Goal: Information Seeking & Learning: Learn about a topic

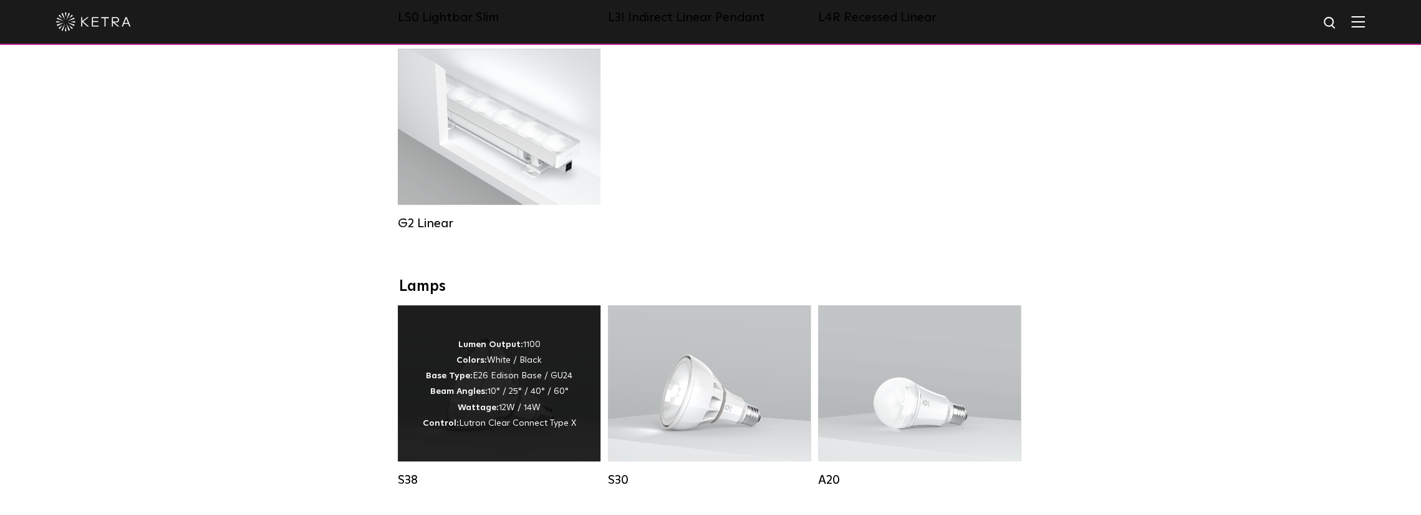
scroll to position [811, 0]
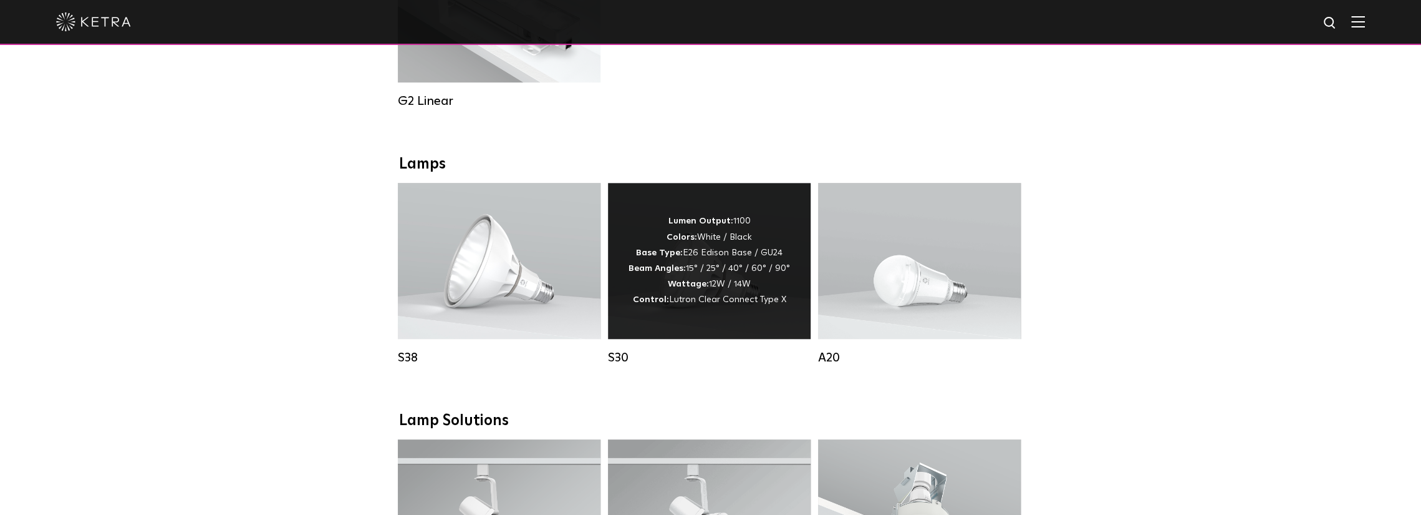
click at [745, 322] on div "Lumen Output: 1100 Colors: White / Black Base Type: E26 Edison Base / GU24 Beam…" at bounding box center [709, 261] width 203 height 156
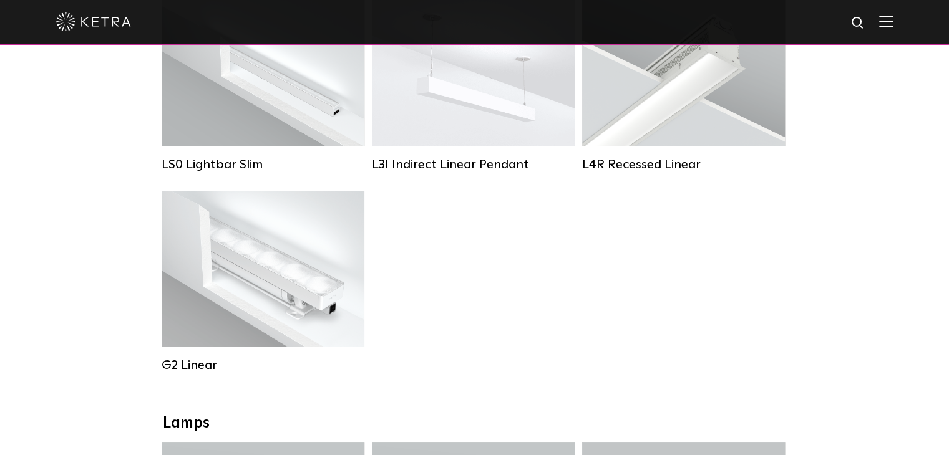
scroll to position [973, 0]
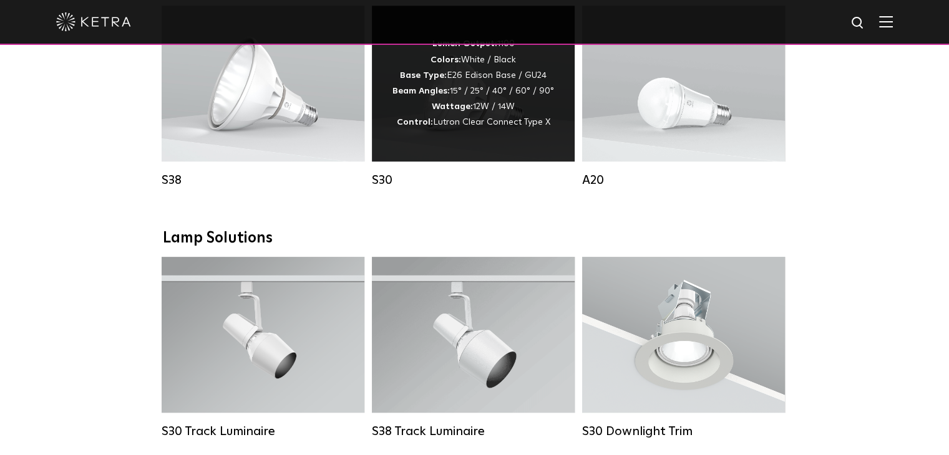
click at [470, 105] on div "Lumen Output: 1100 Colors: White / Black Base Type: E26 Edison Base / GU24 Beam…" at bounding box center [473, 83] width 162 height 94
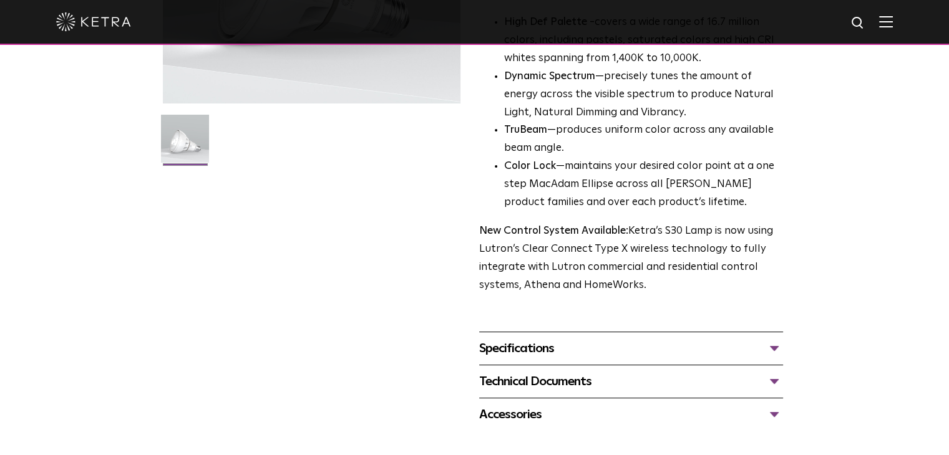
scroll to position [437, 0]
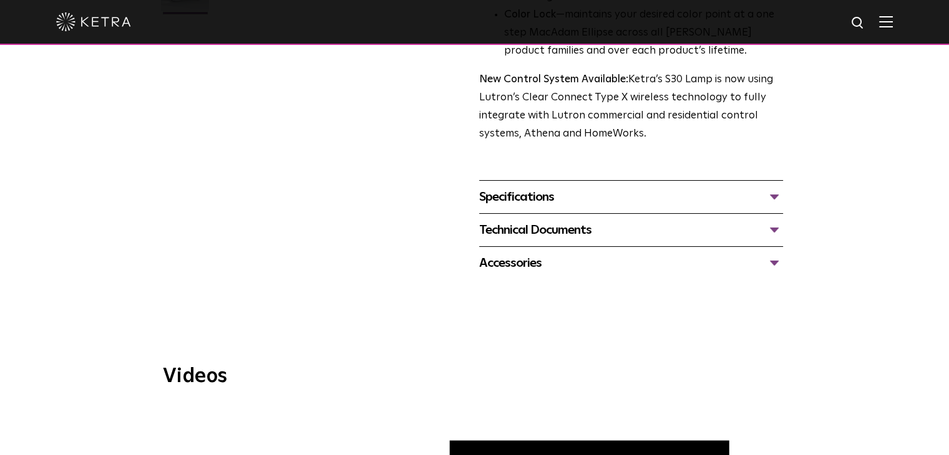
click at [578, 261] on div "Accessories" at bounding box center [631, 263] width 304 height 20
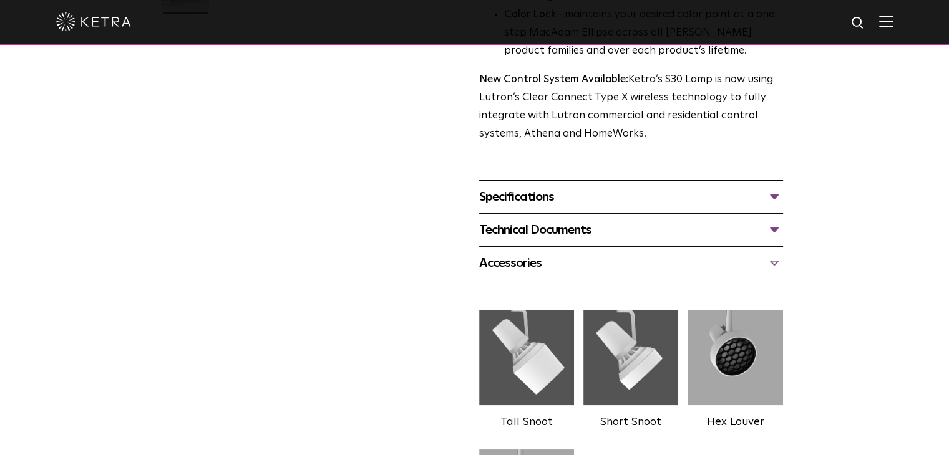
click at [596, 223] on div "Technical Documents" at bounding box center [631, 230] width 304 height 20
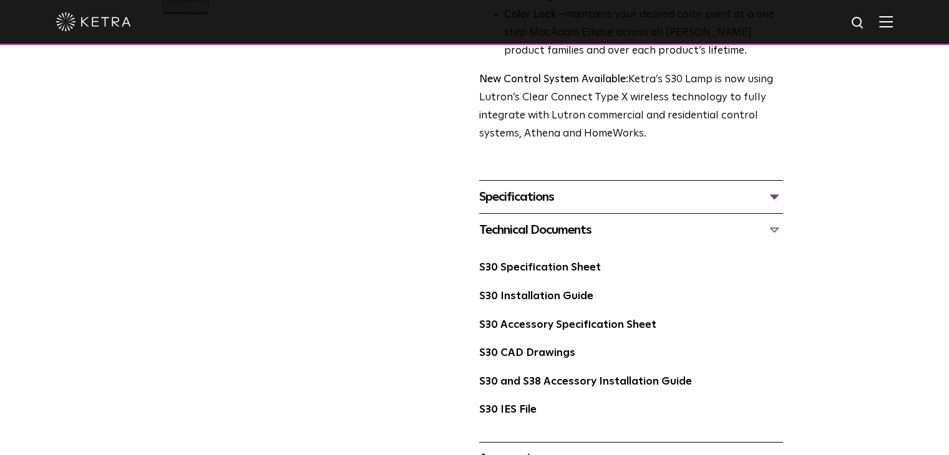
click at [621, 182] on div "Specifications DIMENSIONS Size 30 Long Neck LUMEN OUTPUTS 1100 HOUSING COLORS W…" at bounding box center [631, 196] width 304 height 33
click at [613, 190] on div "Specifications" at bounding box center [631, 197] width 304 height 20
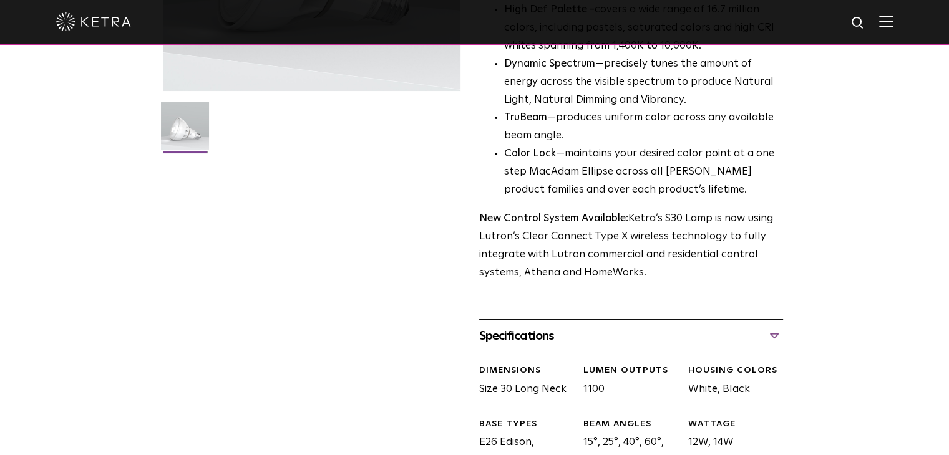
scroll to position [0, 0]
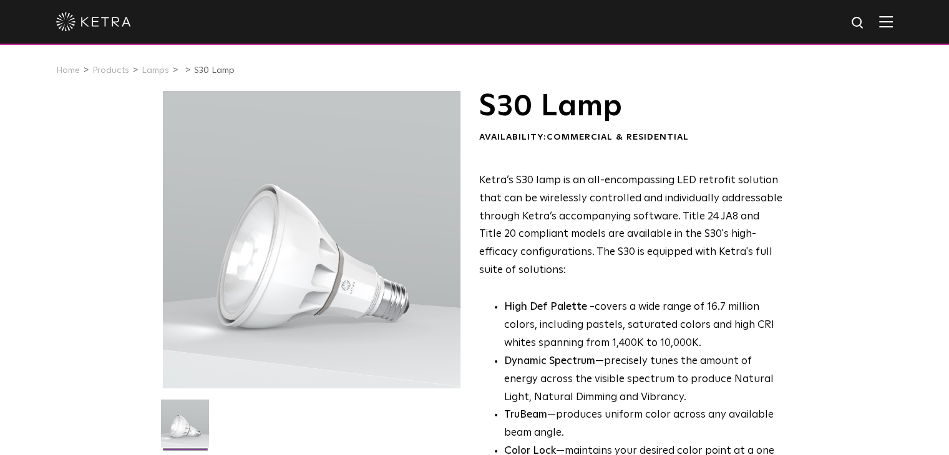
drag, startPoint x: 528, startPoint y: 337, endPoint x: 517, endPoint y: 109, distance: 229.2
click at [710, 246] on span "Ketra’s S30 lamp is an all-encompassing LED retrofit solution that can be wirel…" at bounding box center [630, 225] width 303 height 100
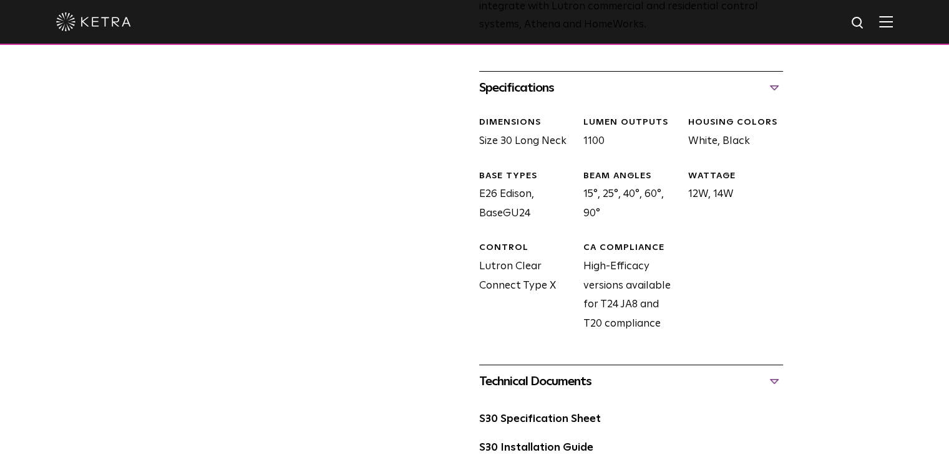
scroll to position [873, 0]
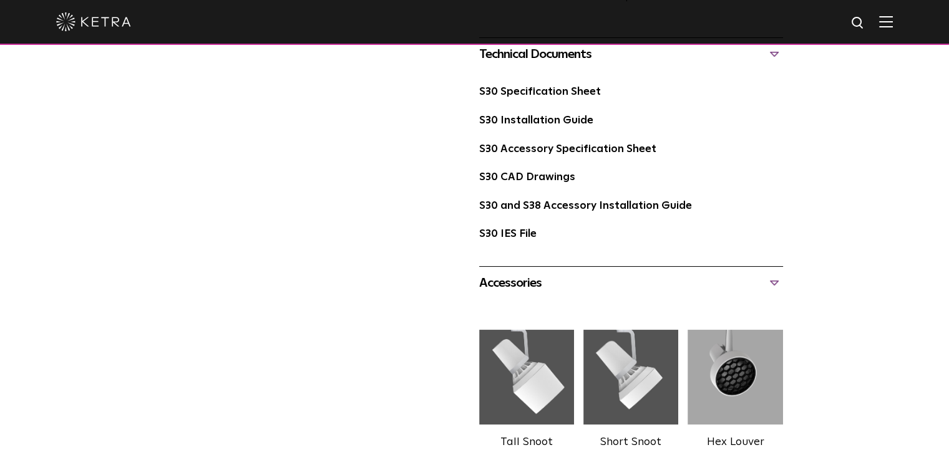
drag, startPoint x: 664, startPoint y: 248, endPoint x: 639, endPoint y: 242, distance: 25.6
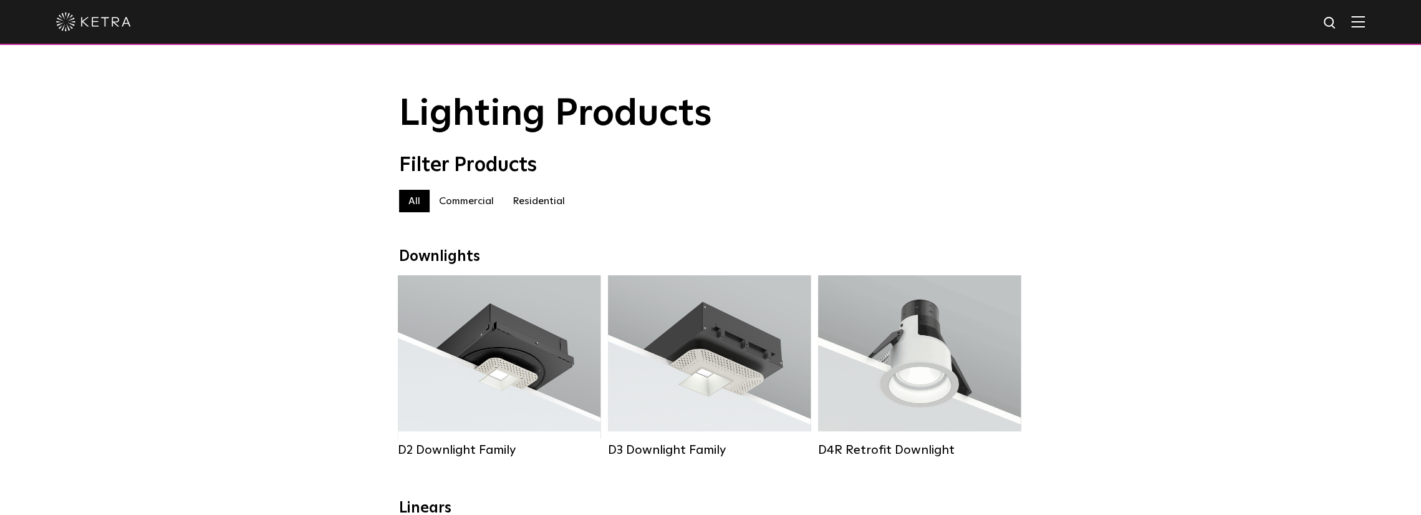
click at [462, 203] on label "Commercial" at bounding box center [467, 201] width 74 height 22
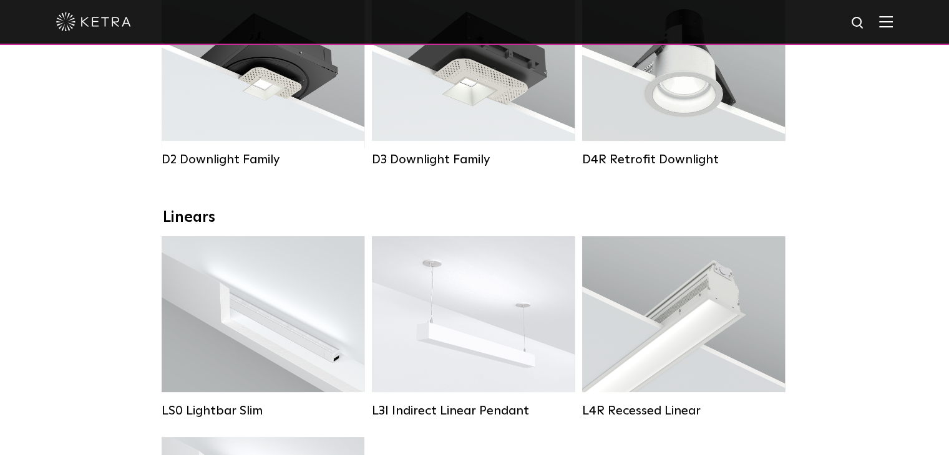
scroll to position [312, 0]
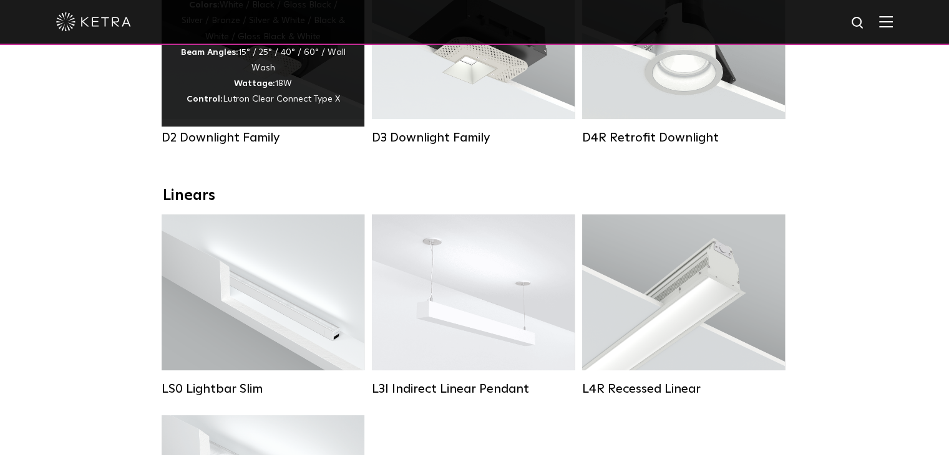
click at [357, 164] on div "D2 Downlight Family Lumen Output: 1200 Colors: White / Black / Gloss Black / Si…" at bounding box center [263, 63] width 210 height 201
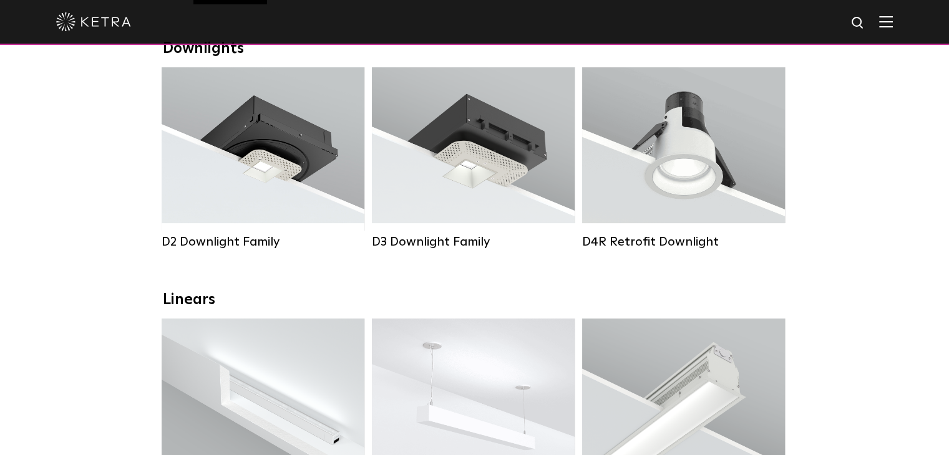
scroll to position [0, 0]
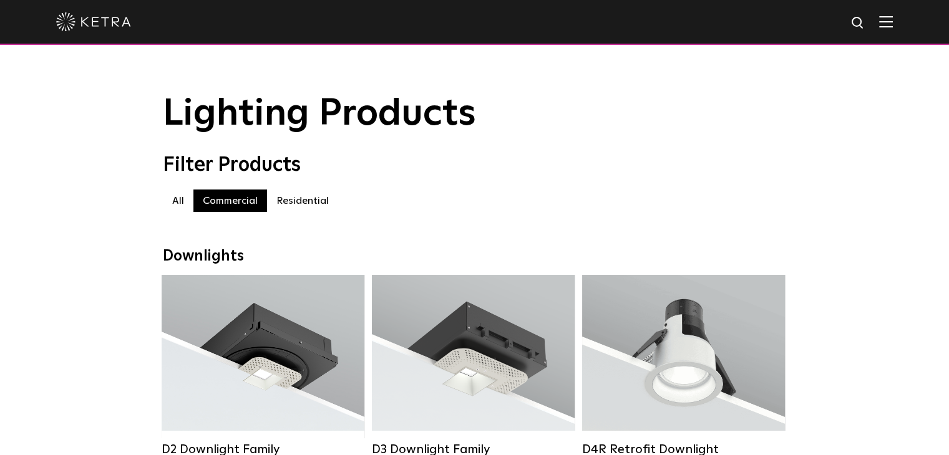
click at [297, 208] on label "Residential" at bounding box center [302, 201] width 71 height 22
click at [177, 212] on label "All" at bounding box center [178, 201] width 31 height 22
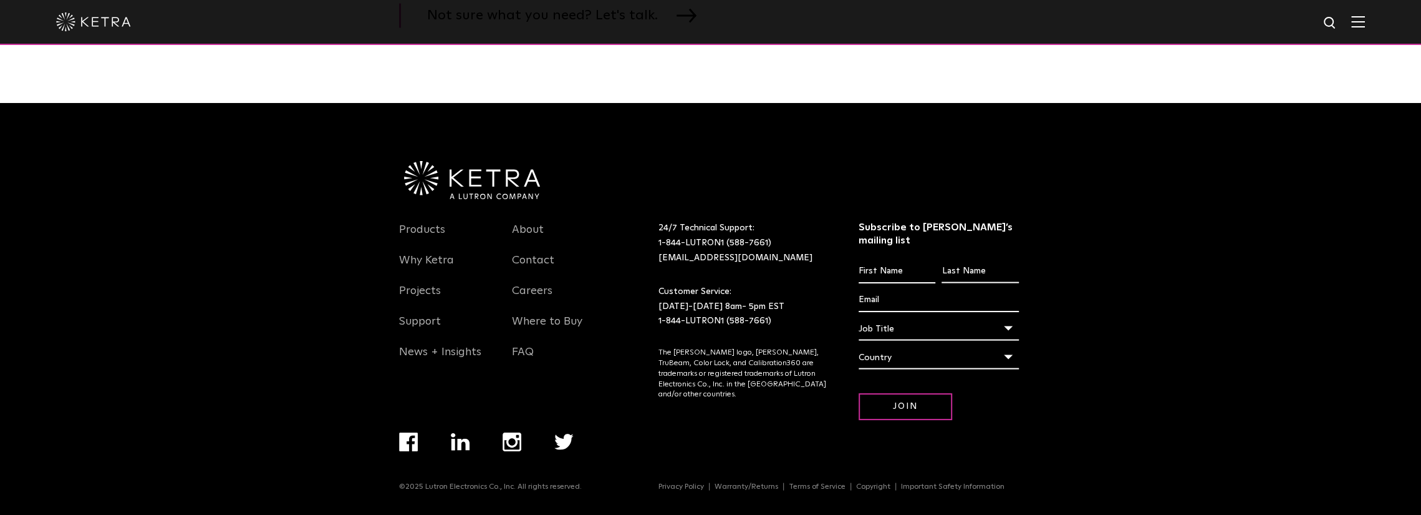
scroll to position [1559, 0]
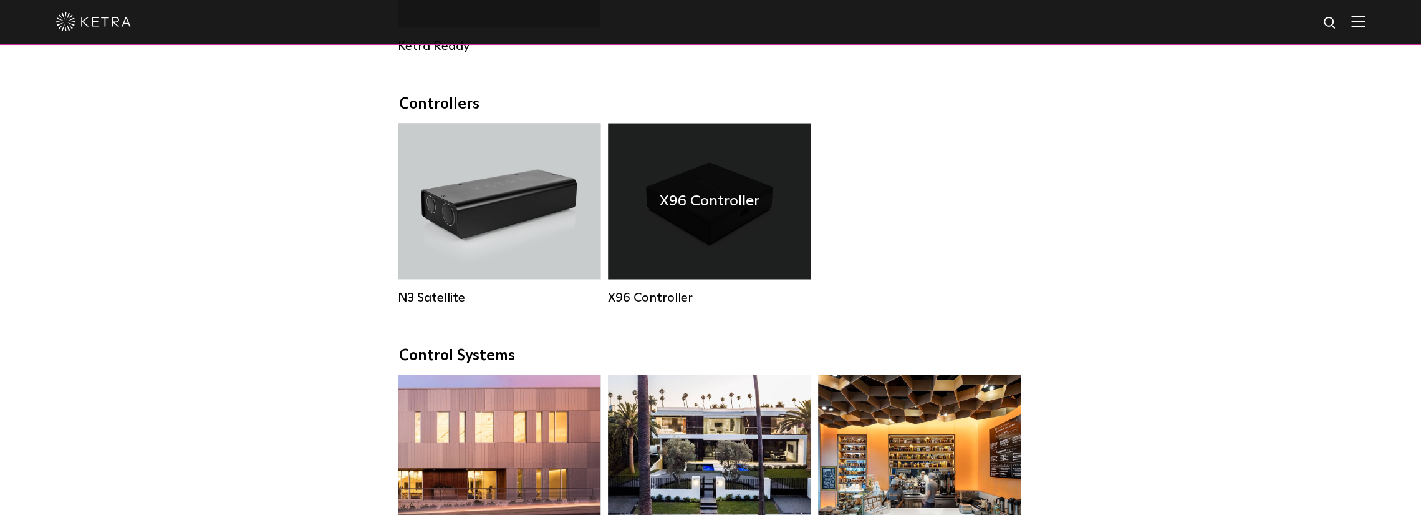
click at [705, 265] on div "X96 Controller" at bounding box center [709, 201] width 203 height 156
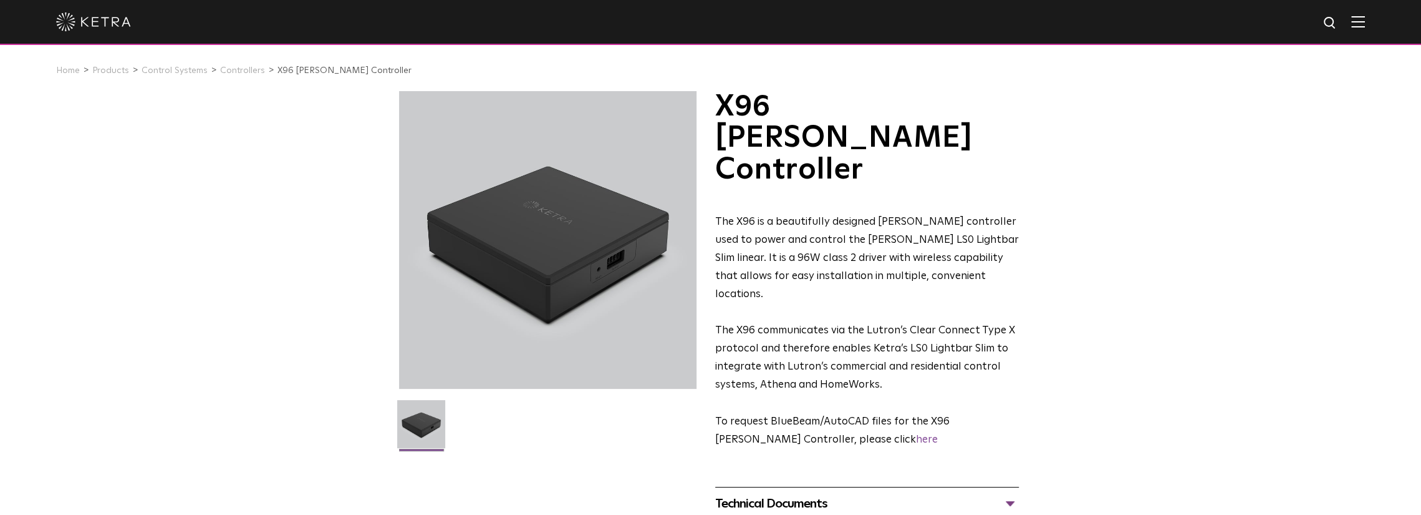
drag, startPoint x: 372, startPoint y: 121, endPoint x: 342, endPoint y: 139, distance: 35.5
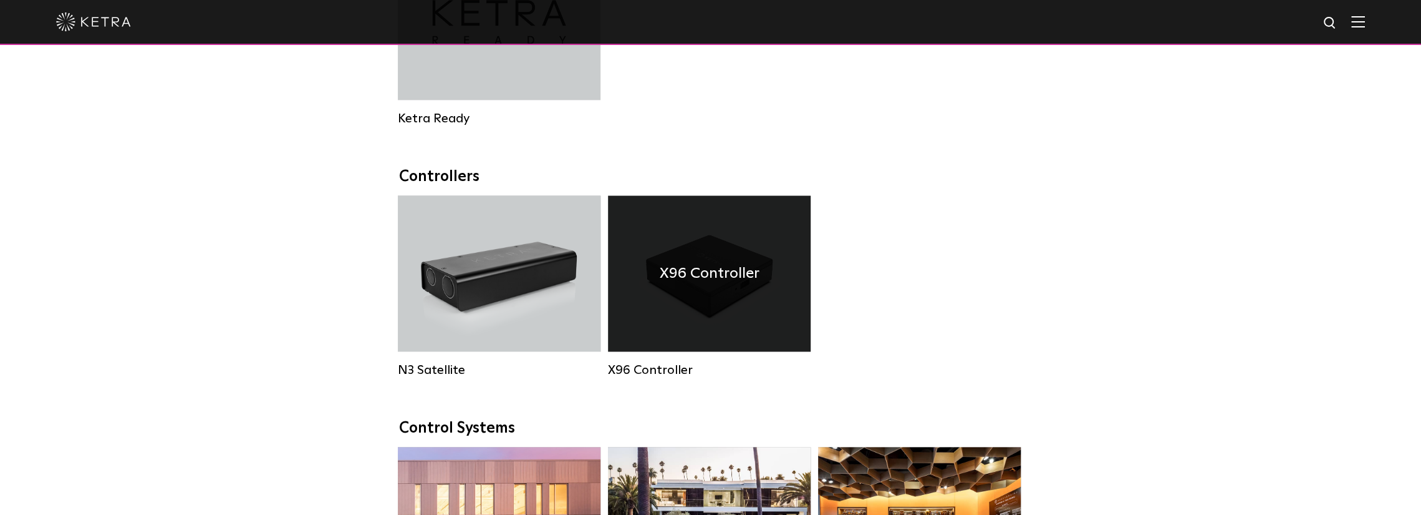
scroll to position [1497, 0]
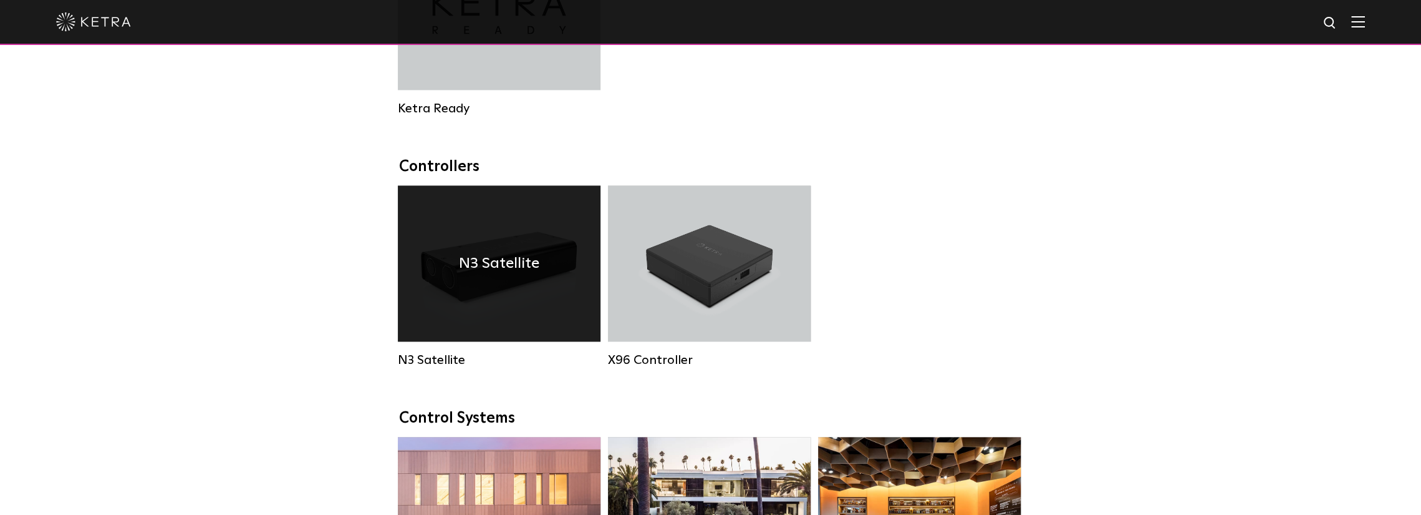
click at [455, 320] on div "N3 Satellite" at bounding box center [499, 263] width 203 height 156
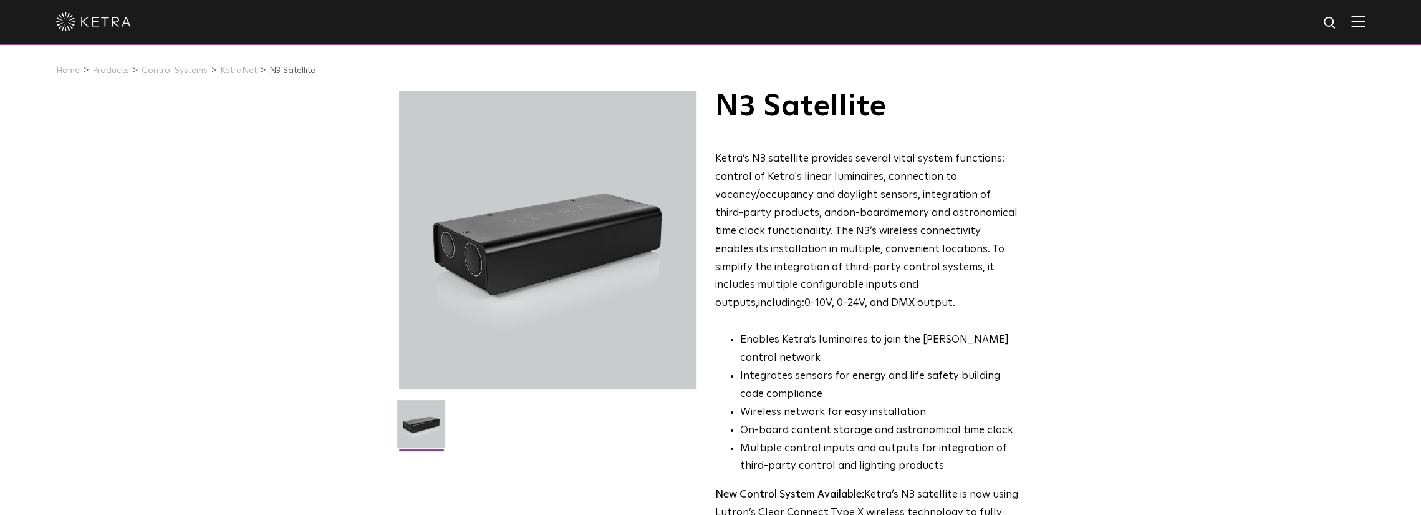
drag, startPoint x: 795, startPoint y: 363, endPoint x: 809, endPoint y: 314, distance: 51.3
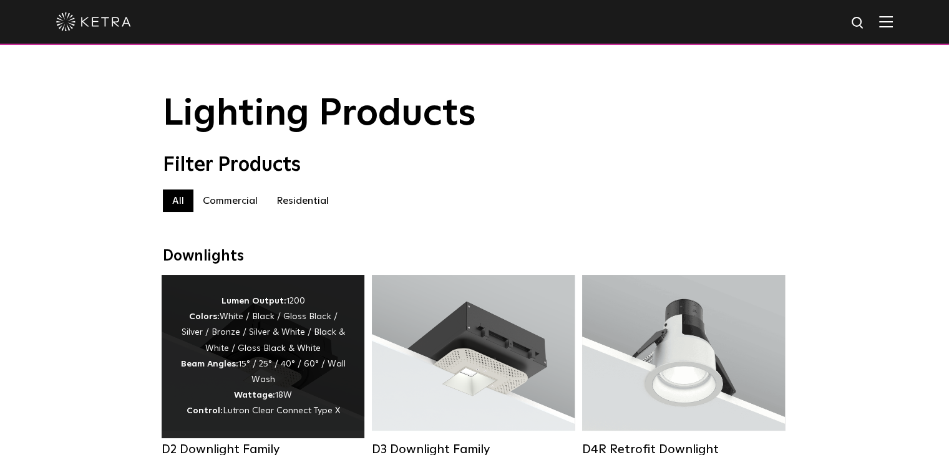
drag, startPoint x: 136, startPoint y: 378, endPoint x: 202, endPoint y: 236, distance: 156.8
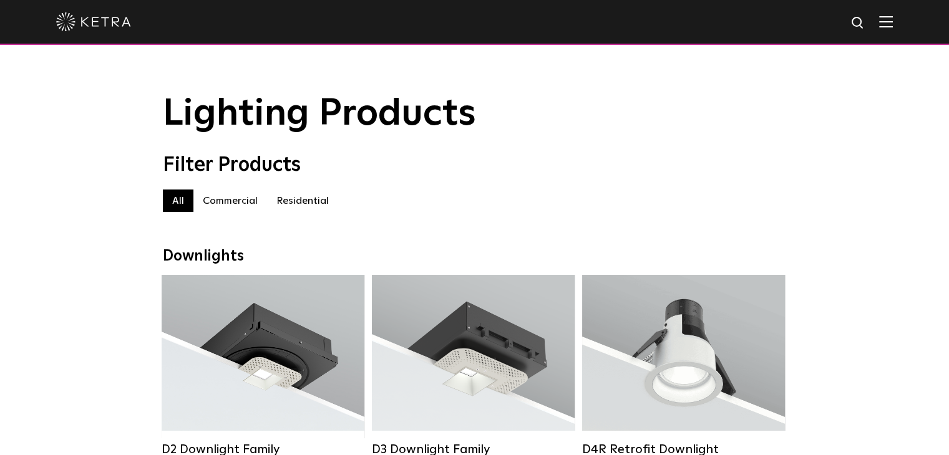
click at [253, 205] on label "Commercial" at bounding box center [230, 201] width 74 height 22
click at [321, 205] on label "Residential" at bounding box center [302, 201] width 71 height 22
click at [175, 210] on label "All" at bounding box center [178, 201] width 31 height 22
click at [241, 202] on label "Commercial" at bounding box center [230, 201] width 74 height 22
click at [289, 204] on label "Residential" at bounding box center [302, 201] width 71 height 22
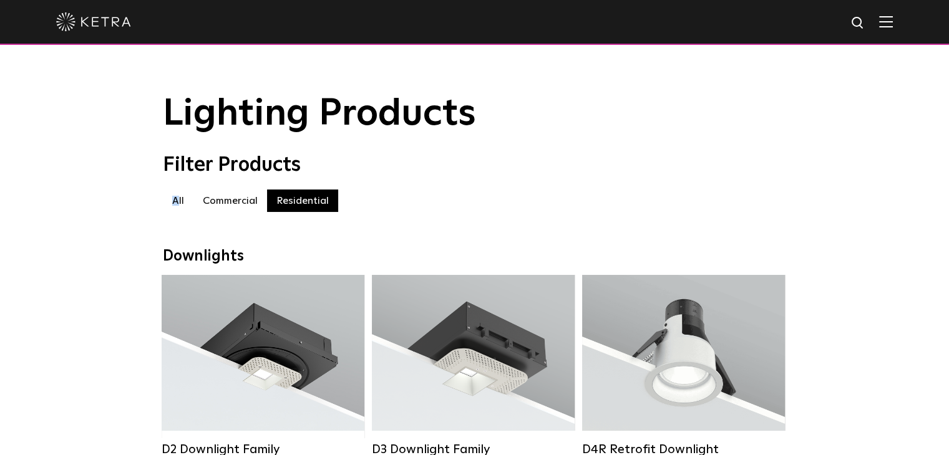
click at [177, 206] on label "All" at bounding box center [178, 201] width 31 height 22
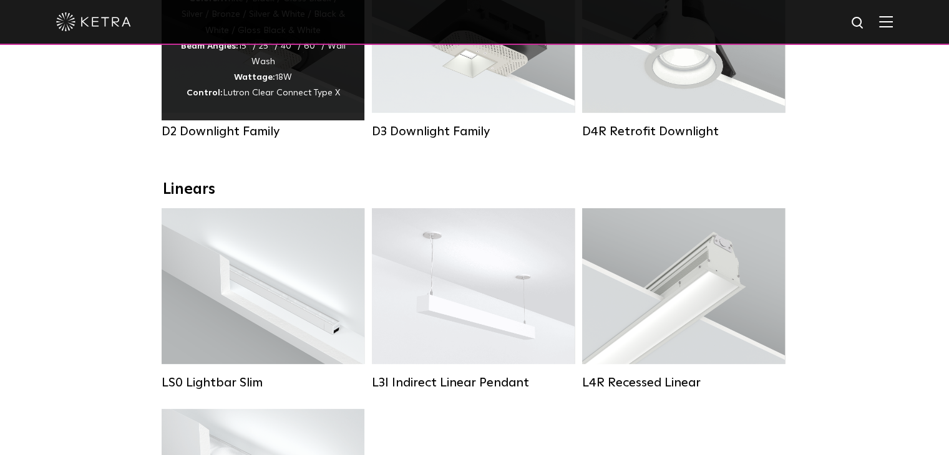
scroll to position [109, 0]
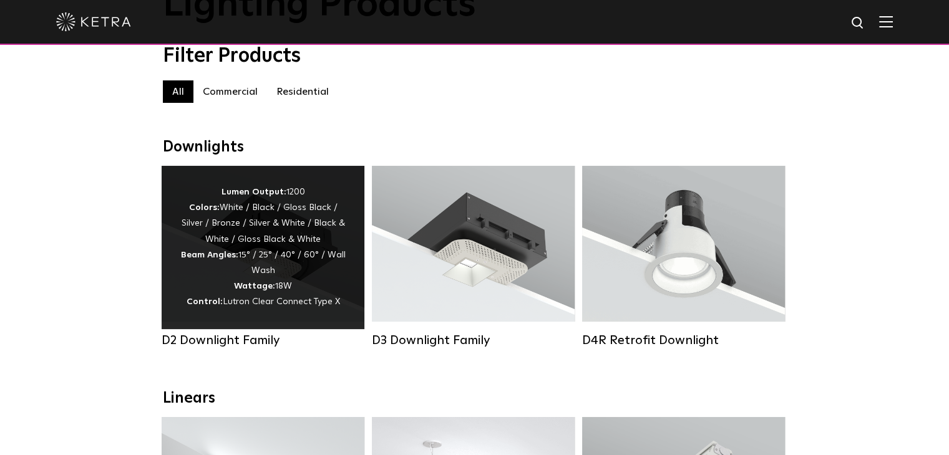
drag, startPoint x: 120, startPoint y: 344, endPoint x: 167, endPoint y: 185, distance: 165.2
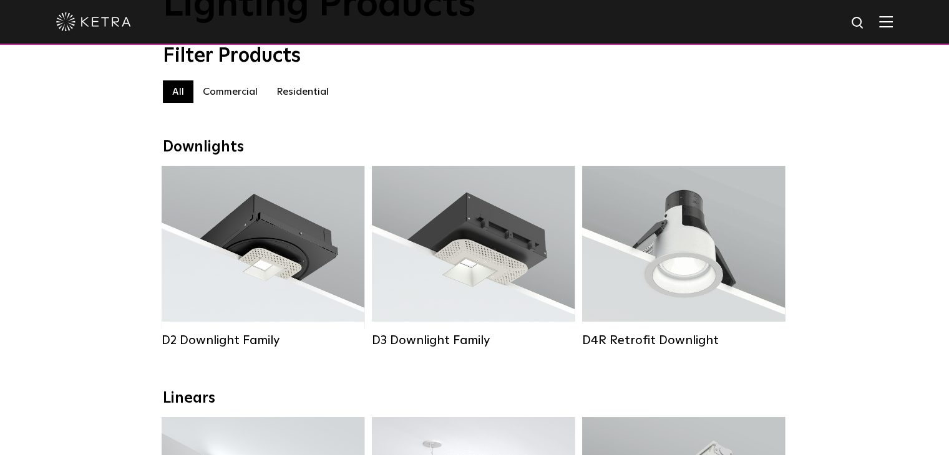
scroll to position [0, 0]
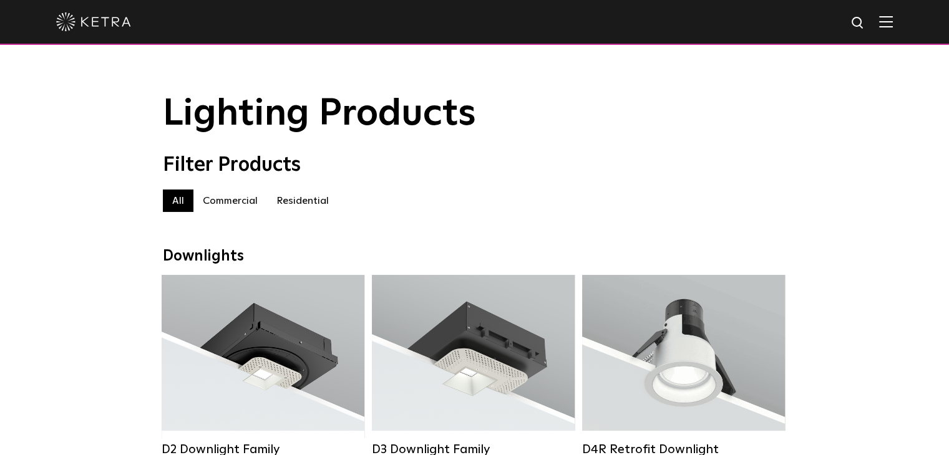
click at [233, 205] on label "Commercial" at bounding box center [230, 201] width 74 height 22
click at [195, 210] on label "Commercial" at bounding box center [230, 201] width 74 height 22
click at [172, 209] on label "All" at bounding box center [178, 201] width 31 height 22
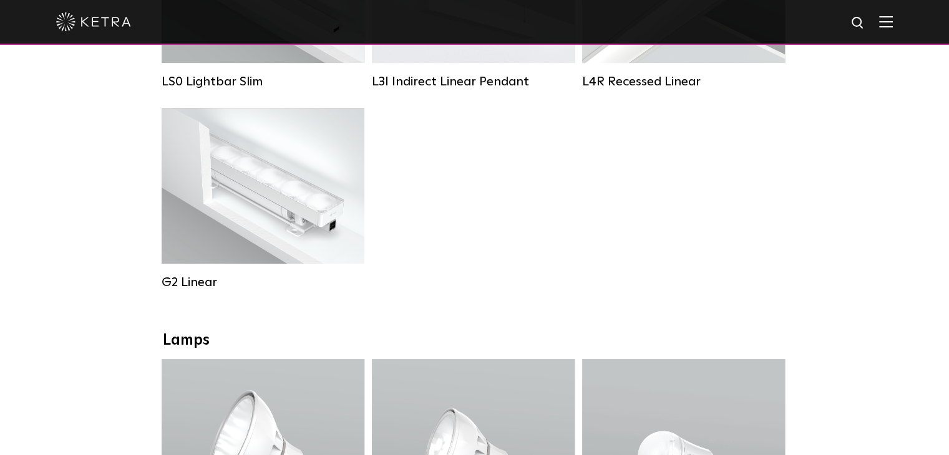
drag, startPoint x: 119, startPoint y: 254, endPoint x: 77, endPoint y: 455, distance: 205.0
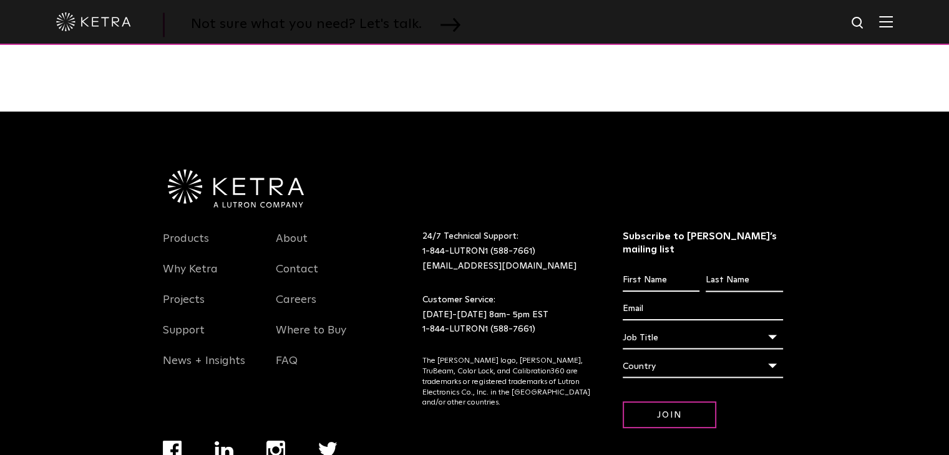
drag, startPoint x: 135, startPoint y: 239, endPoint x: 102, endPoint y: 451, distance: 214.5
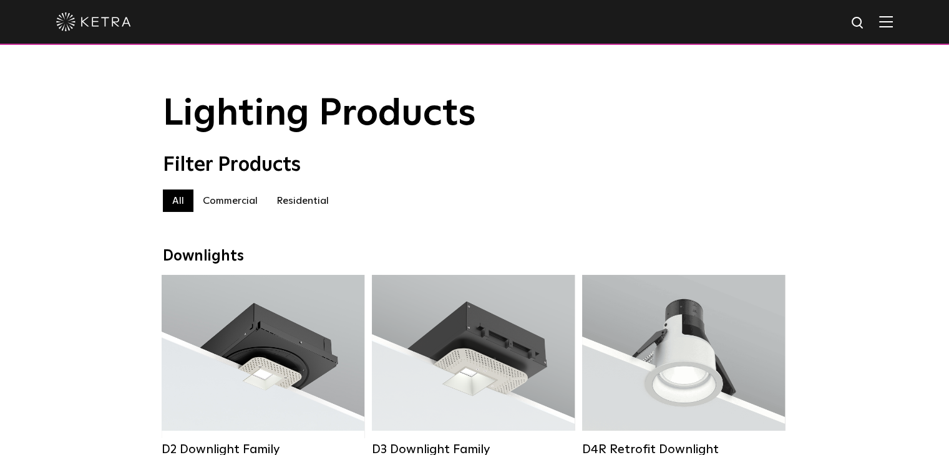
drag, startPoint x: 82, startPoint y: 422, endPoint x: 72, endPoint y: 166, distance: 255.9
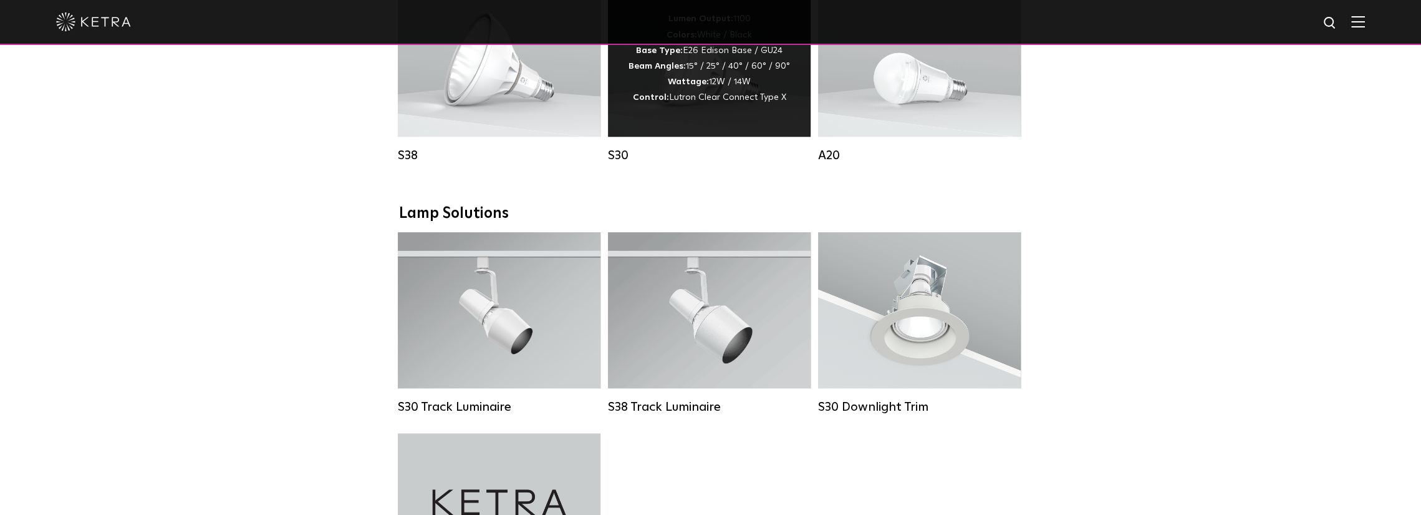
scroll to position [748, 0]
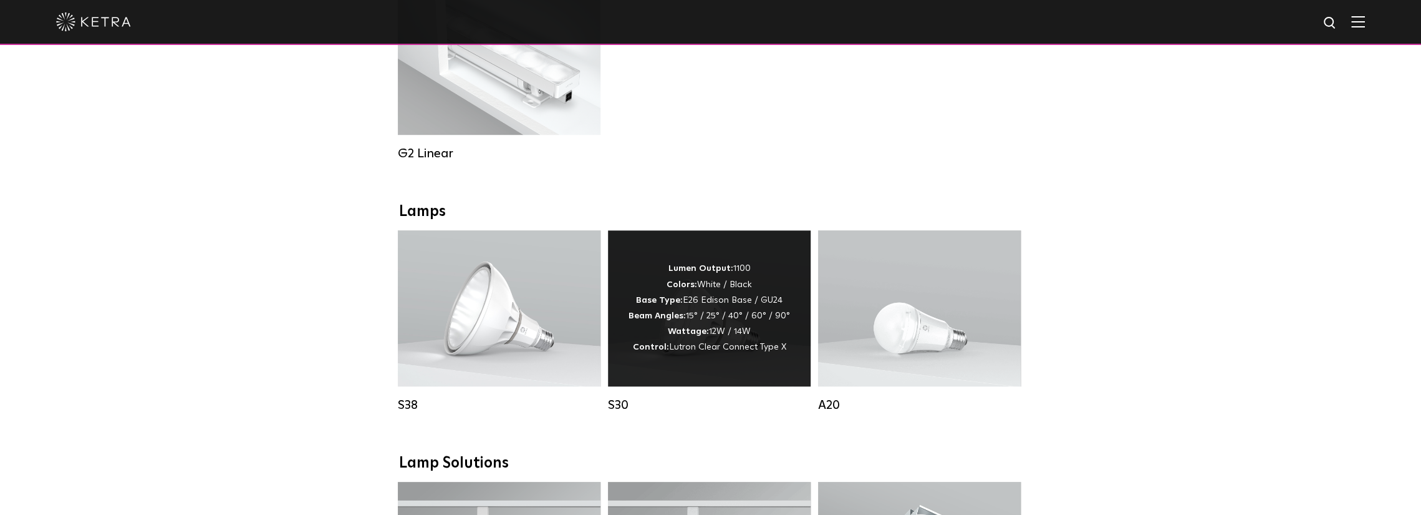
click at [717, 319] on div "Lumen Output: 1100 Colors: White / Black Base Type: E26 Edison Base / GU24 Beam…" at bounding box center [710, 308] width 162 height 94
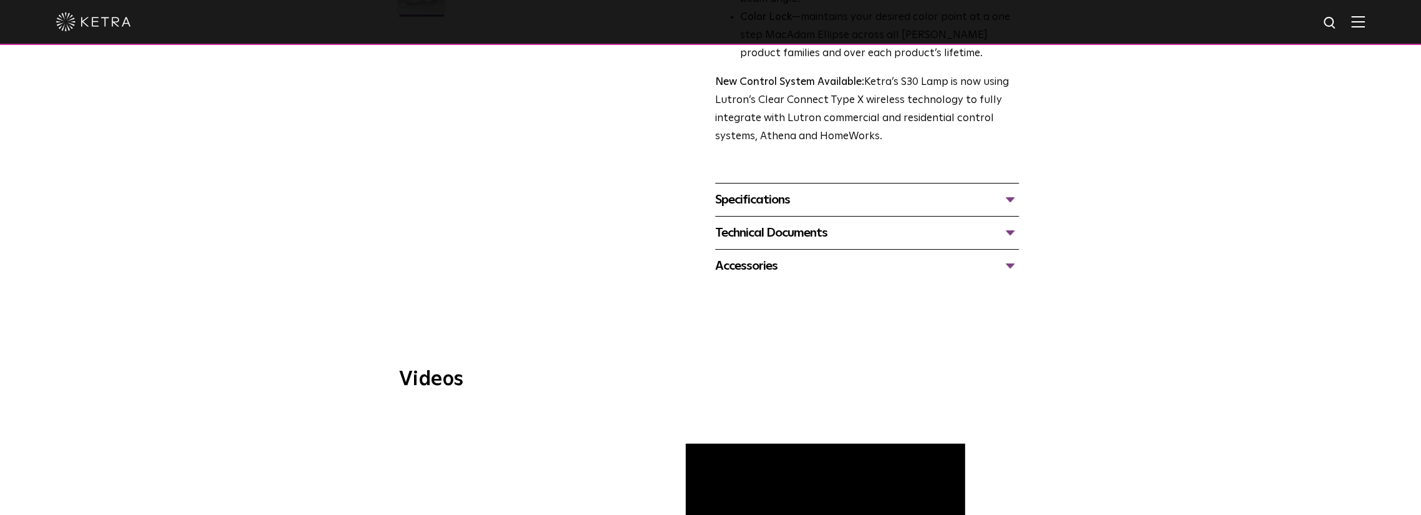
scroll to position [437, 0]
click at [791, 195] on div "Specifications" at bounding box center [867, 197] width 304 height 20
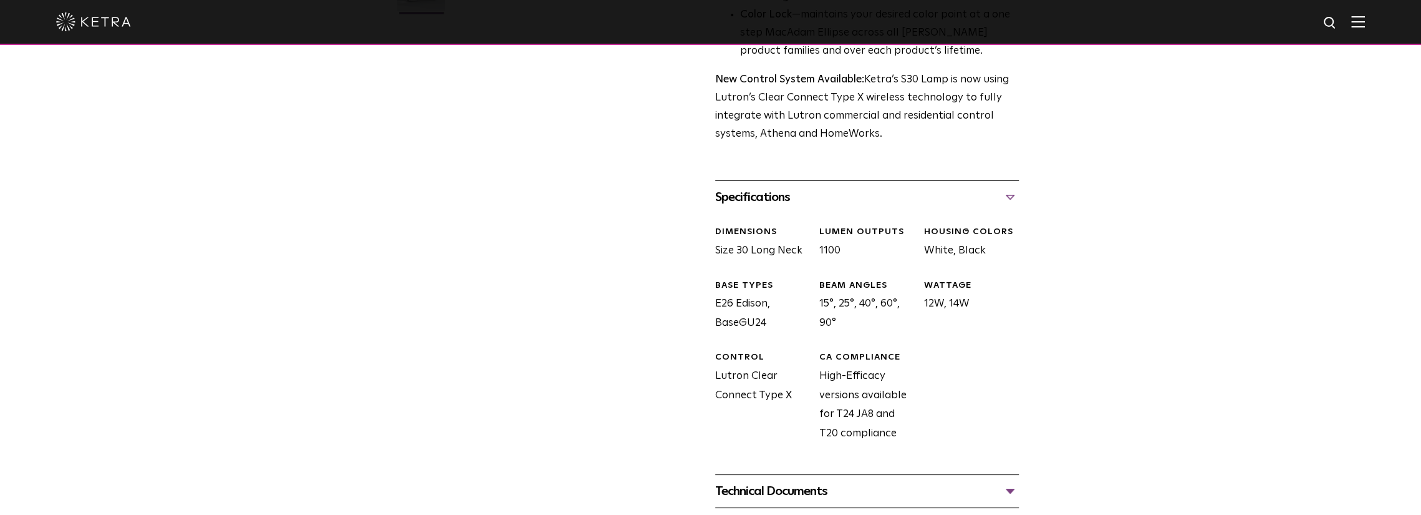
scroll to position [561, 0]
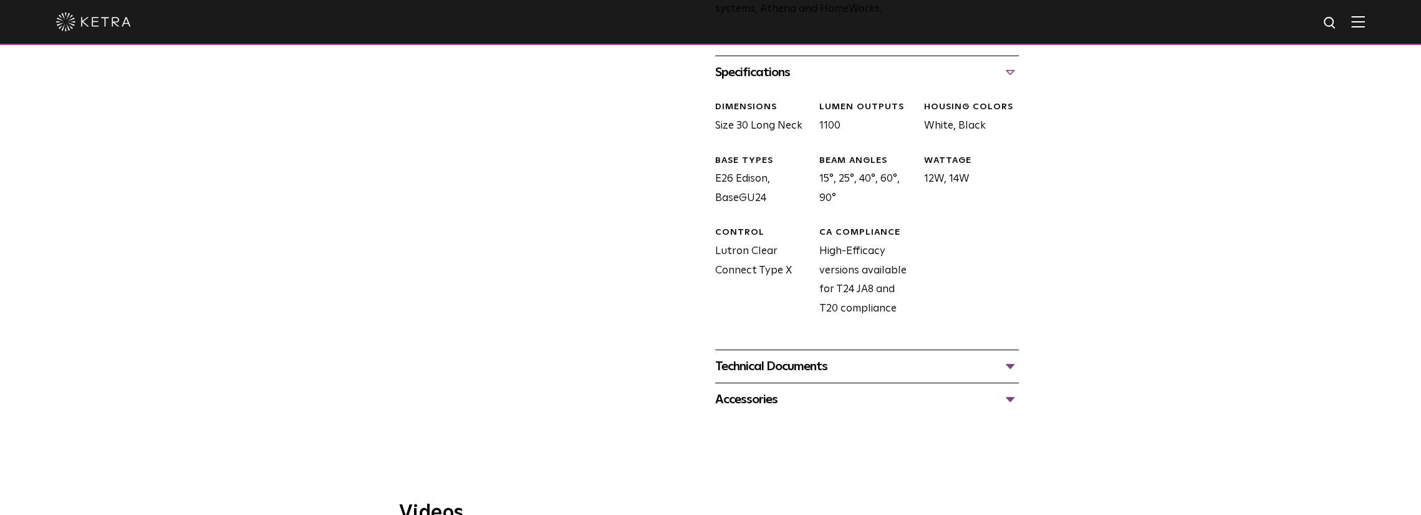
click at [815, 362] on div "Technical Documents" at bounding box center [867, 366] width 304 height 20
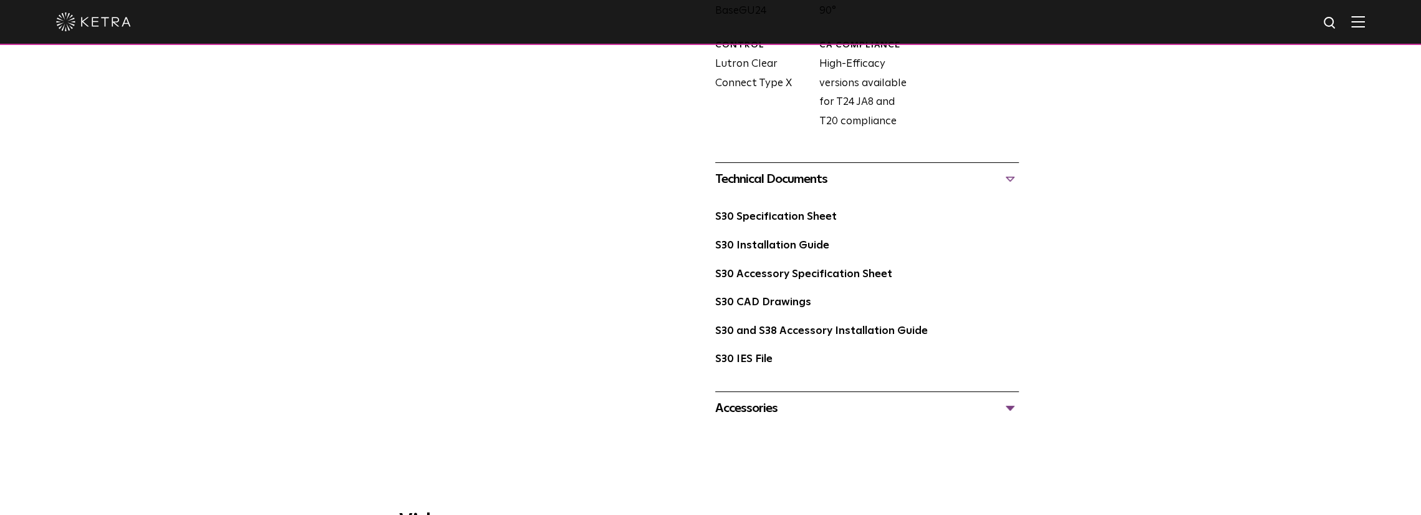
click at [796, 401] on div "Accessories" at bounding box center [867, 408] width 304 height 20
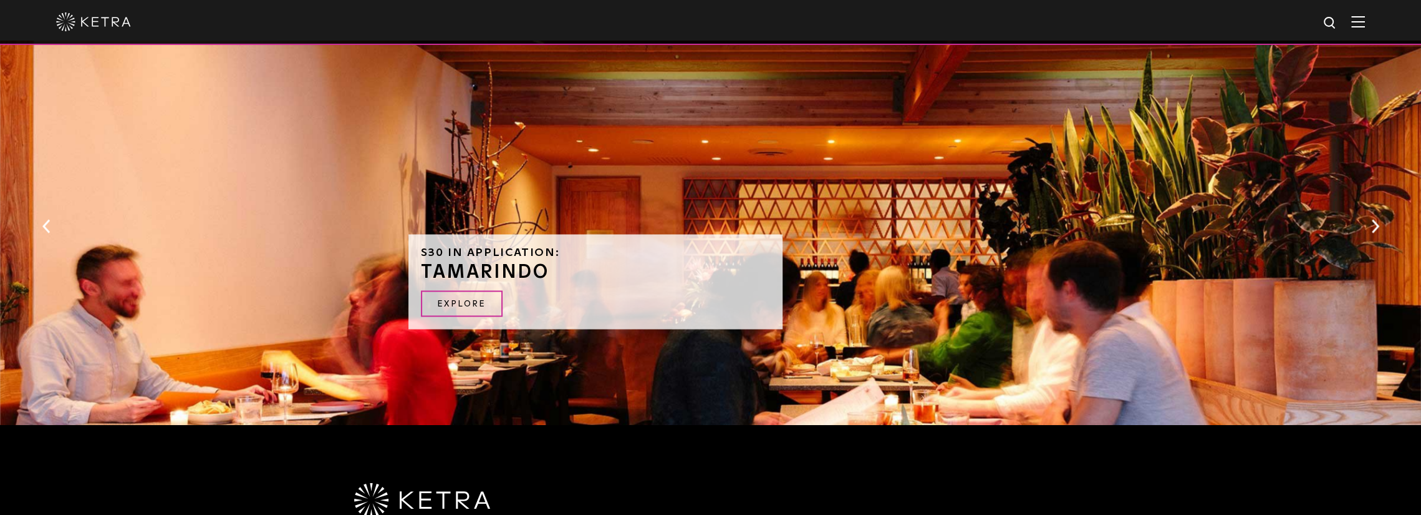
scroll to position [2183, 0]
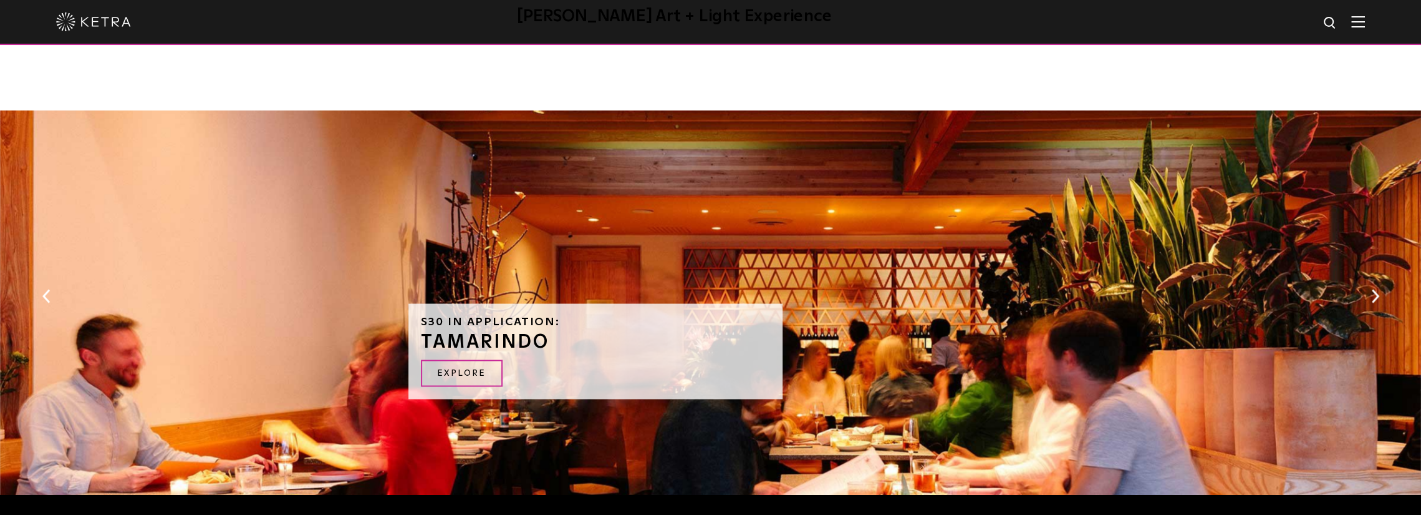
drag, startPoint x: 815, startPoint y: 365, endPoint x: 786, endPoint y: 243, distance: 125.4
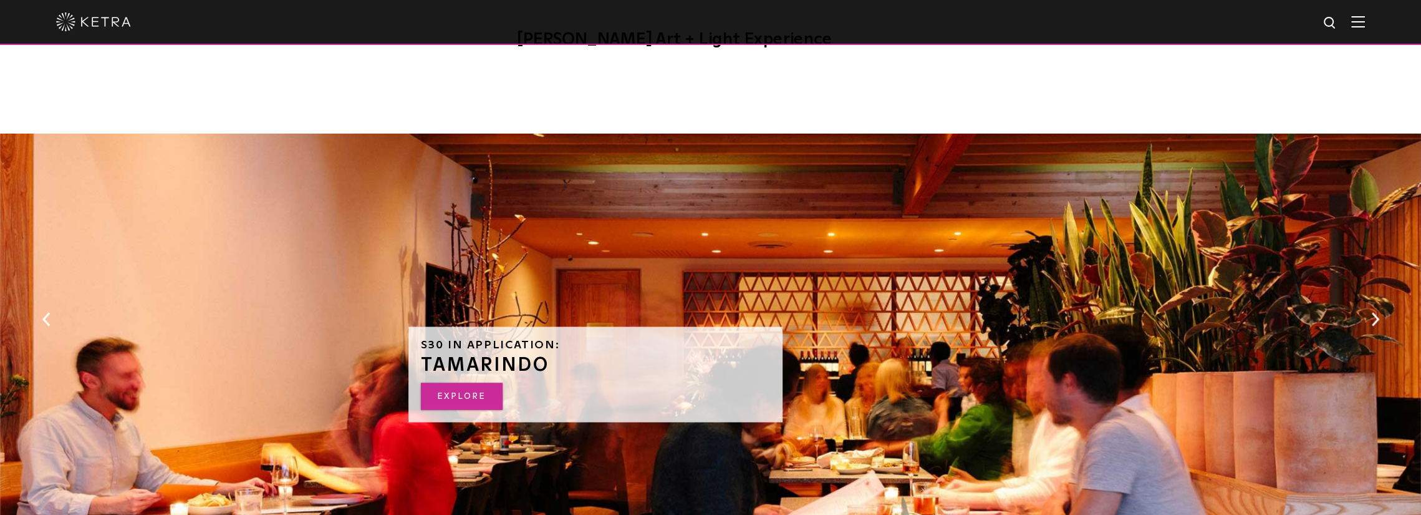
click at [480, 392] on link "EXPLORE" at bounding box center [462, 395] width 82 height 27
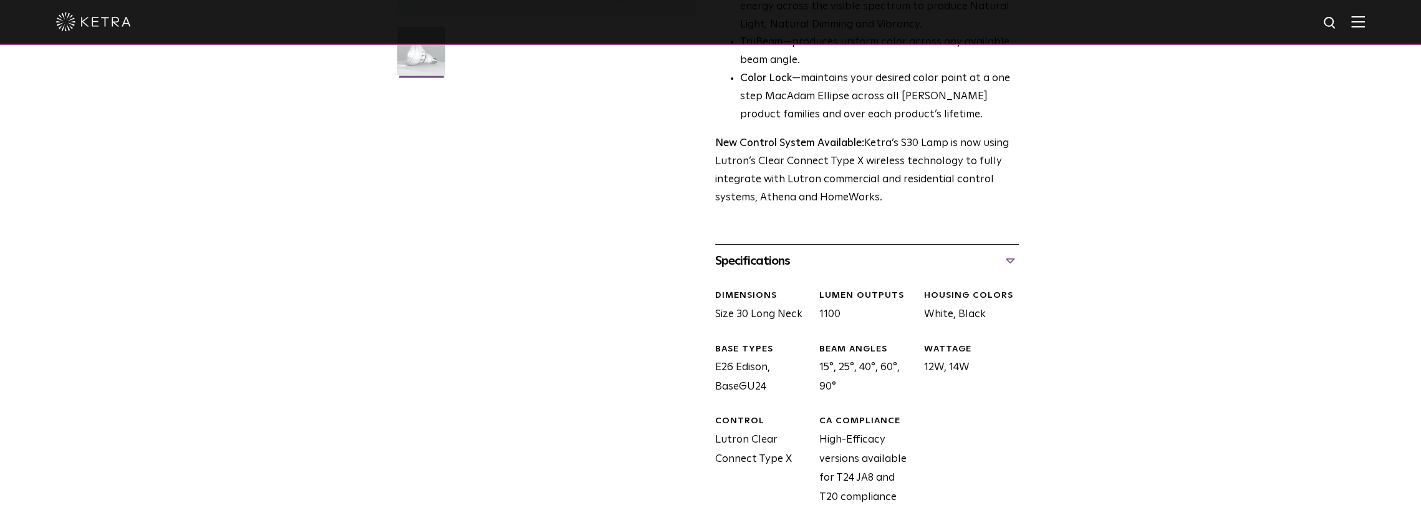
scroll to position [0, 0]
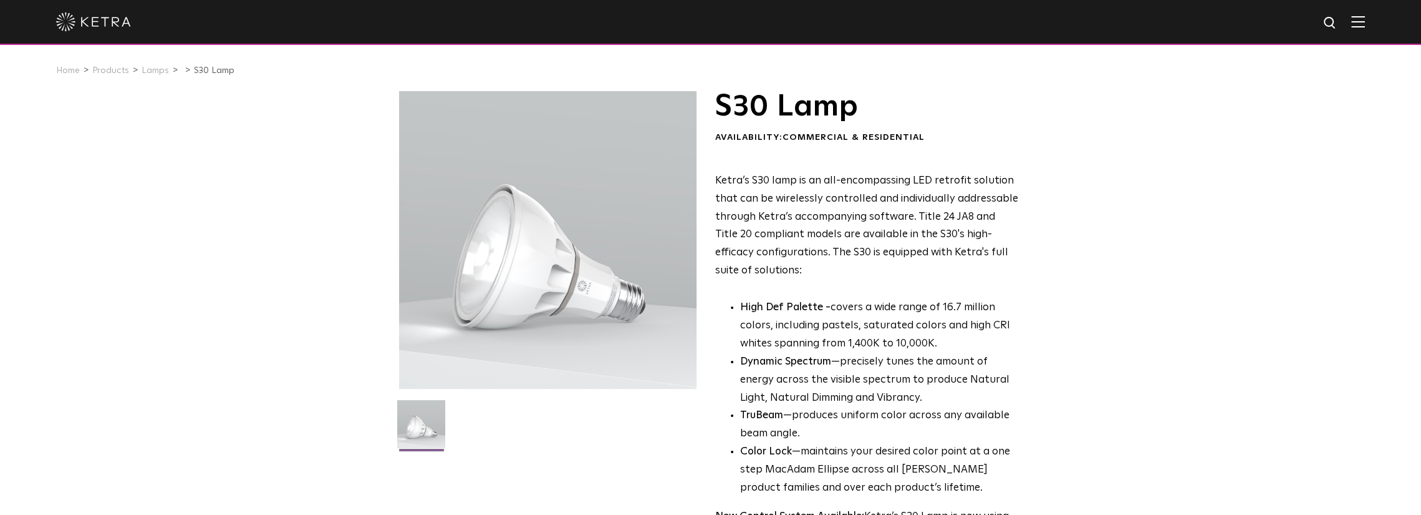
drag, startPoint x: 735, startPoint y: 370, endPoint x: 707, endPoint y: 145, distance: 226.2
click at [89, 26] on img at bounding box center [93, 21] width 75 height 19
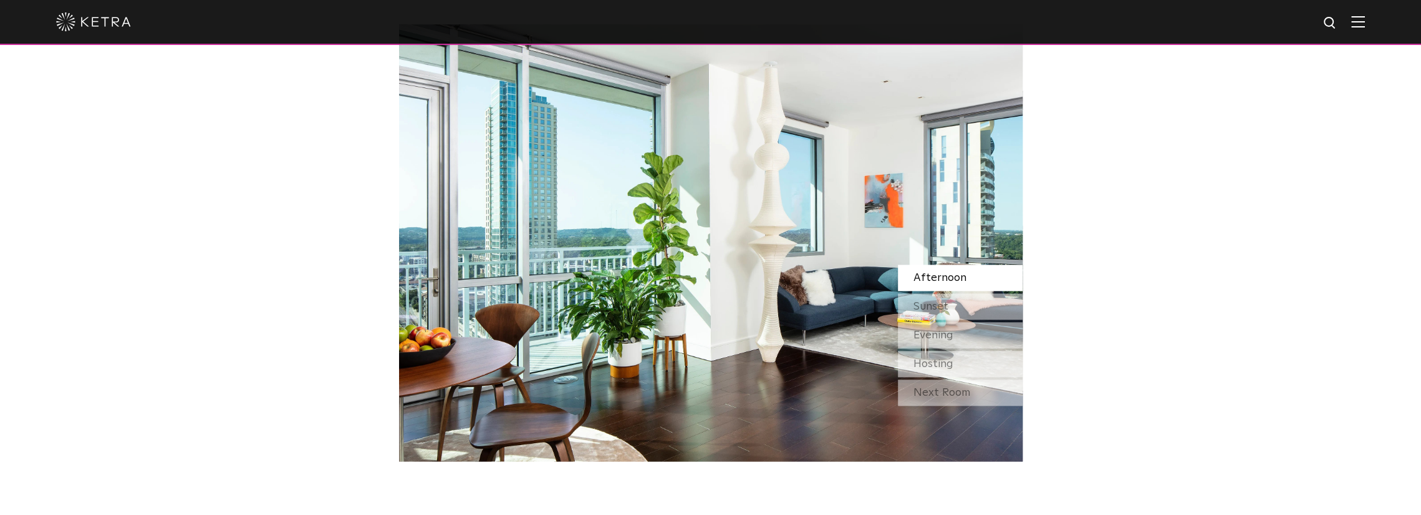
scroll to position [1185, 0]
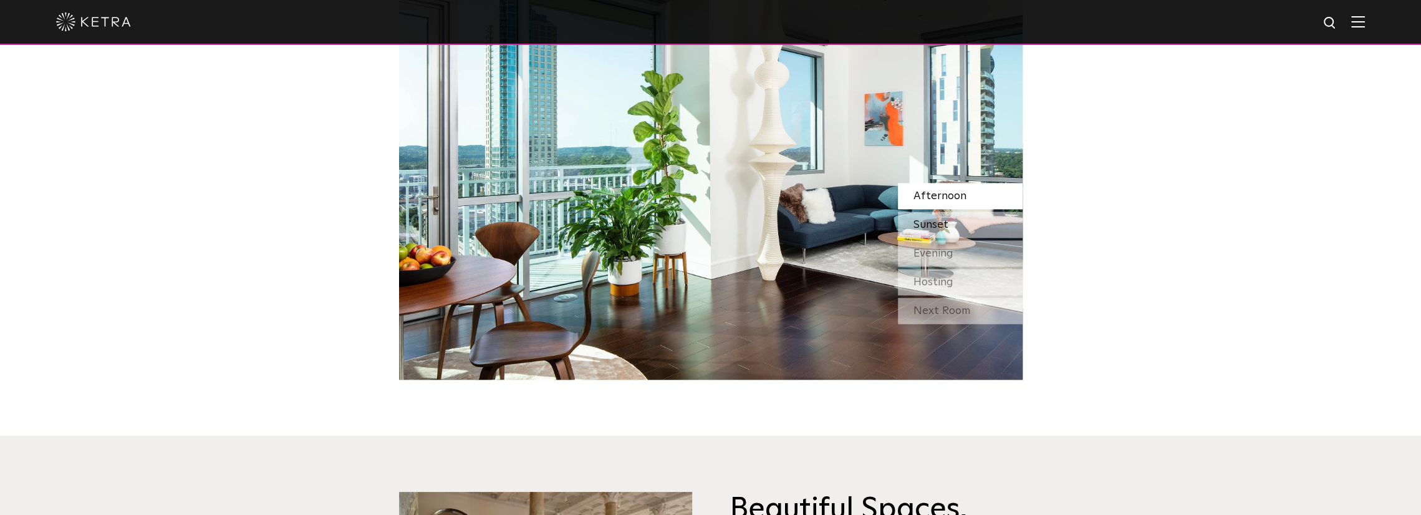
click at [952, 223] on div "Sunset" at bounding box center [960, 224] width 125 height 26
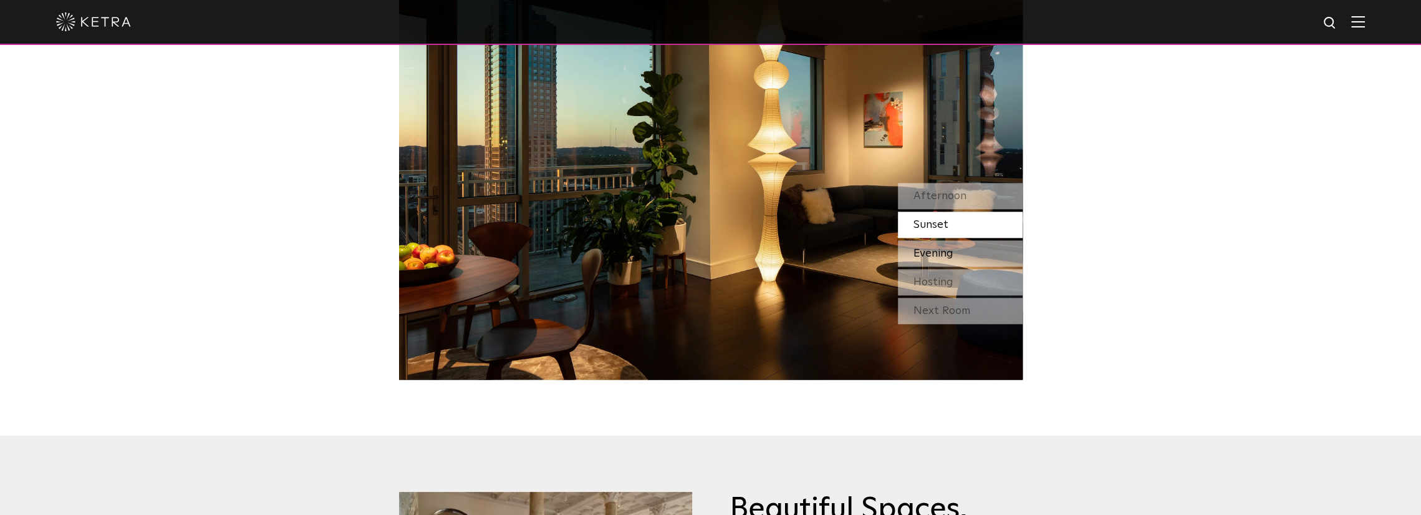
click at [957, 251] on div "Evening" at bounding box center [960, 253] width 125 height 26
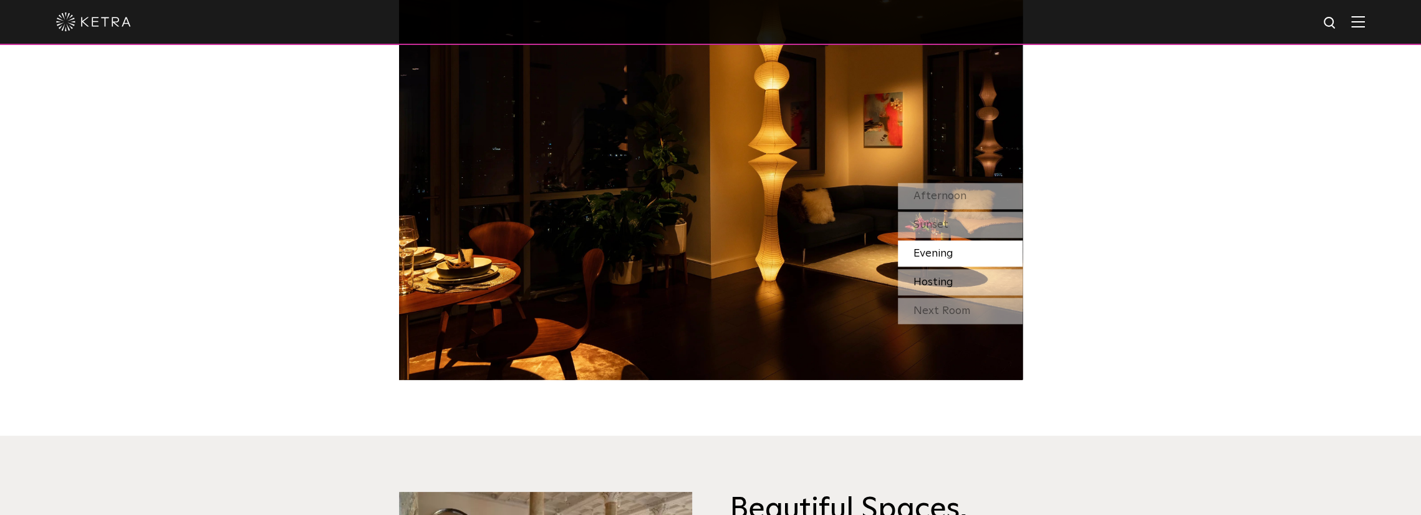
click at [962, 283] on div "Hosting" at bounding box center [960, 282] width 125 height 26
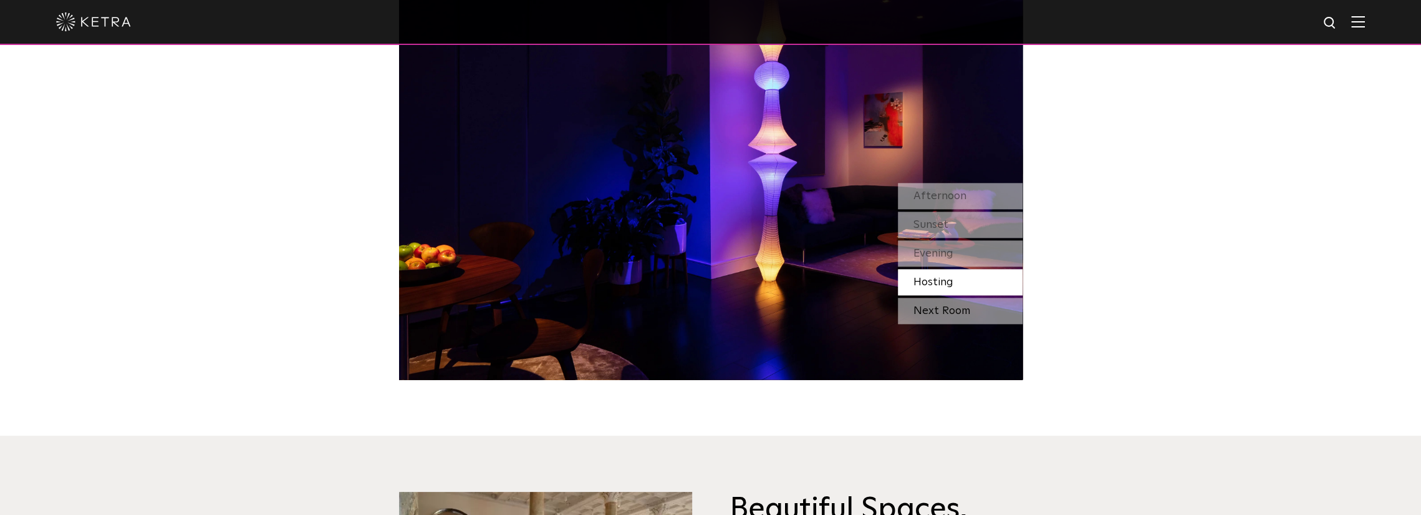
click at [964, 317] on div "Next Room" at bounding box center [960, 311] width 125 height 26
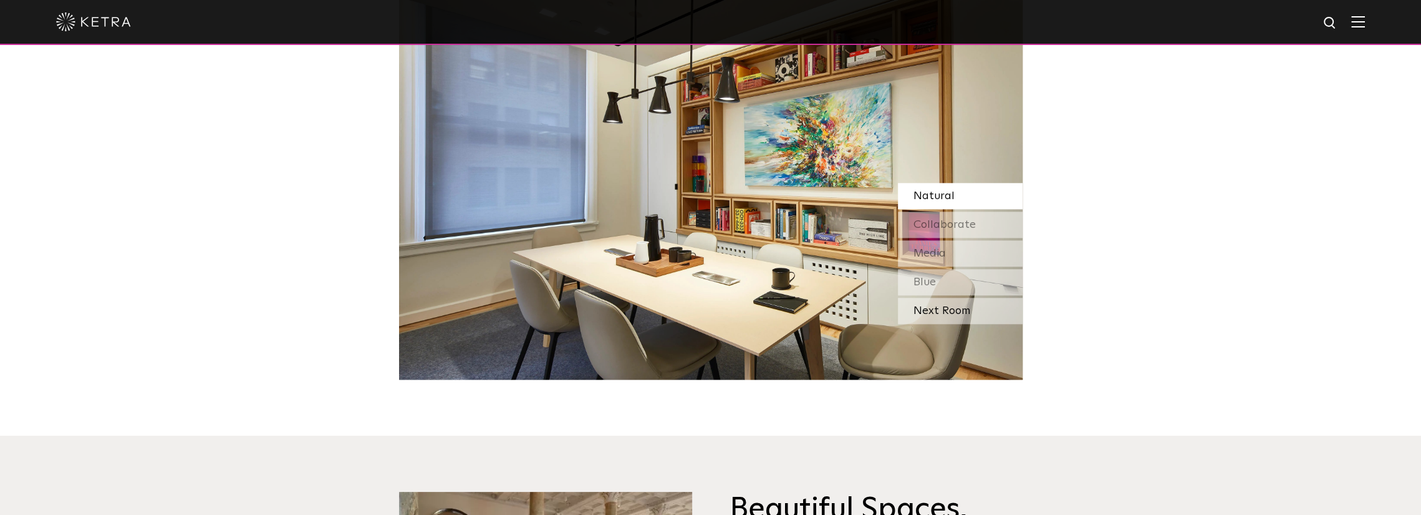
click at [975, 304] on div "Next Room" at bounding box center [960, 311] width 125 height 26
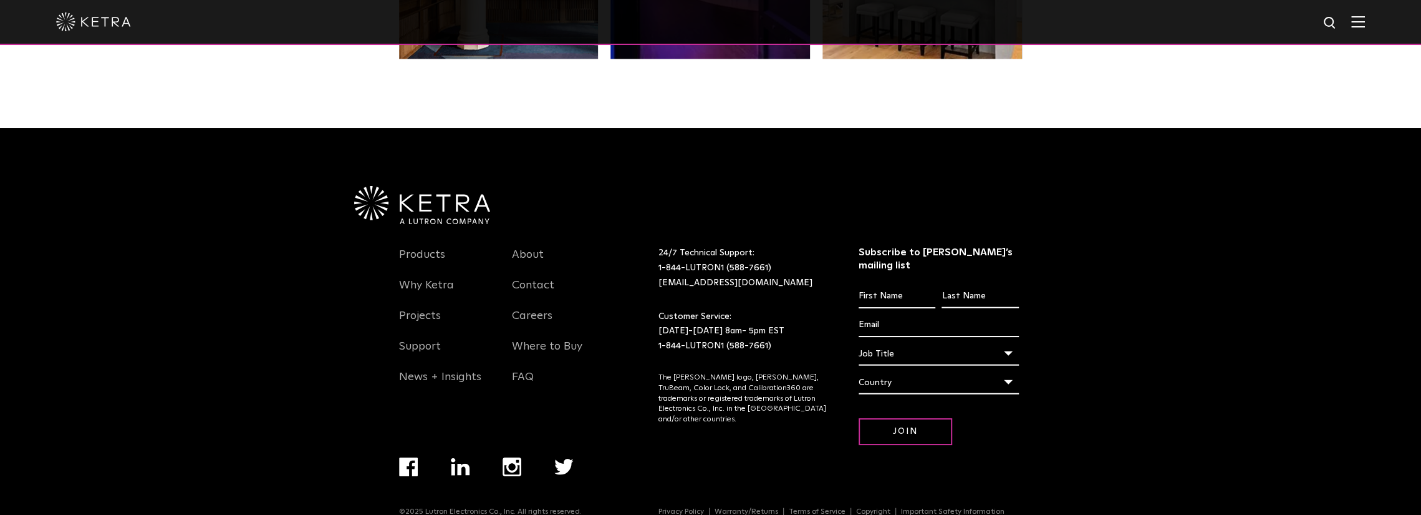
scroll to position [2622, 0]
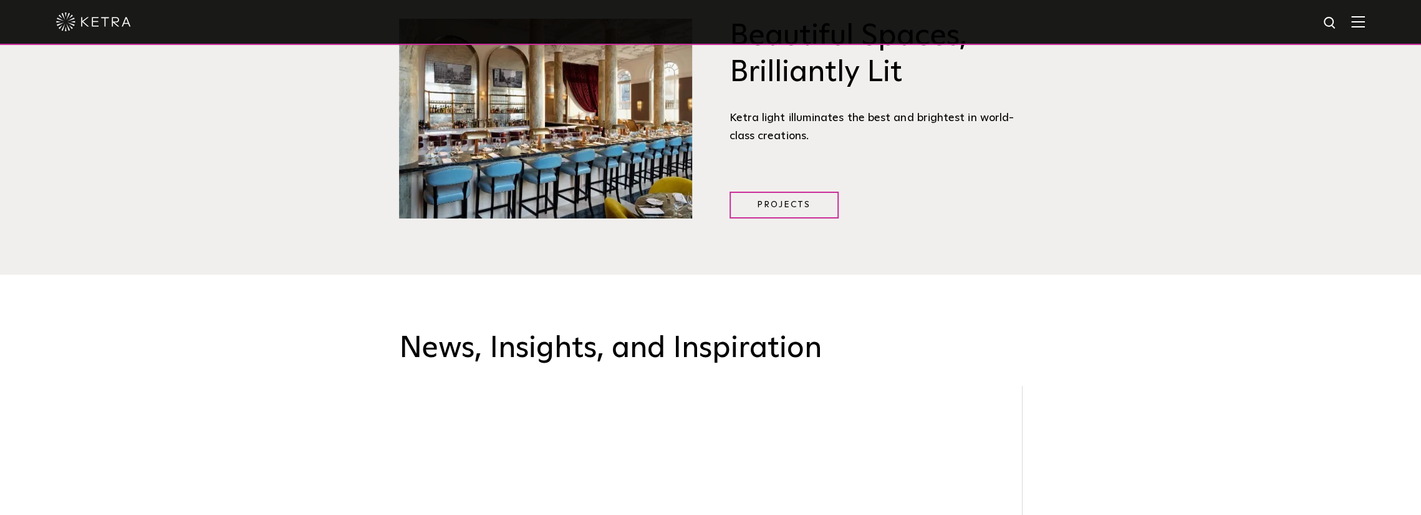
drag, startPoint x: 699, startPoint y: 362, endPoint x: 634, endPoint y: 209, distance: 166.3
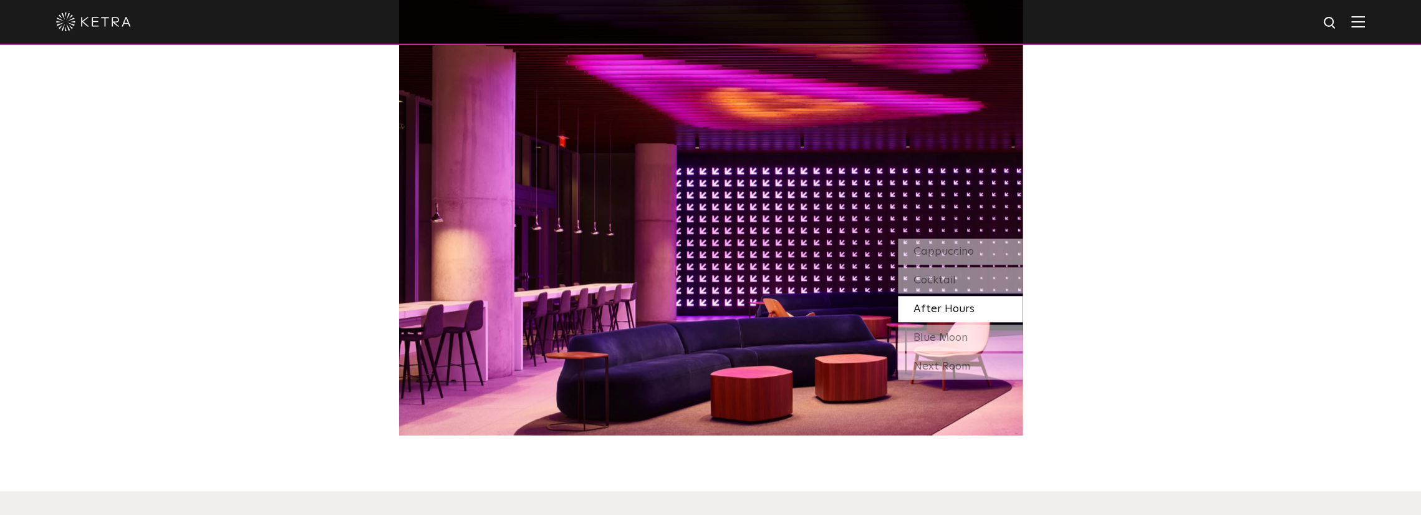
scroll to position [0, 0]
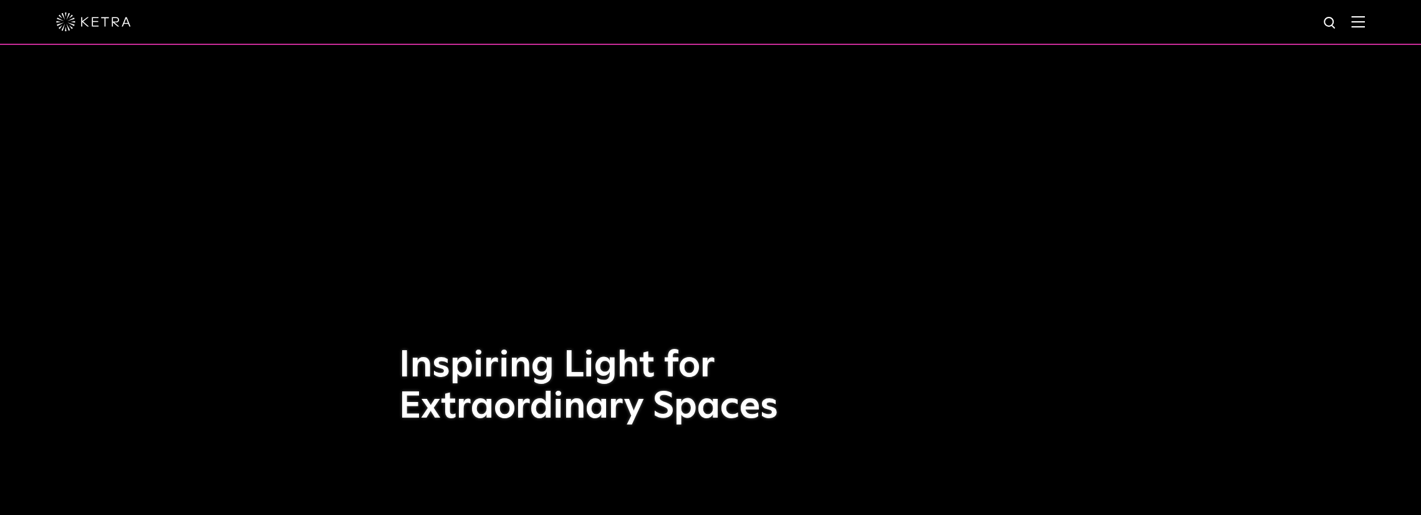
drag, startPoint x: 1140, startPoint y: 316, endPoint x: 994, endPoint y: 83, distance: 275.2
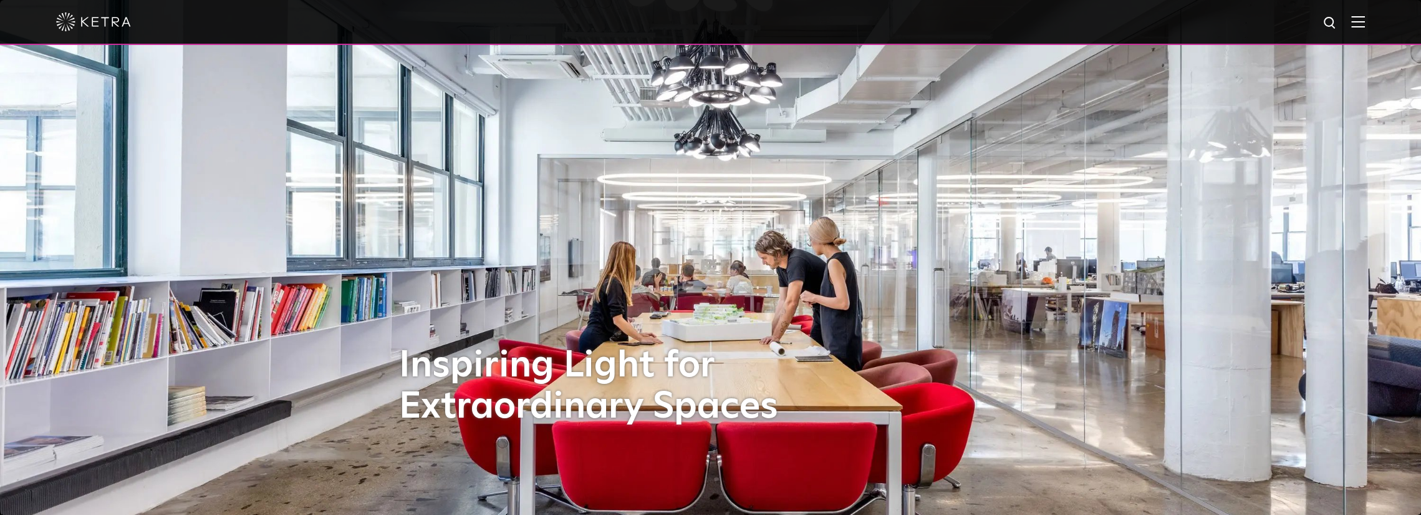
drag, startPoint x: 604, startPoint y: 222, endPoint x: 707, endPoint y: 134, distance: 135.8
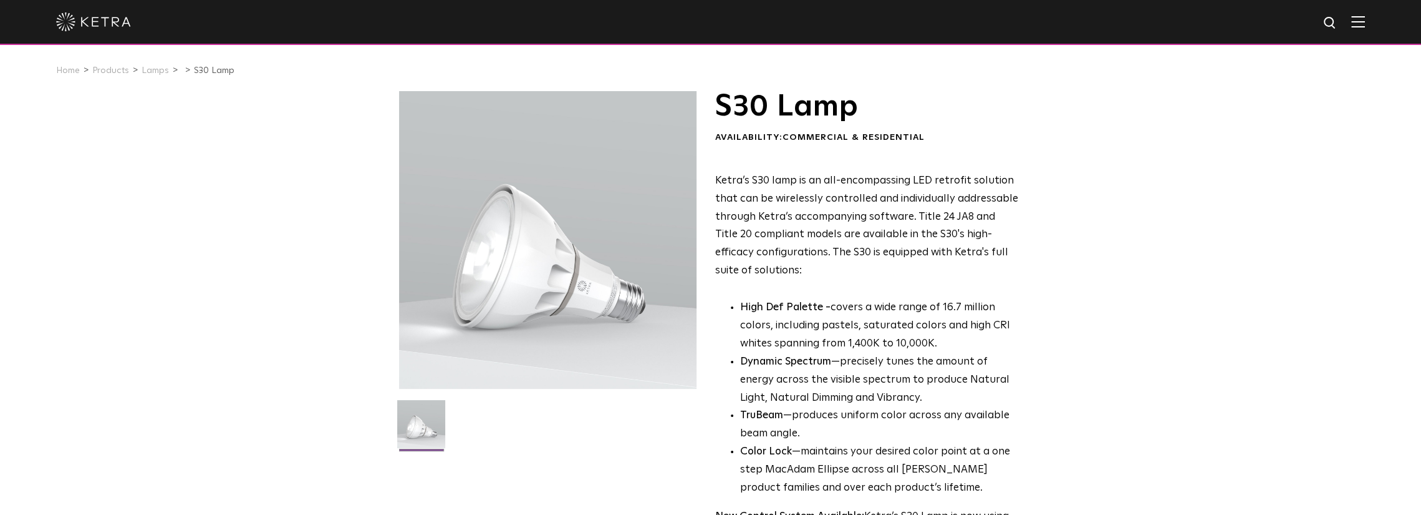
click at [523, 318] on div at bounding box center [548, 240] width 298 height 298
click at [162, 72] on link "Lamps" at bounding box center [155, 70] width 27 height 9
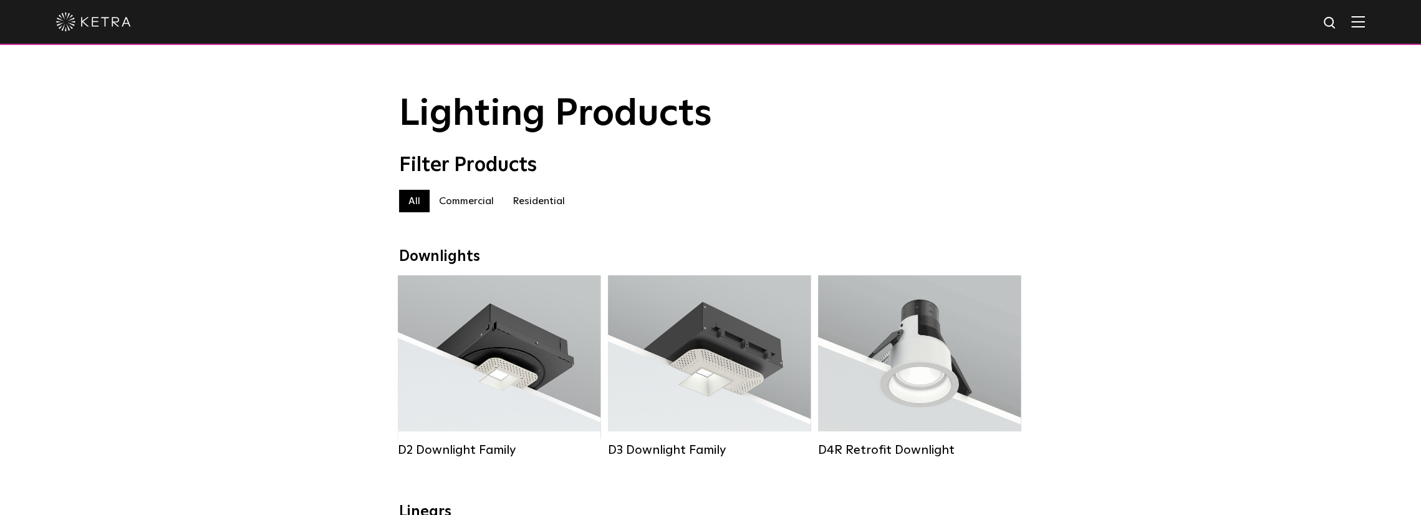
drag, startPoint x: 357, startPoint y: 234, endPoint x: 372, endPoint y: 97, distance: 138.0
click at [94, 27] on img at bounding box center [93, 21] width 75 height 19
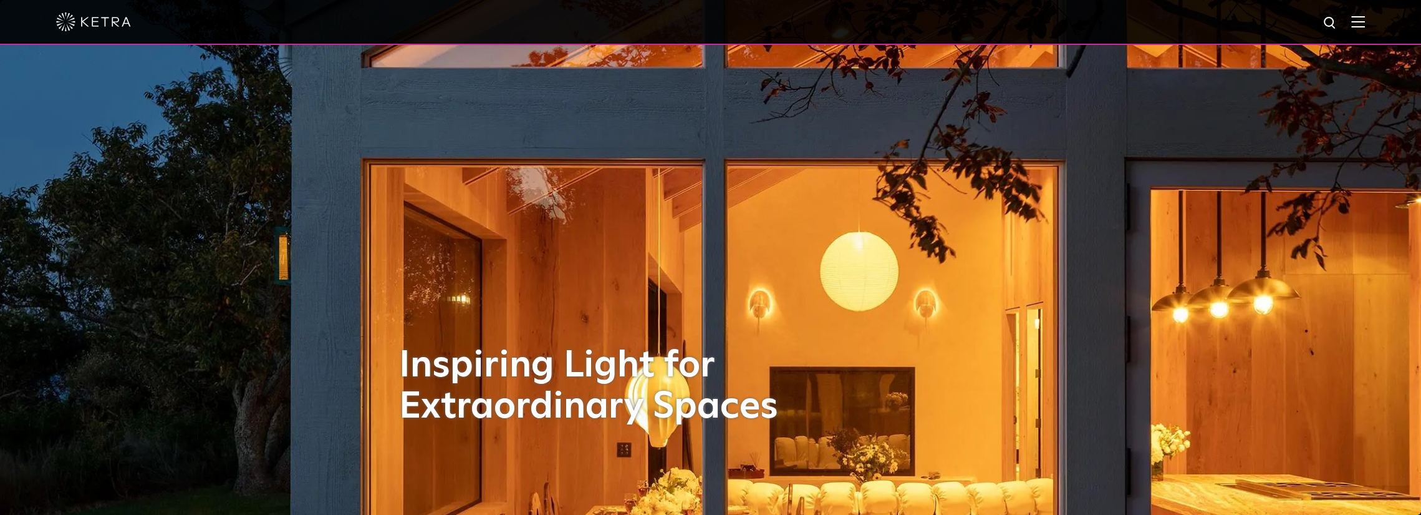
click at [1365, 19] on img at bounding box center [1359, 22] width 14 height 12
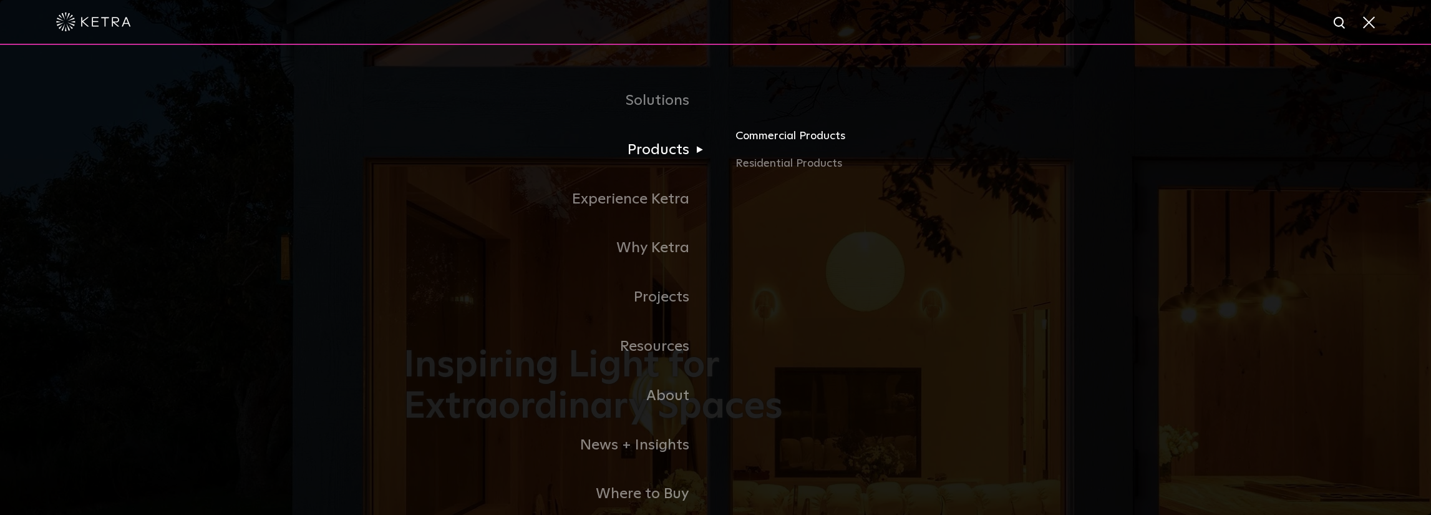
click at [778, 137] on link "Commercial Products" at bounding box center [881, 140] width 292 height 27
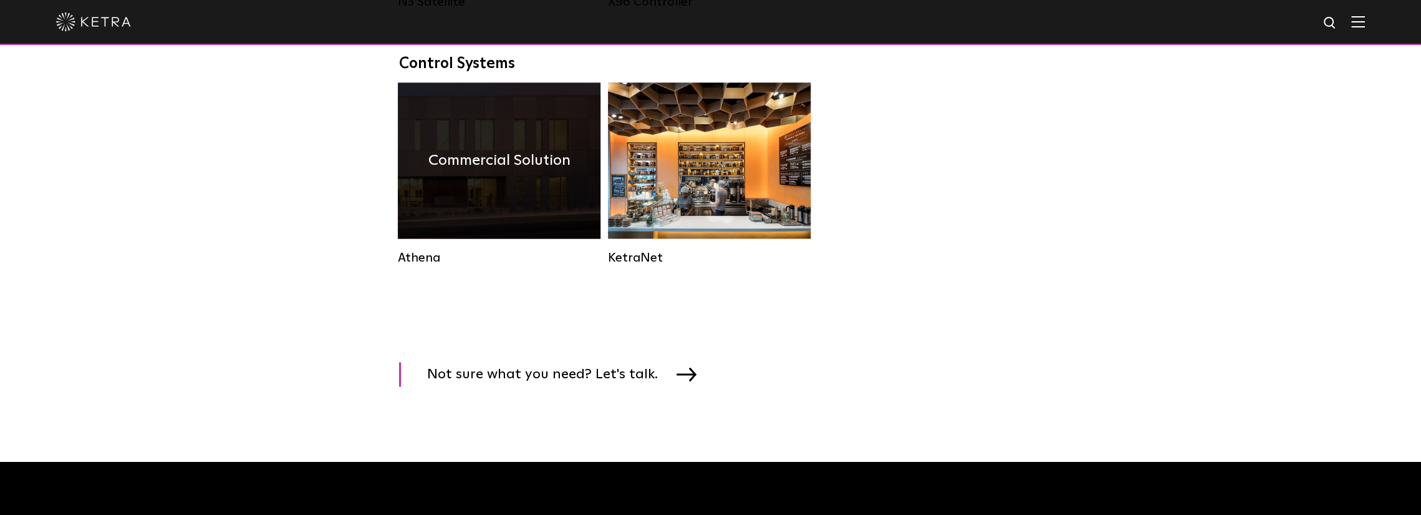
scroll to position [1996, 0]
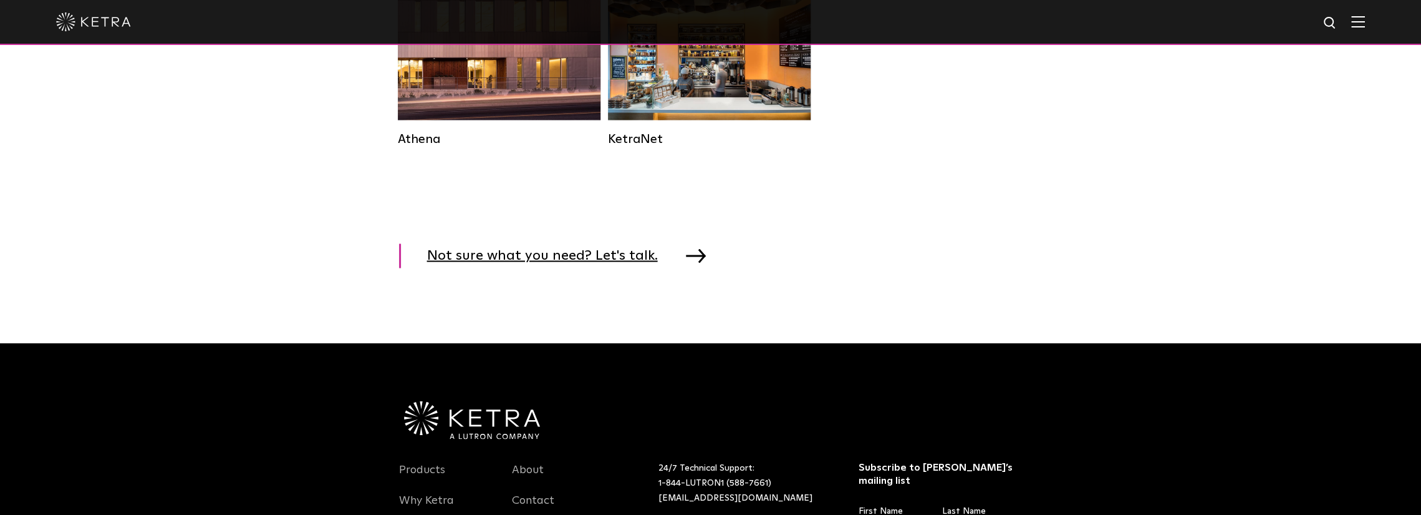
click at [686, 262] on img at bounding box center [696, 255] width 20 height 14
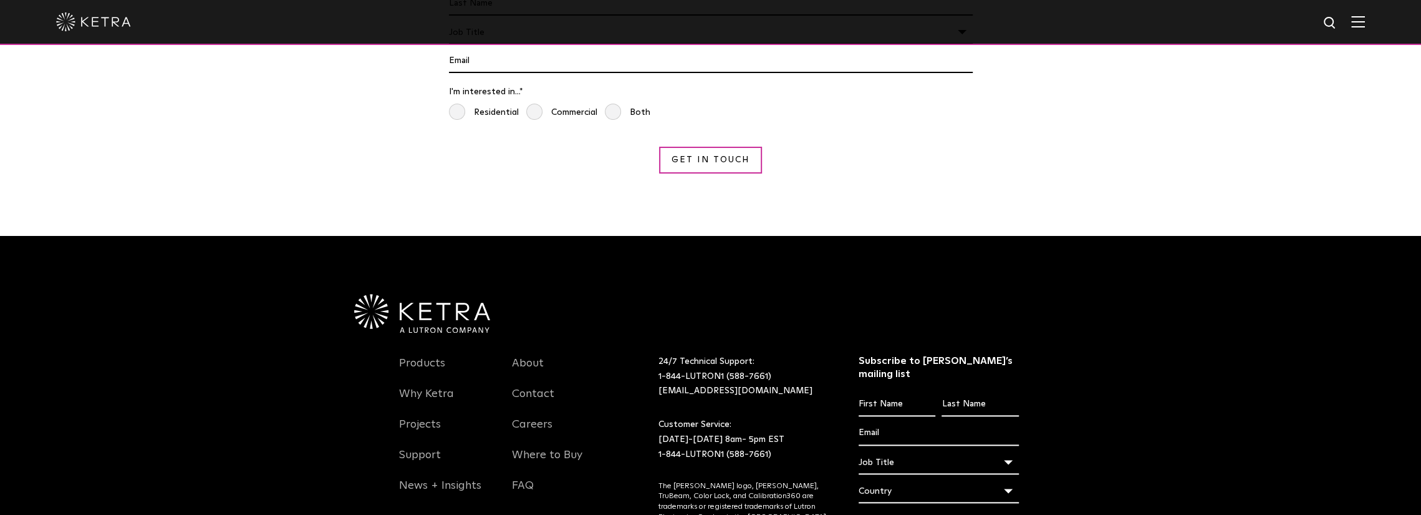
scroll to position [1237, 0]
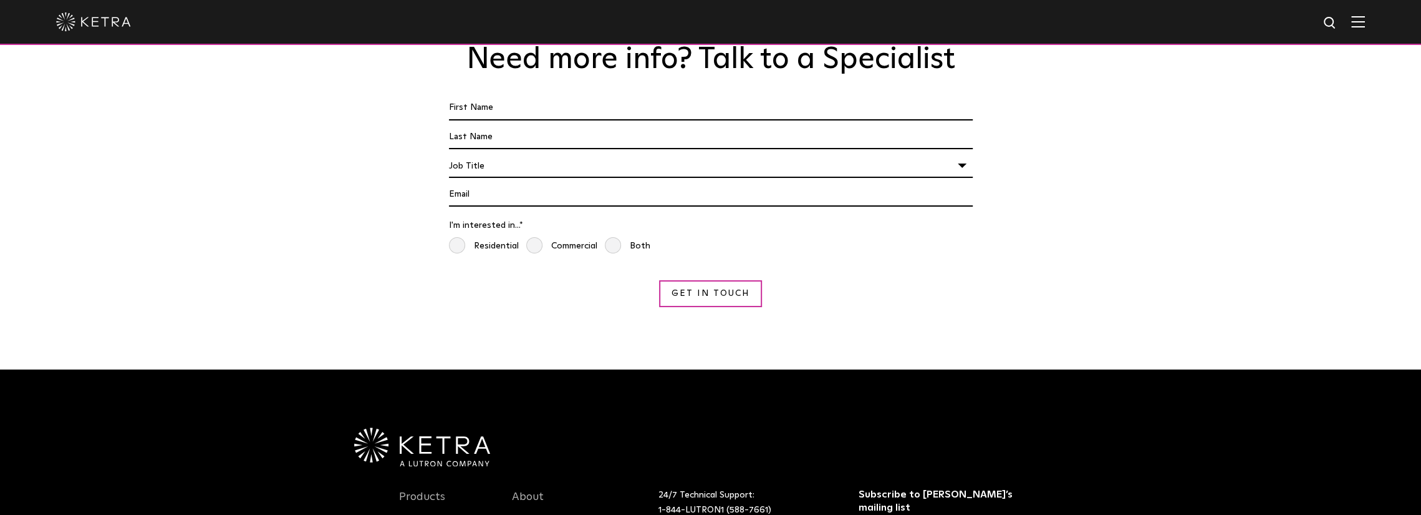
drag, startPoint x: 793, startPoint y: 410, endPoint x: 856, endPoint y: 316, distance: 113.3
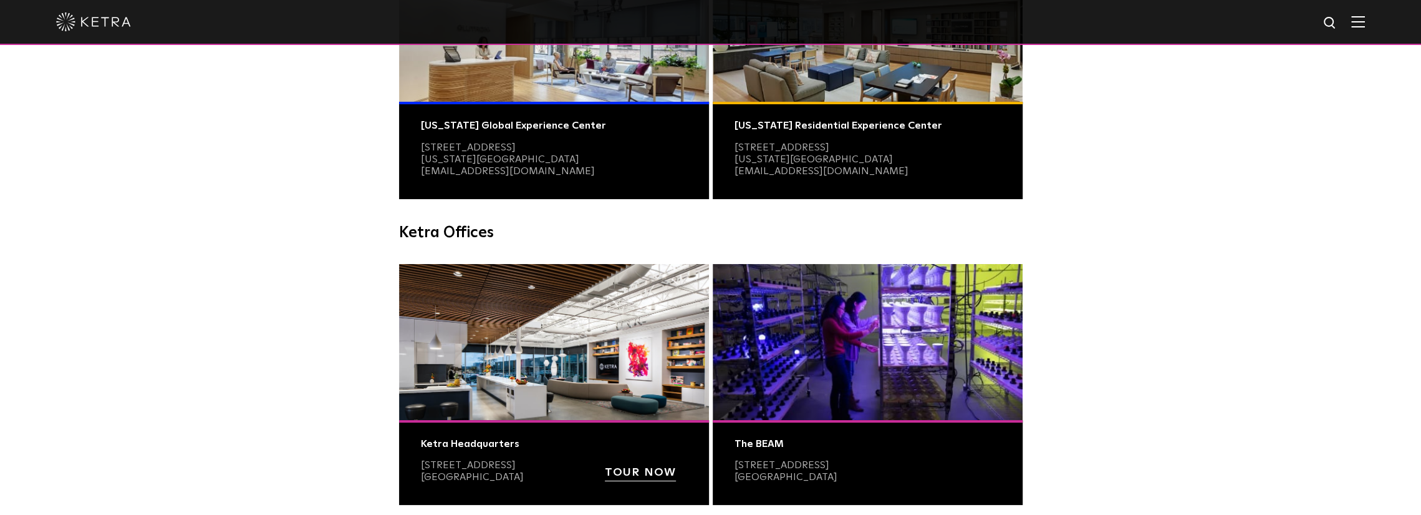
scroll to position [0, 0]
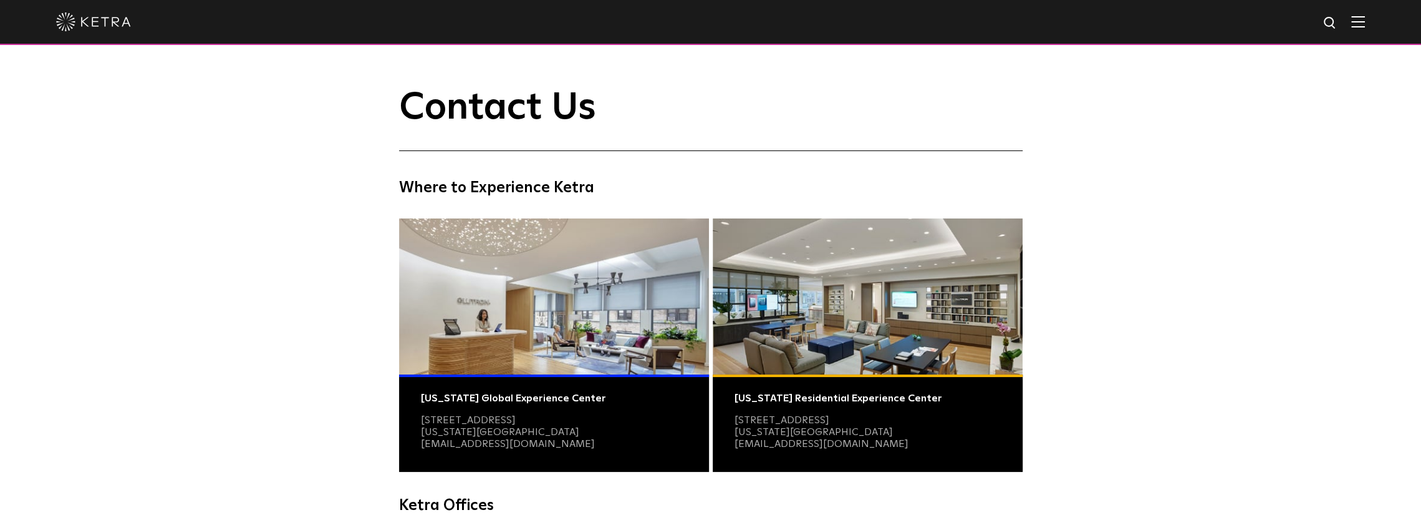
drag, startPoint x: 857, startPoint y: 316, endPoint x: 664, endPoint y: 142, distance: 260.1
click at [122, 19] on img at bounding box center [93, 21] width 75 height 19
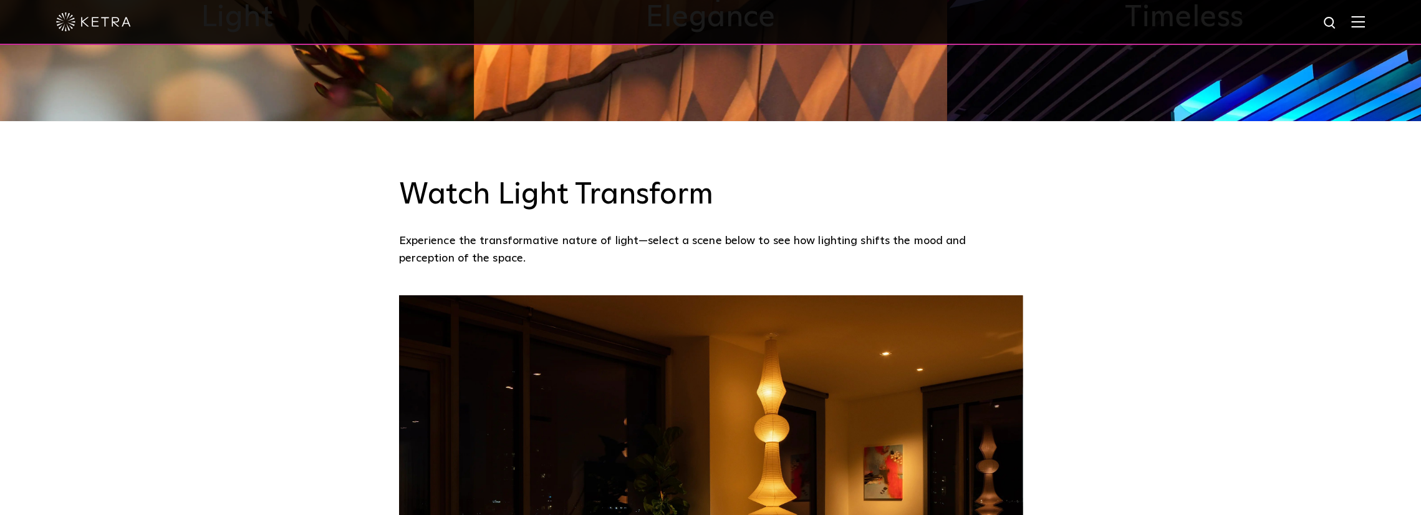
scroll to position [998, 0]
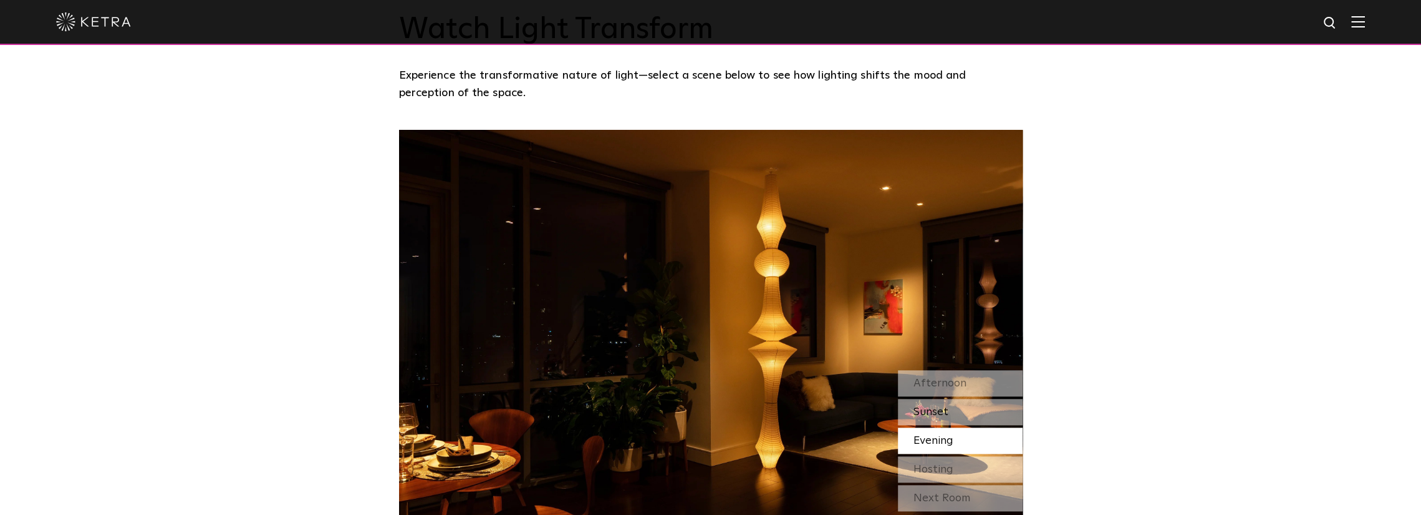
click at [962, 405] on div "Sunset" at bounding box center [960, 412] width 125 height 26
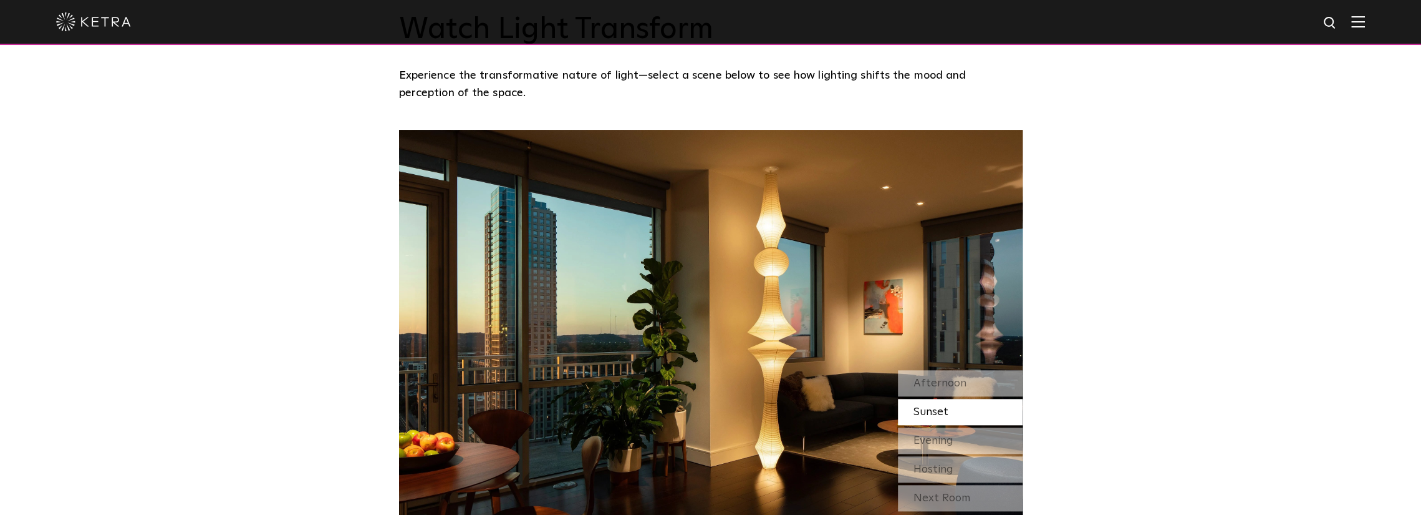
click at [963, 367] on img at bounding box center [711, 348] width 624 height 437
click at [956, 380] on span "Afternoon" at bounding box center [940, 382] width 53 height 11
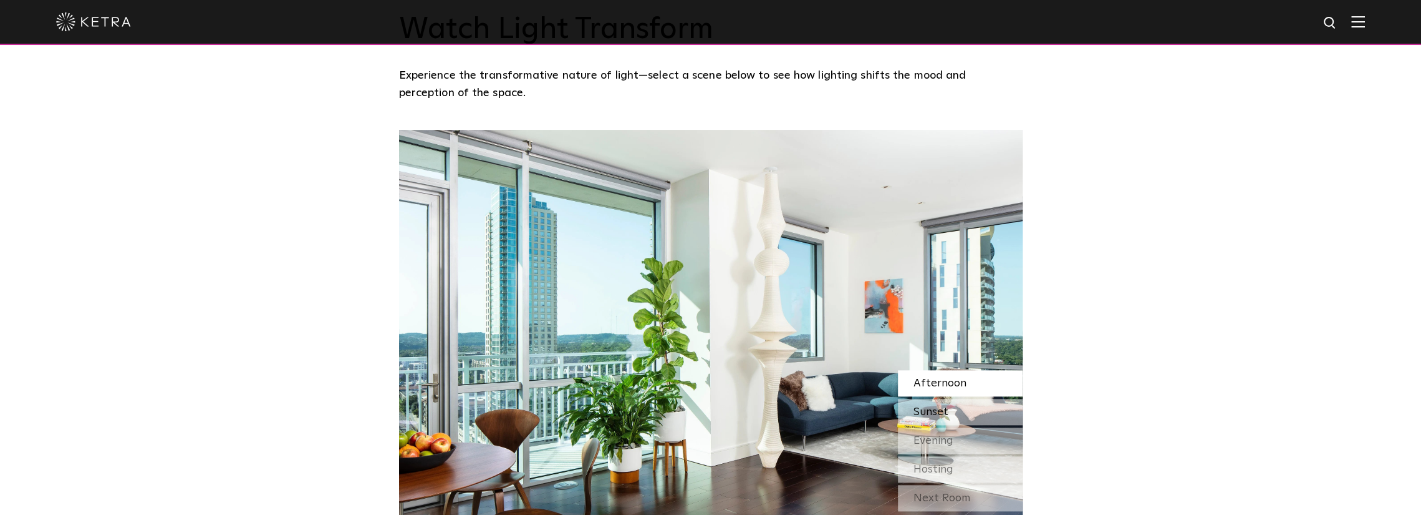
click at [951, 412] on div "Sunset" at bounding box center [960, 412] width 125 height 26
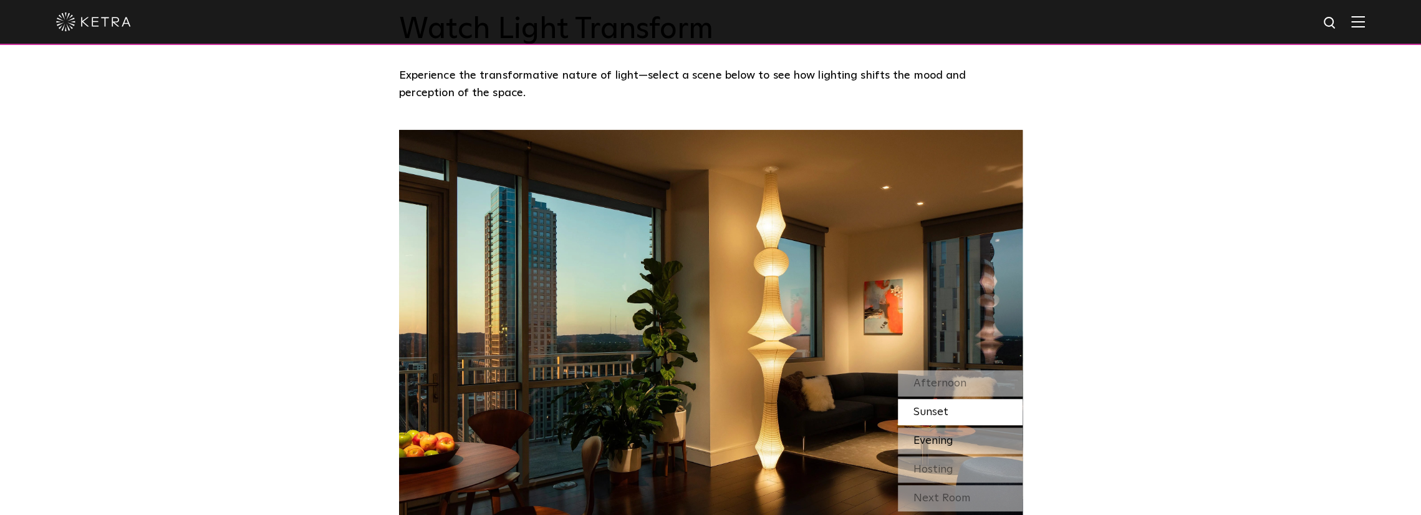
click at [944, 436] on span "Evening" at bounding box center [934, 440] width 40 height 11
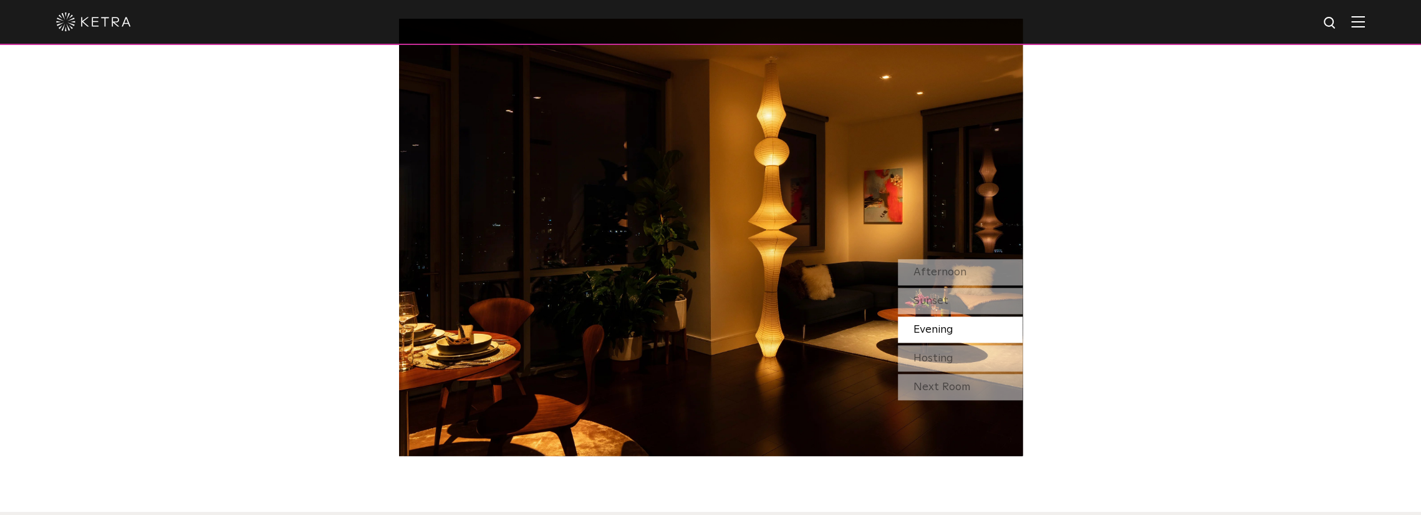
scroll to position [1123, 0]
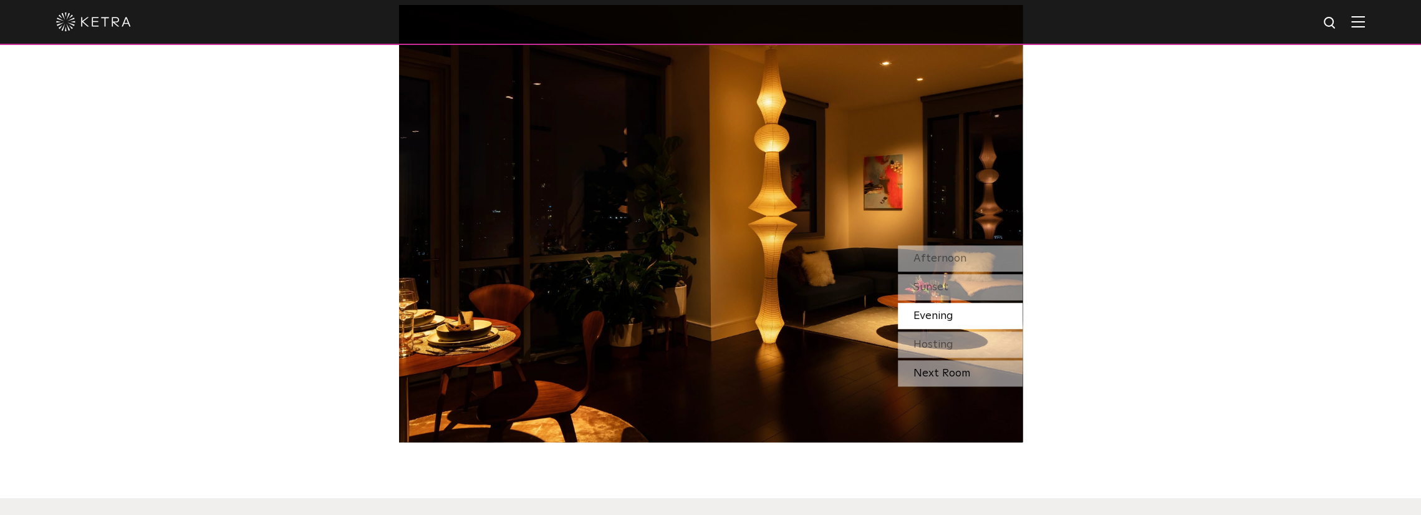
click at [955, 370] on div "Next Room" at bounding box center [960, 373] width 125 height 26
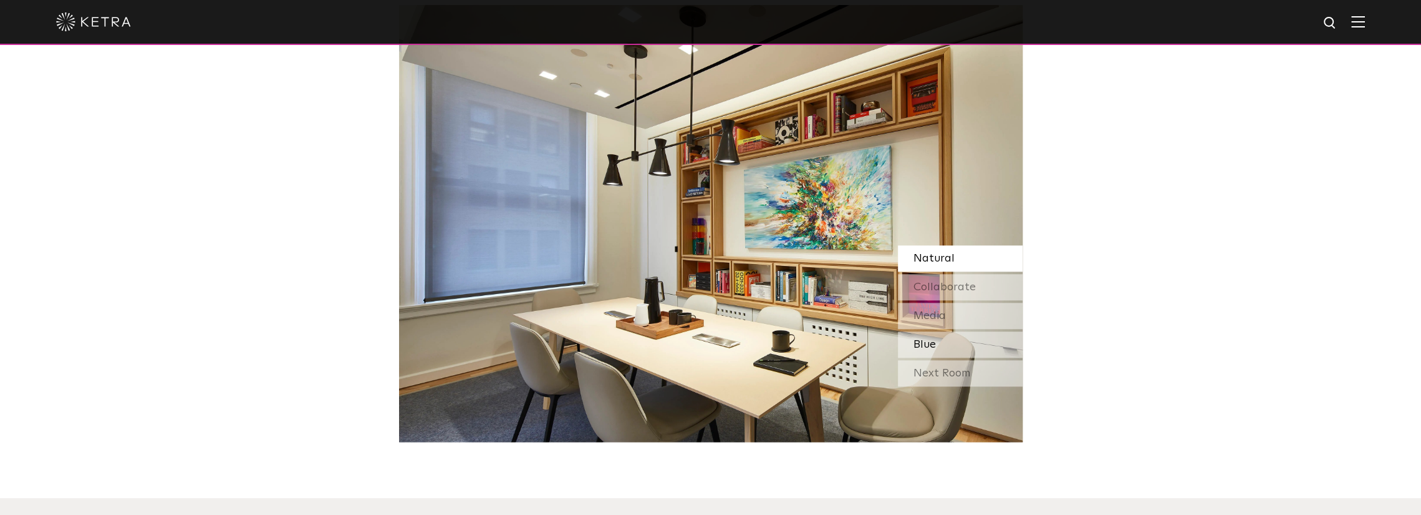
click at [961, 347] on div "Blue" at bounding box center [960, 344] width 125 height 26
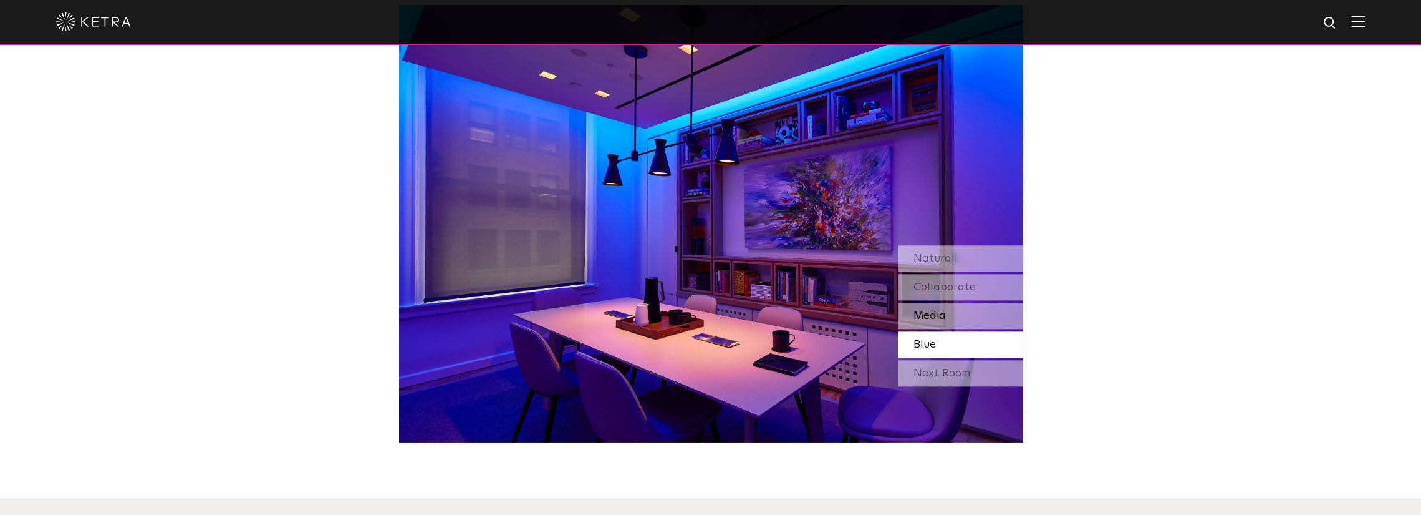
click at [957, 322] on div "Media" at bounding box center [960, 315] width 125 height 26
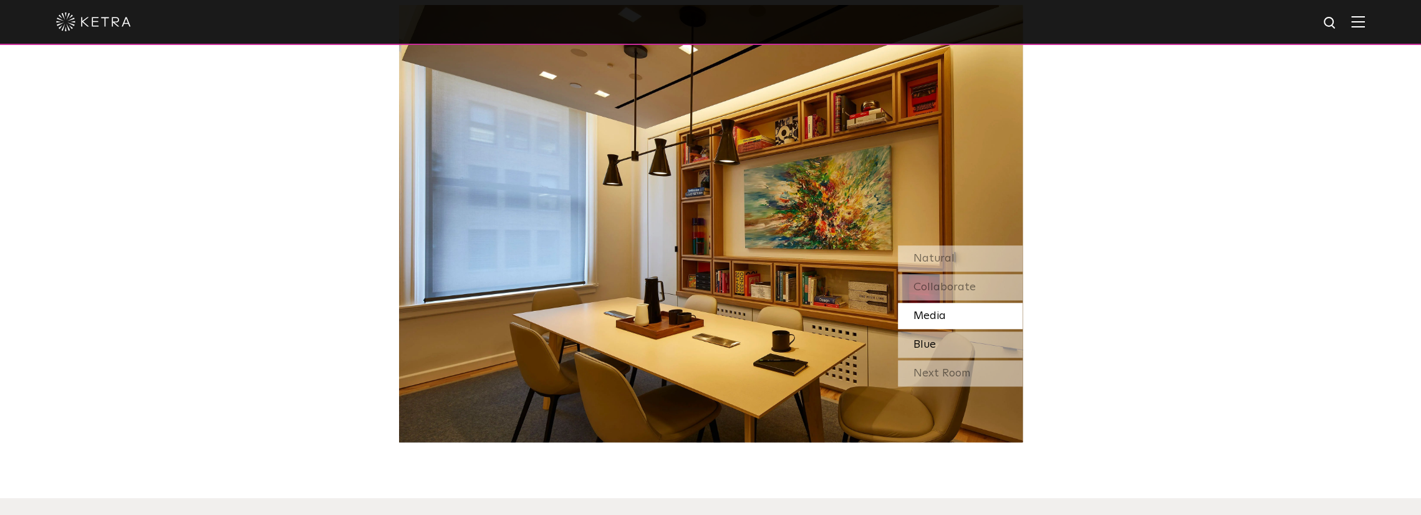
click at [958, 346] on div "Blue" at bounding box center [960, 344] width 125 height 26
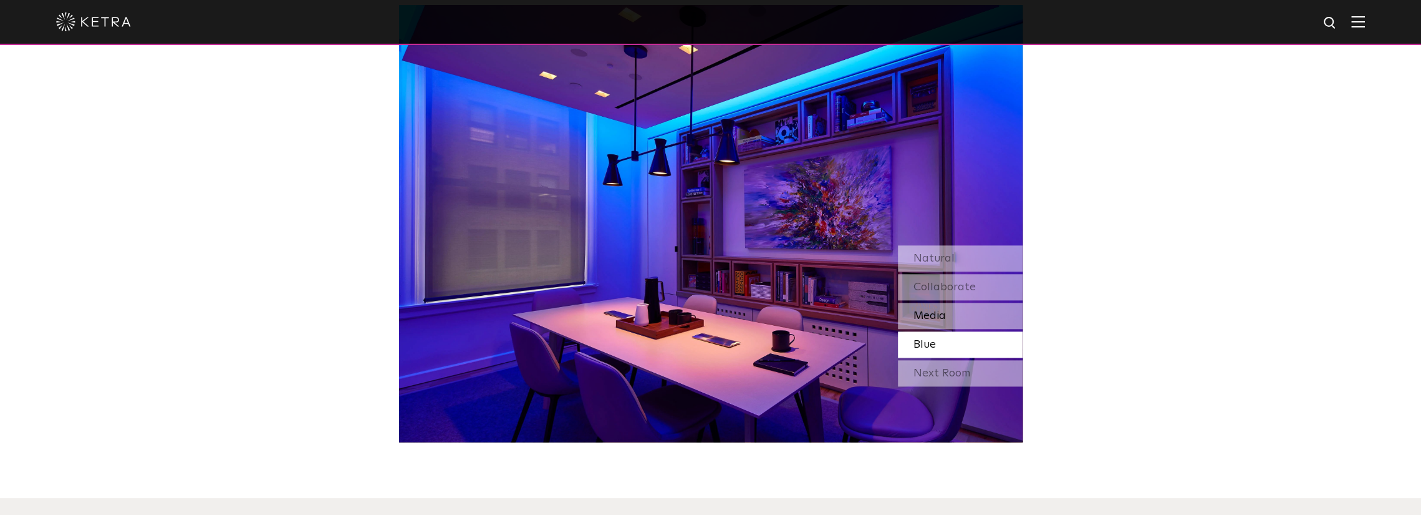
click at [928, 319] on span "Media" at bounding box center [930, 315] width 32 height 11
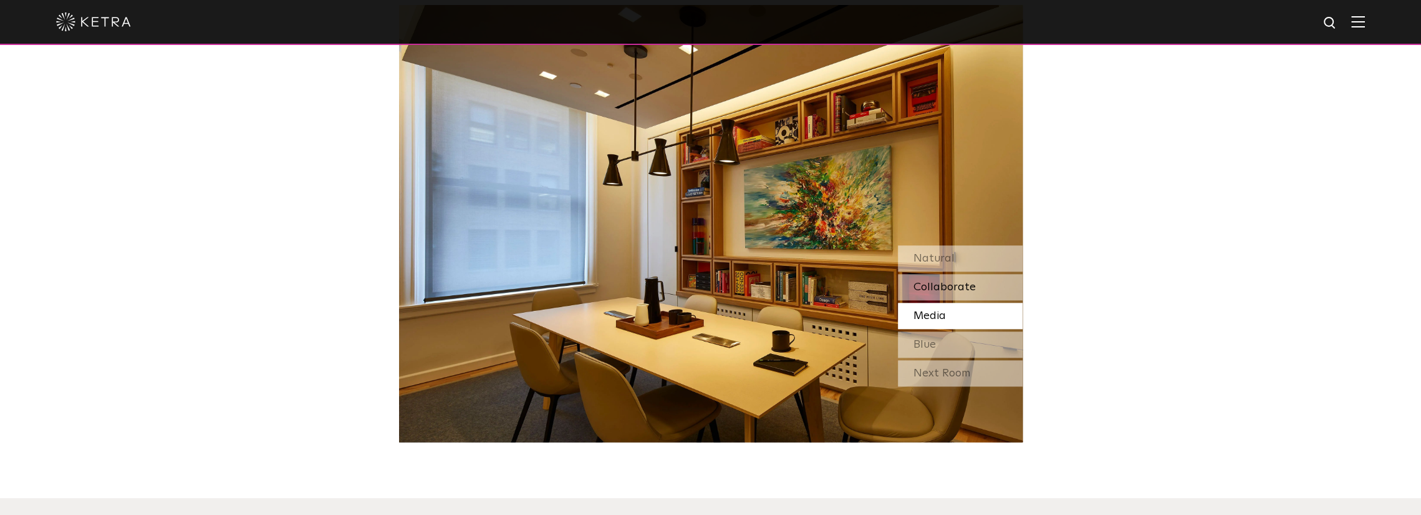
click at [937, 293] on span "Collaborate" at bounding box center [945, 286] width 62 height 11
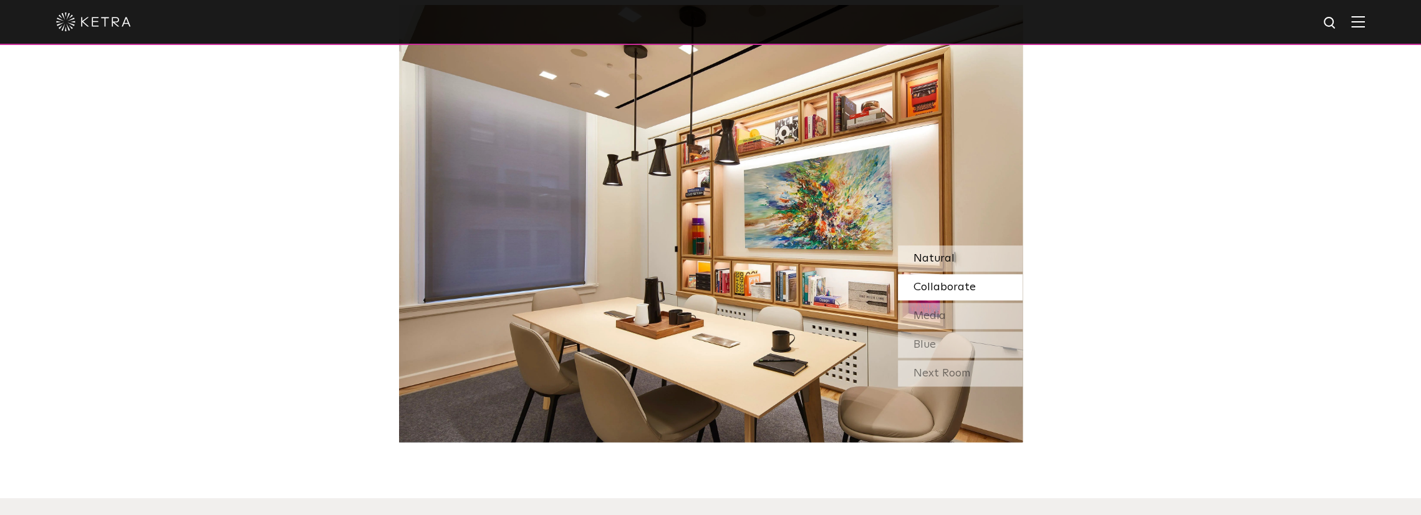
click at [950, 253] on span "Natural" at bounding box center [934, 258] width 41 height 11
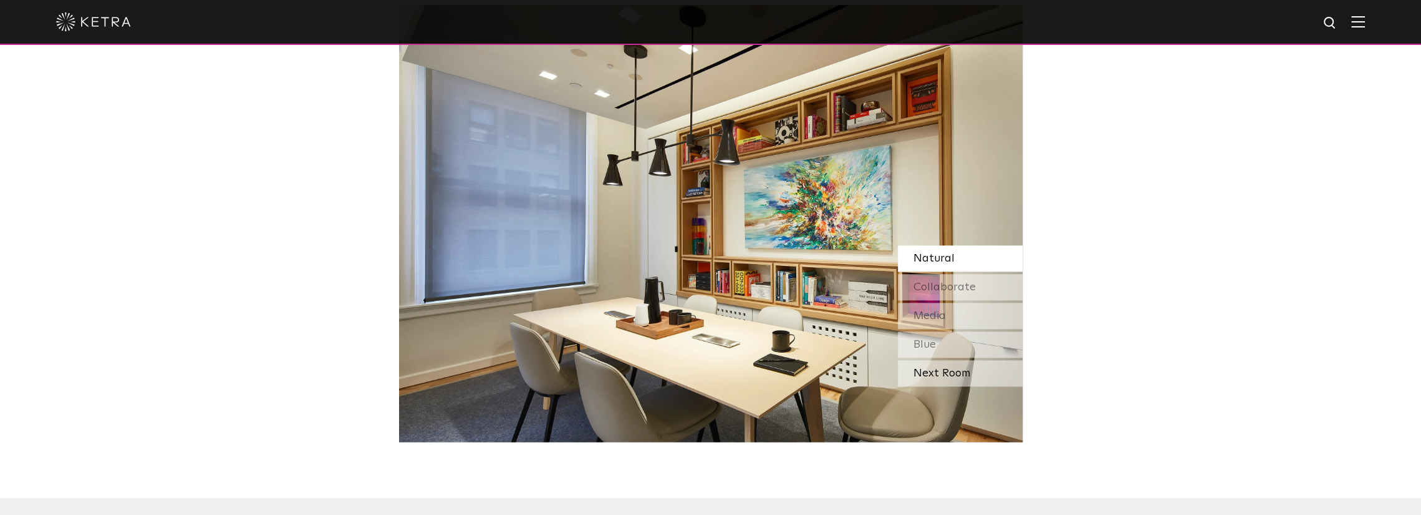
click at [969, 363] on div "Next Room" at bounding box center [960, 373] width 125 height 26
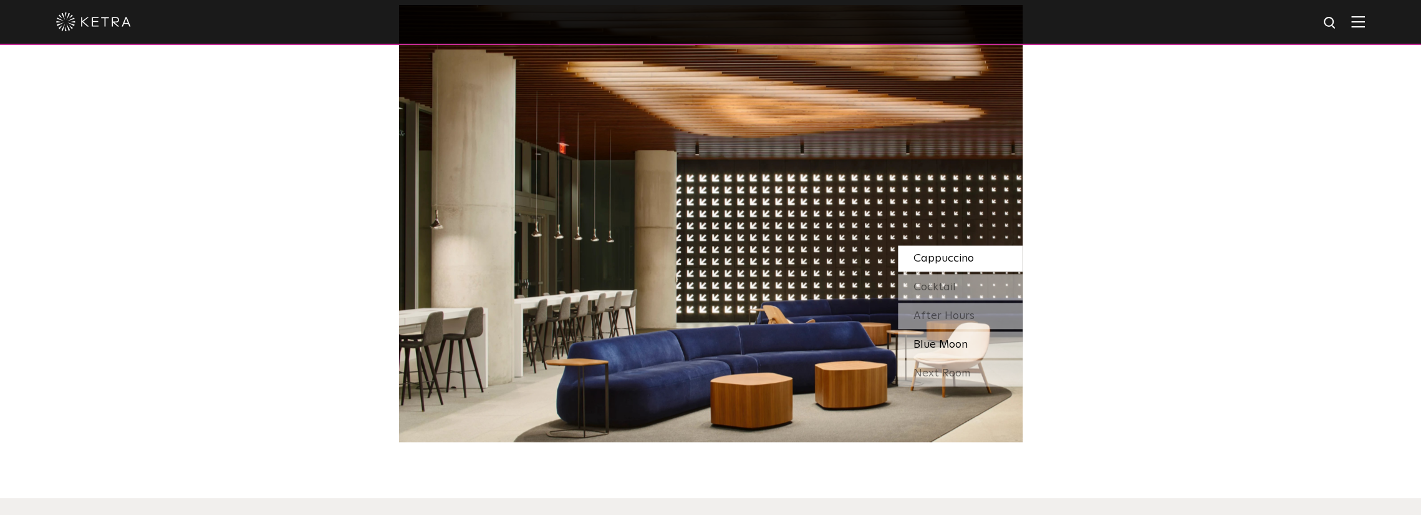
click at [972, 337] on div "Blue Moon" at bounding box center [960, 344] width 125 height 26
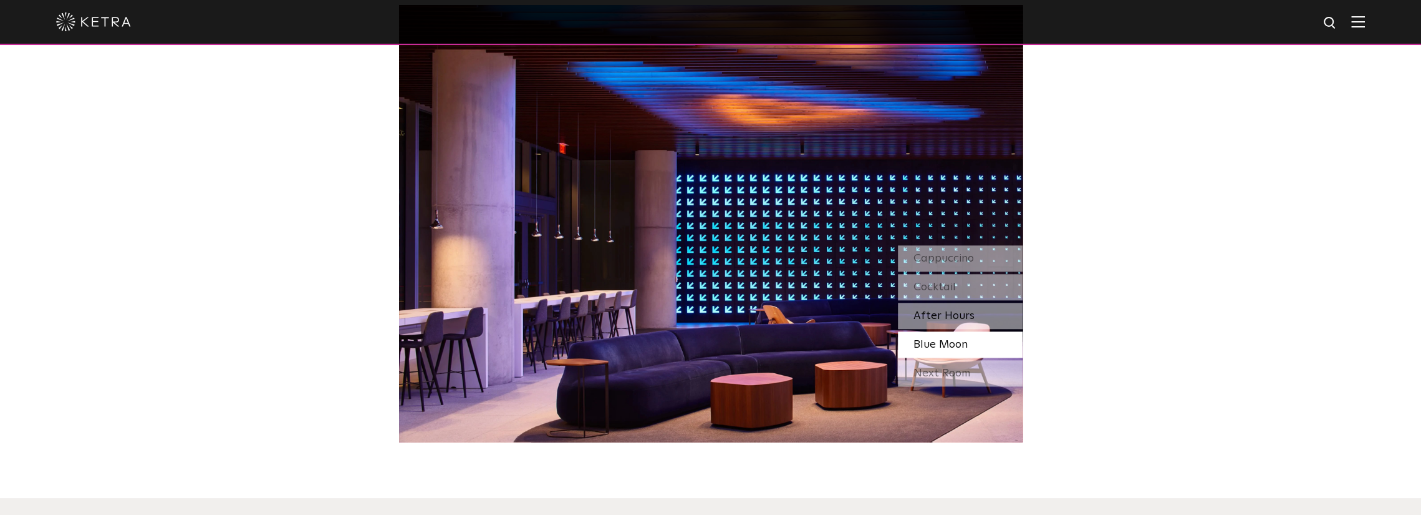
click at [940, 305] on div "After Hours" at bounding box center [960, 315] width 125 height 26
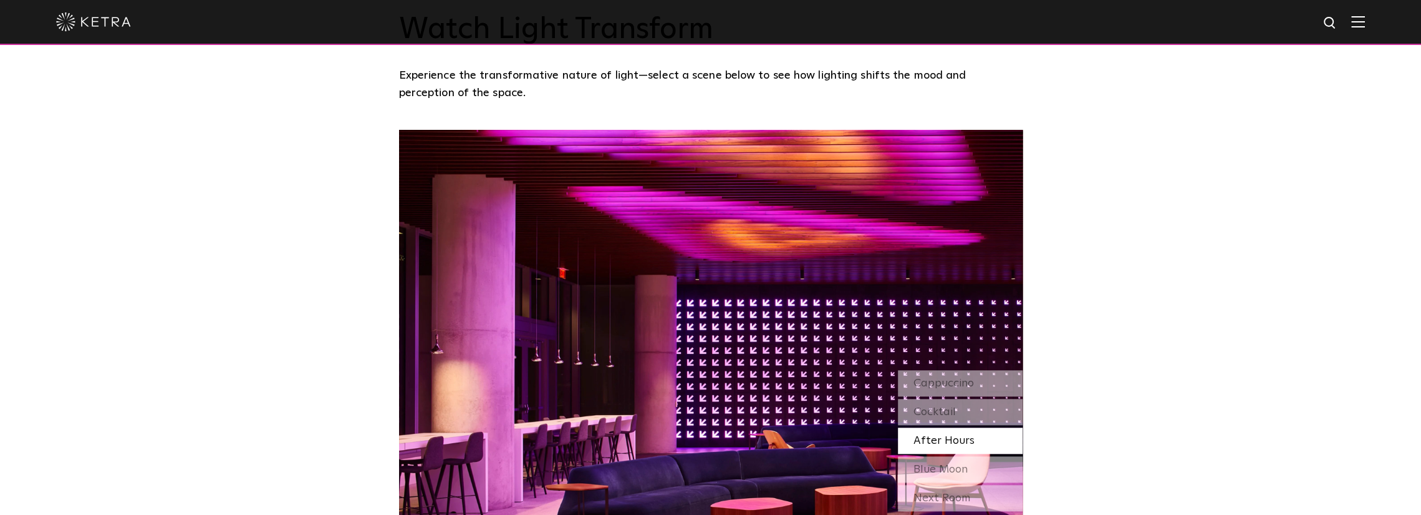
scroll to position [1185, 0]
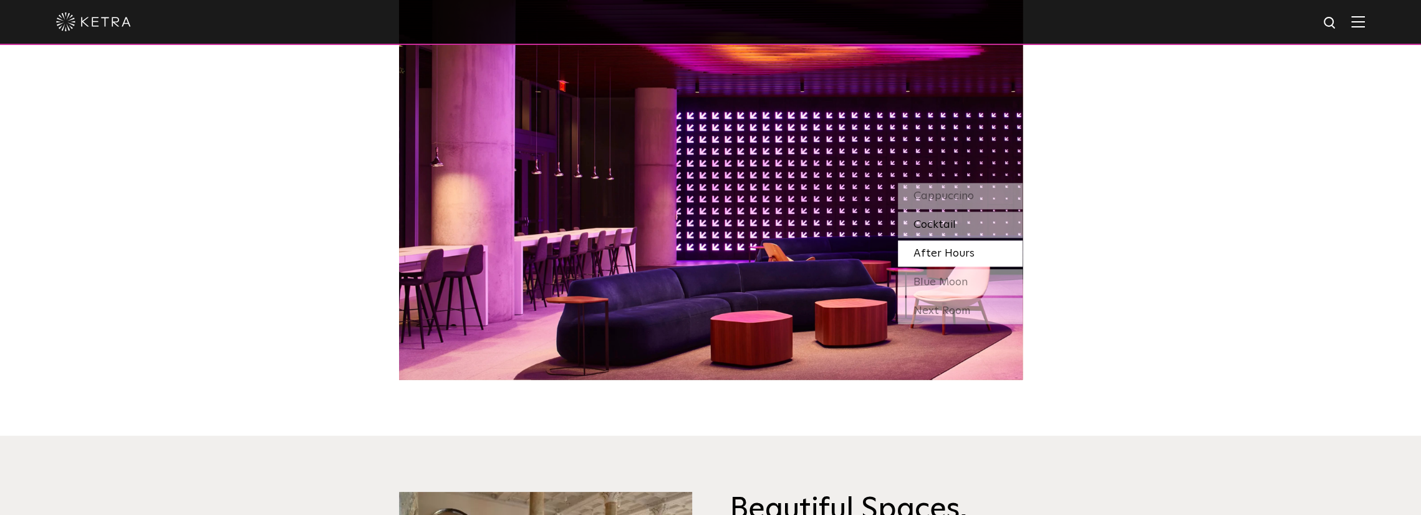
click at [932, 221] on span "Cocktail" at bounding box center [935, 224] width 42 height 11
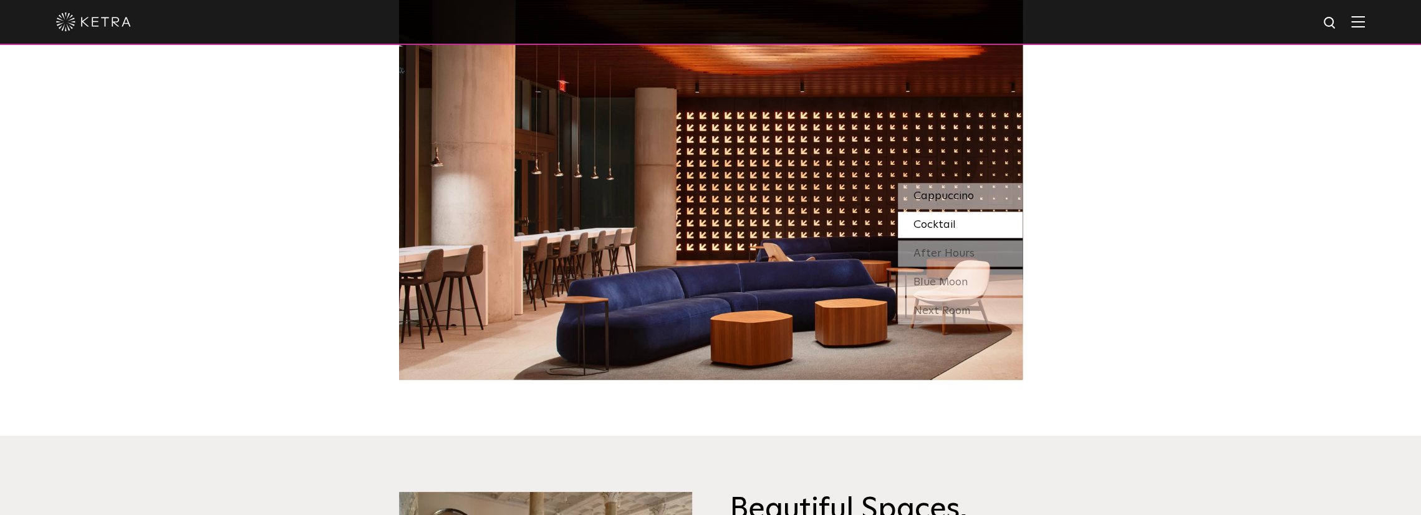
click at [970, 194] on span "Cappuccino" at bounding box center [944, 195] width 60 height 11
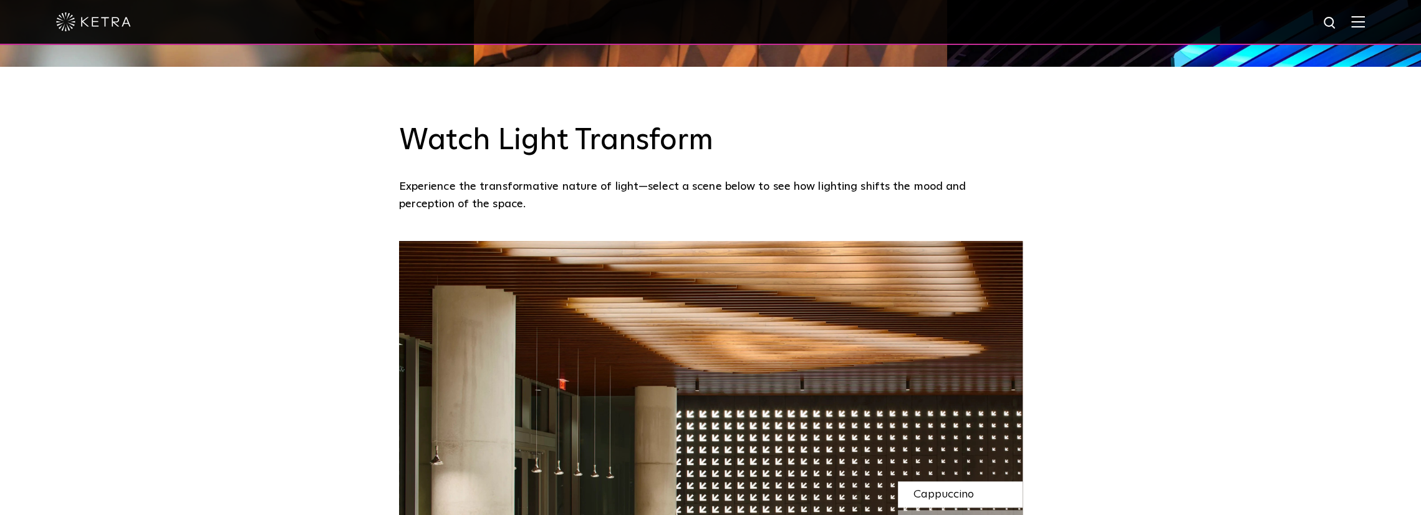
drag, startPoint x: 1128, startPoint y: 283, endPoint x: 1105, endPoint y: 173, distance: 112.7
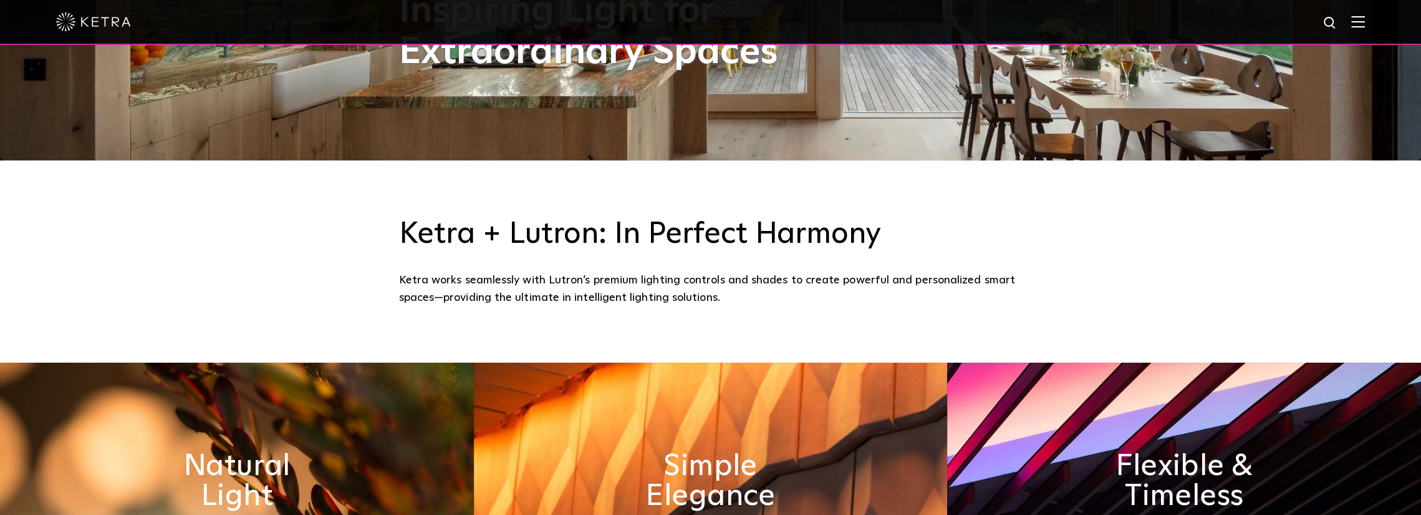
scroll to position [97, 0]
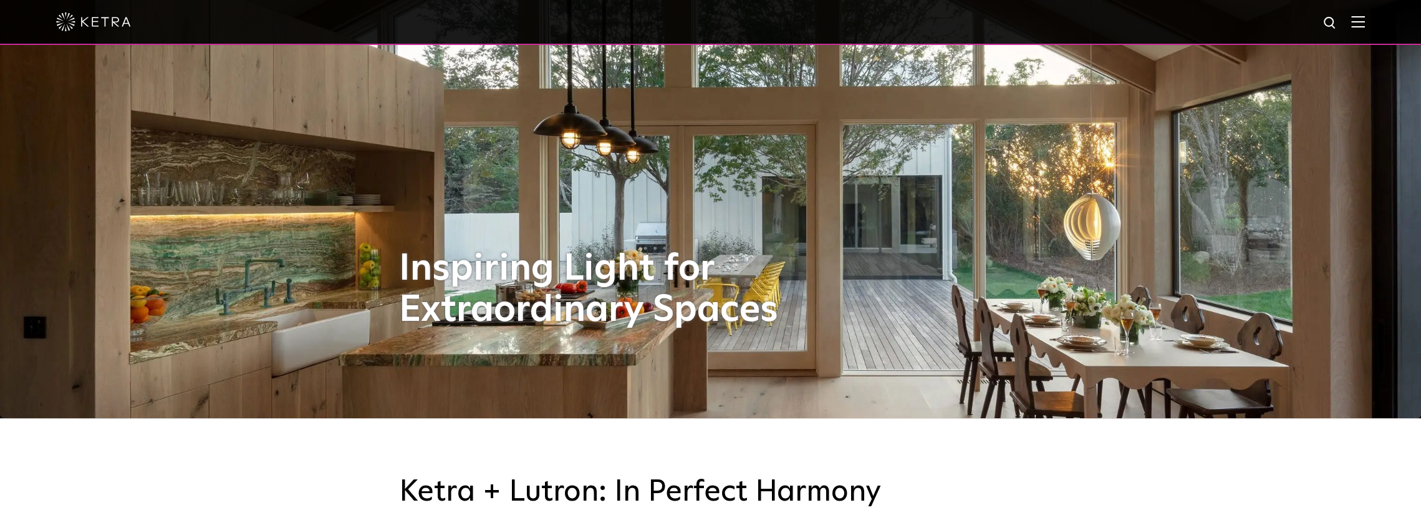
drag, startPoint x: 1167, startPoint y: 317, endPoint x: 1076, endPoint y: 158, distance: 183.3
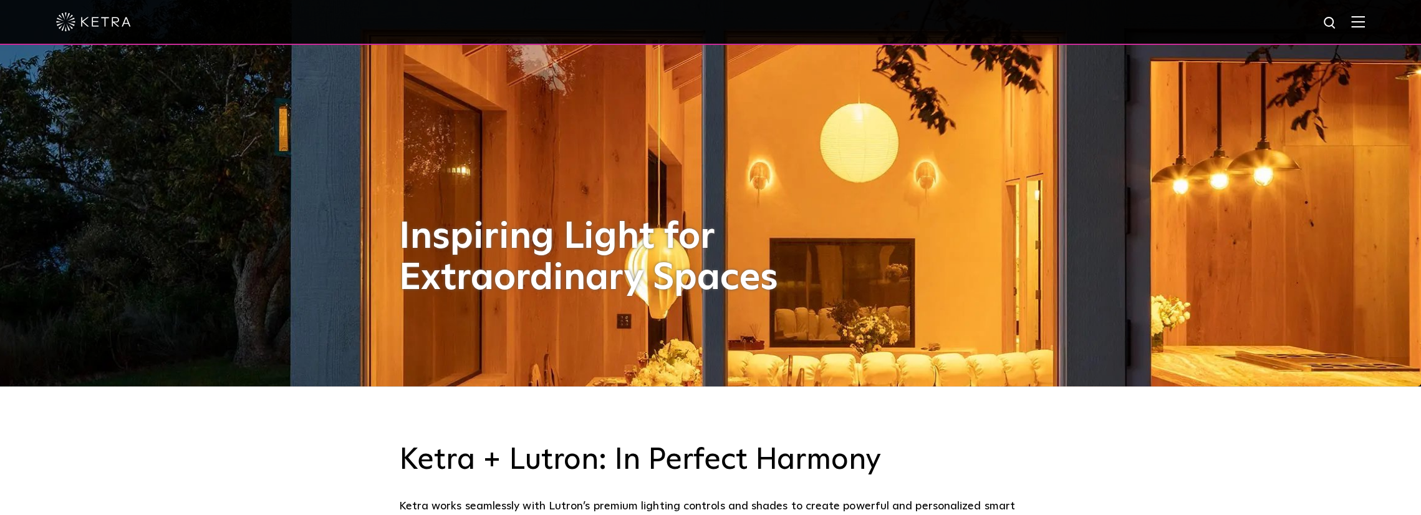
scroll to position [0, 0]
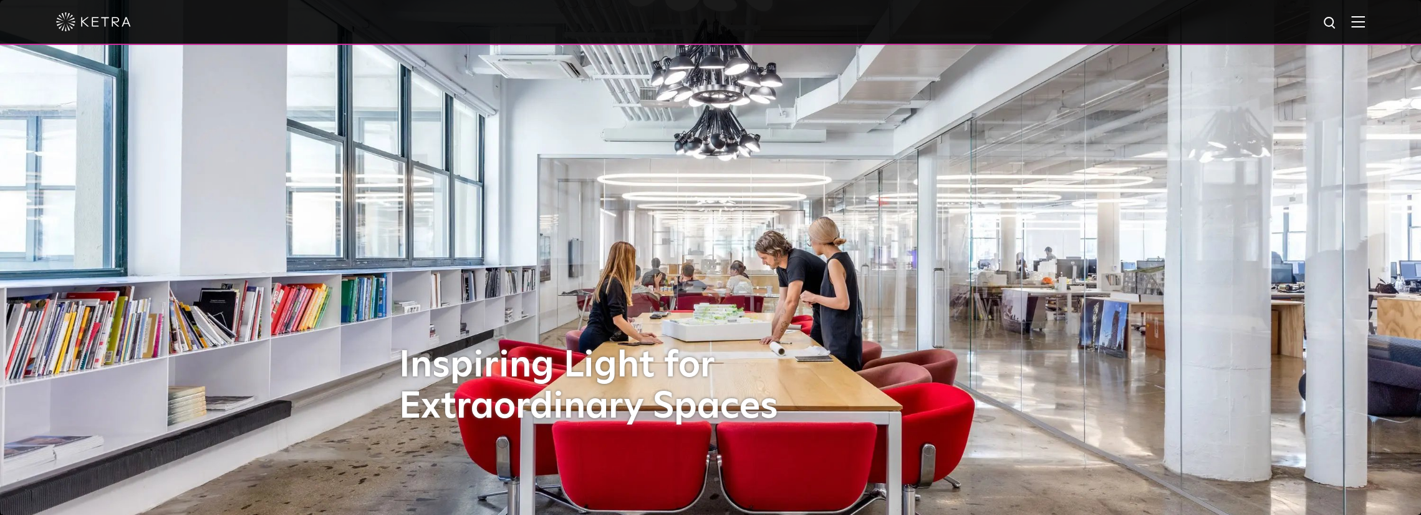
click at [82, 31] on img at bounding box center [93, 21] width 75 height 19
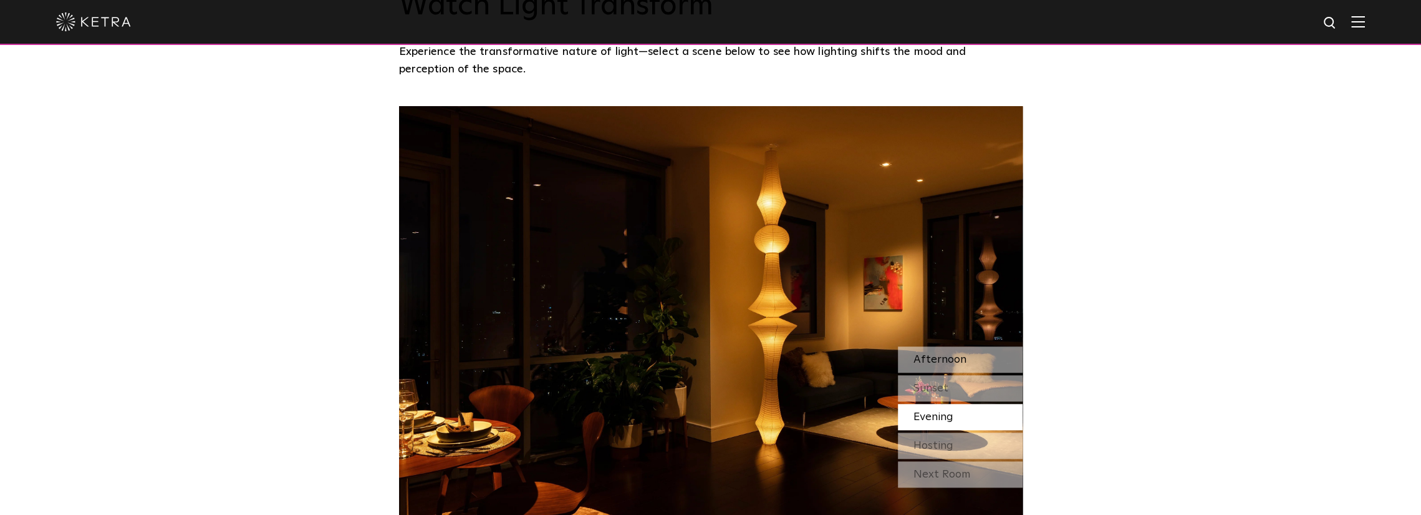
scroll to position [998, 0]
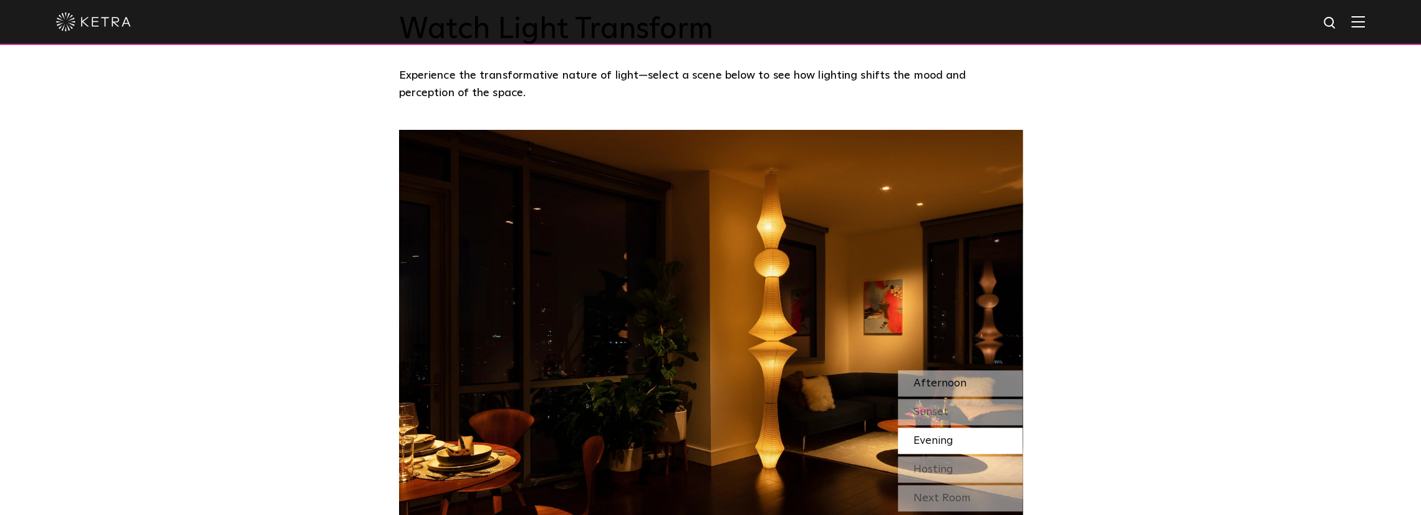
click at [944, 380] on span "Afternoon" at bounding box center [940, 382] width 53 height 11
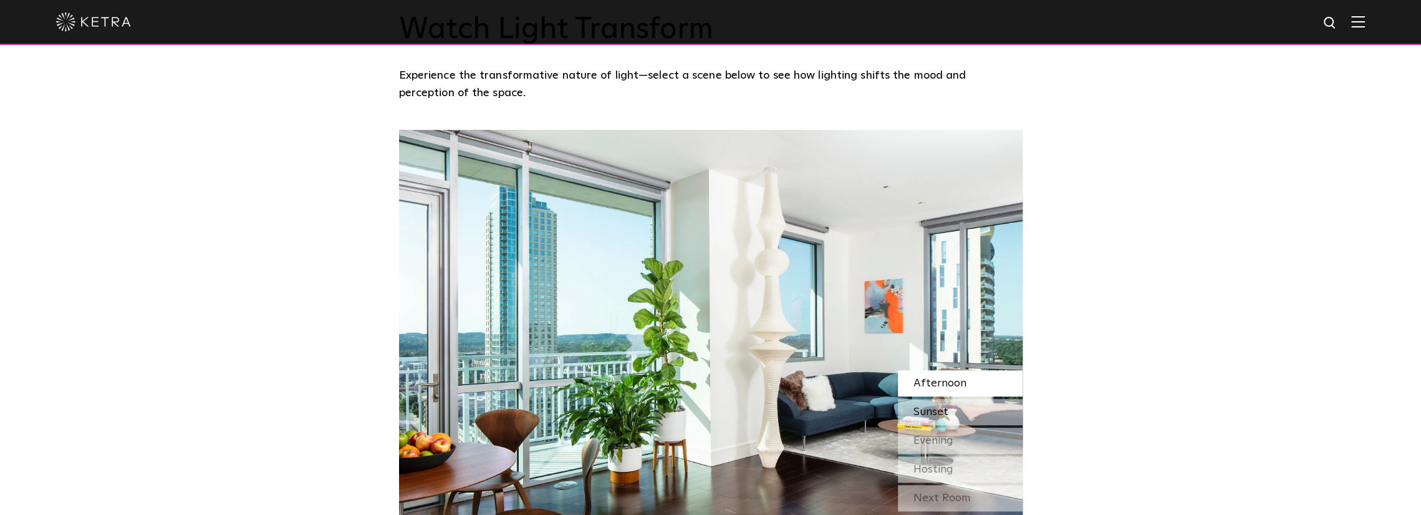
click at [939, 414] on span "Sunset" at bounding box center [931, 411] width 35 height 11
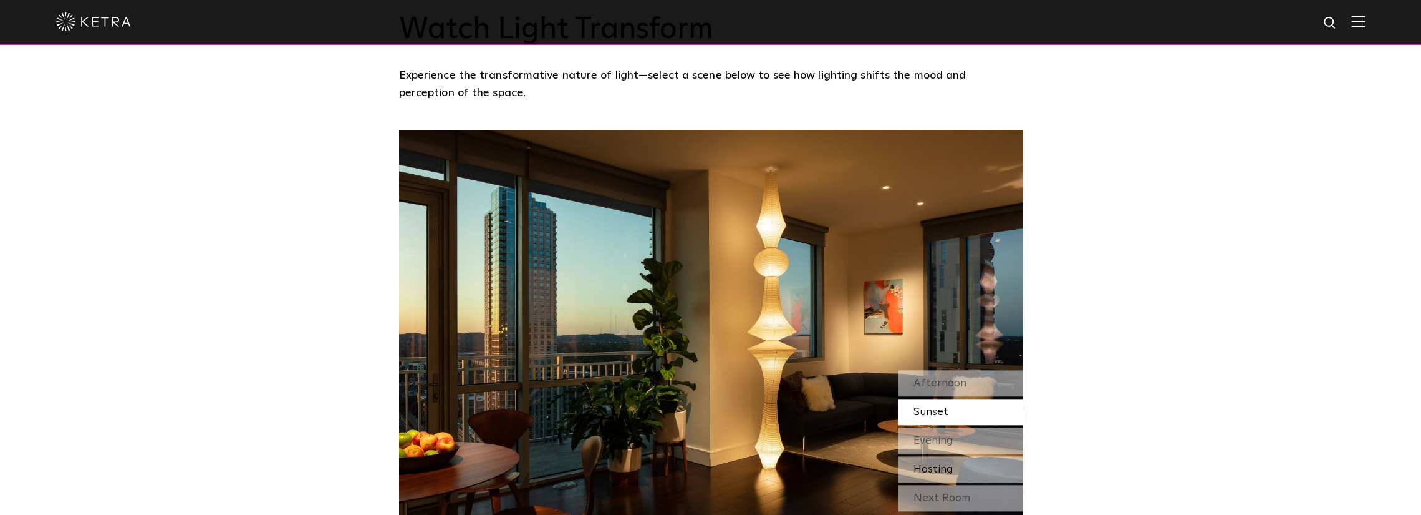
click at [938, 468] on span "Hosting" at bounding box center [934, 468] width 40 height 11
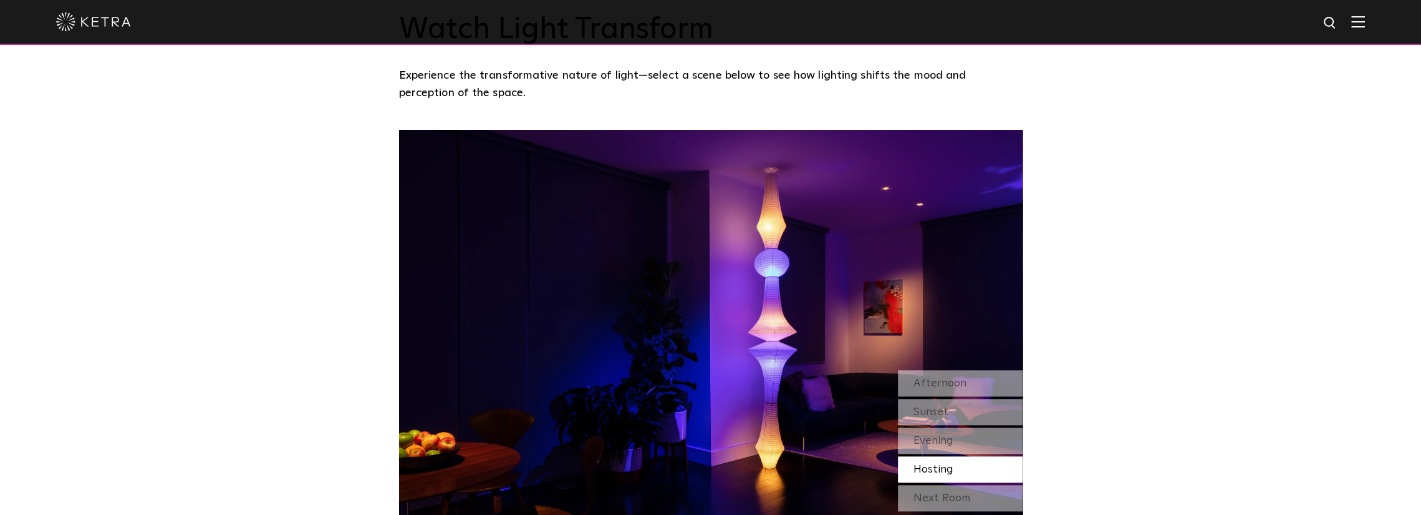
click at [934, 498] on div "Next Room" at bounding box center [960, 498] width 125 height 26
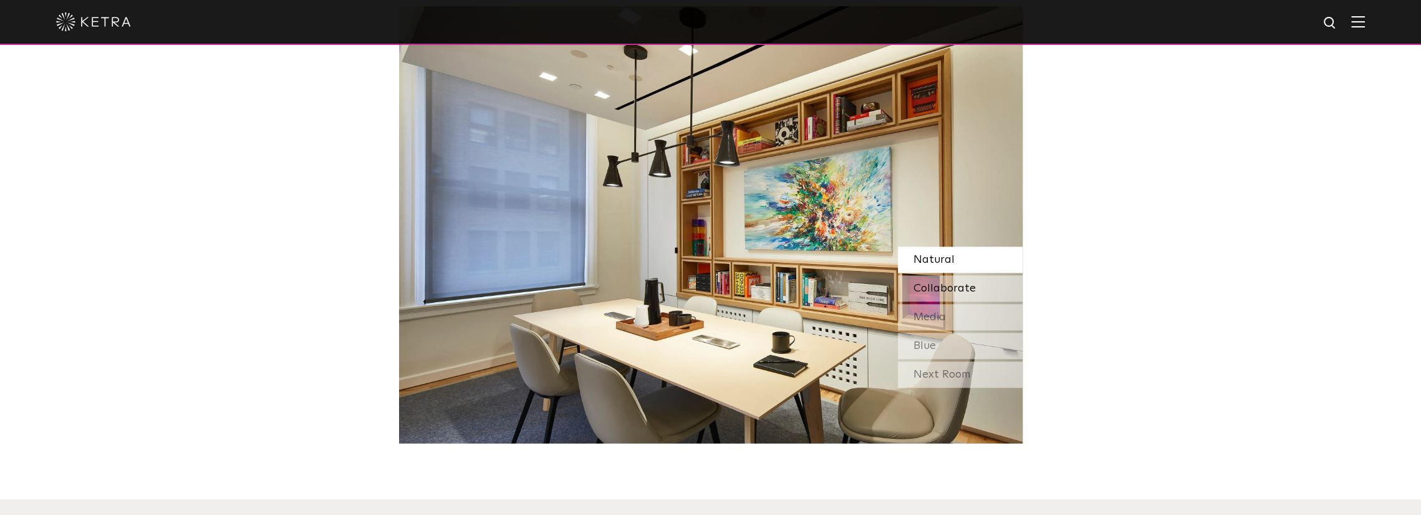
scroll to position [1123, 0]
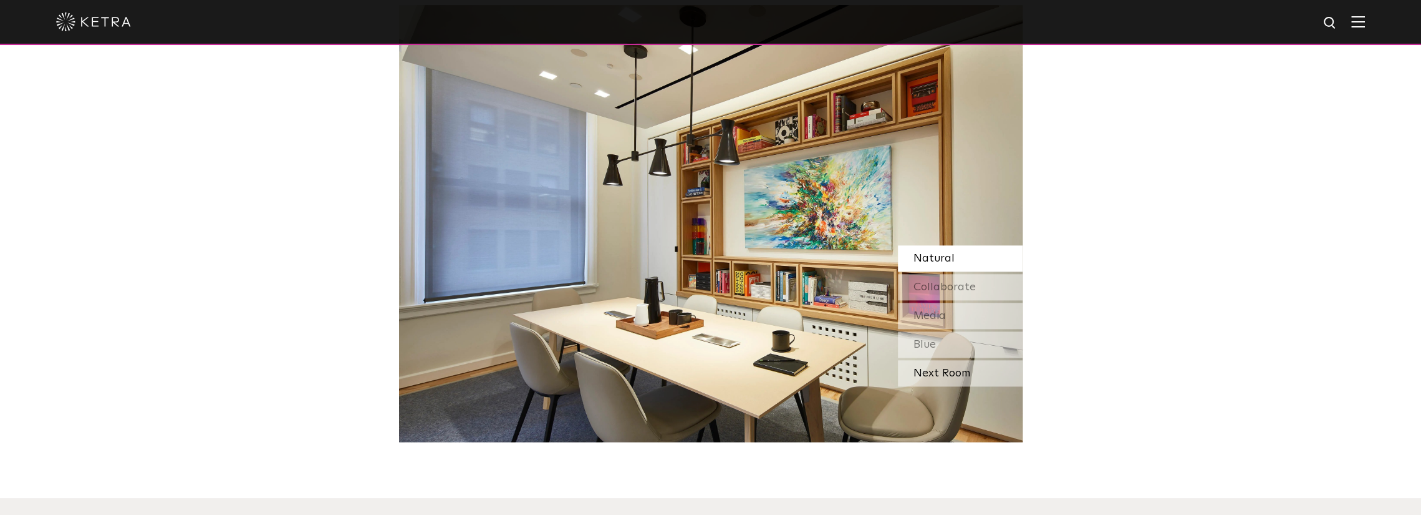
click at [982, 370] on div "Next Room" at bounding box center [960, 373] width 125 height 26
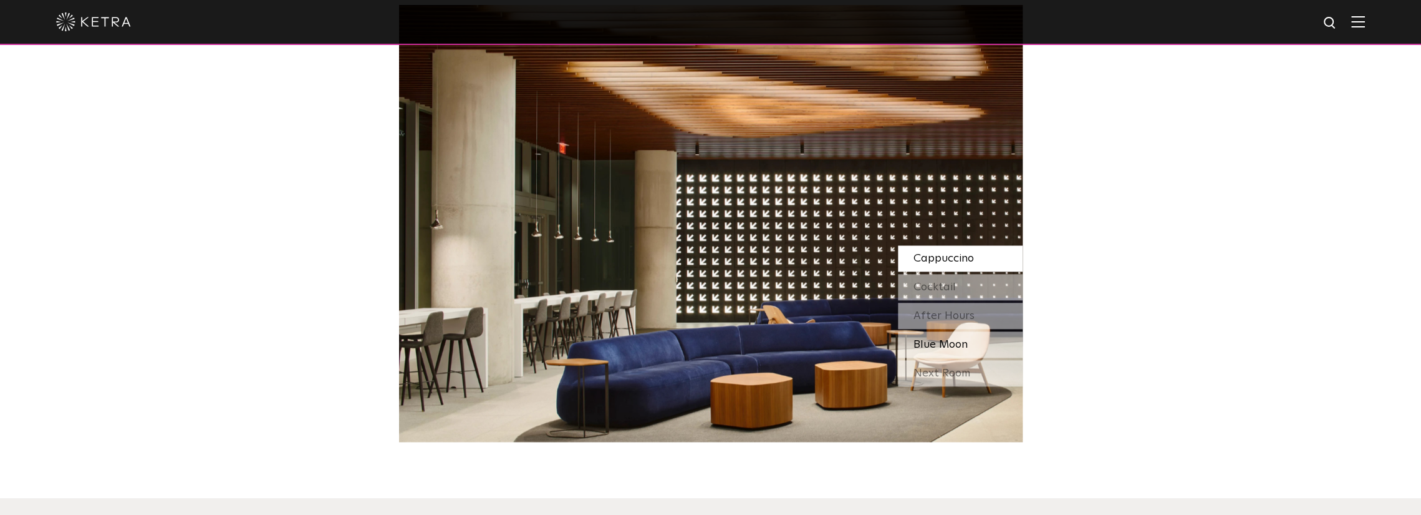
click at [983, 344] on div "Blue Moon" at bounding box center [960, 344] width 125 height 26
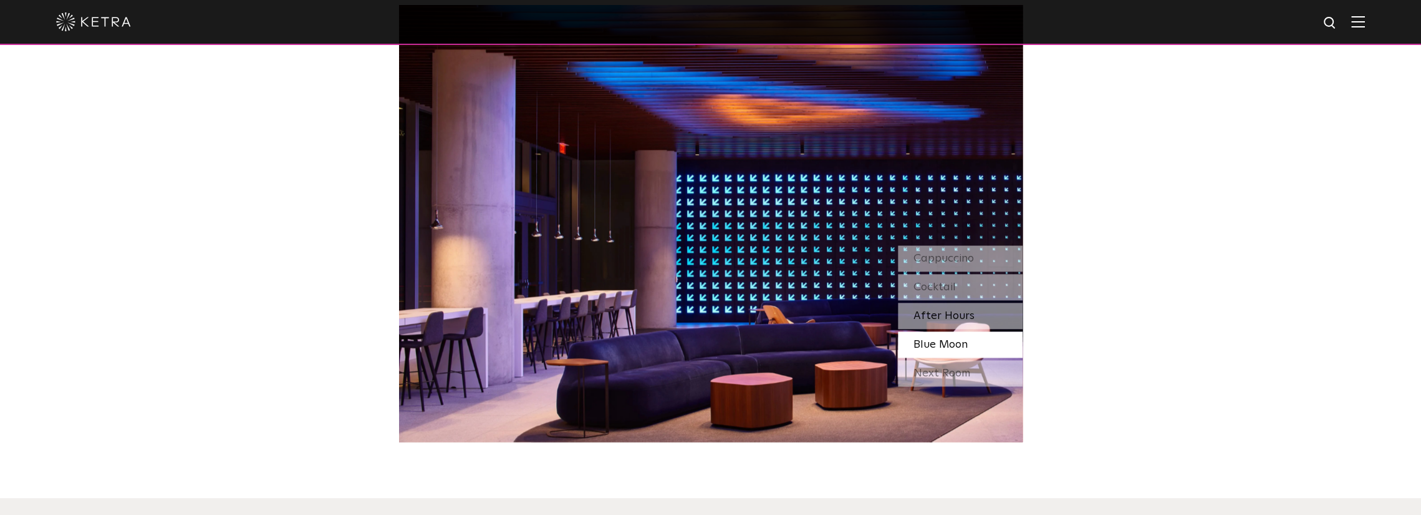
click at [972, 320] on div "After Hours" at bounding box center [960, 315] width 125 height 26
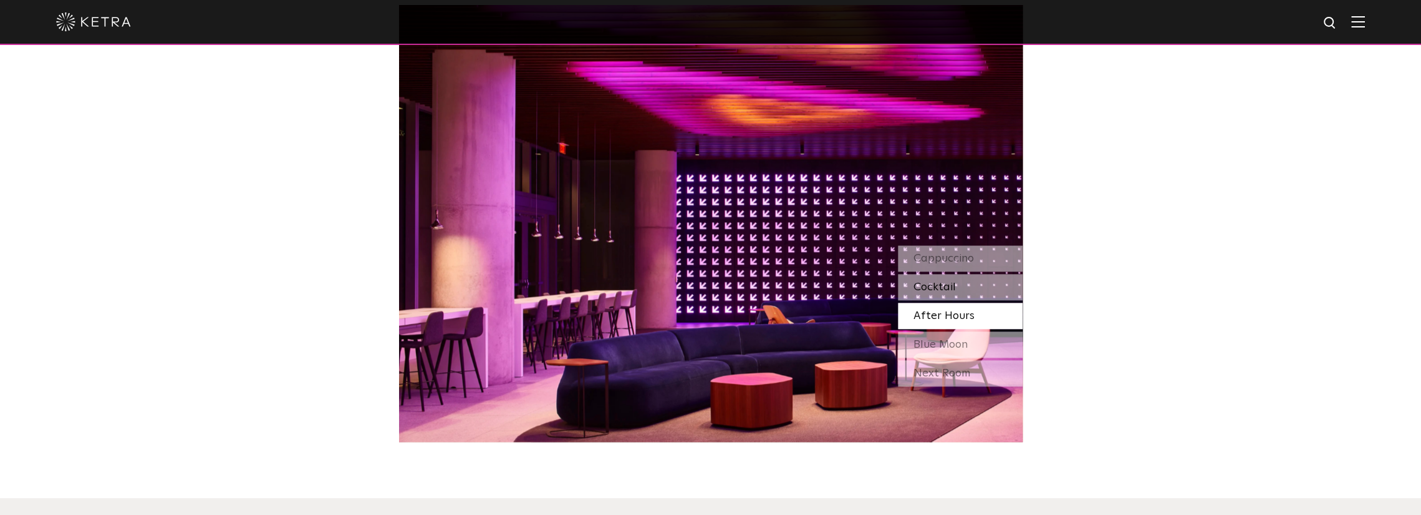
click at [965, 288] on div "Cocktail" at bounding box center [960, 287] width 125 height 26
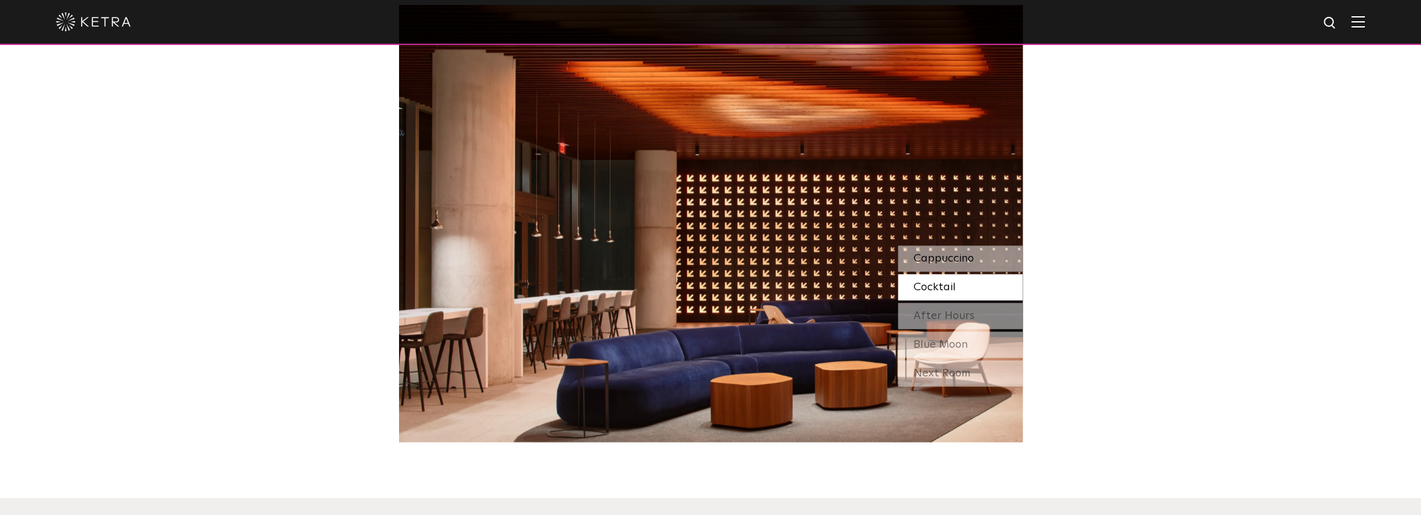
click at [970, 259] on span "Cappuccino" at bounding box center [944, 258] width 60 height 11
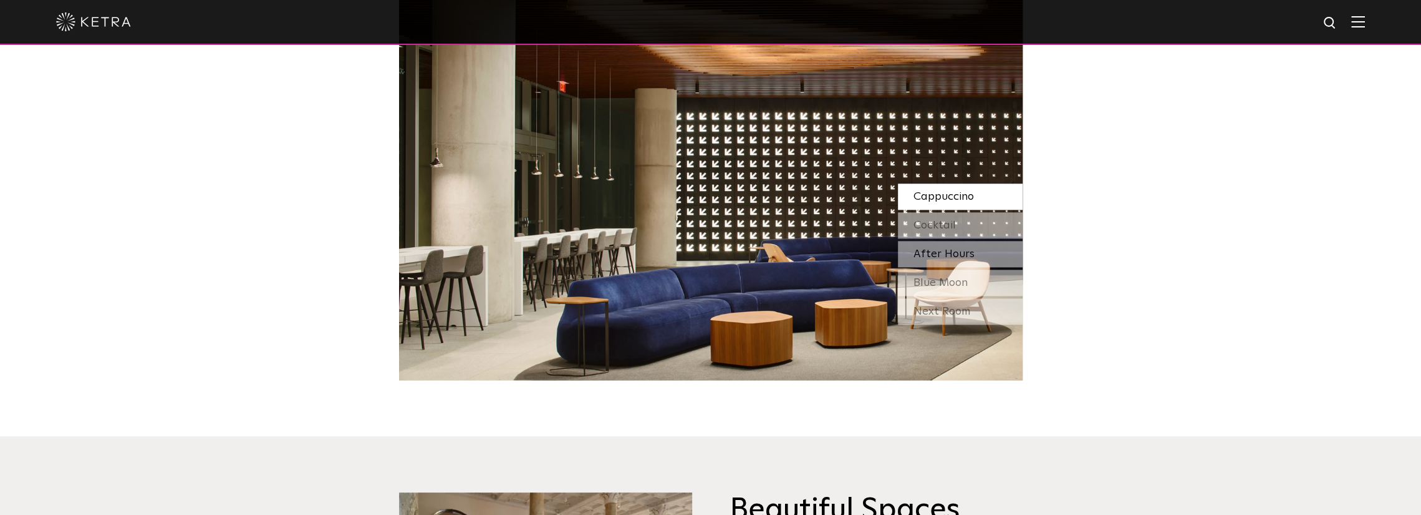
scroll to position [1185, 0]
click at [979, 299] on div "Next Room" at bounding box center [960, 311] width 125 height 26
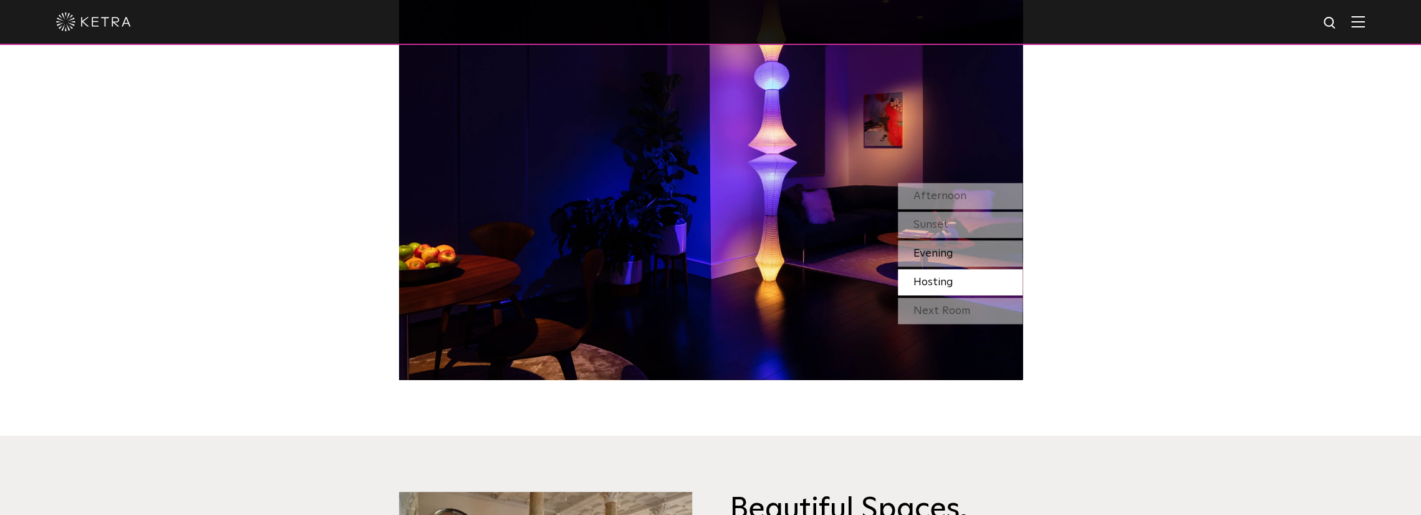
click at [992, 246] on div "Evening" at bounding box center [960, 253] width 125 height 26
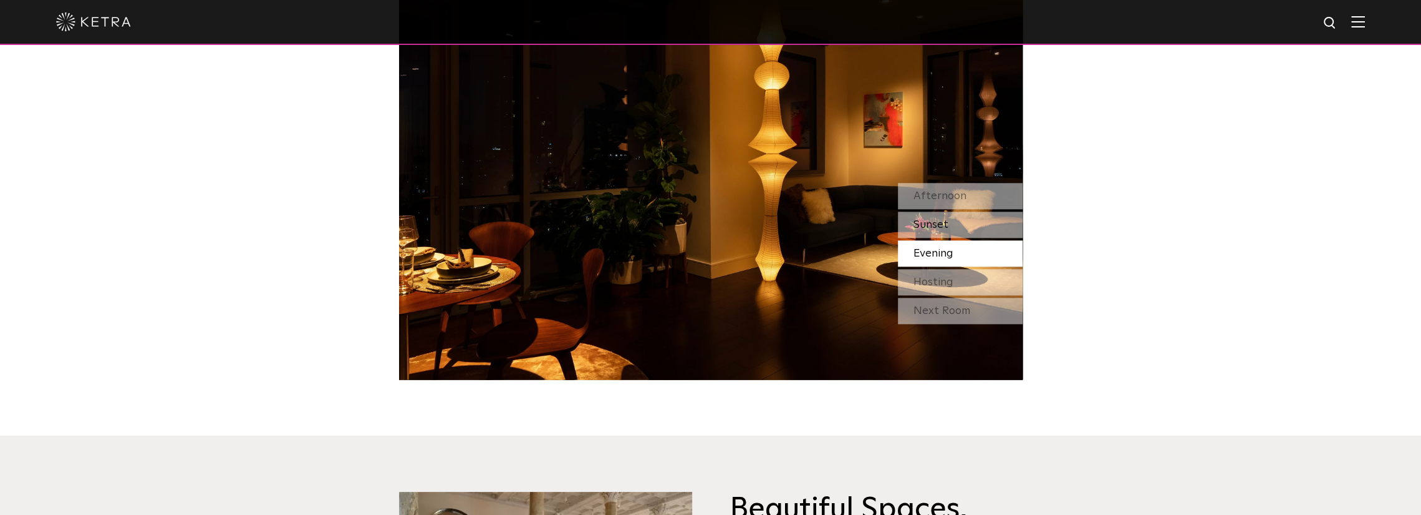
click at [1000, 225] on div "Sunset" at bounding box center [960, 224] width 125 height 26
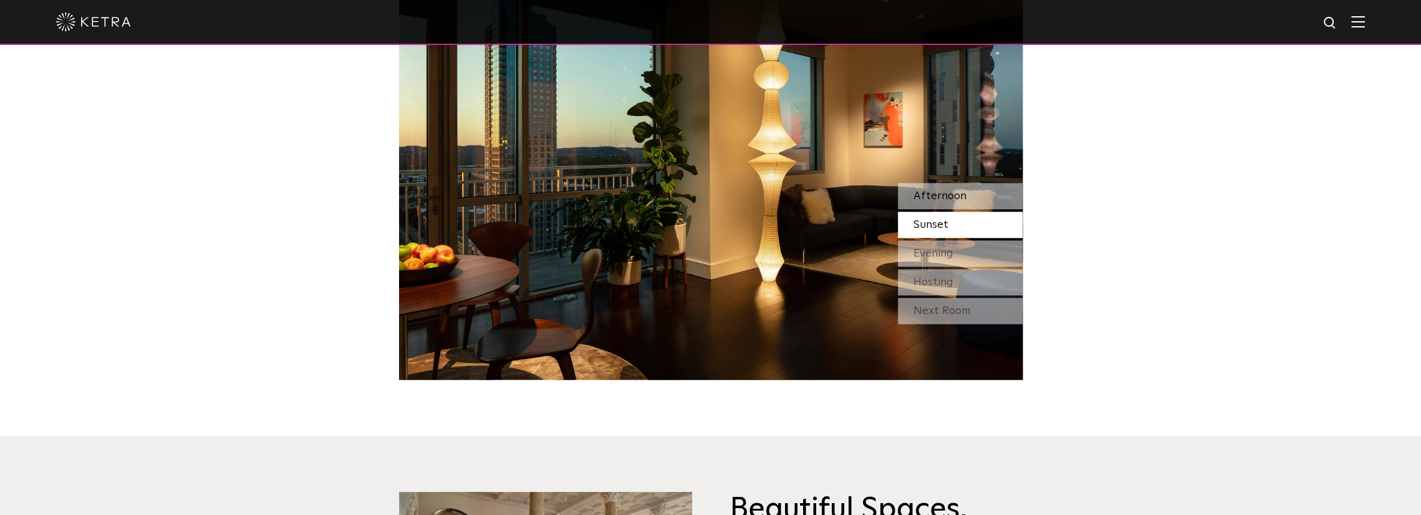
click at [1004, 201] on div "Afternoon" at bounding box center [960, 196] width 125 height 26
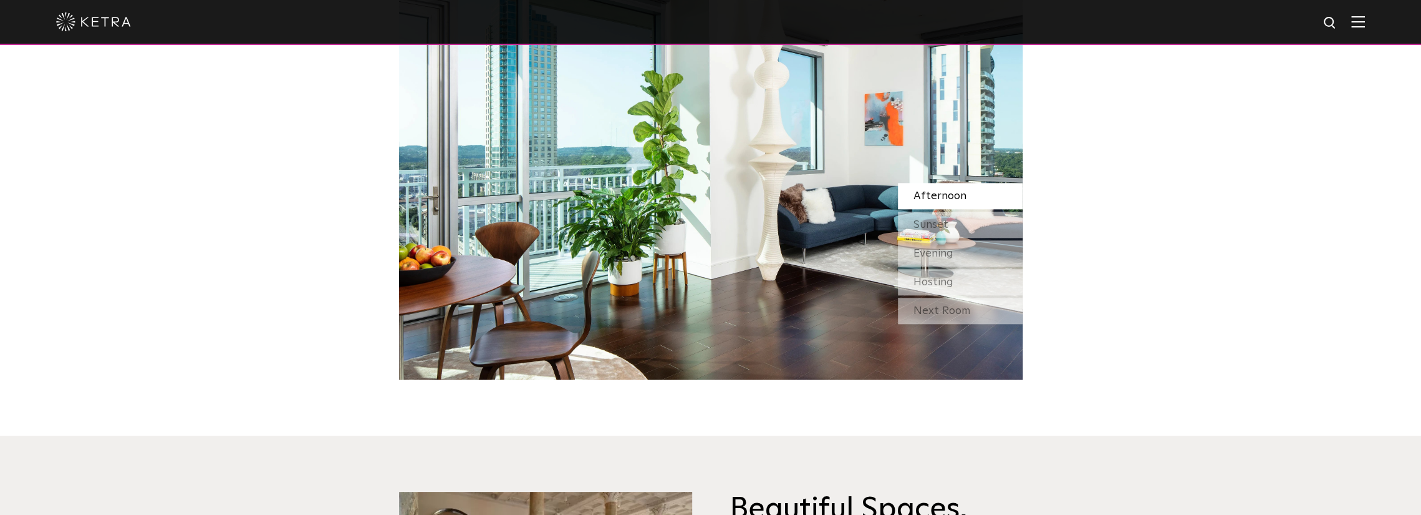
click at [984, 321] on div "Next Room" at bounding box center [960, 311] width 125 height 26
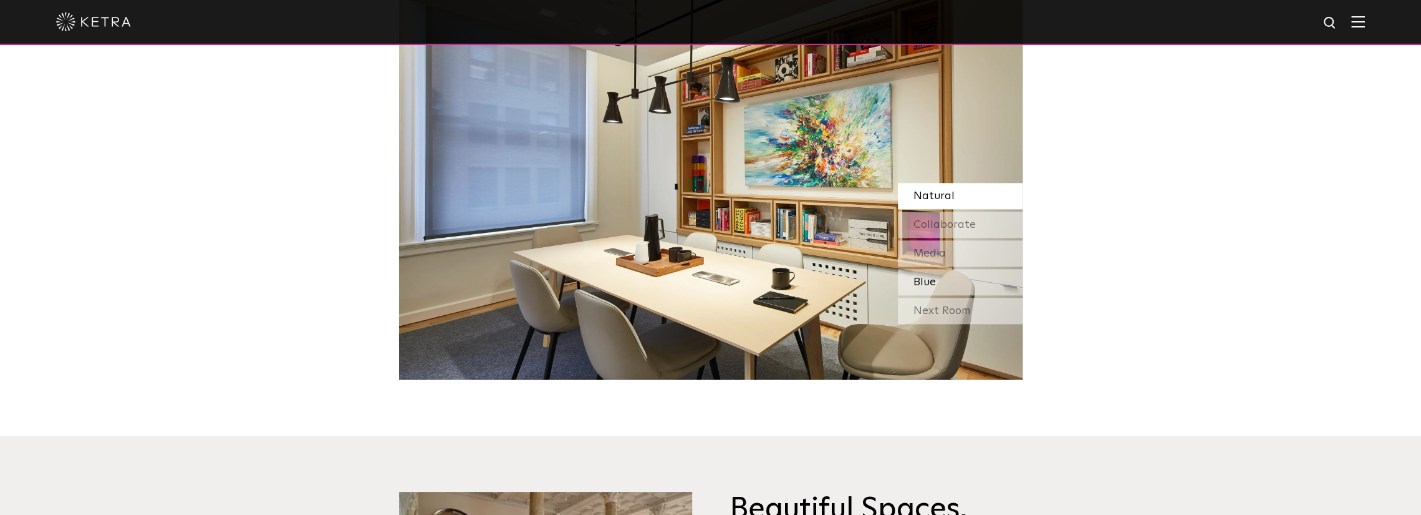
click at [984, 276] on div "Blue" at bounding box center [960, 282] width 125 height 26
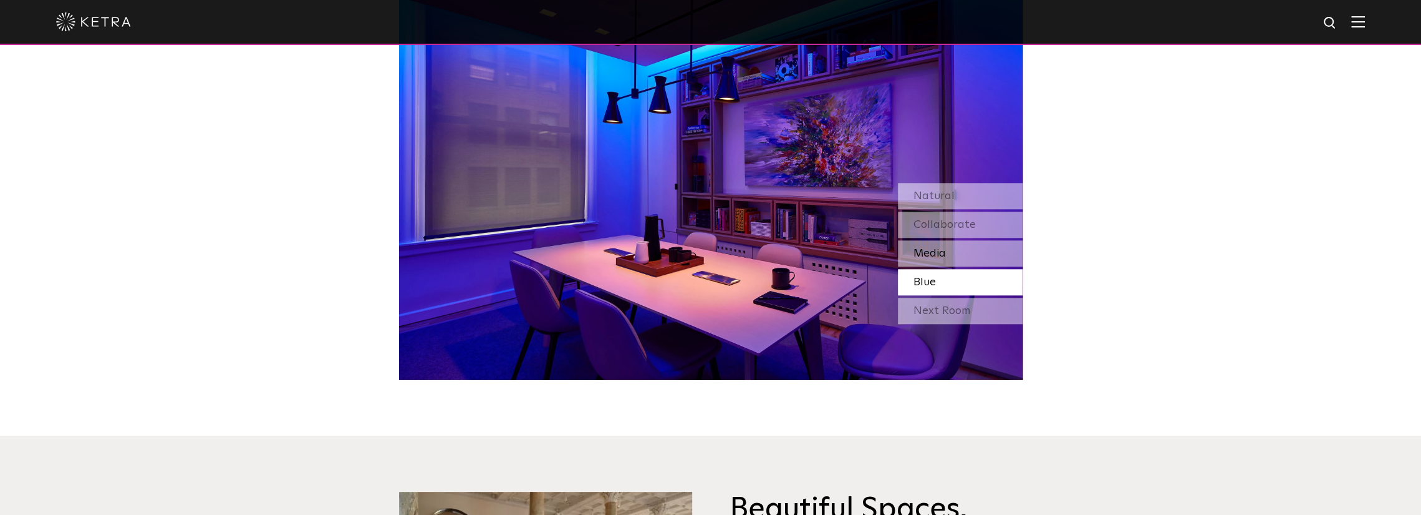
click at [972, 246] on div "Media" at bounding box center [960, 253] width 125 height 26
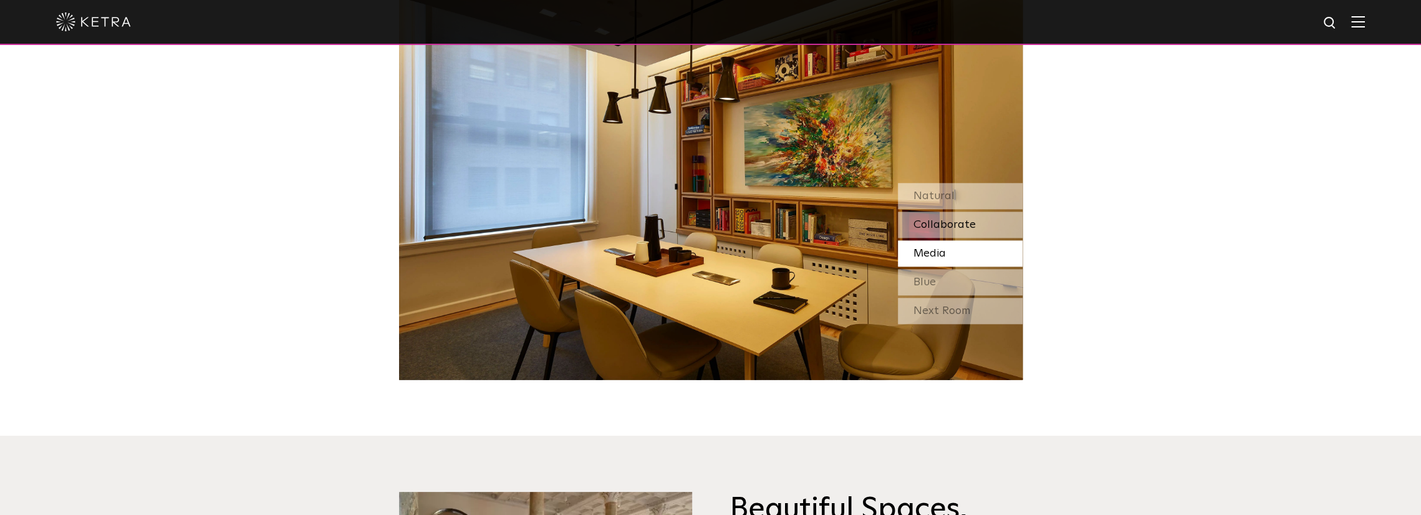
click at [953, 219] on span "Collaborate" at bounding box center [945, 224] width 62 height 11
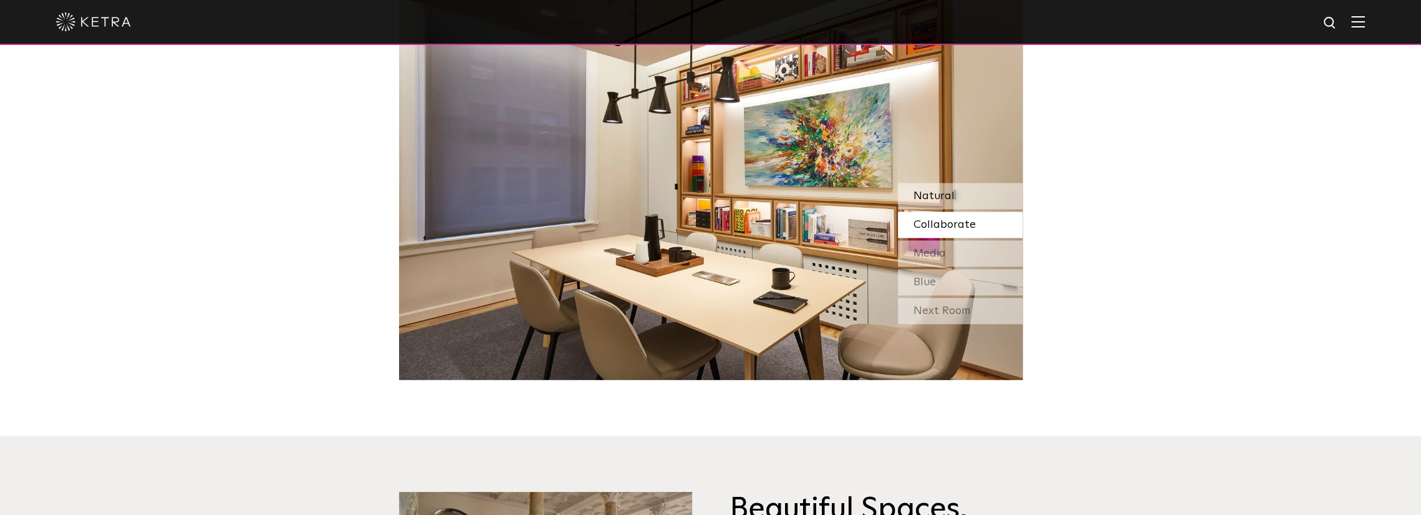
click at [953, 186] on div "Natural" at bounding box center [960, 196] width 125 height 26
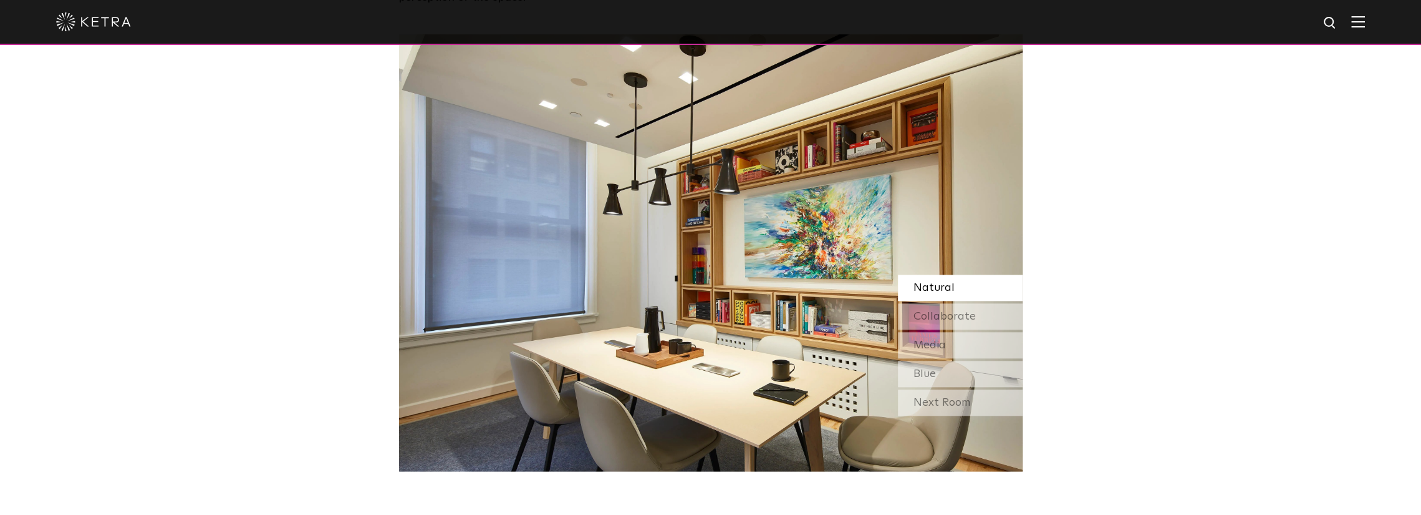
scroll to position [1060, 0]
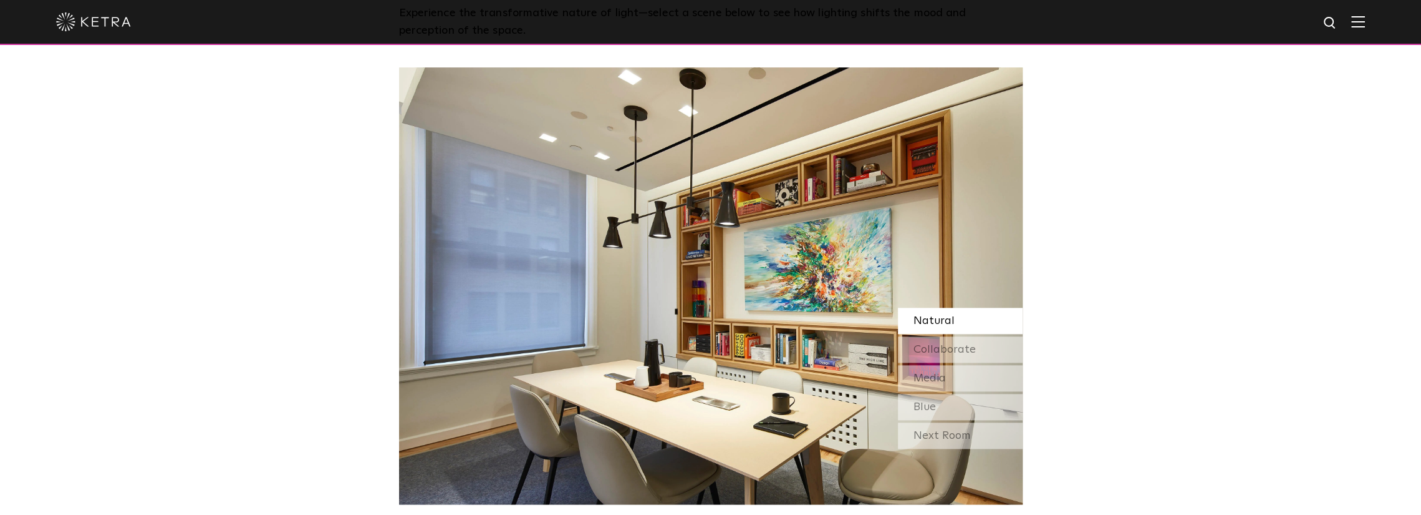
drag, startPoint x: 672, startPoint y: 176, endPoint x: 947, endPoint y: 204, distance: 276.5
click at [941, 204] on img at bounding box center [711, 285] width 624 height 437
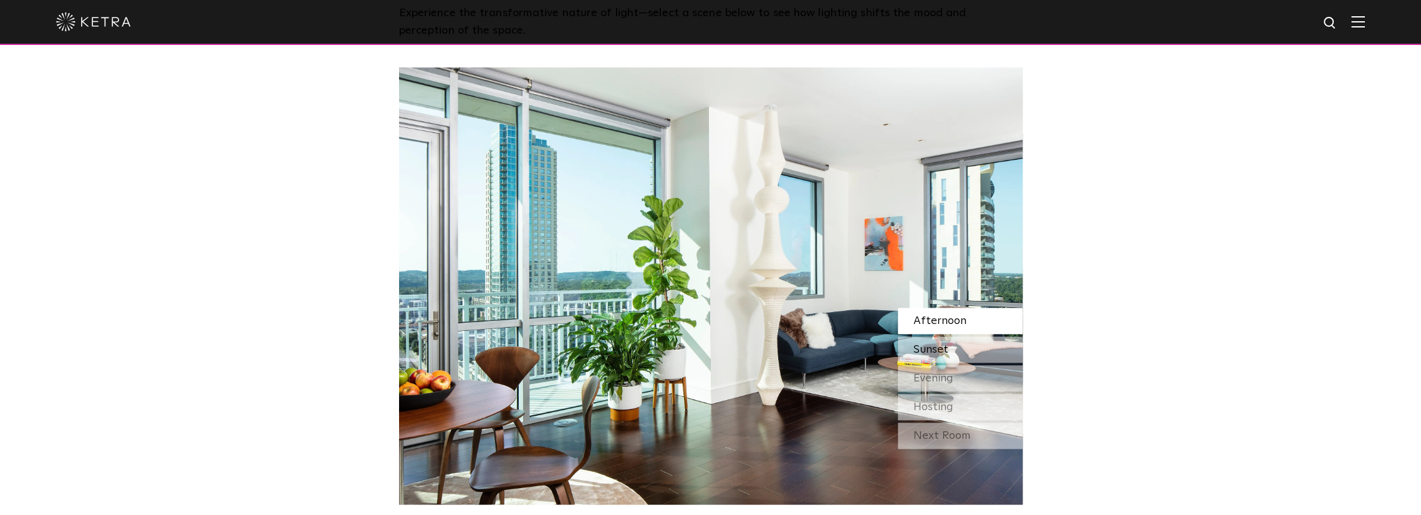
click at [942, 351] on span "Sunset" at bounding box center [931, 349] width 35 height 11
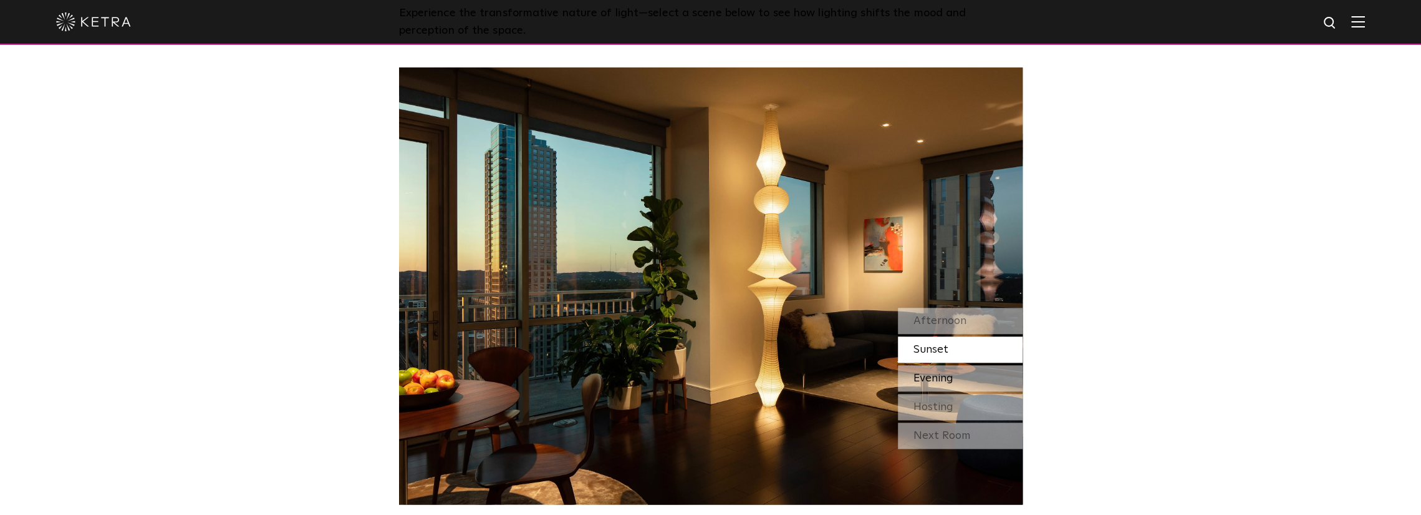
click at [954, 385] on div "Evening" at bounding box center [960, 378] width 125 height 26
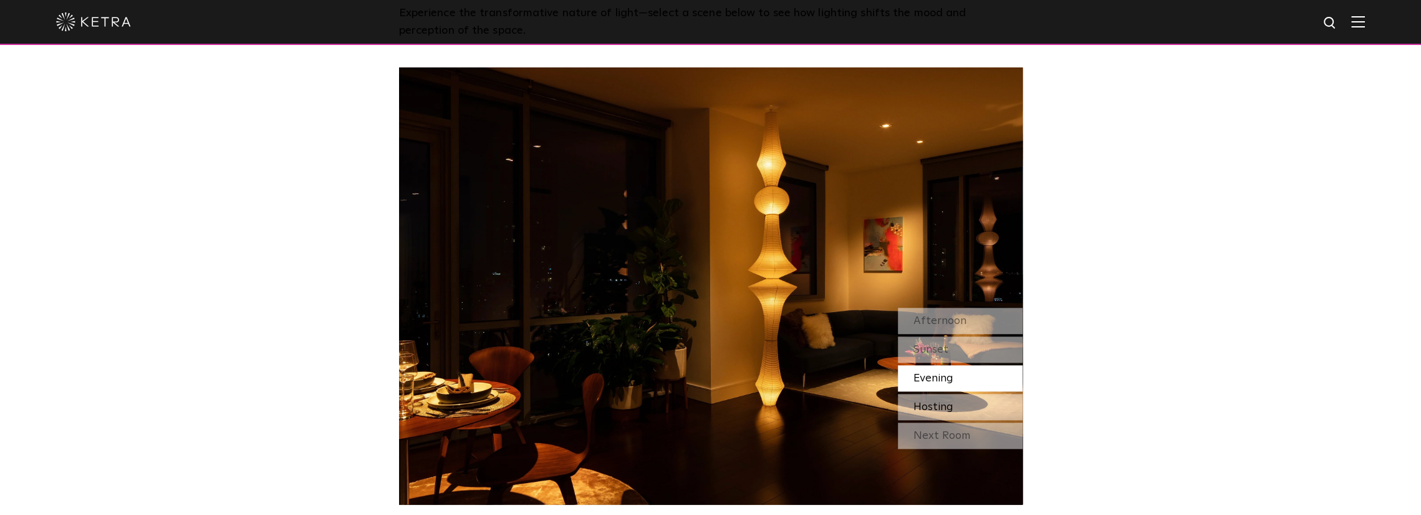
click at [956, 399] on div "Hosting" at bounding box center [960, 407] width 125 height 26
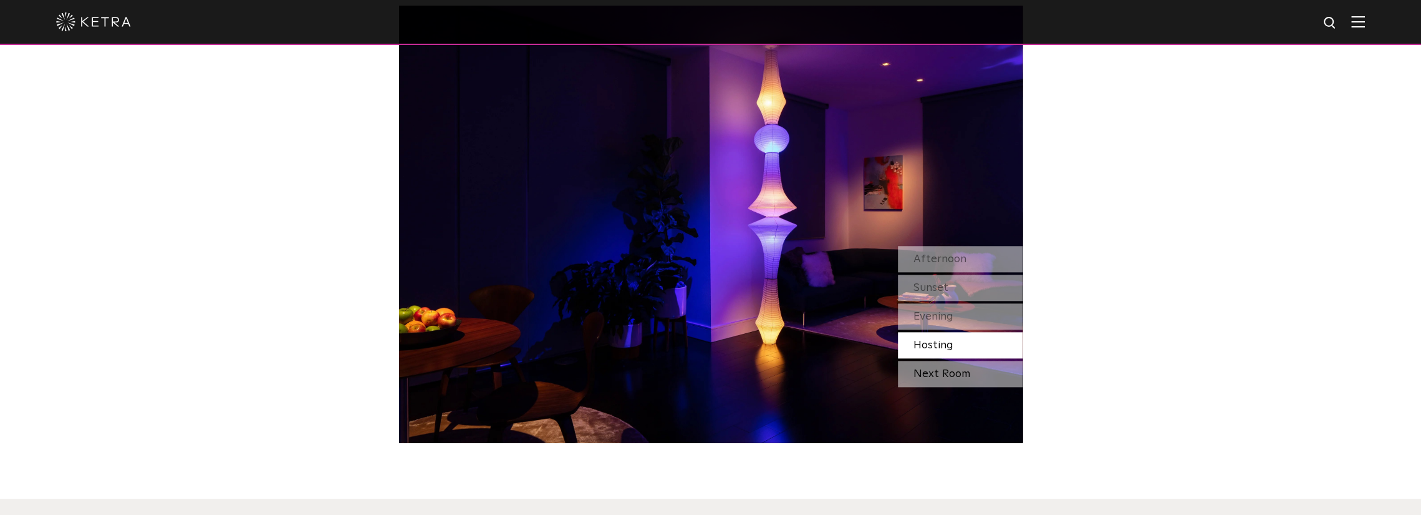
scroll to position [1123, 0]
click at [961, 385] on div "Next Room" at bounding box center [960, 373] width 125 height 26
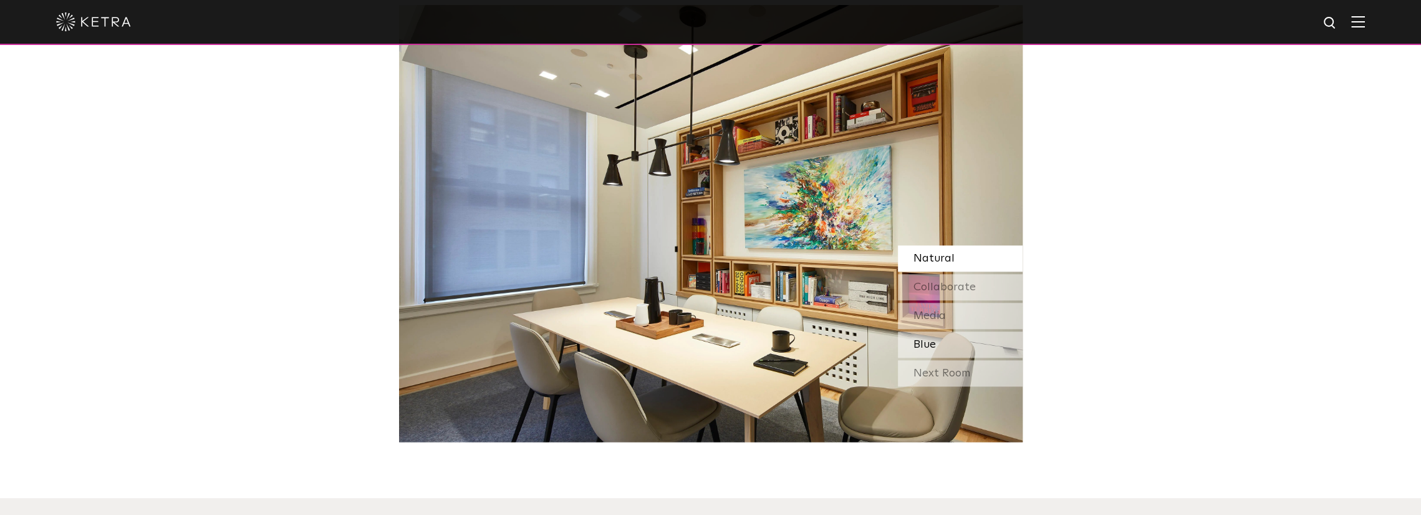
click at [972, 344] on div "Blue" at bounding box center [960, 344] width 125 height 26
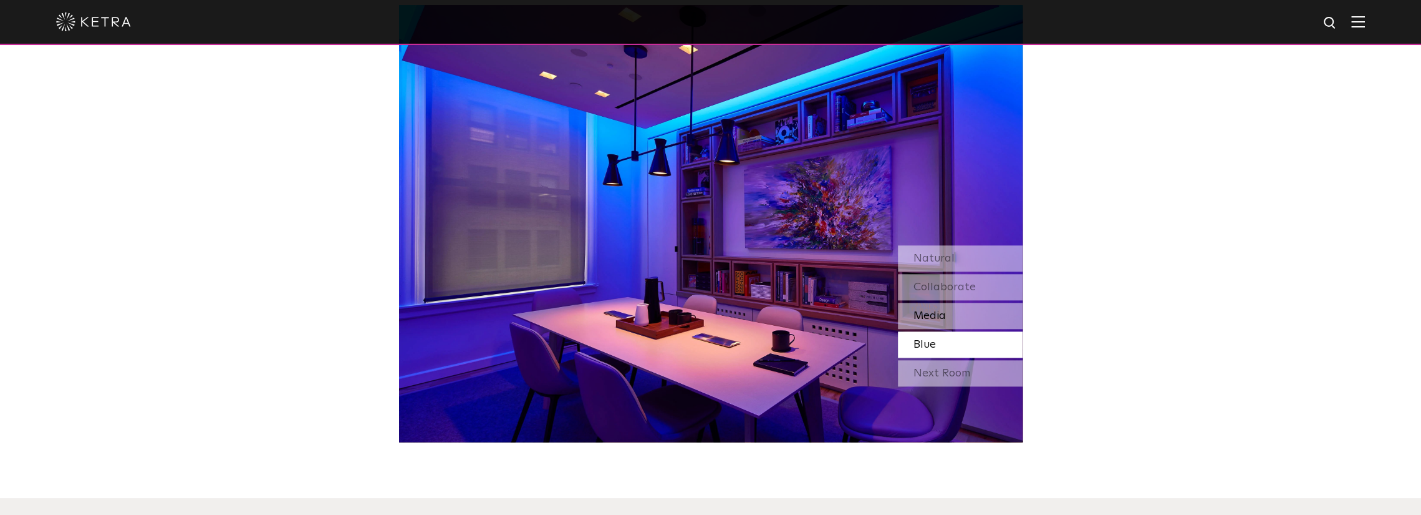
click at [980, 312] on div "Media" at bounding box center [960, 315] width 125 height 26
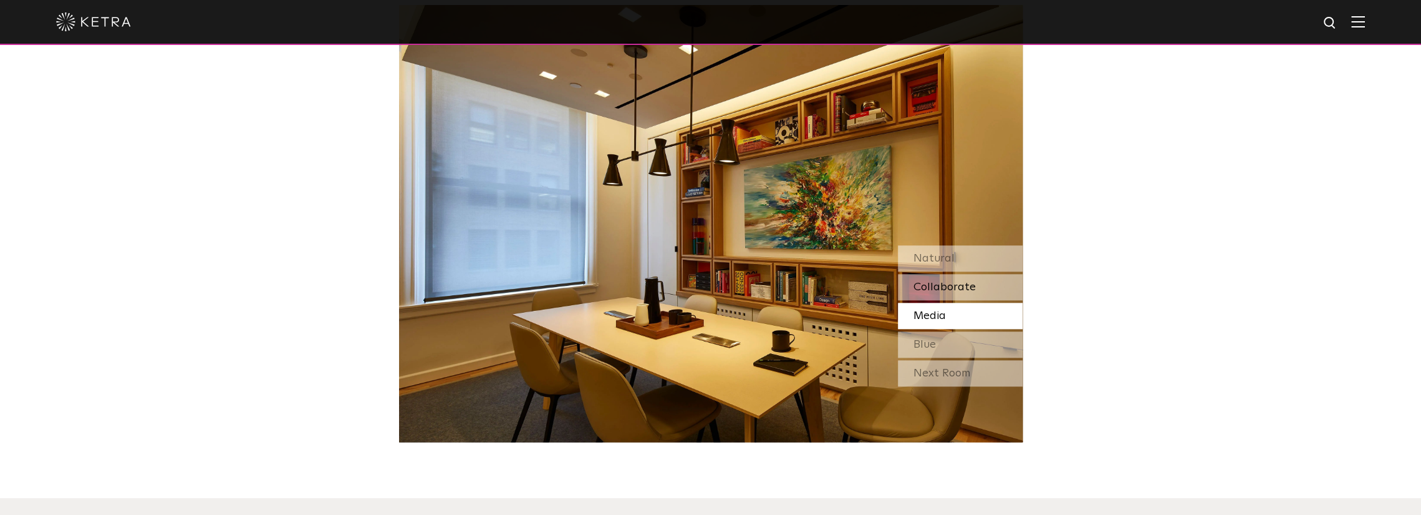
click at [985, 295] on div "Collaborate" at bounding box center [960, 287] width 125 height 26
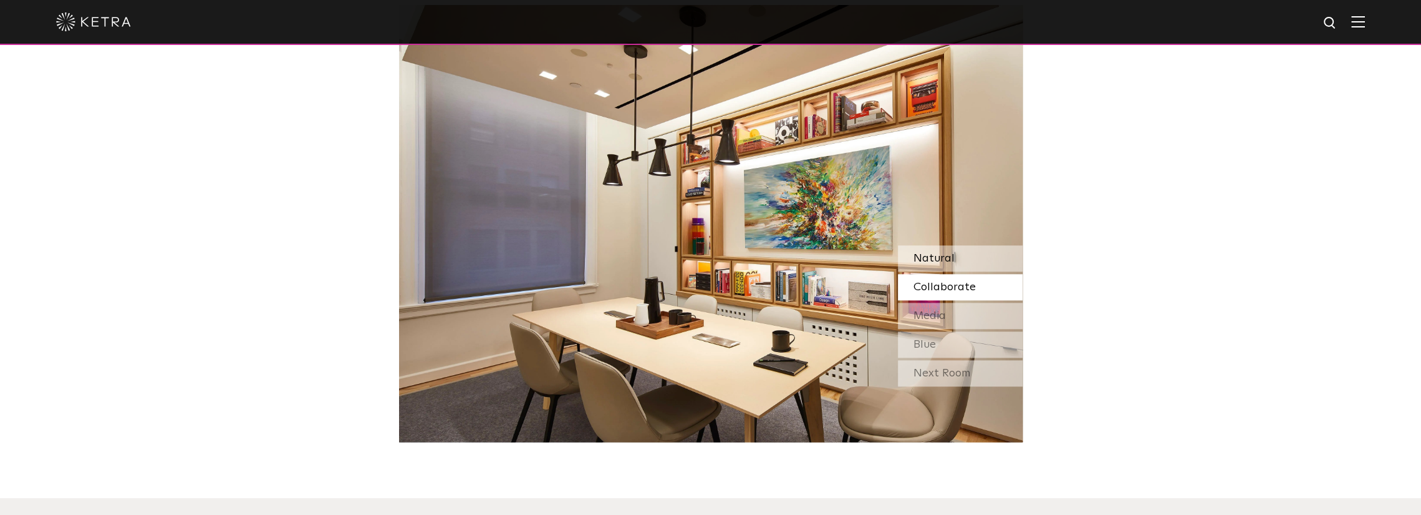
click at [1000, 258] on div "Natural" at bounding box center [960, 258] width 125 height 26
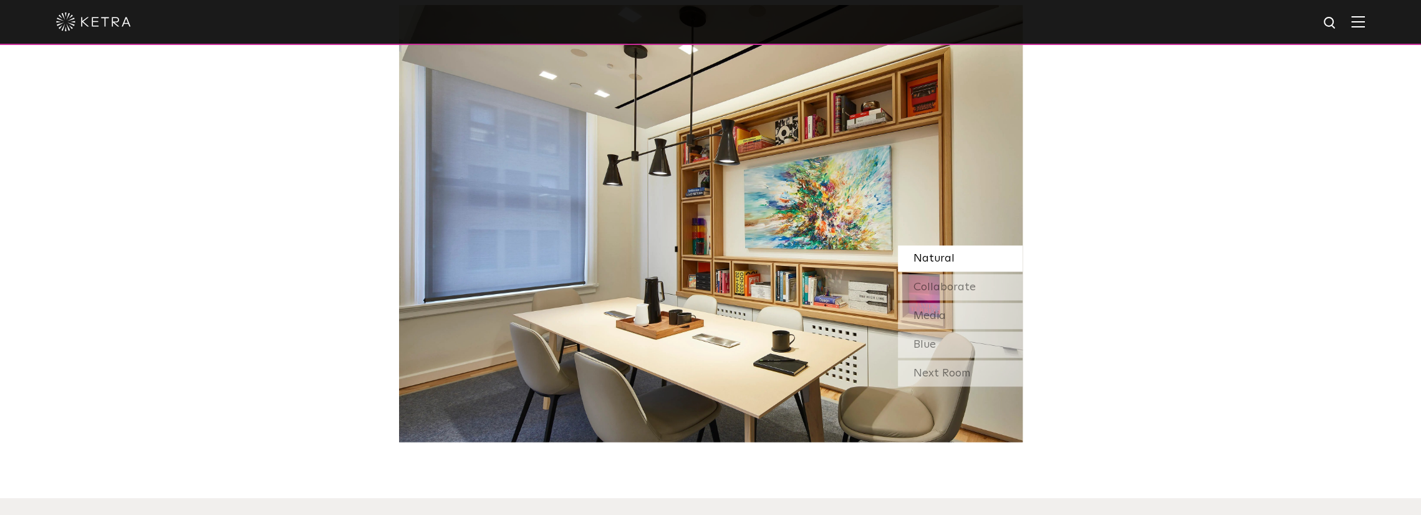
click at [1124, 256] on div "Watch Light Transform Experience the transformative nature of light—select a sc…" at bounding box center [710, 136] width 1421 height 611
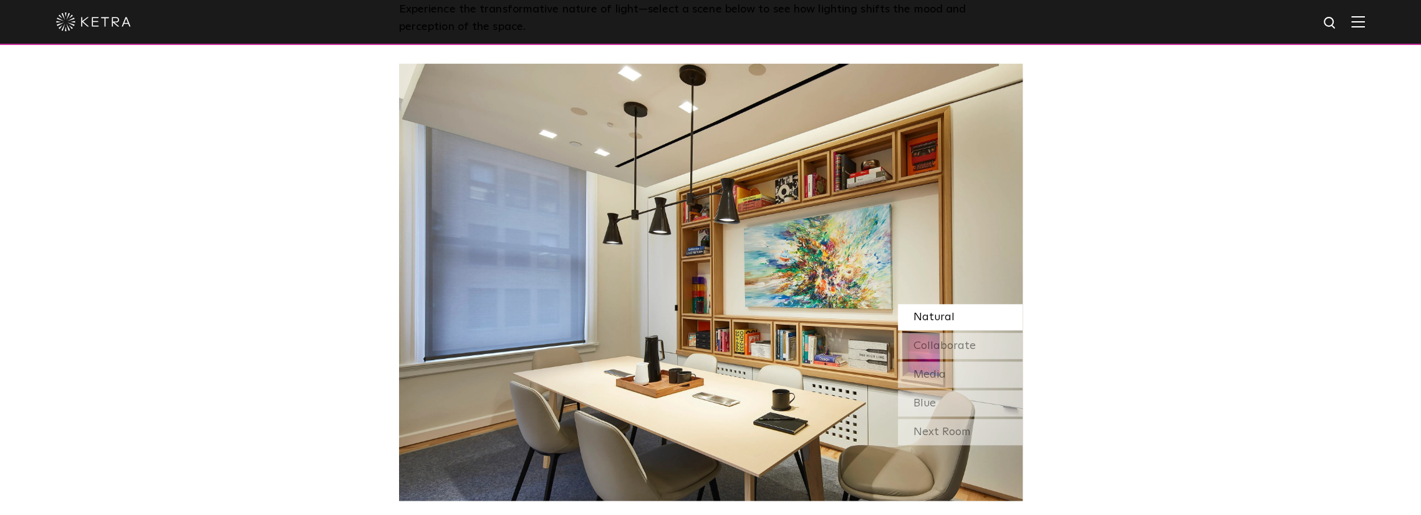
scroll to position [1060, 0]
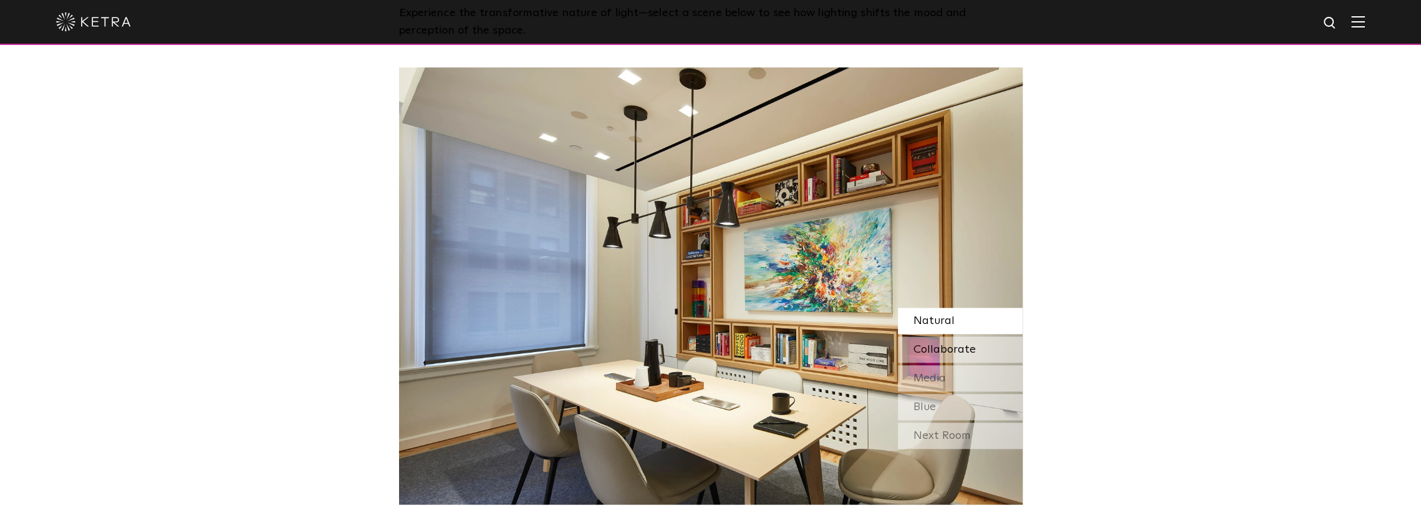
click at [974, 339] on div "Collaborate" at bounding box center [960, 349] width 125 height 26
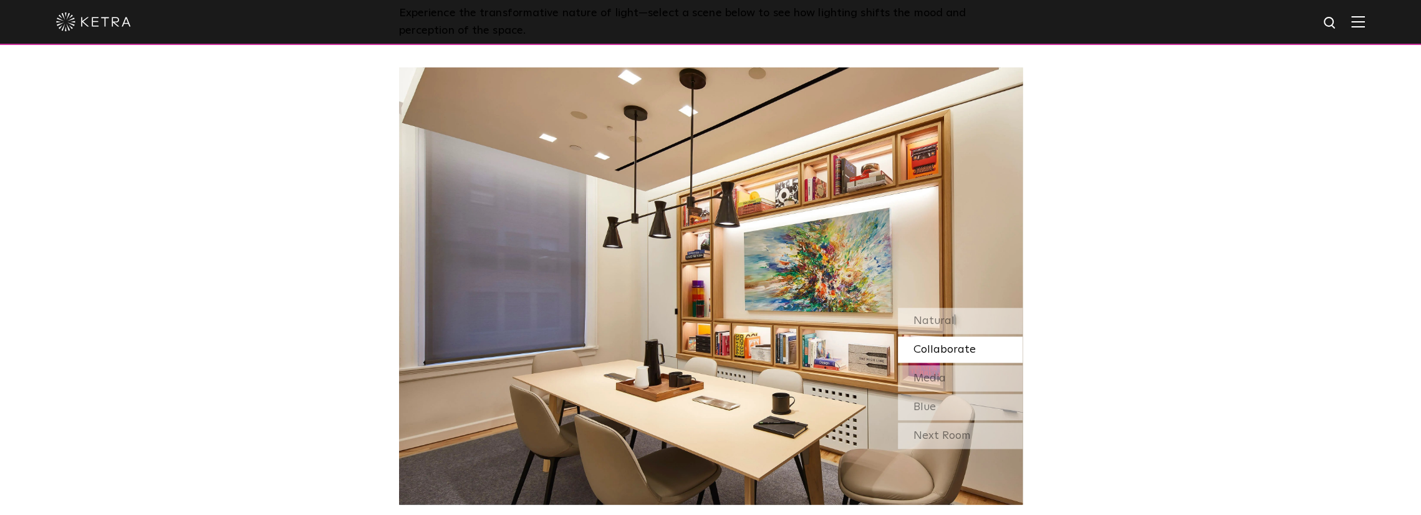
click at [991, 392] on div "Natural Collaborate Media Blue" at bounding box center [960, 363] width 125 height 112
click at [977, 370] on div "Media" at bounding box center [960, 378] width 125 height 26
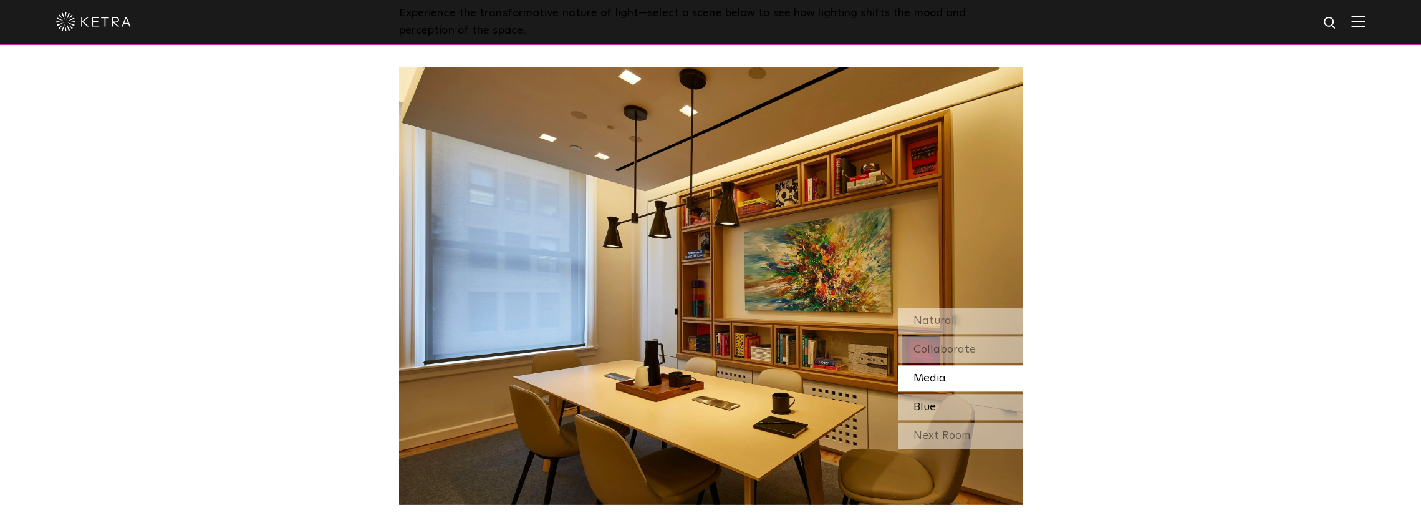
click at [962, 411] on div "Blue" at bounding box center [960, 407] width 125 height 26
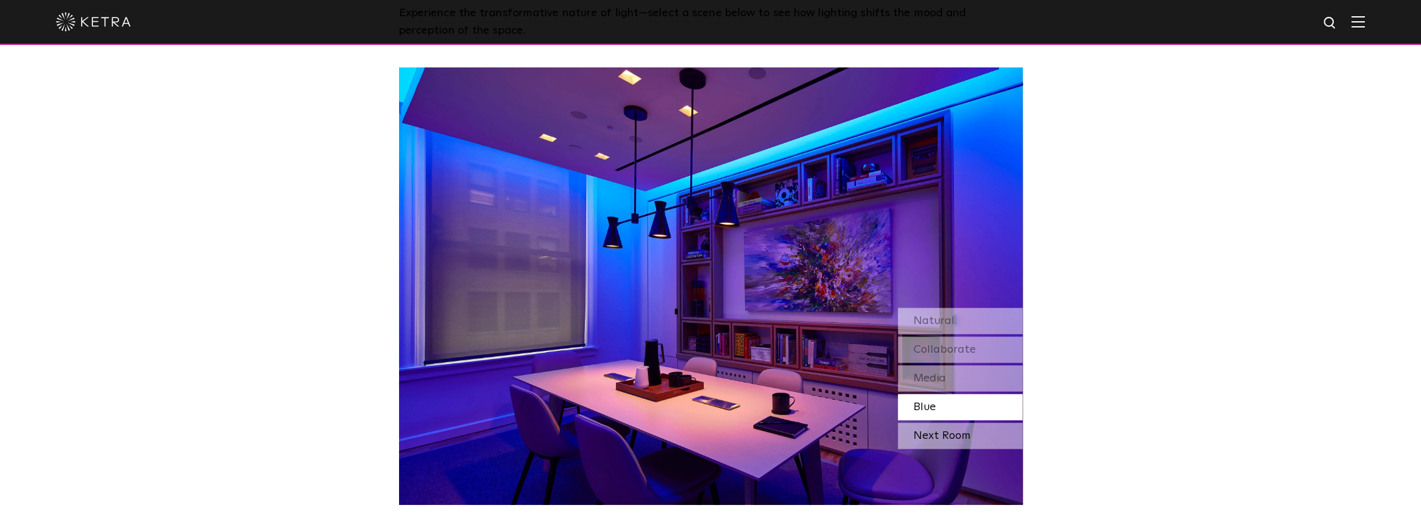
click at [961, 436] on div "Next Room" at bounding box center [960, 435] width 125 height 26
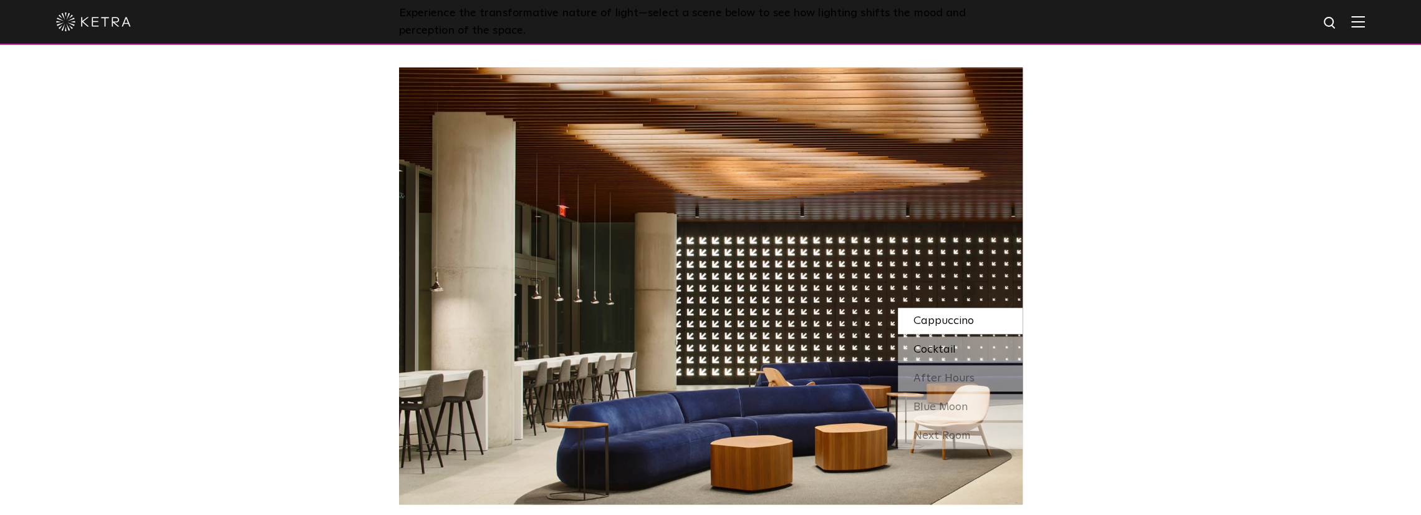
click at [946, 344] on span "Cocktail" at bounding box center [935, 349] width 42 height 11
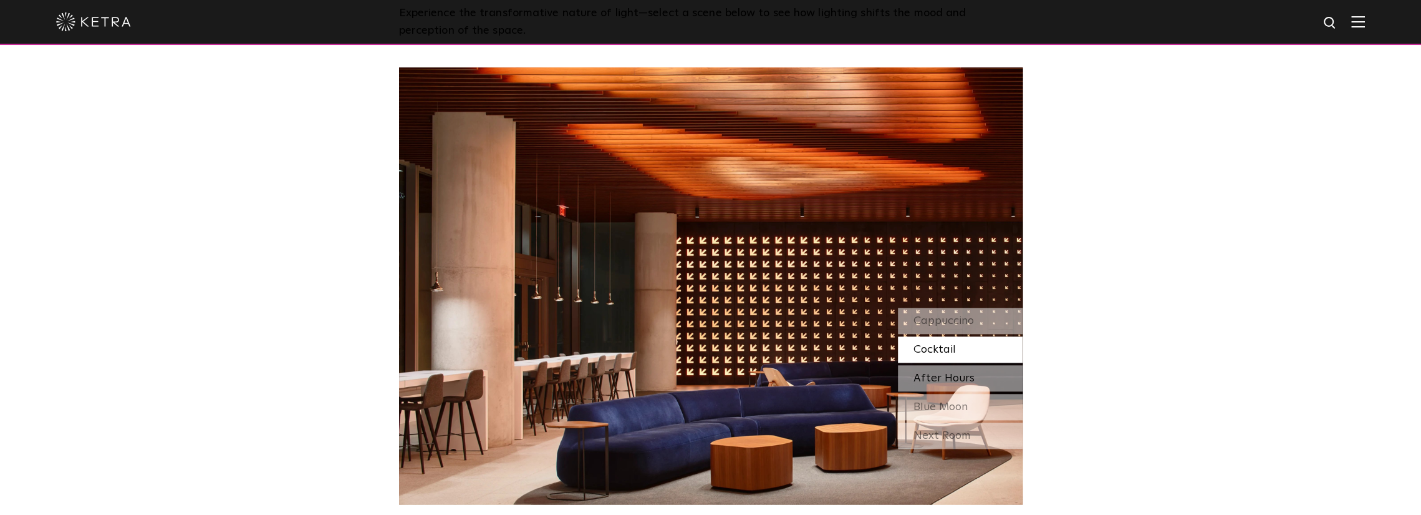
click at [939, 378] on span "After Hours" at bounding box center [944, 377] width 61 height 11
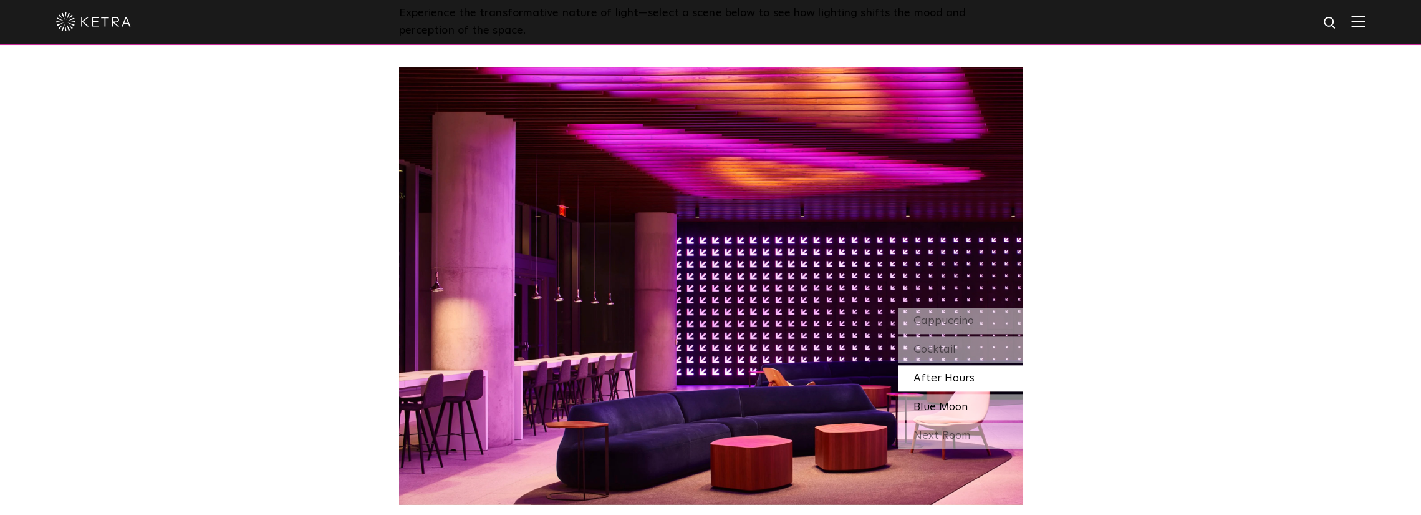
click at [941, 412] on span "Blue Moon" at bounding box center [941, 406] width 54 height 11
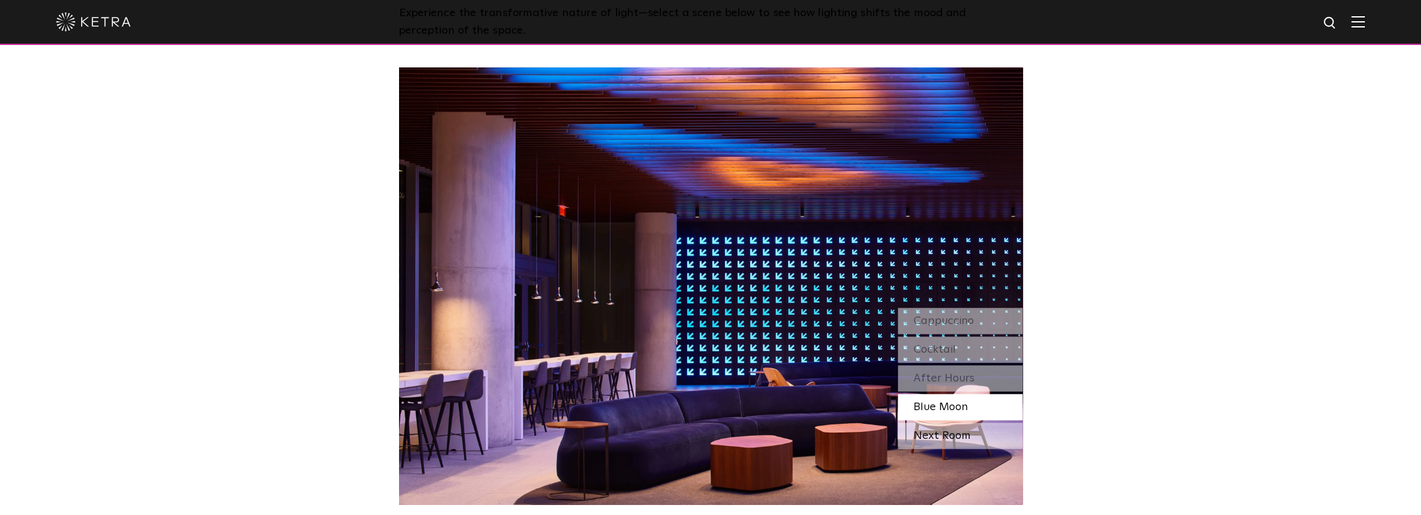
click at [936, 440] on div "Next Room" at bounding box center [960, 435] width 125 height 26
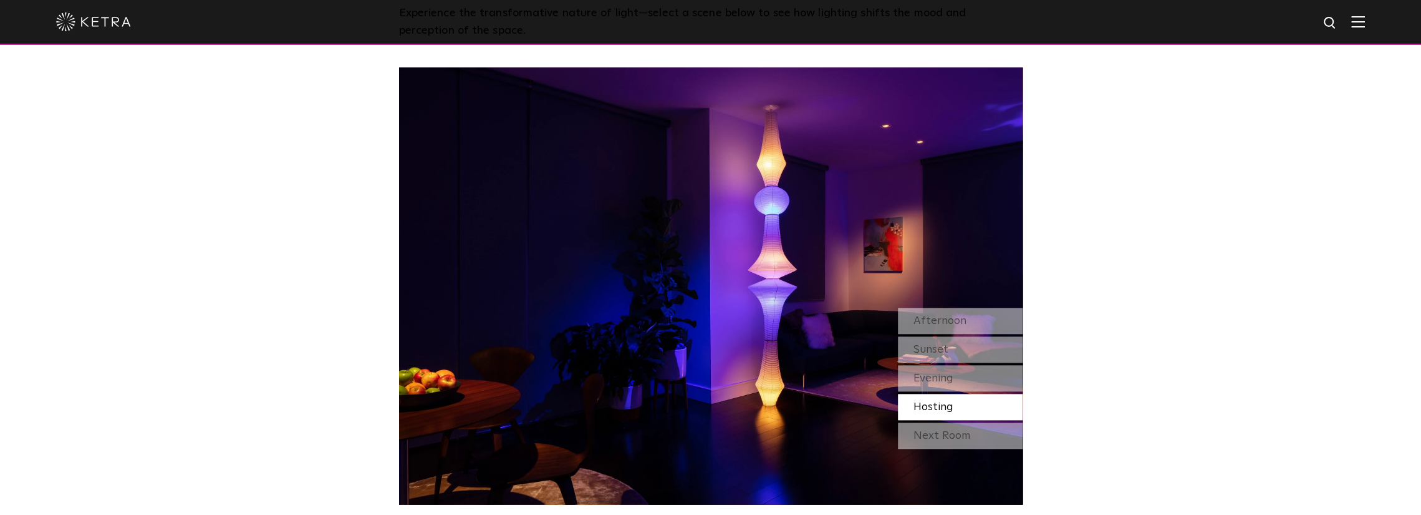
click at [947, 294] on img at bounding box center [711, 285] width 624 height 437
click at [921, 319] on span "Afternoon" at bounding box center [940, 320] width 53 height 11
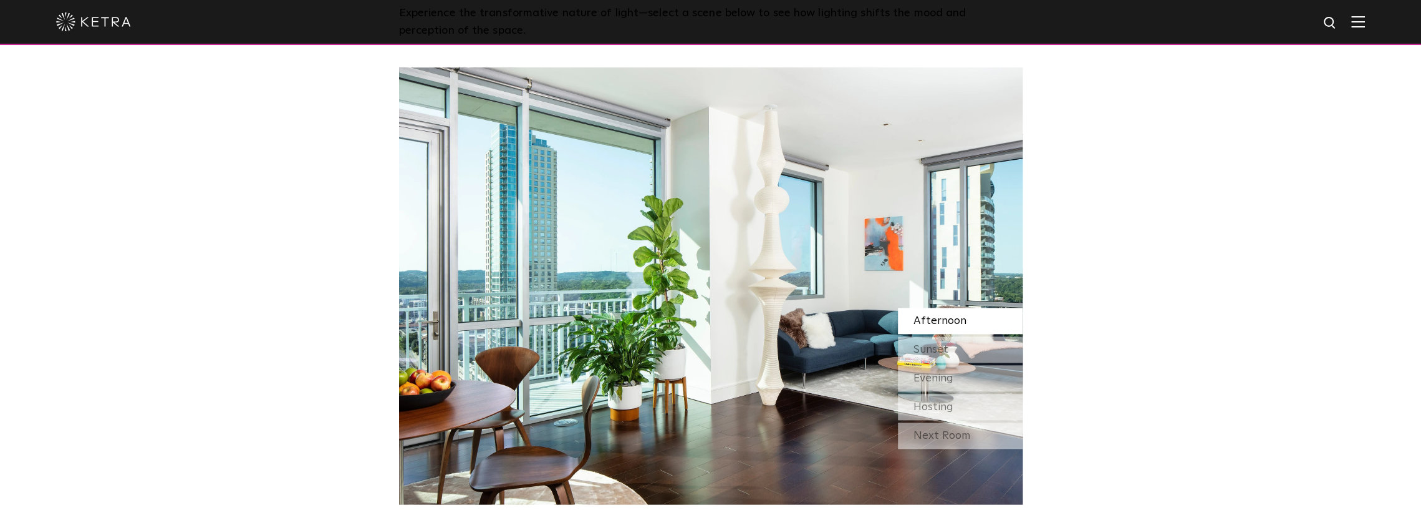
click at [1297, 271] on div "Watch Light Transform Experience the transformative nature of light—select a sc…" at bounding box center [710, 198] width 1421 height 611
drag, startPoint x: 1058, startPoint y: 364, endPoint x: 1040, endPoint y: 362, distance: 18.1
click at [1058, 364] on div "Watch Light Transform Experience the transformative nature of light—select a sc…" at bounding box center [710, 198] width 1421 height 611
click at [928, 326] on span "Afternoon" at bounding box center [940, 320] width 53 height 11
click at [936, 349] on span "Sunset" at bounding box center [931, 349] width 35 height 11
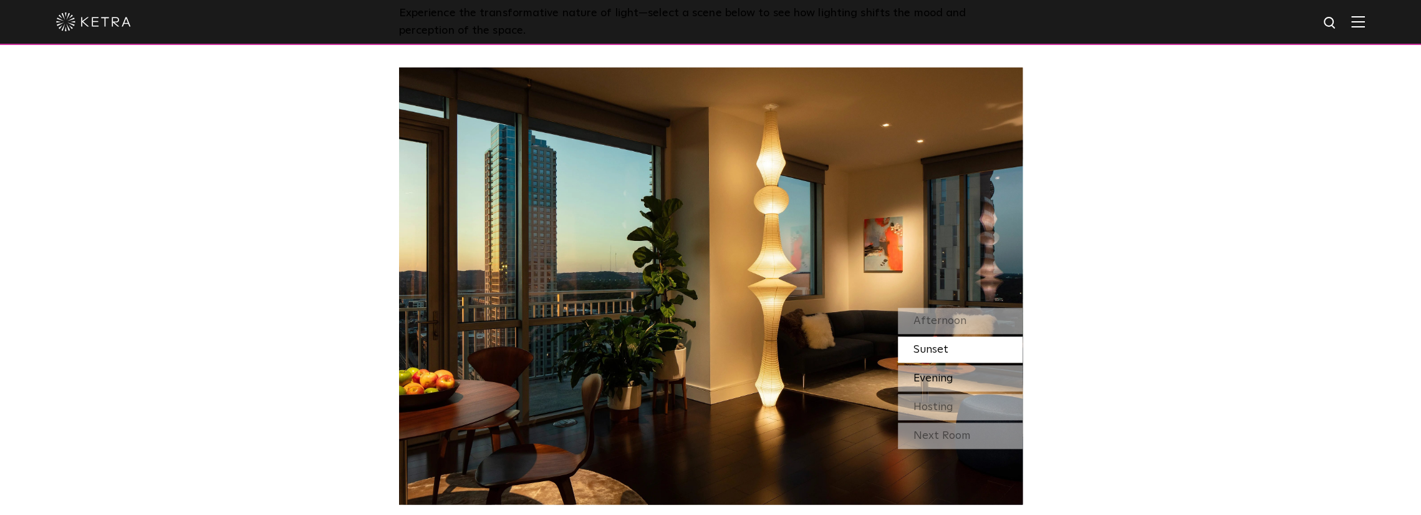
click at [947, 381] on span "Evening" at bounding box center [934, 377] width 40 height 11
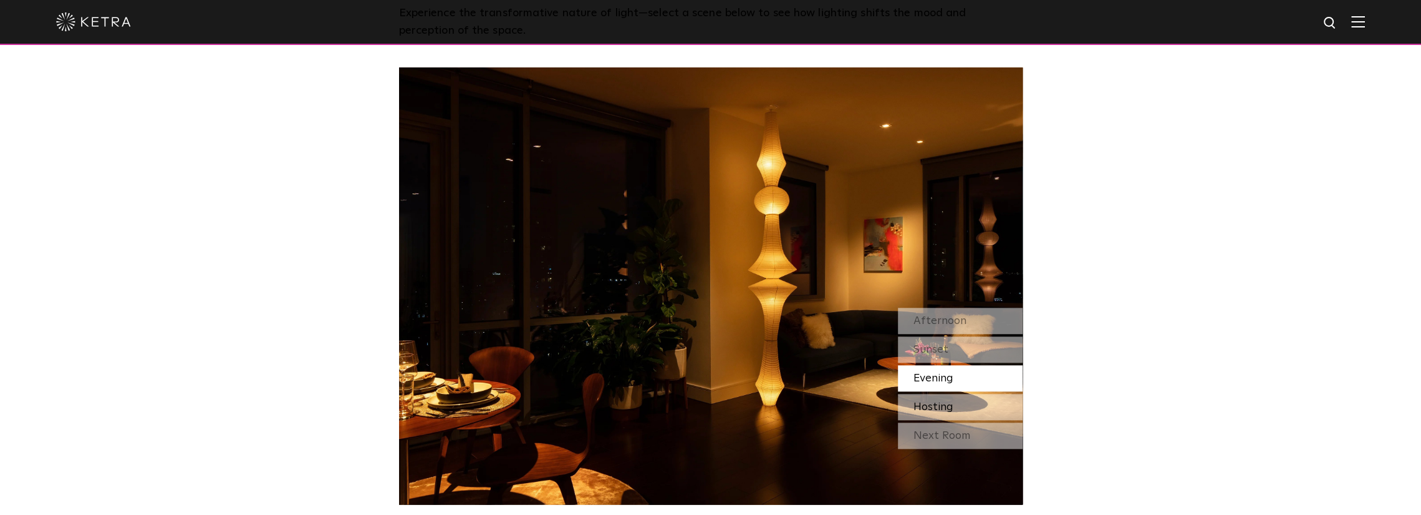
click at [941, 410] on span "Hosting" at bounding box center [934, 406] width 40 height 11
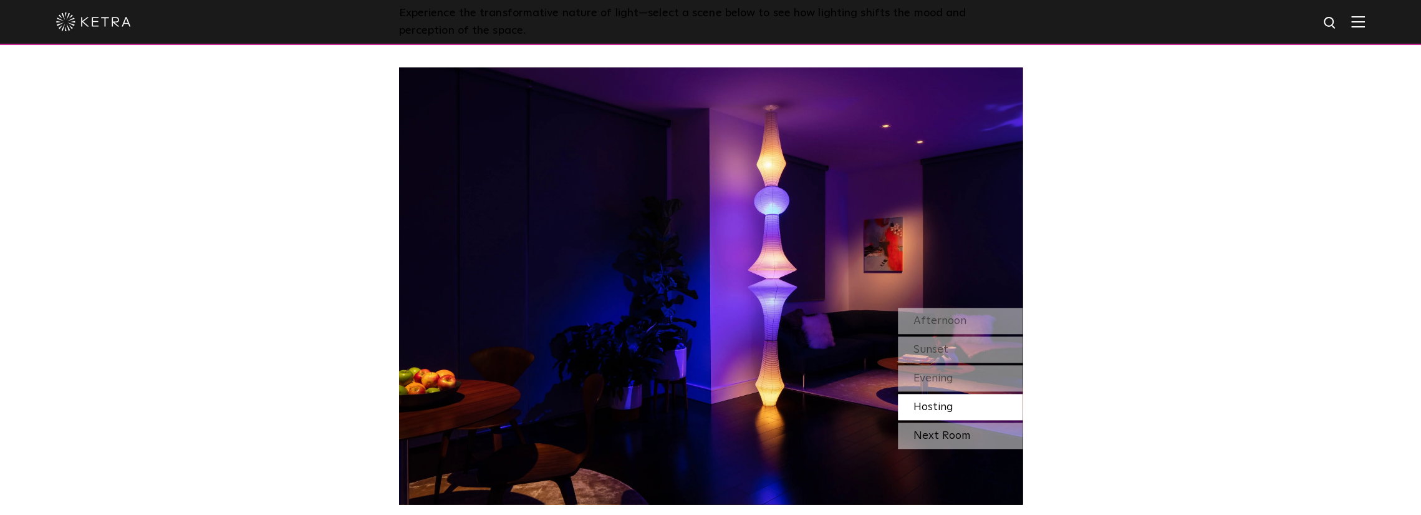
click at [954, 440] on div "Next Room" at bounding box center [960, 435] width 125 height 26
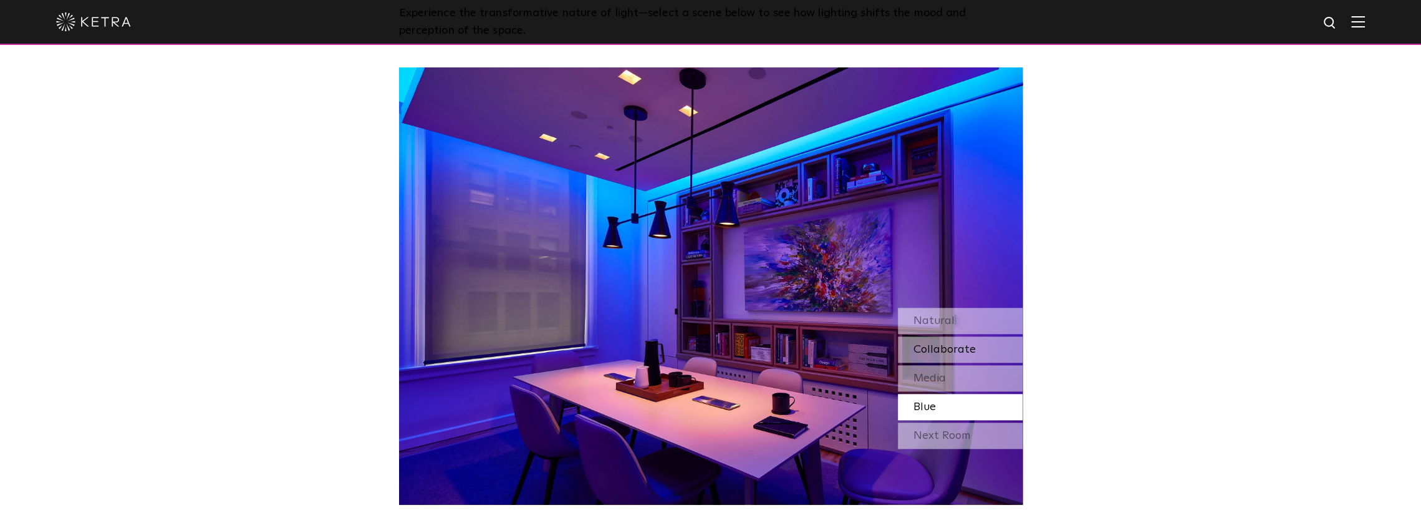
click at [944, 346] on span "Collaborate" at bounding box center [945, 349] width 62 height 11
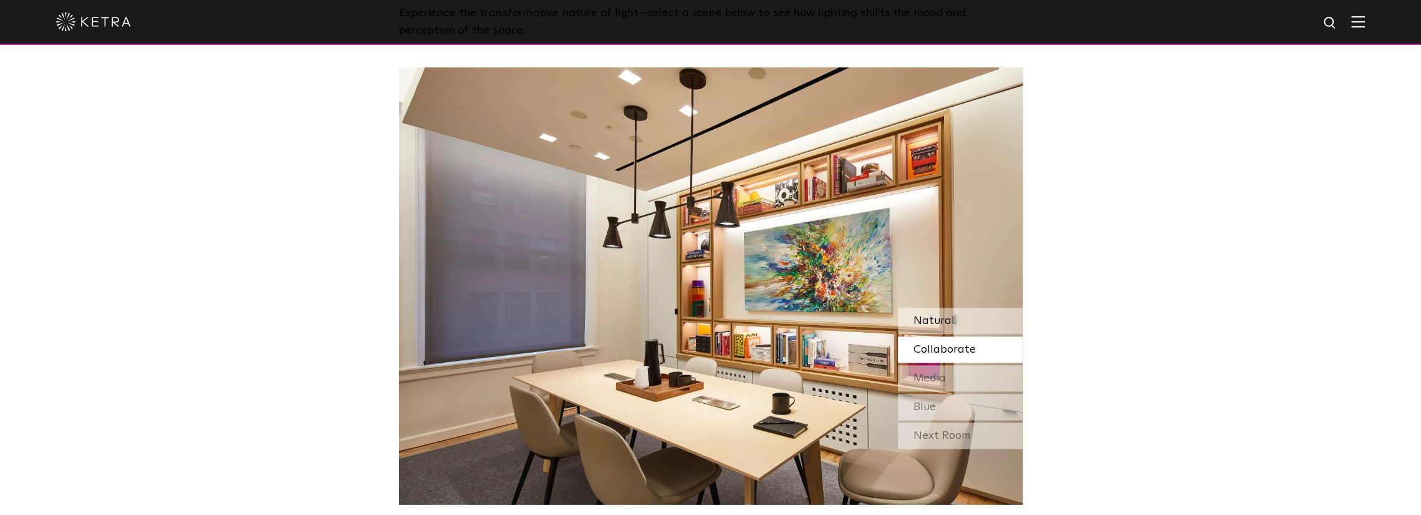
click at [952, 320] on span "Natural" at bounding box center [934, 320] width 41 height 11
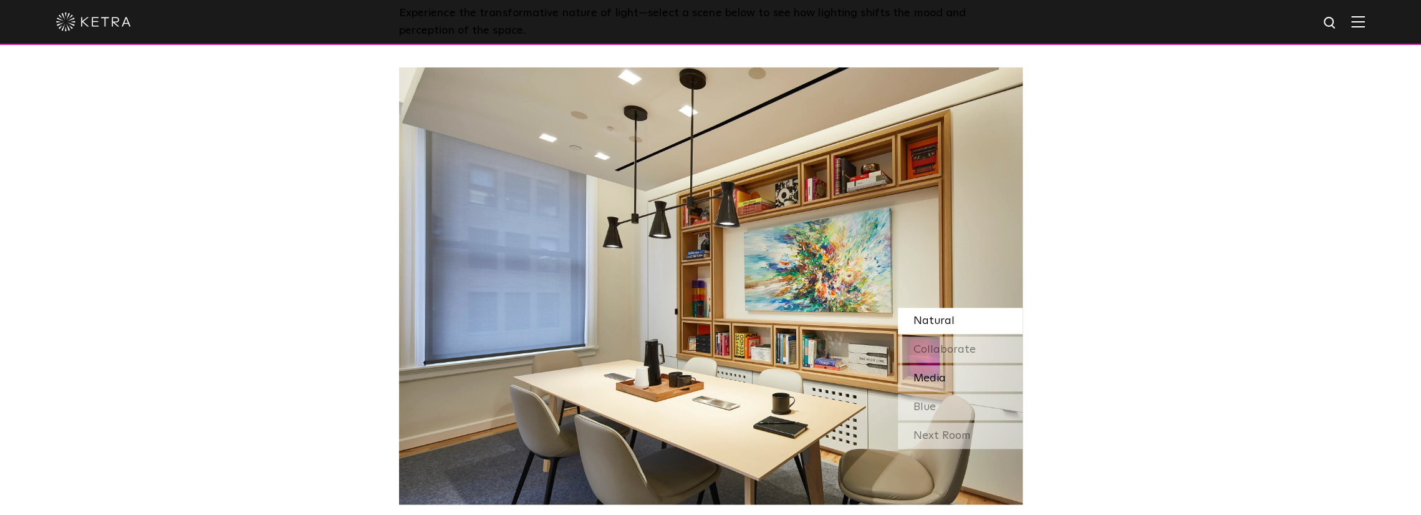
click at [944, 384] on span "Media" at bounding box center [930, 377] width 32 height 11
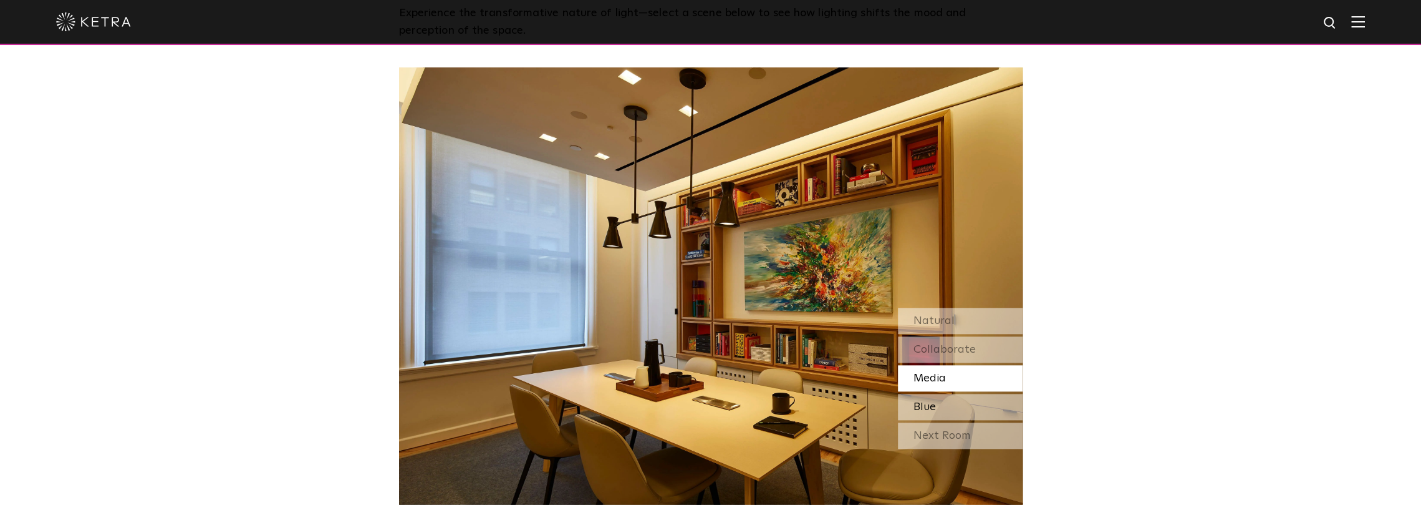
click at [942, 409] on div "Blue" at bounding box center [960, 407] width 125 height 26
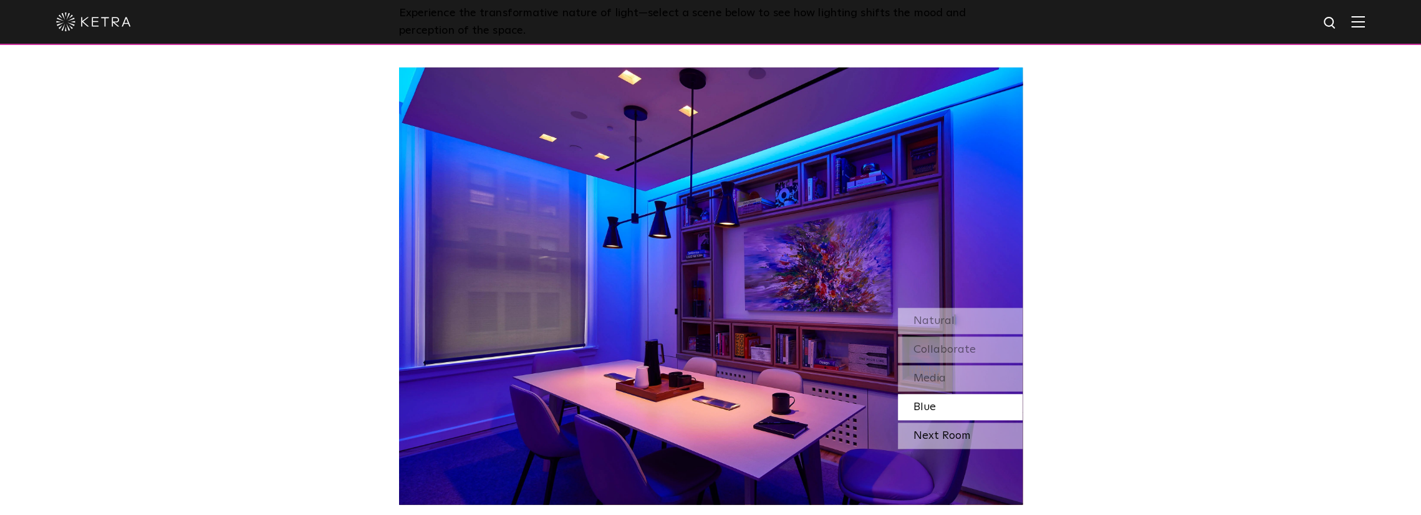
click at [940, 433] on div "Next Room" at bounding box center [960, 435] width 125 height 26
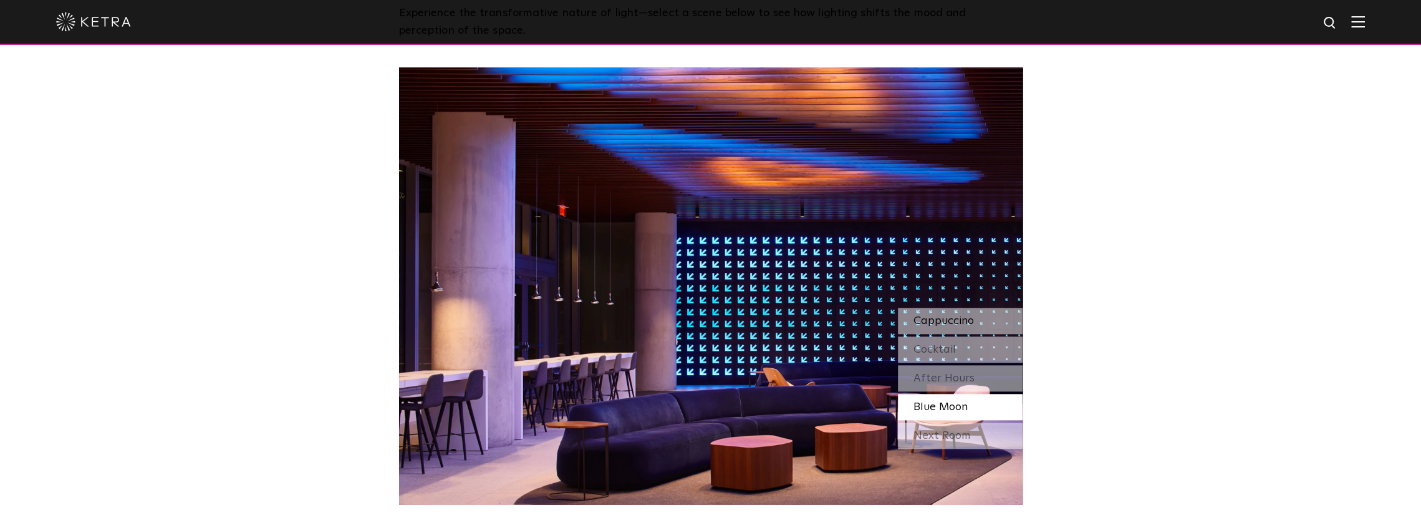
click at [954, 315] on span "Cappuccino" at bounding box center [944, 320] width 60 height 11
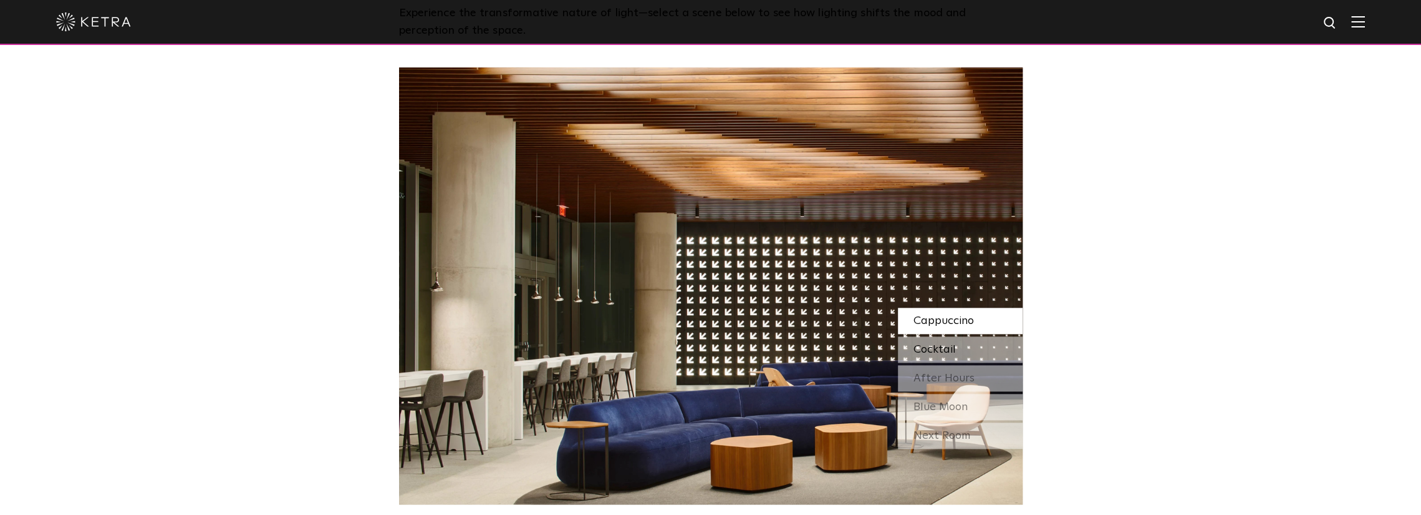
click at [953, 348] on span "Cocktail" at bounding box center [935, 349] width 42 height 11
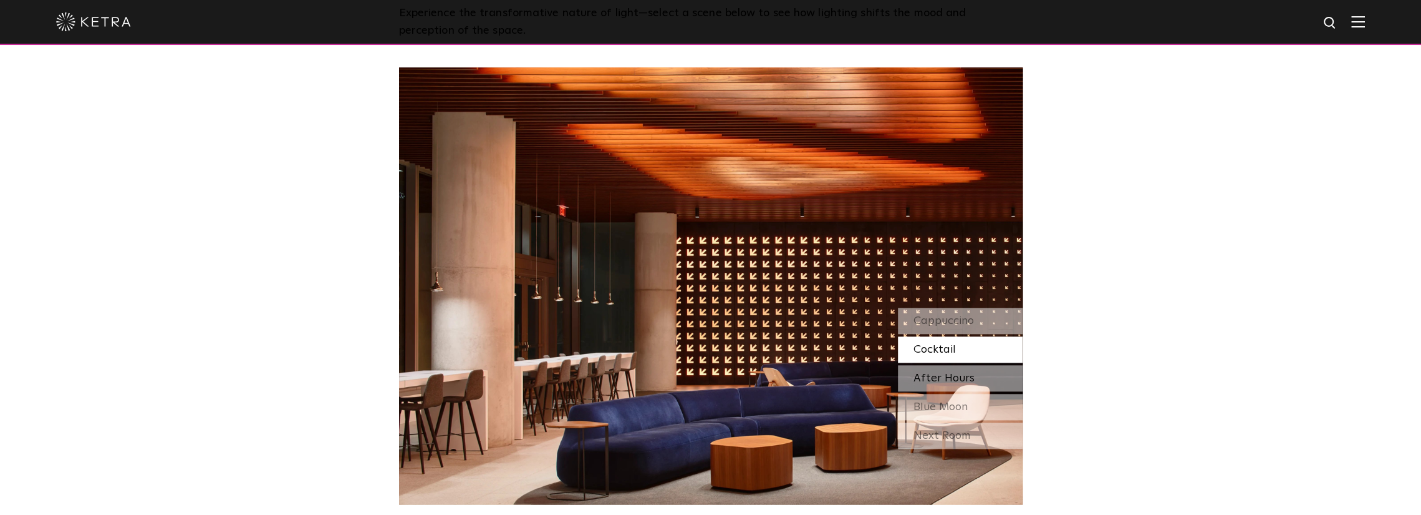
click at [952, 382] on span "After Hours" at bounding box center [944, 377] width 61 height 11
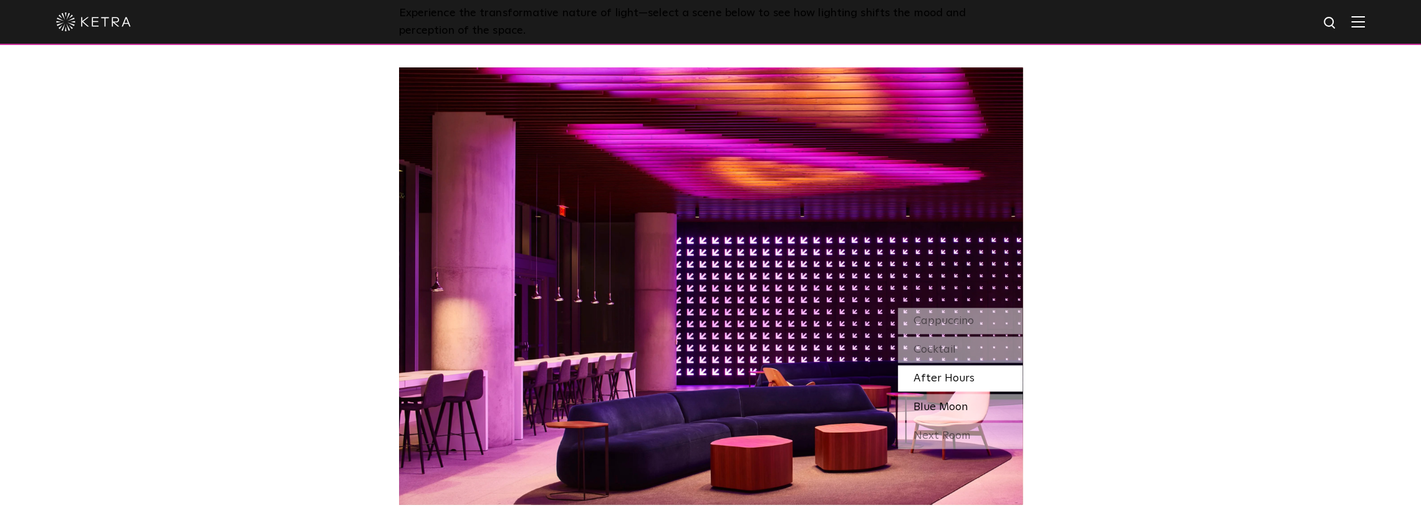
click at [949, 401] on span "Blue Moon" at bounding box center [941, 406] width 54 height 11
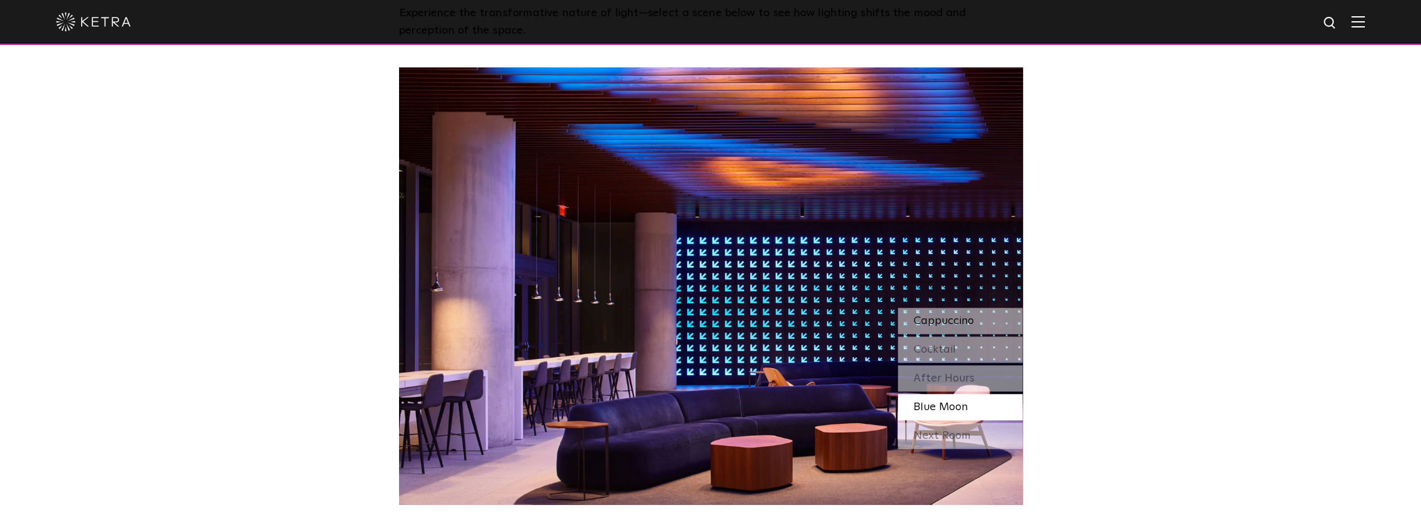
click at [954, 317] on span "Cappuccino" at bounding box center [944, 320] width 60 height 11
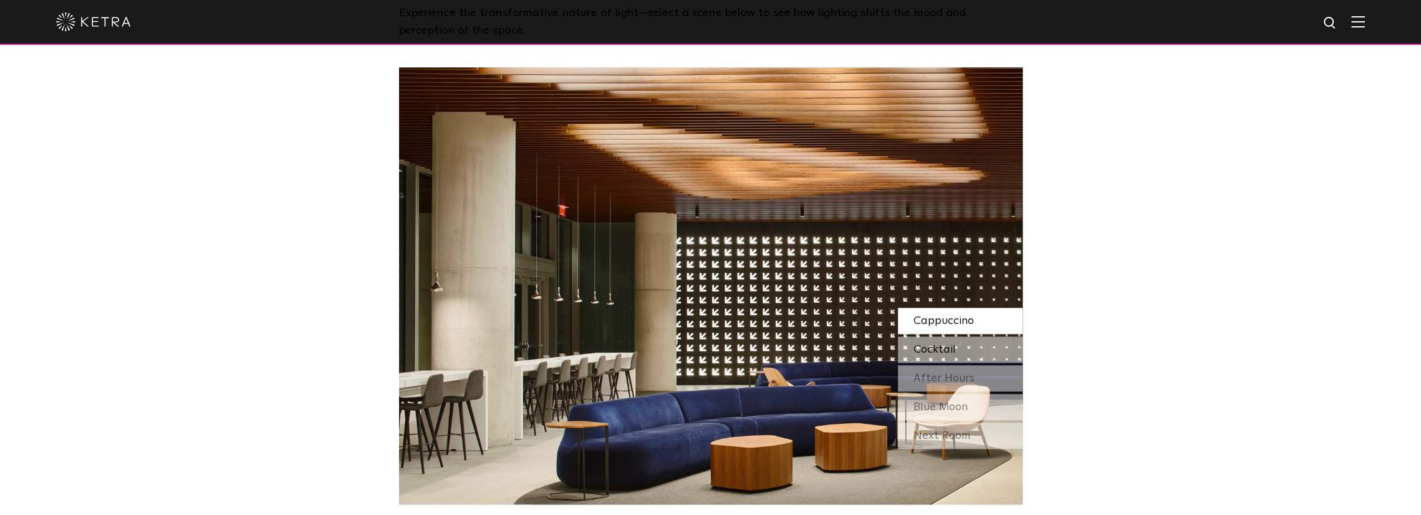
click at [977, 340] on div "Cocktail" at bounding box center [960, 349] width 125 height 26
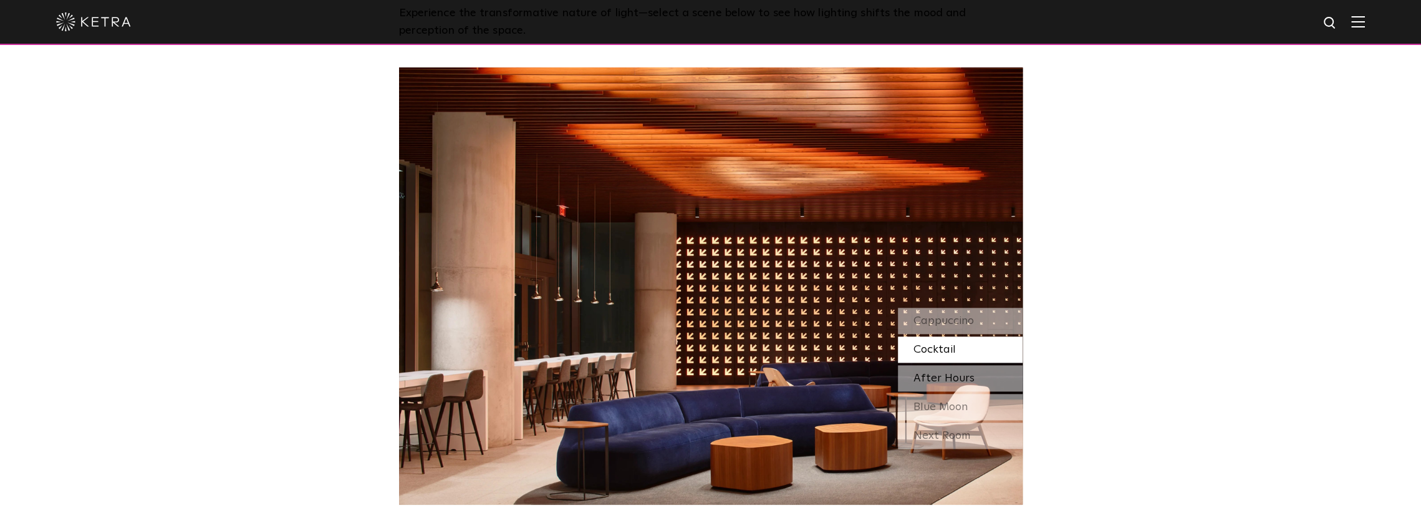
click at [968, 381] on span "After Hours" at bounding box center [944, 377] width 61 height 11
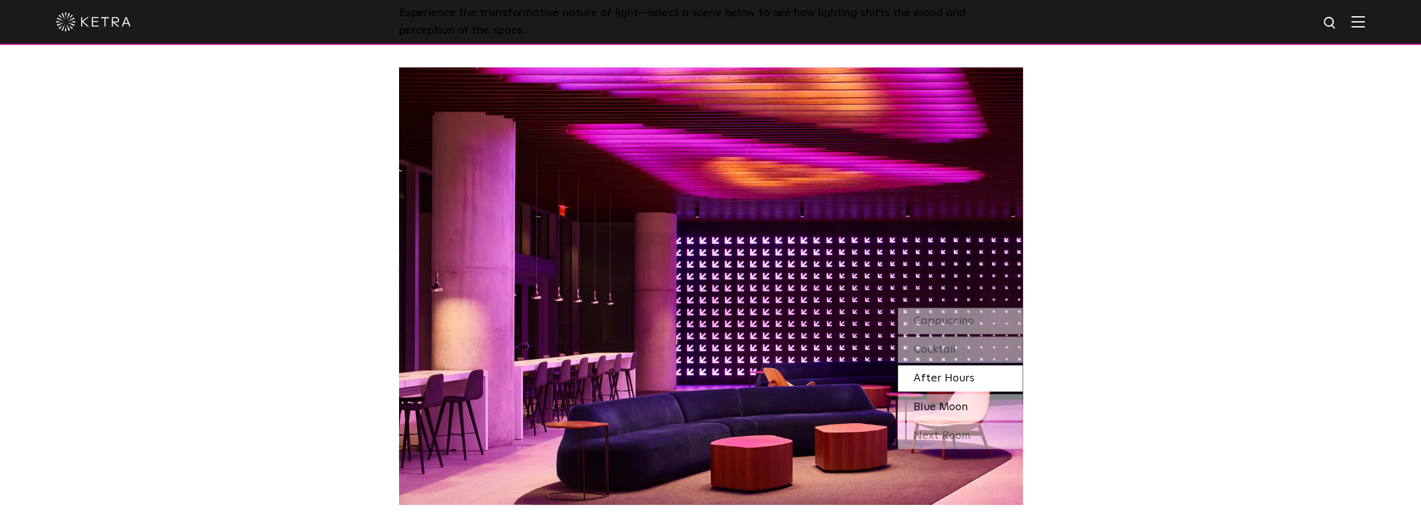
click at [957, 410] on span "Blue Moon" at bounding box center [941, 406] width 54 height 11
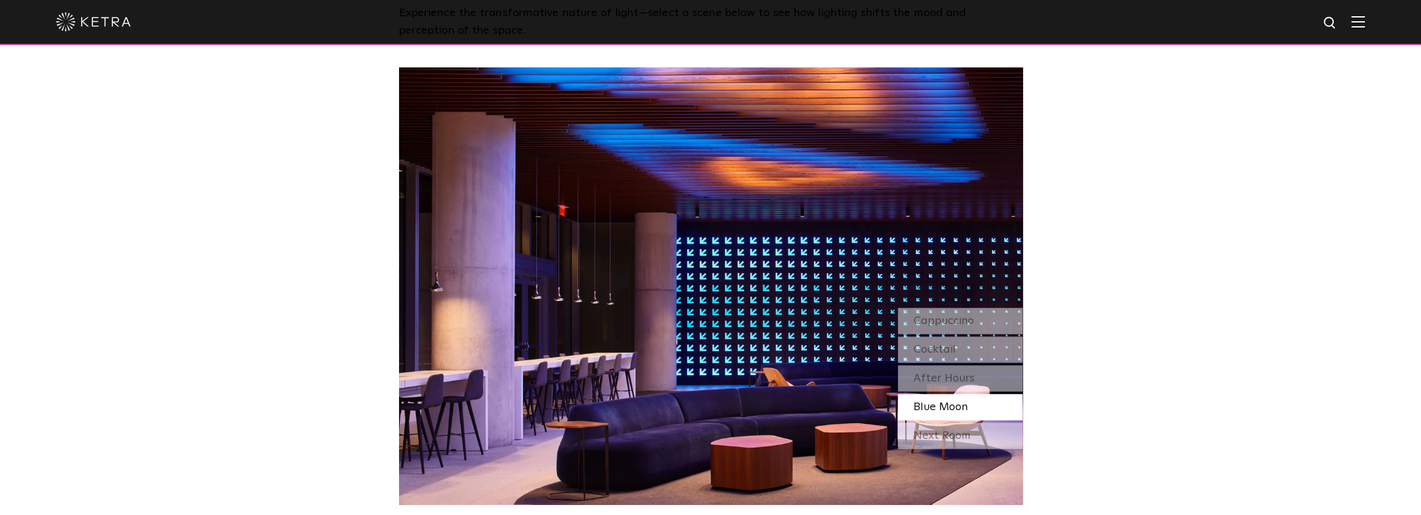
click at [951, 427] on div "Next Room" at bounding box center [960, 435] width 125 height 26
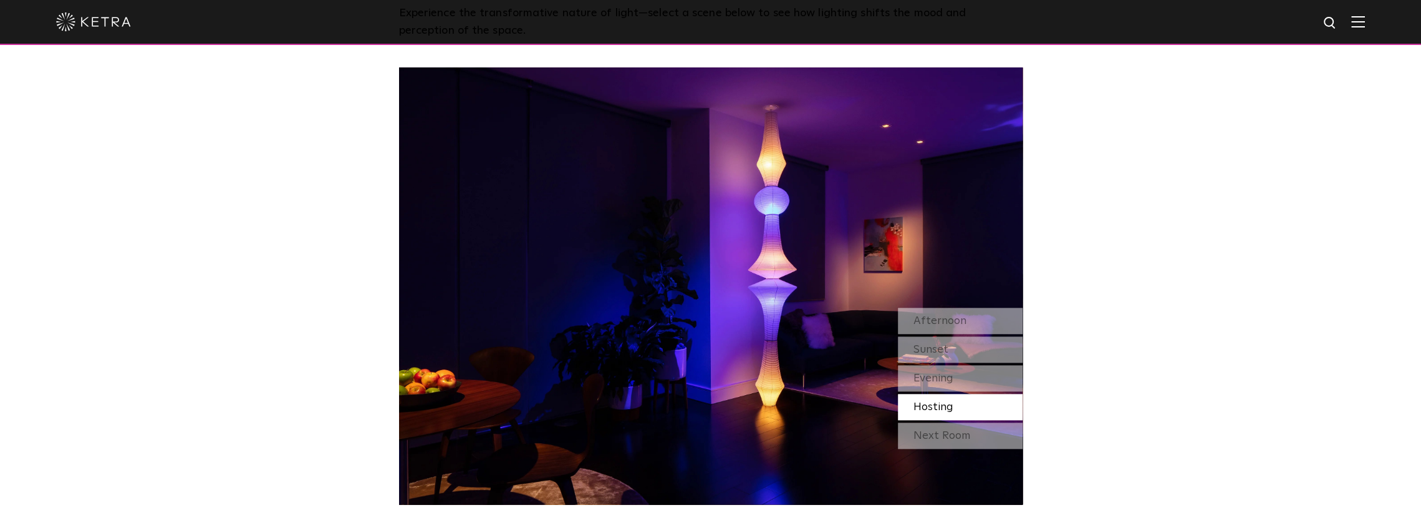
click at [941, 435] on div "Next Room" at bounding box center [960, 435] width 125 height 26
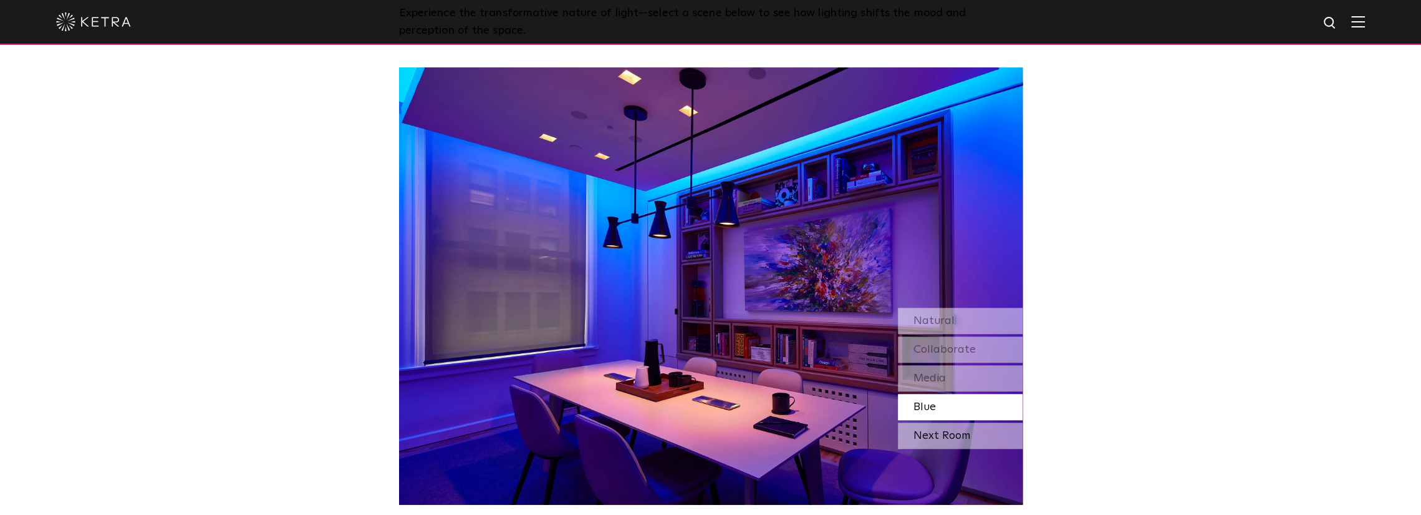
click at [942, 435] on div "Next Room" at bounding box center [960, 435] width 125 height 26
drag, startPoint x: 949, startPoint y: 430, endPoint x: 954, endPoint y: 419, distance: 12.0
click at [949, 430] on div "Next Room" at bounding box center [960, 435] width 125 height 26
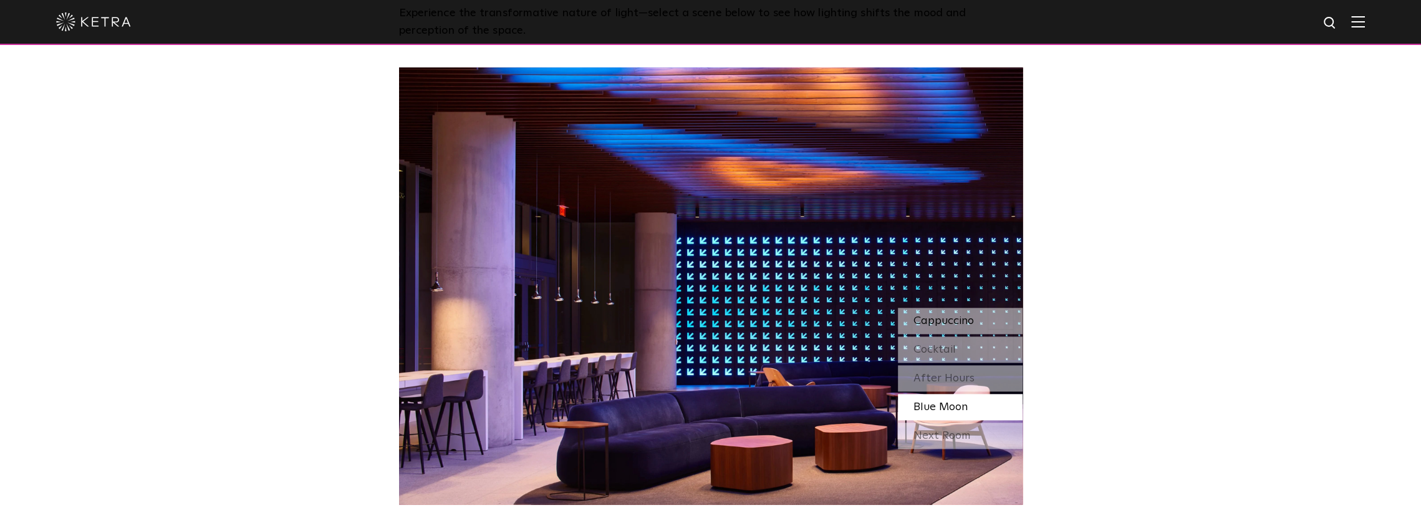
click at [957, 315] on span "Cappuccino" at bounding box center [944, 320] width 60 height 11
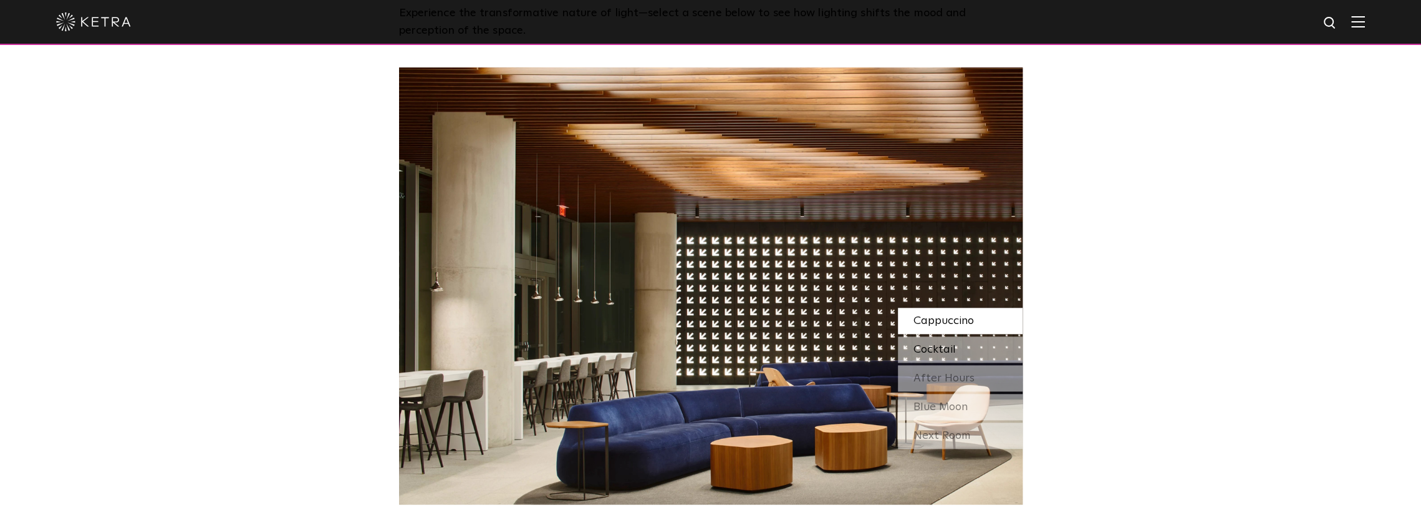
click at [957, 349] on div "Cocktail" at bounding box center [960, 349] width 125 height 26
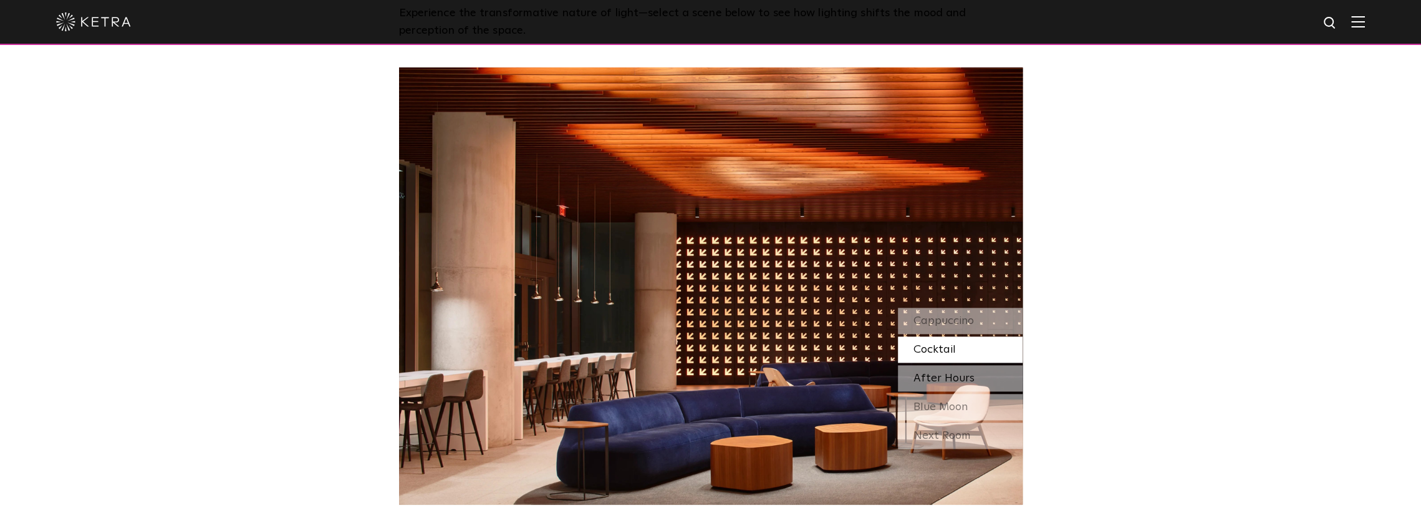
click at [958, 379] on span "After Hours" at bounding box center [944, 377] width 61 height 11
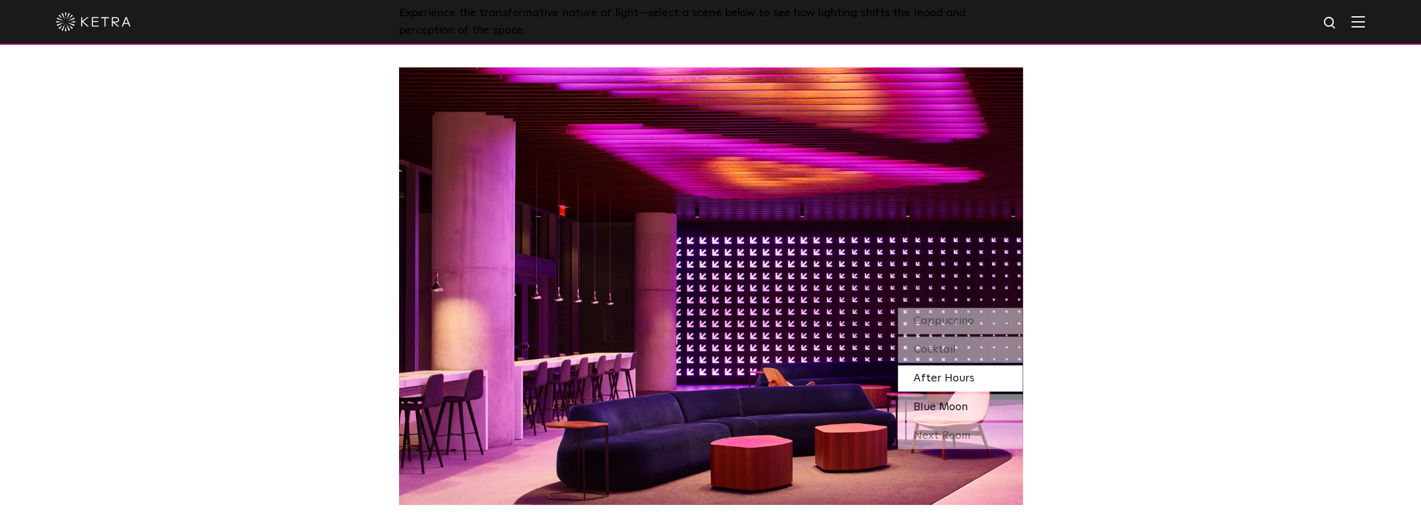
click at [941, 405] on span "Blue Moon" at bounding box center [941, 406] width 54 height 11
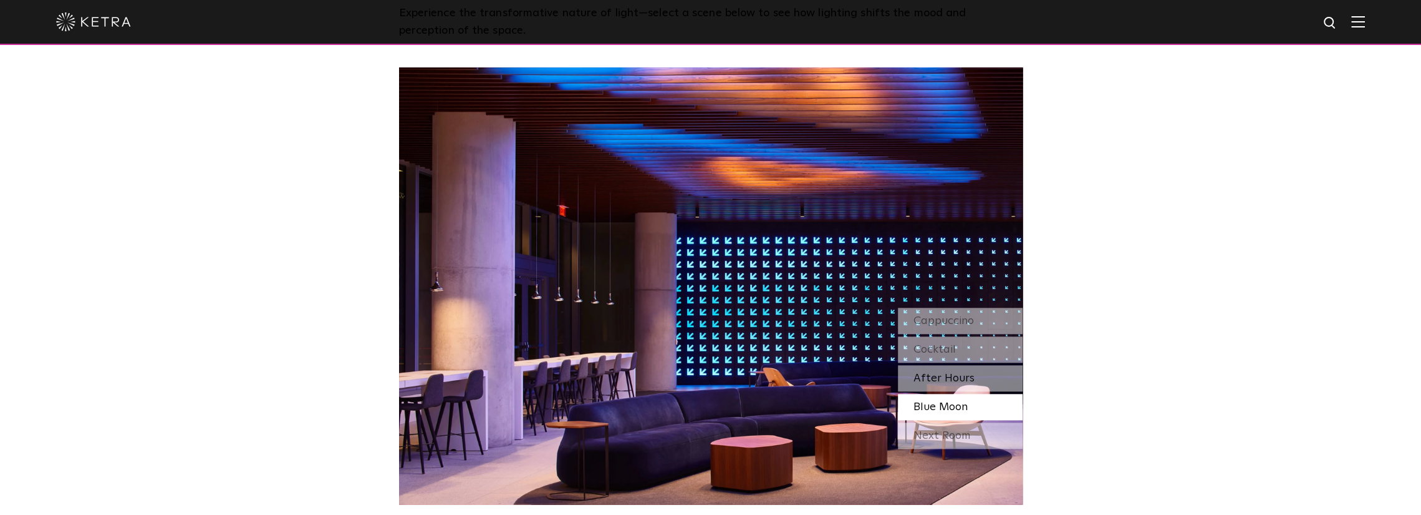
click at [946, 384] on span "After Hours" at bounding box center [944, 377] width 61 height 11
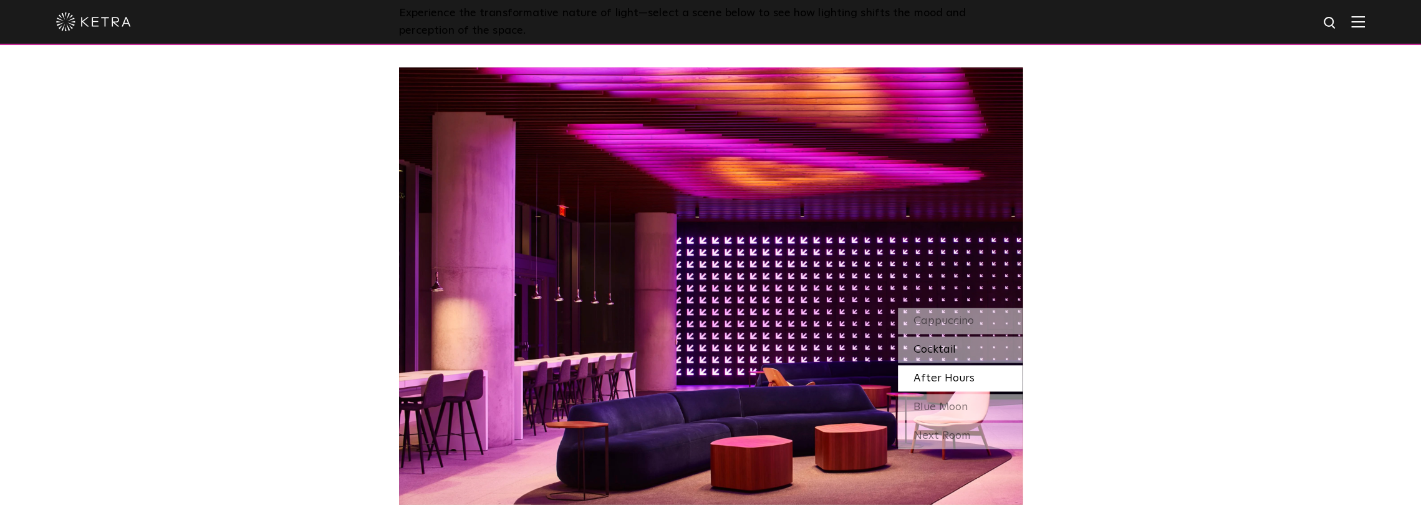
click at [946, 354] on span "Cocktail" at bounding box center [935, 349] width 42 height 11
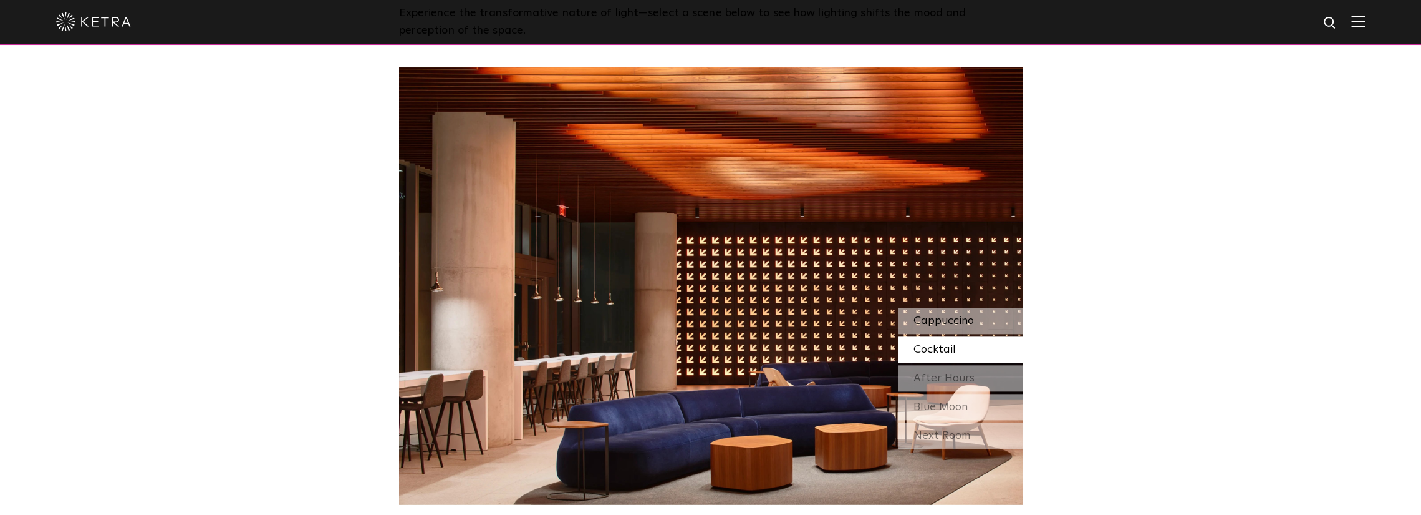
click at [947, 329] on div "Cappuccino" at bounding box center [960, 320] width 125 height 26
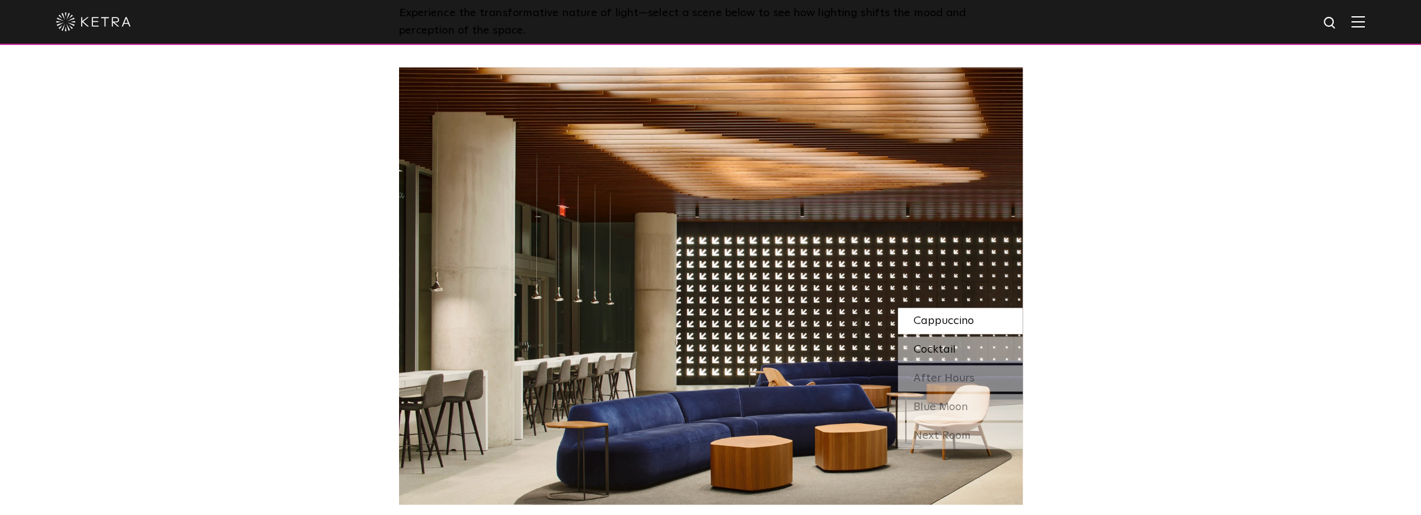
click at [928, 347] on span "Cocktail" at bounding box center [935, 349] width 42 height 11
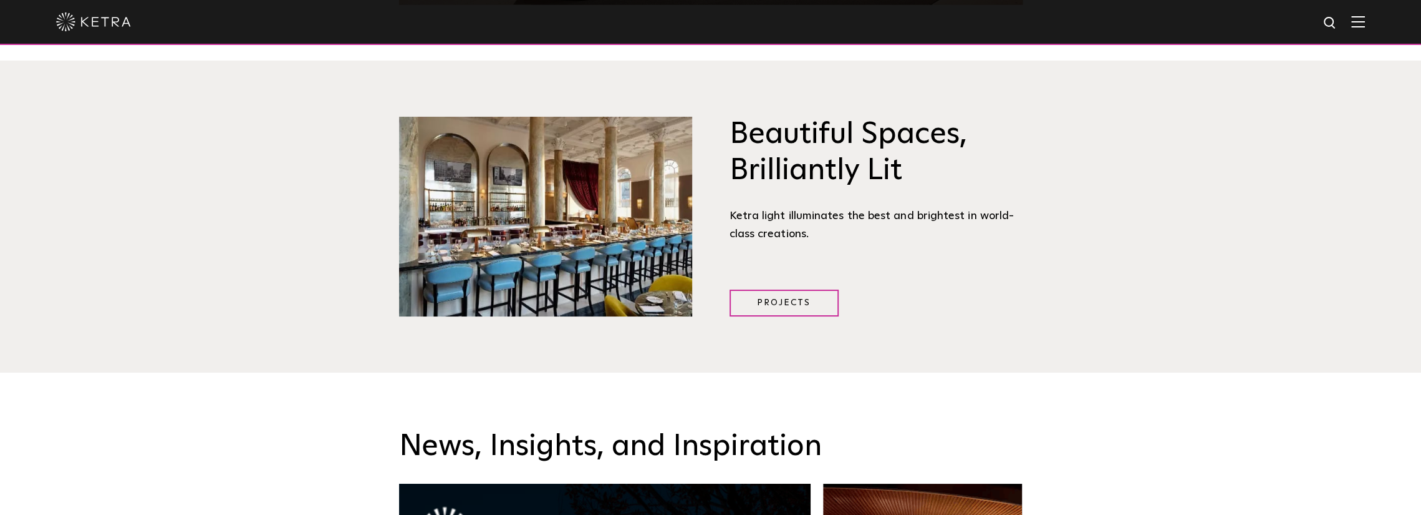
scroll to position [1684, 0]
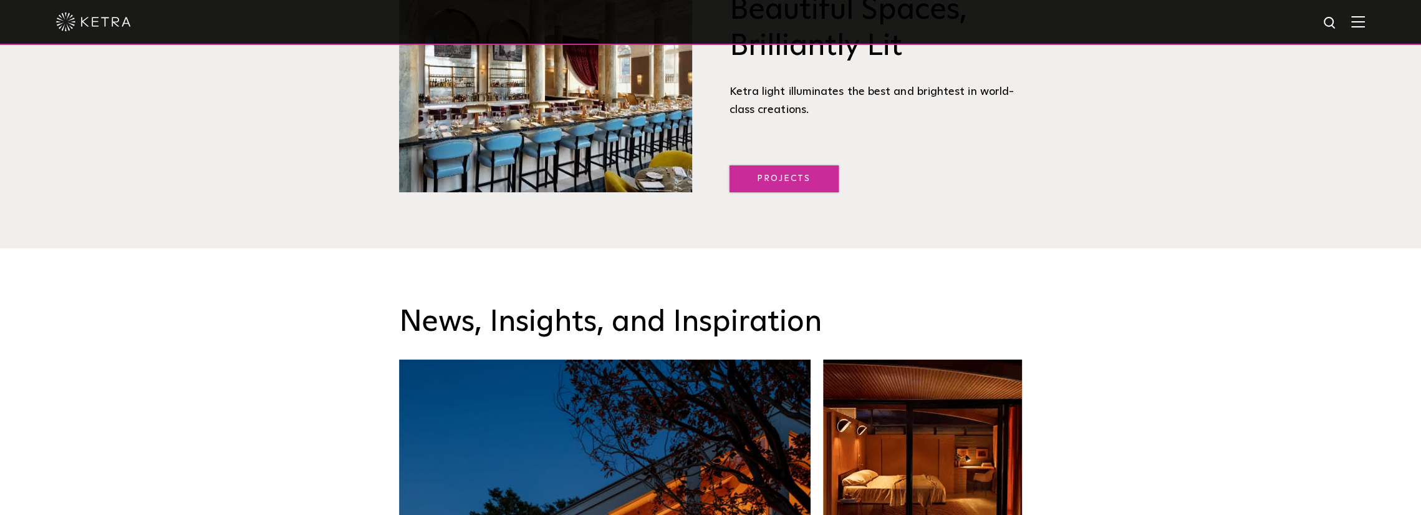
click at [800, 168] on link "Projects" at bounding box center [784, 178] width 109 height 27
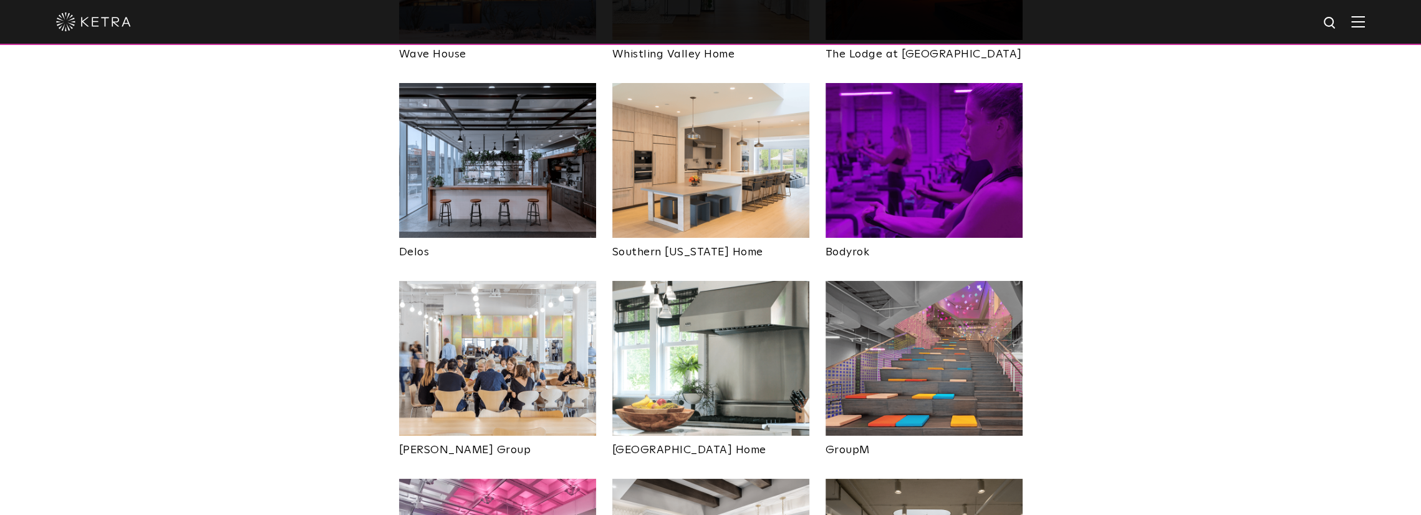
scroll to position [1933, 0]
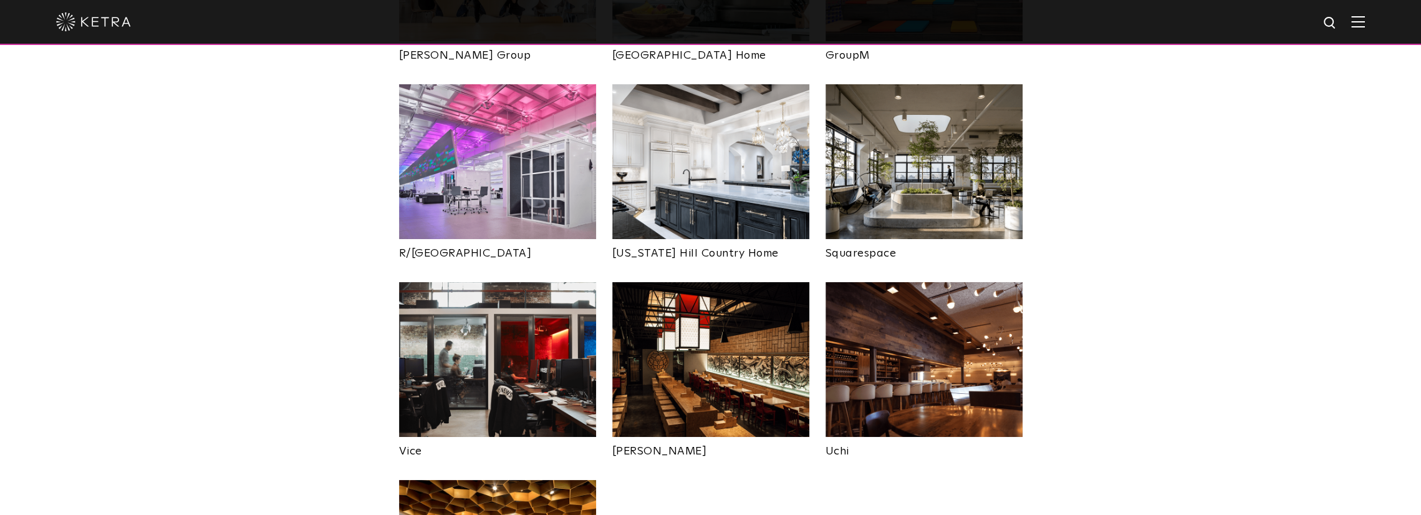
drag, startPoint x: 1004, startPoint y: 442, endPoint x: 1084, endPoint y: 359, distance: 115.6
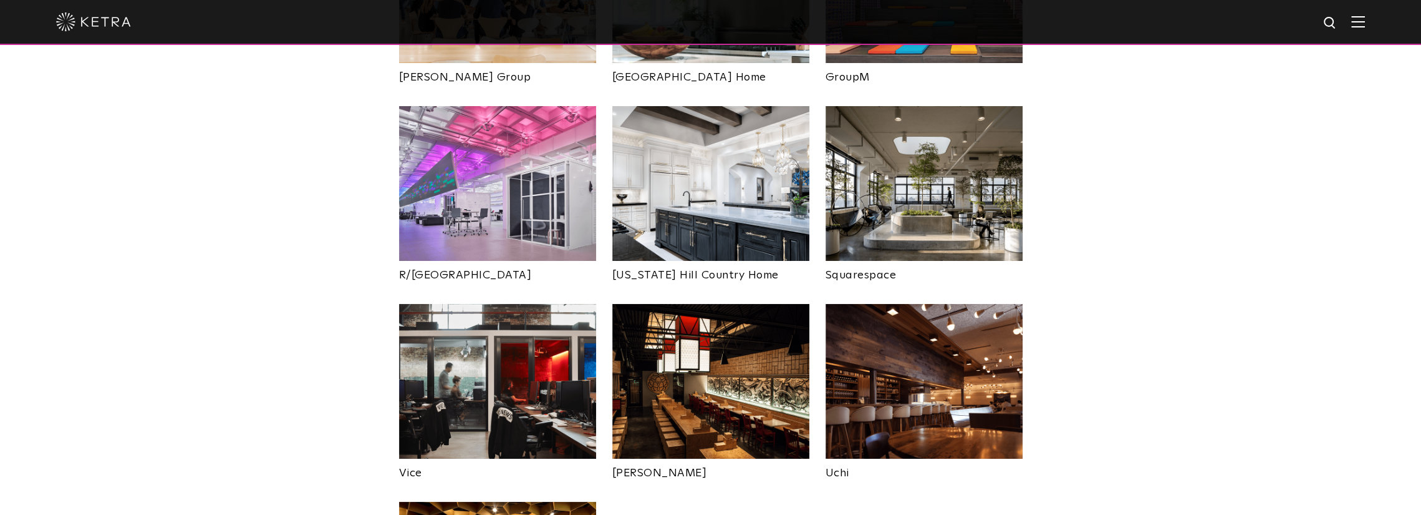
drag, startPoint x: 1120, startPoint y: 349, endPoint x: 1112, endPoint y: 317, distance: 32.2
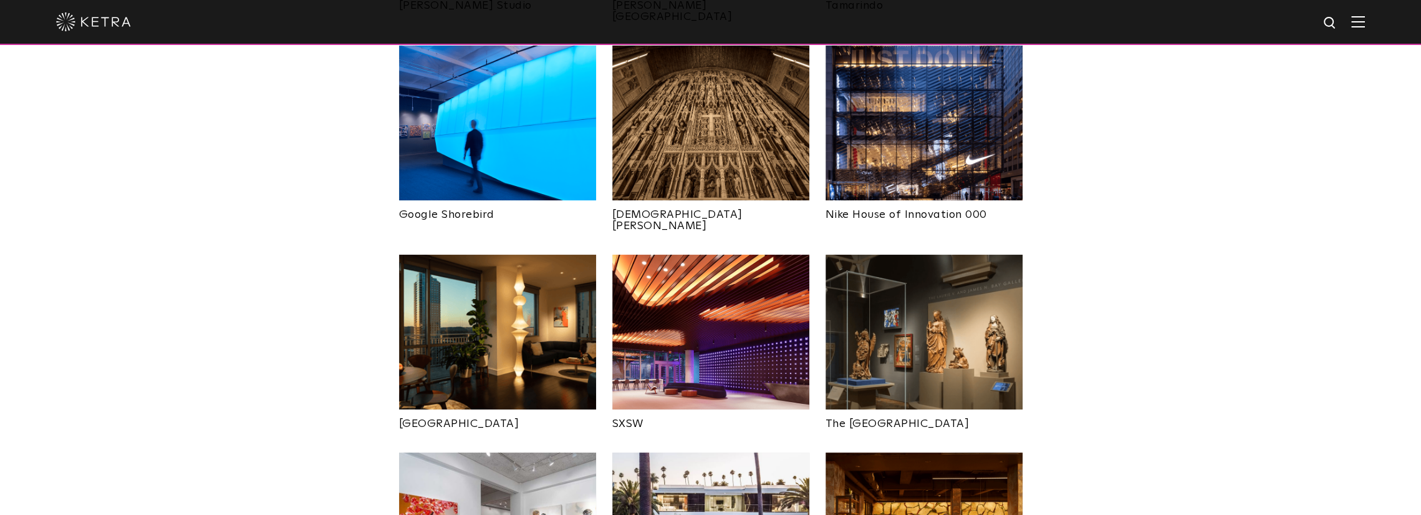
drag, startPoint x: 1189, startPoint y: 450, endPoint x: 1175, endPoint y: 281, distance: 169.0
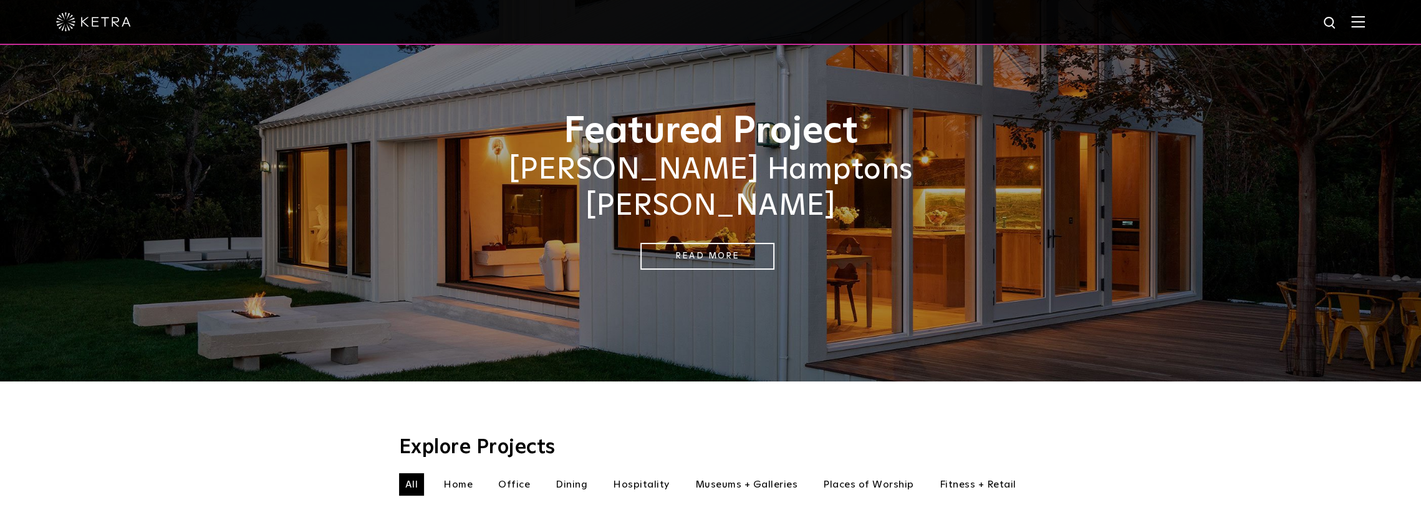
scroll to position [0, 0]
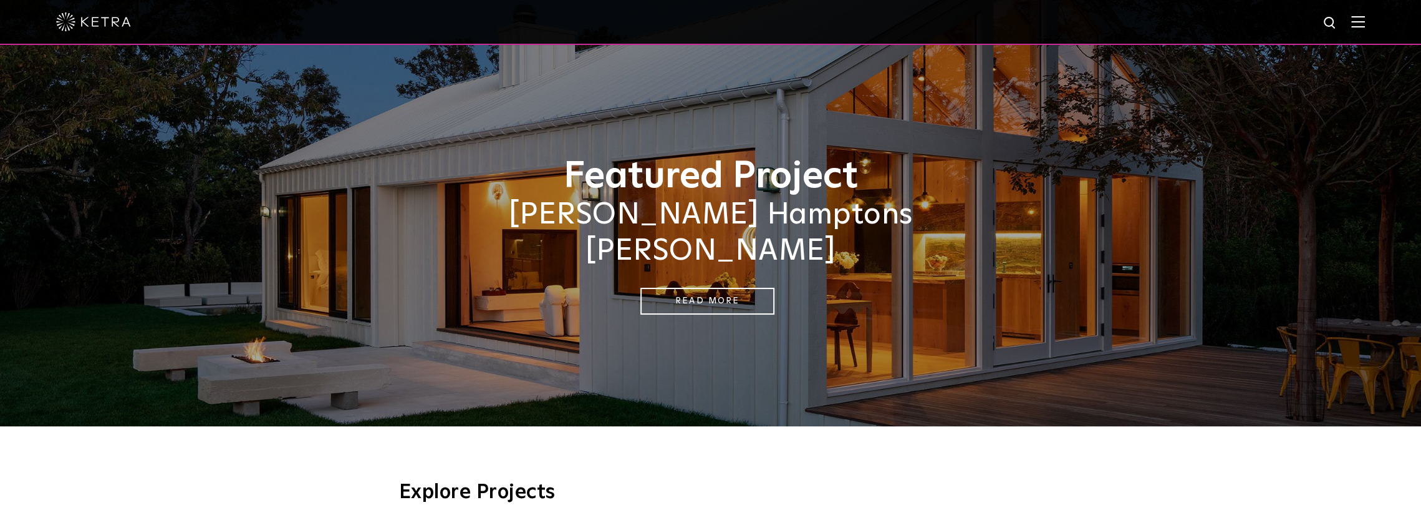
drag, startPoint x: 1150, startPoint y: 312, endPoint x: 1153, endPoint y: 180, distance: 131.6
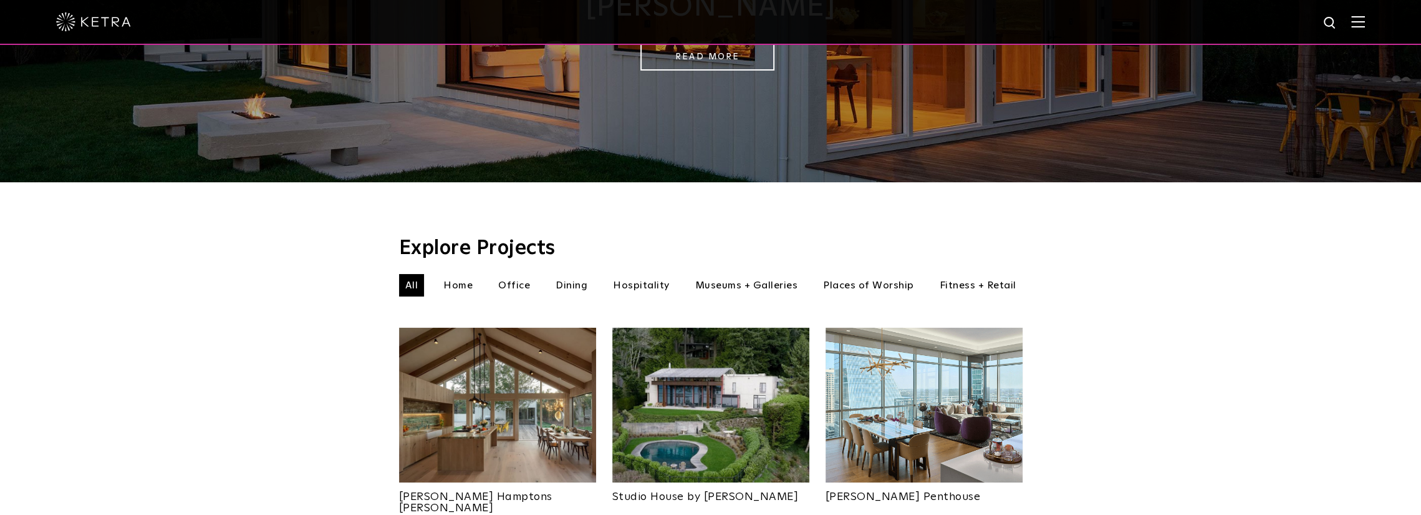
scroll to position [249, 0]
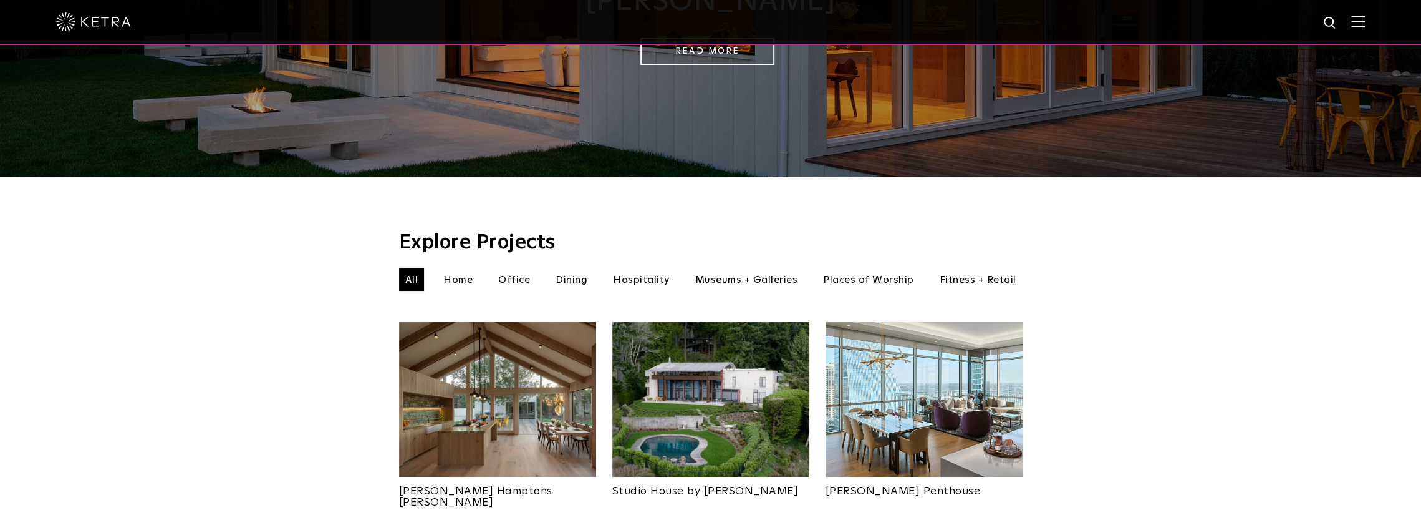
click at [470, 268] on li "Home" at bounding box center [458, 279] width 42 height 22
click at [510, 268] on li "Office" at bounding box center [514, 279] width 44 height 22
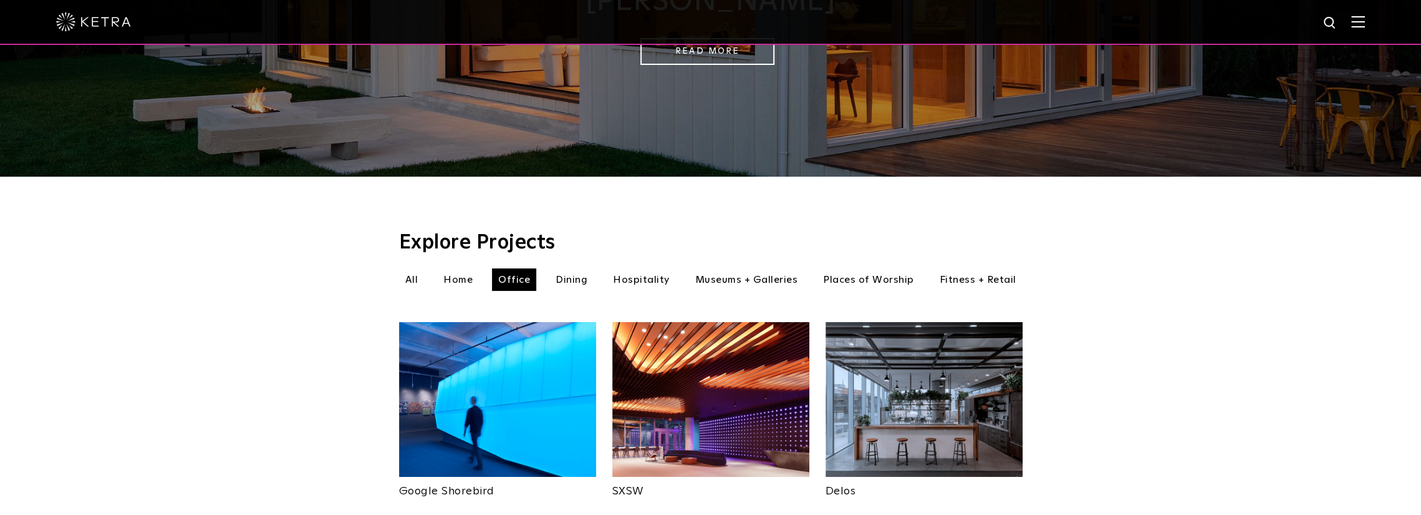
click at [584, 268] on li "Dining" at bounding box center [571, 279] width 44 height 22
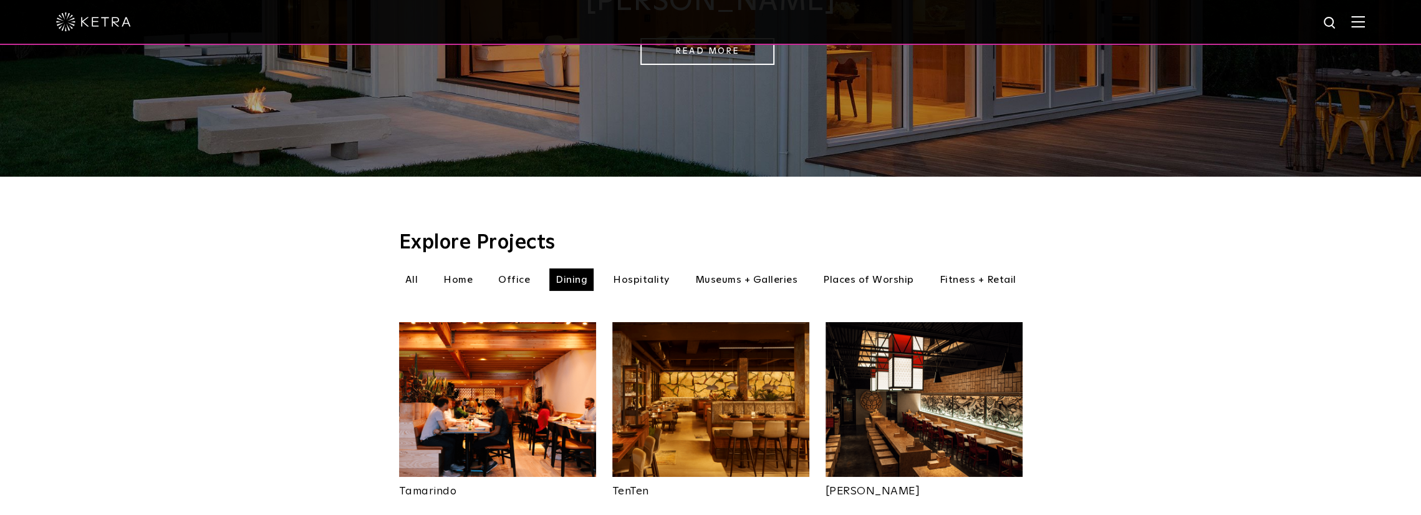
click at [644, 268] on li "Hospitality" at bounding box center [641, 279] width 69 height 22
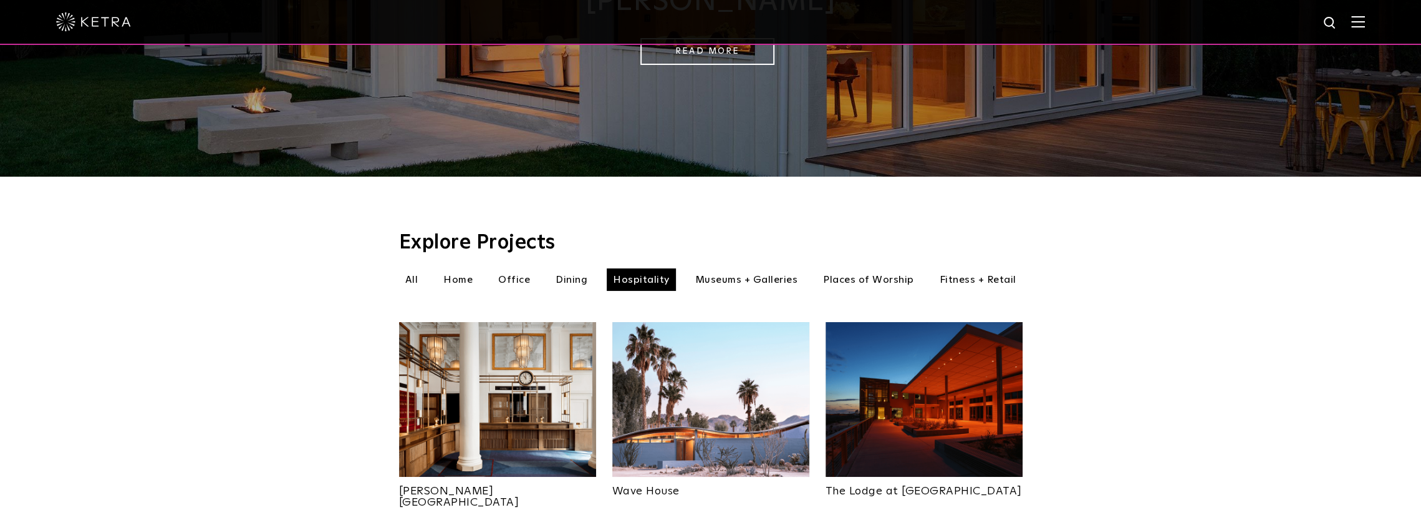
click at [745, 269] on li "Museums + Galleries" at bounding box center [746, 279] width 115 height 22
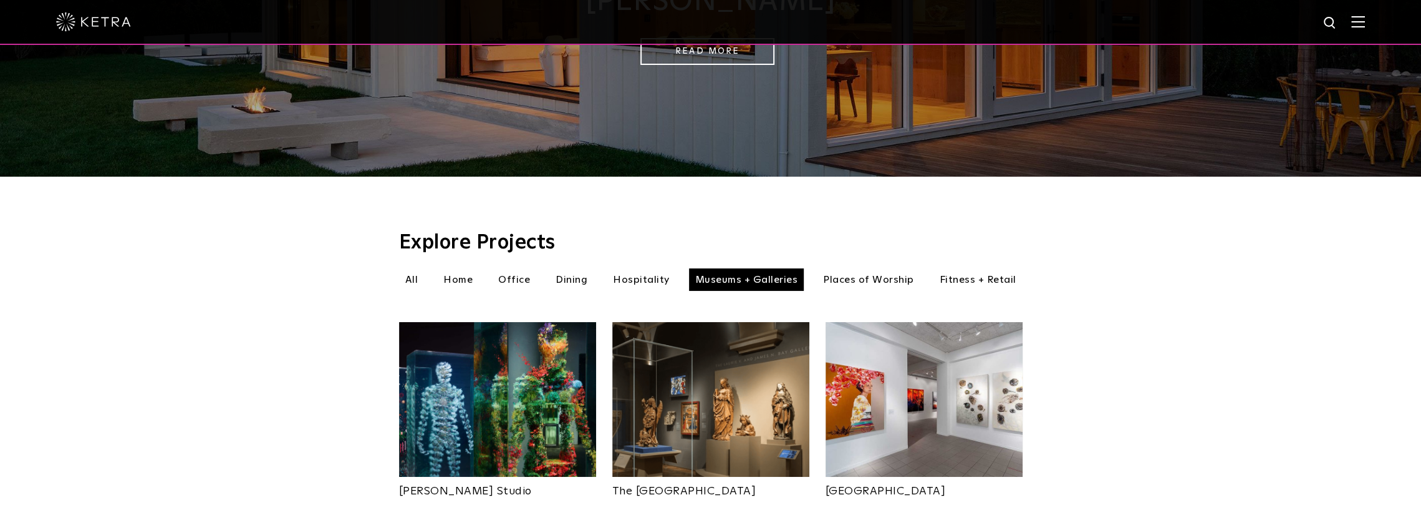
click at [863, 268] on li "Places of Worship" at bounding box center [869, 279] width 104 height 22
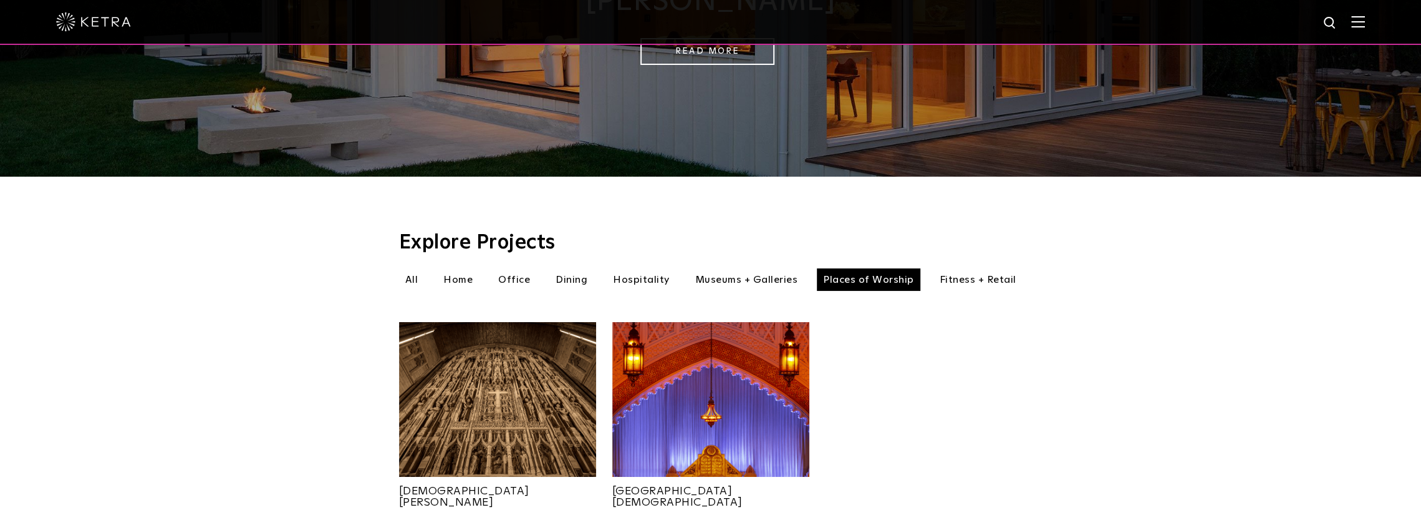
click at [958, 268] on li "Fitness + Retail" at bounding box center [978, 279] width 89 height 22
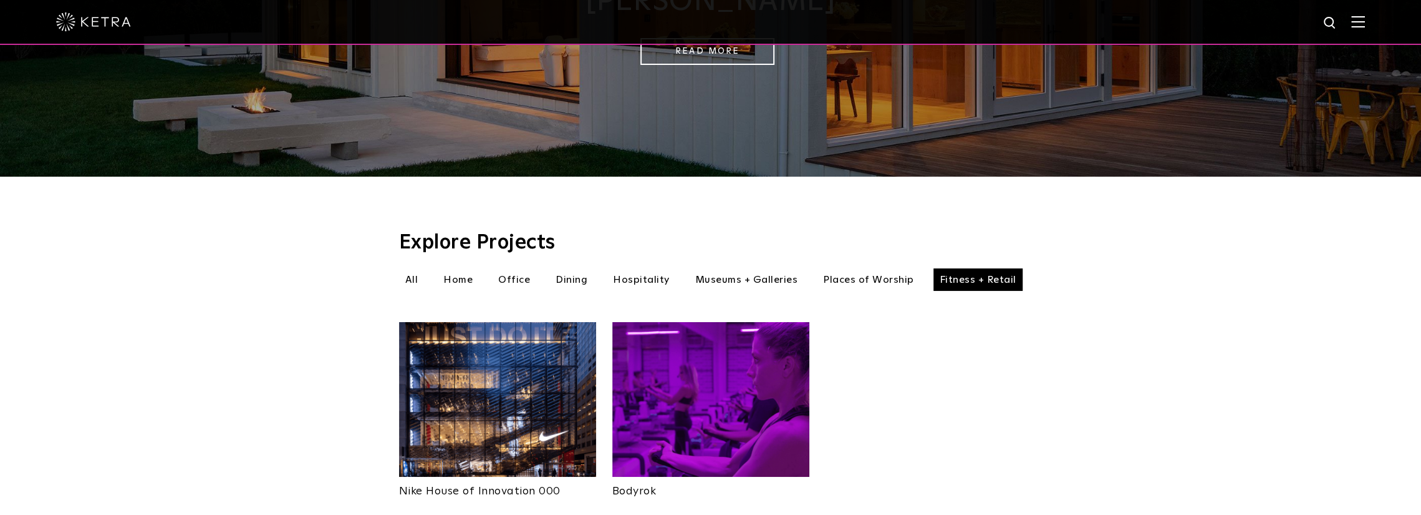
click at [430, 269] on ul "All Home Office Dining Hospitality Museums + Galleries Places of Worship Fitnes…" at bounding box center [711, 279] width 624 height 22
click at [406, 268] on li "All" at bounding box center [412, 279] width 26 height 22
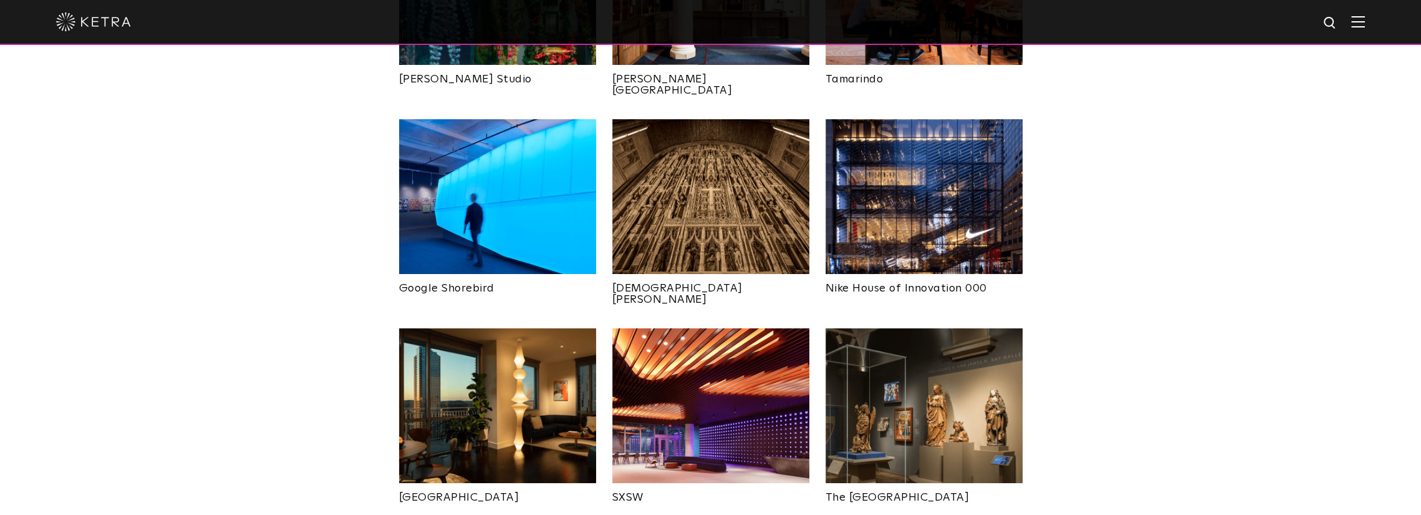
scroll to position [873, 0]
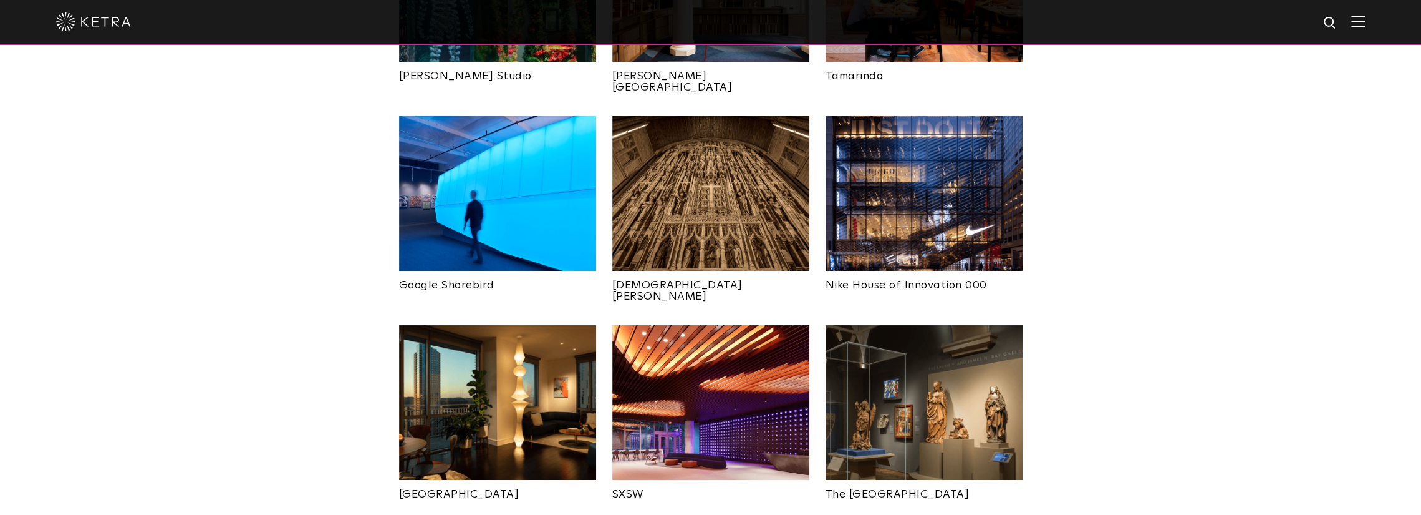
click at [707, 358] on img at bounding box center [710, 402] width 197 height 155
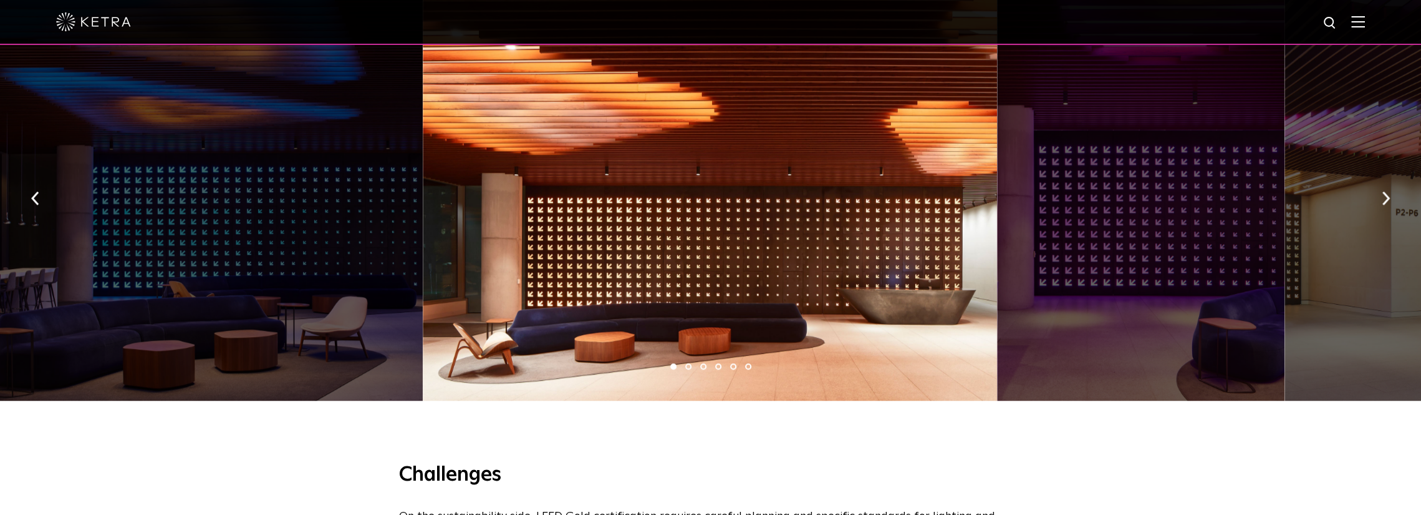
scroll to position [998, 0]
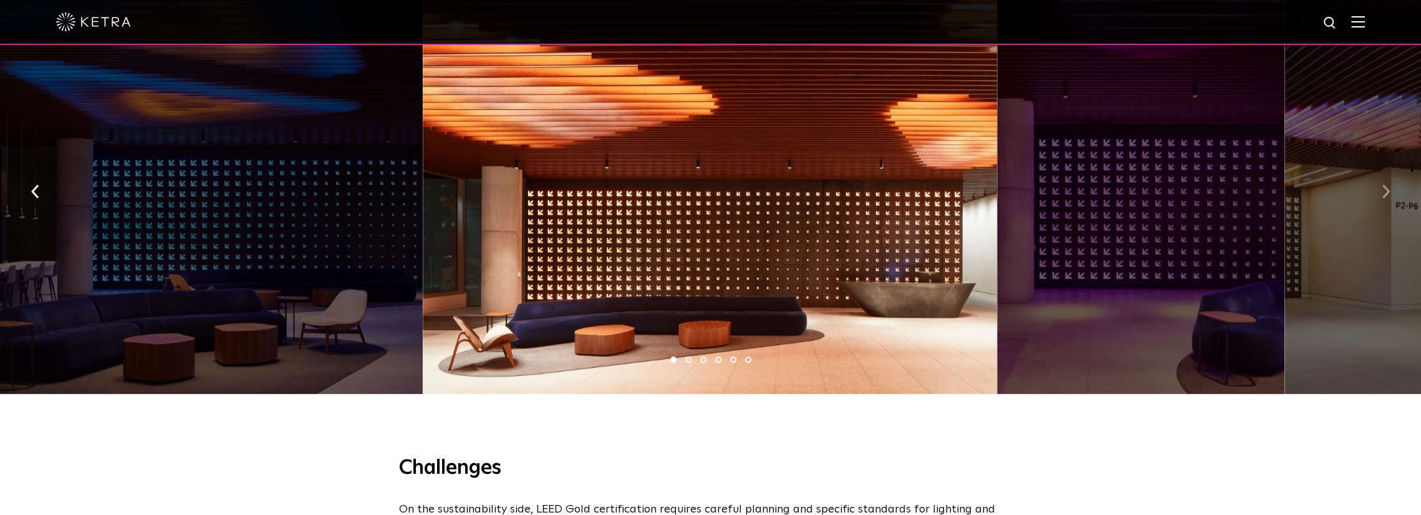
click at [1398, 185] on button "button" at bounding box center [1386, 190] width 27 height 43
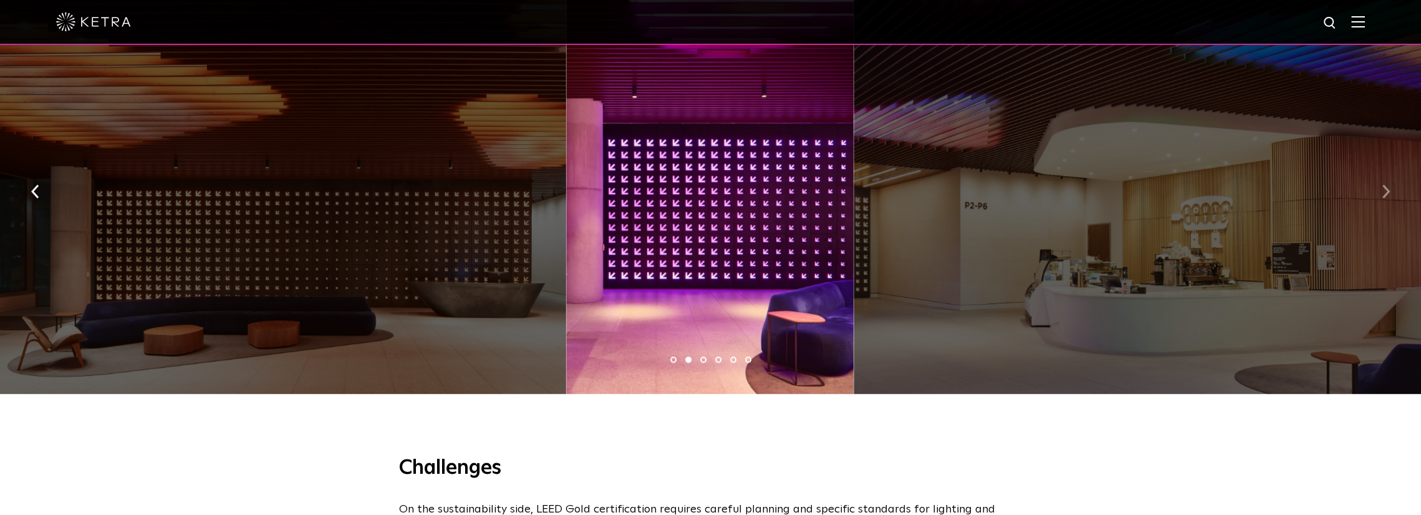
click at [1398, 185] on button "button" at bounding box center [1386, 190] width 27 height 43
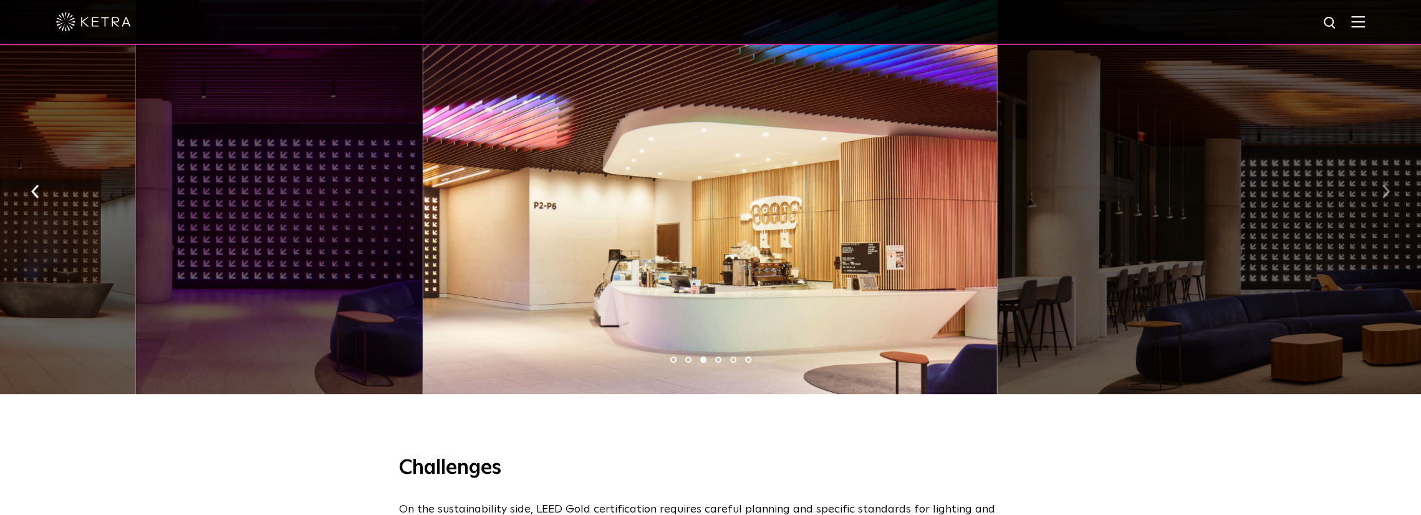
click at [1398, 185] on button "button" at bounding box center [1386, 190] width 27 height 43
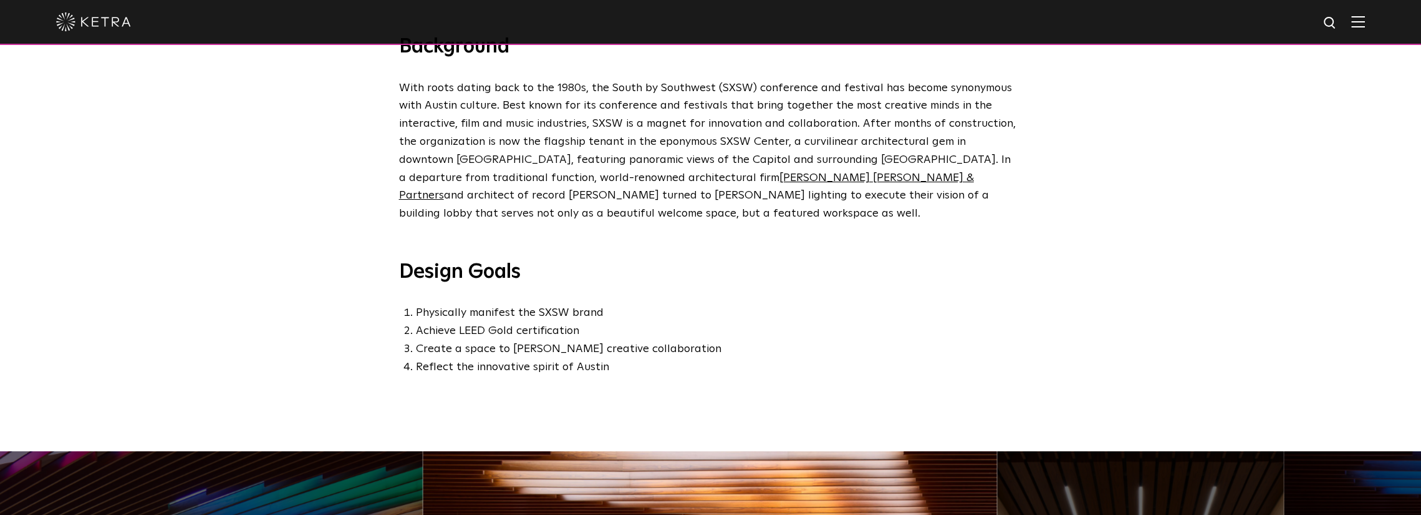
scroll to position [0, 0]
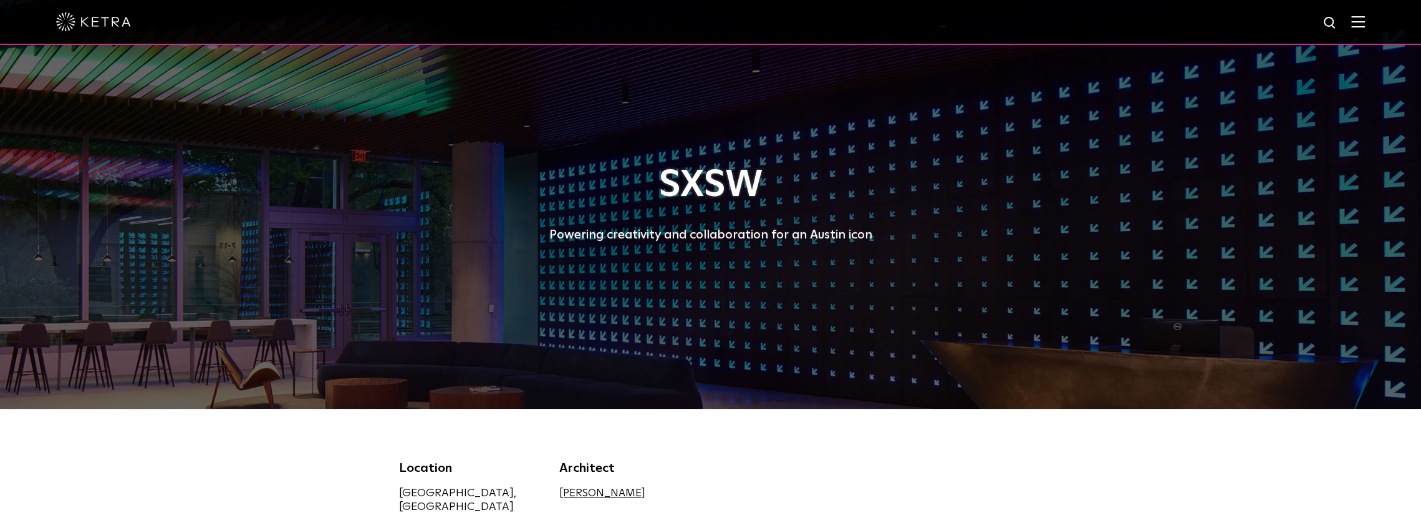
drag, startPoint x: 590, startPoint y: 330, endPoint x: 553, endPoint y: -24, distance: 355.6
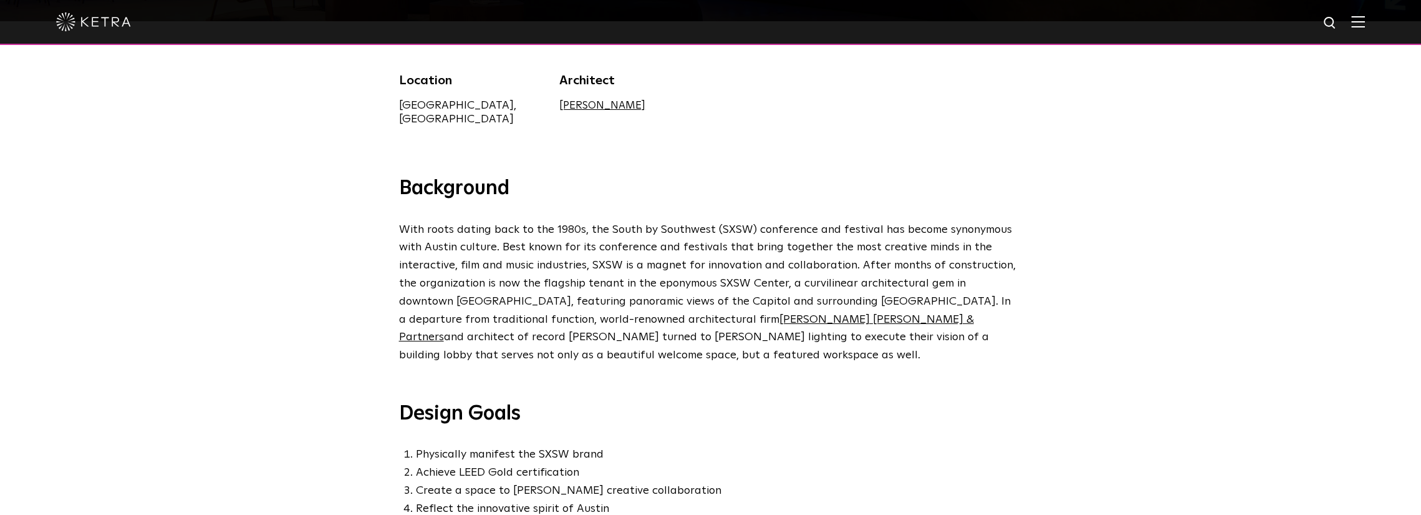
scroll to position [496, 0]
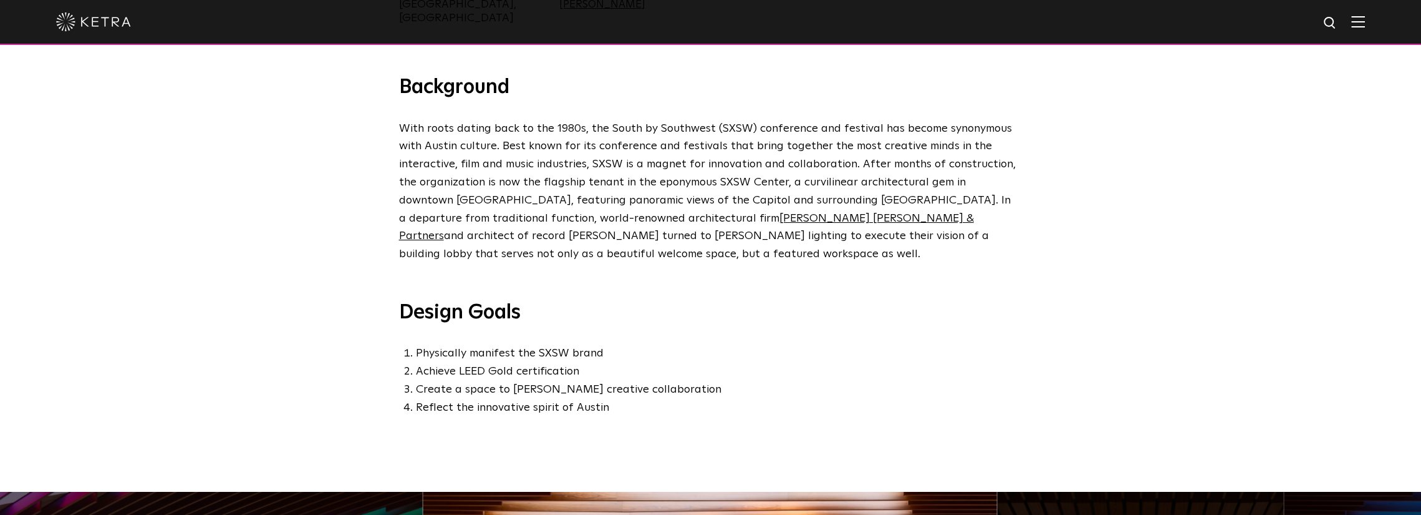
drag, startPoint x: 772, startPoint y: 335, endPoint x: 734, endPoint y: 432, distance: 104.5
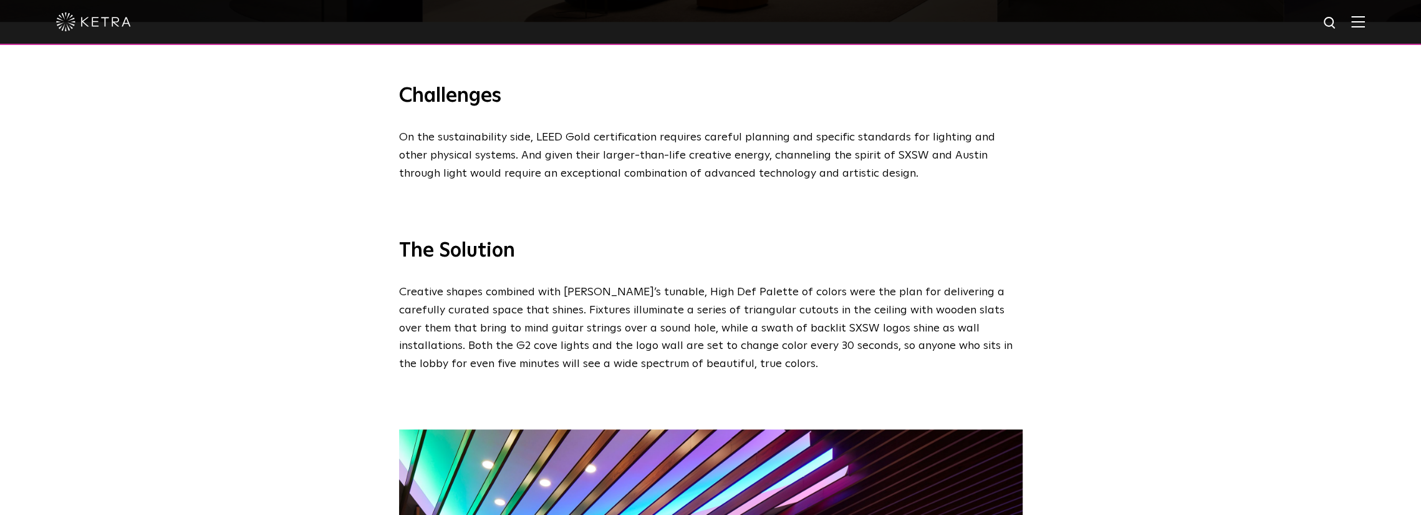
scroll to position [1058, 0]
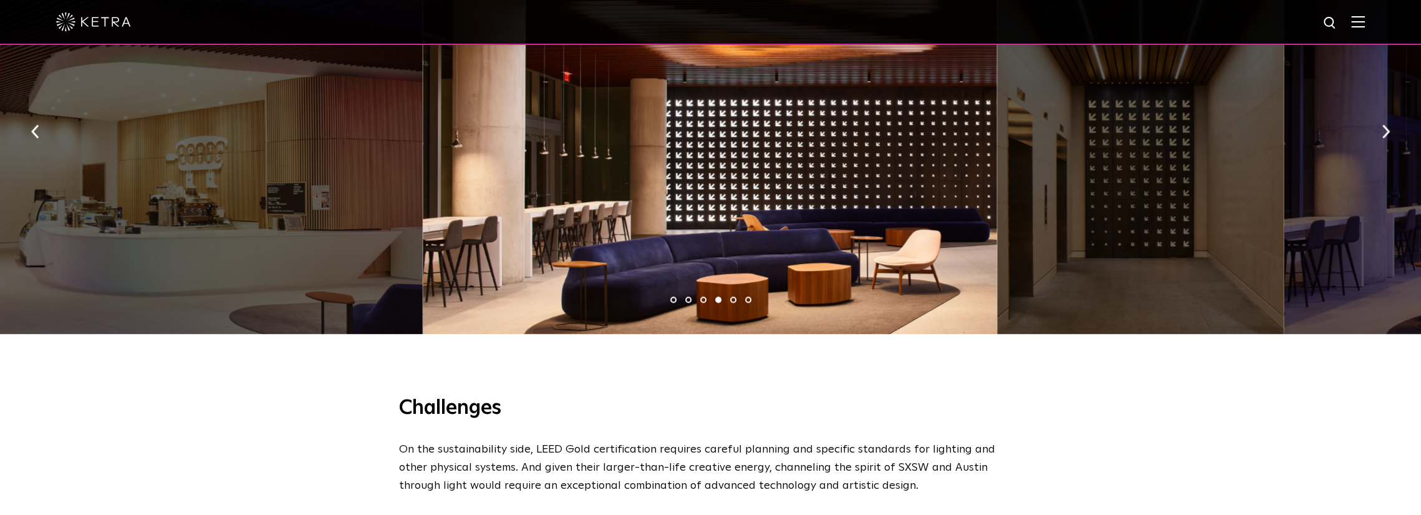
click at [733, 296] on li "5" at bounding box center [733, 299] width 6 height 6
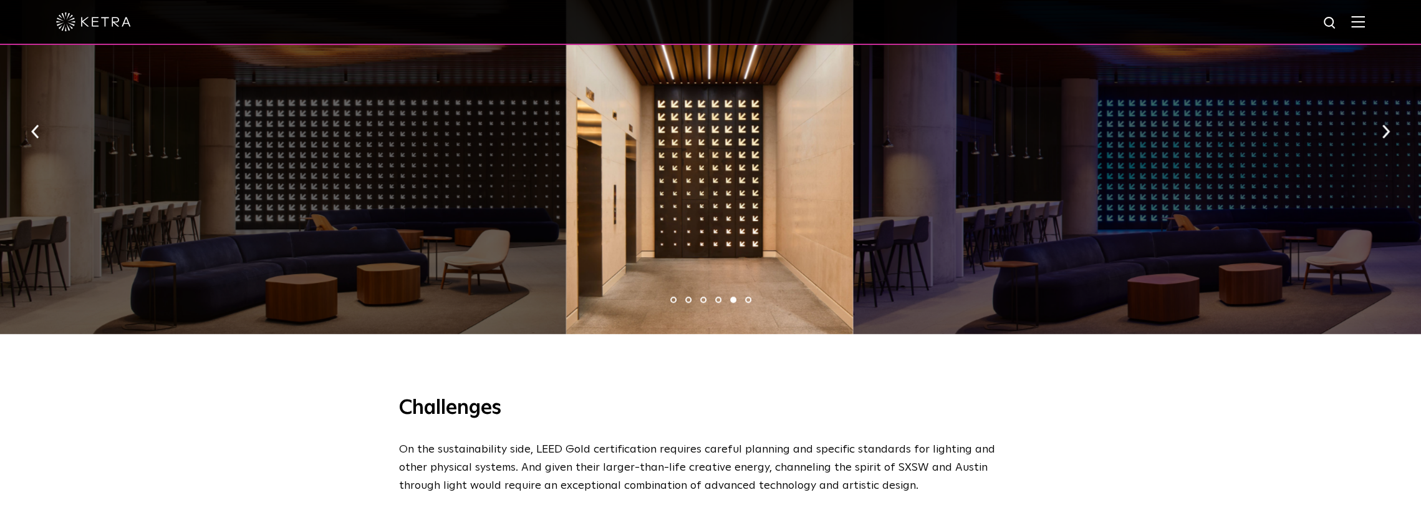
click at [745, 296] on li "6" at bounding box center [748, 299] width 6 height 6
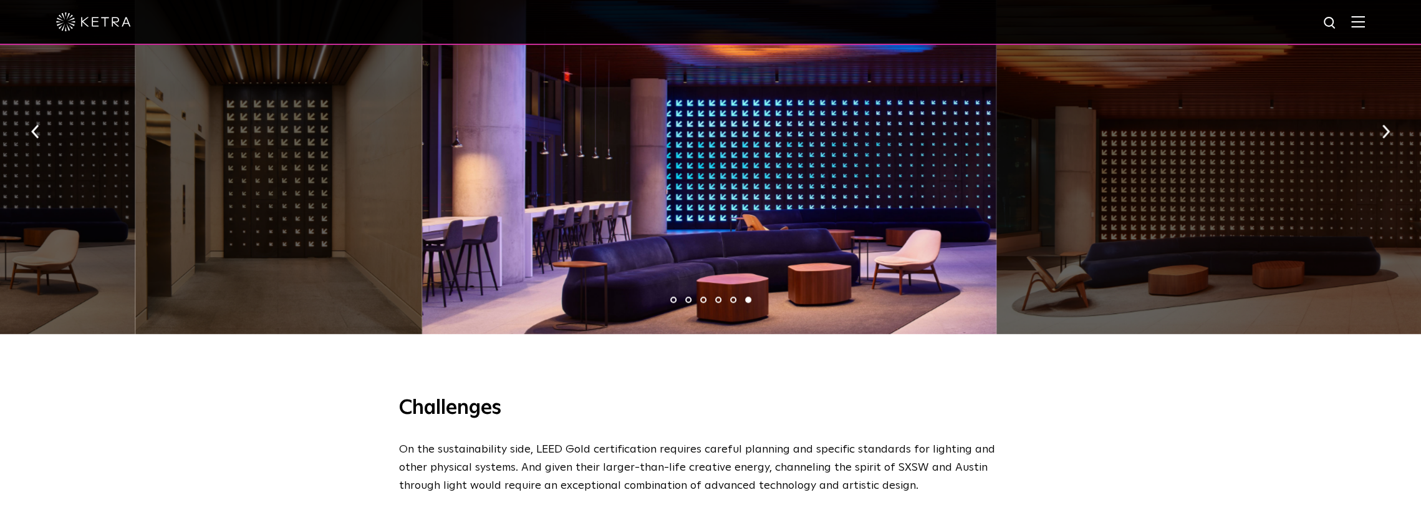
click at [666, 291] on ul "1 2 3 4 5 6" at bounding box center [710, 300] width 1421 height 18
click at [673, 296] on li "1" at bounding box center [673, 299] width 6 height 6
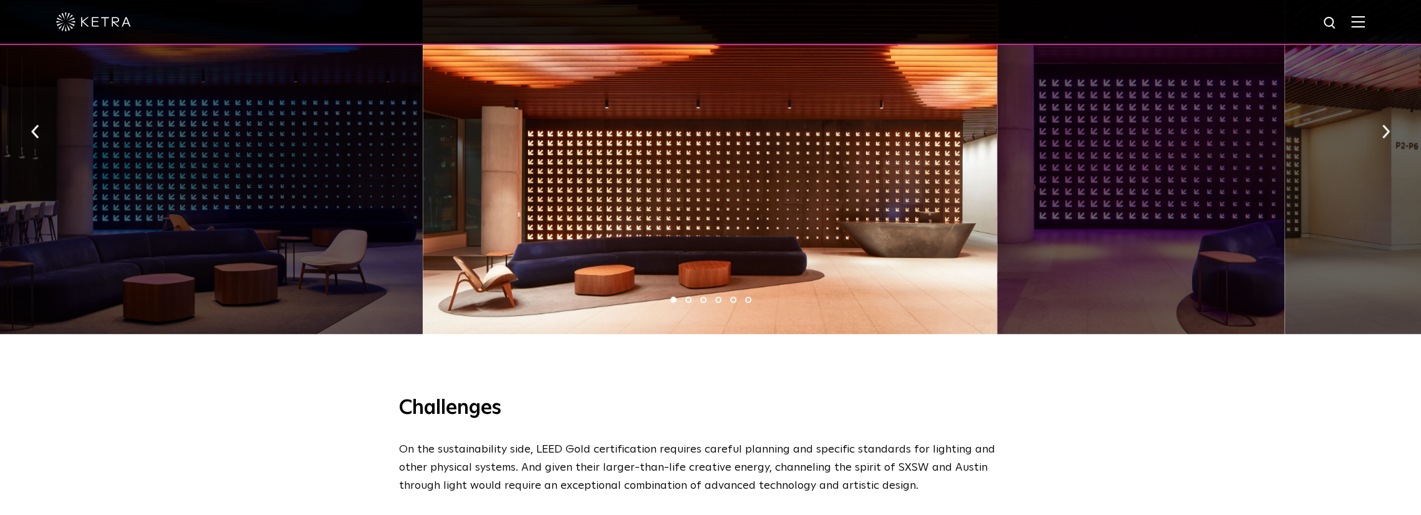
click at [681, 291] on ul "1 2 3 4 5 6" at bounding box center [710, 300] width 1421 height 18
click at [690, 296] on li "2" at bounding box center [688, 299] width 6 height 6
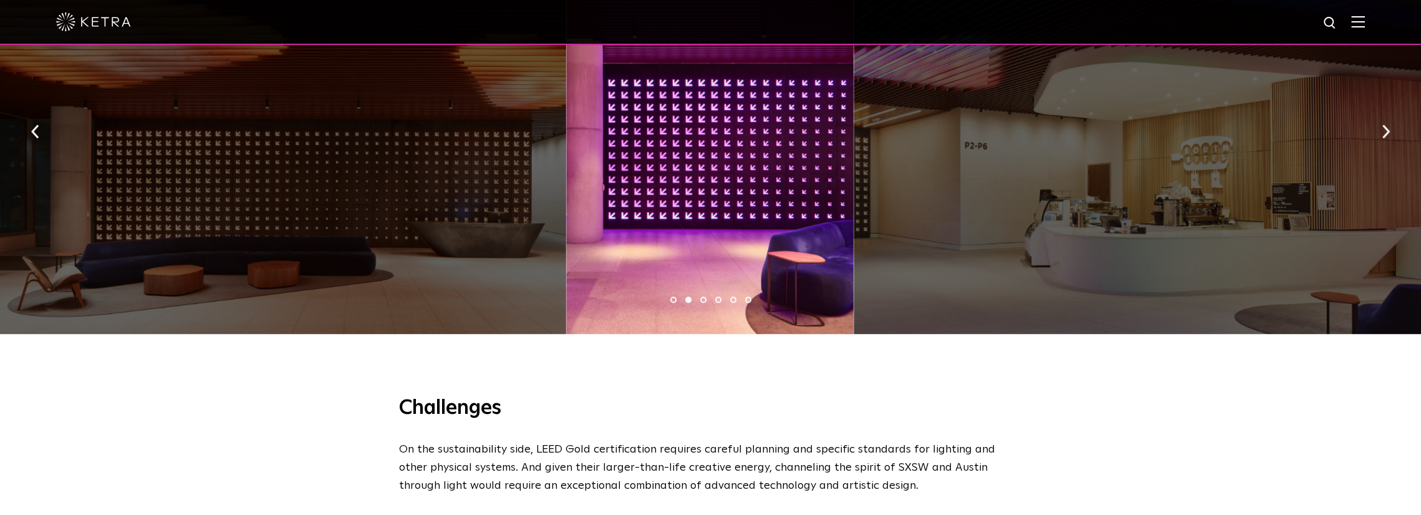
click at [709, 291] on ul "1 2 3 4 5 6" at bounding box center [710, 300] width 1421 height 18
click at [705, 296] on li "3" at bounding box center [703, 299] width 6 height 6
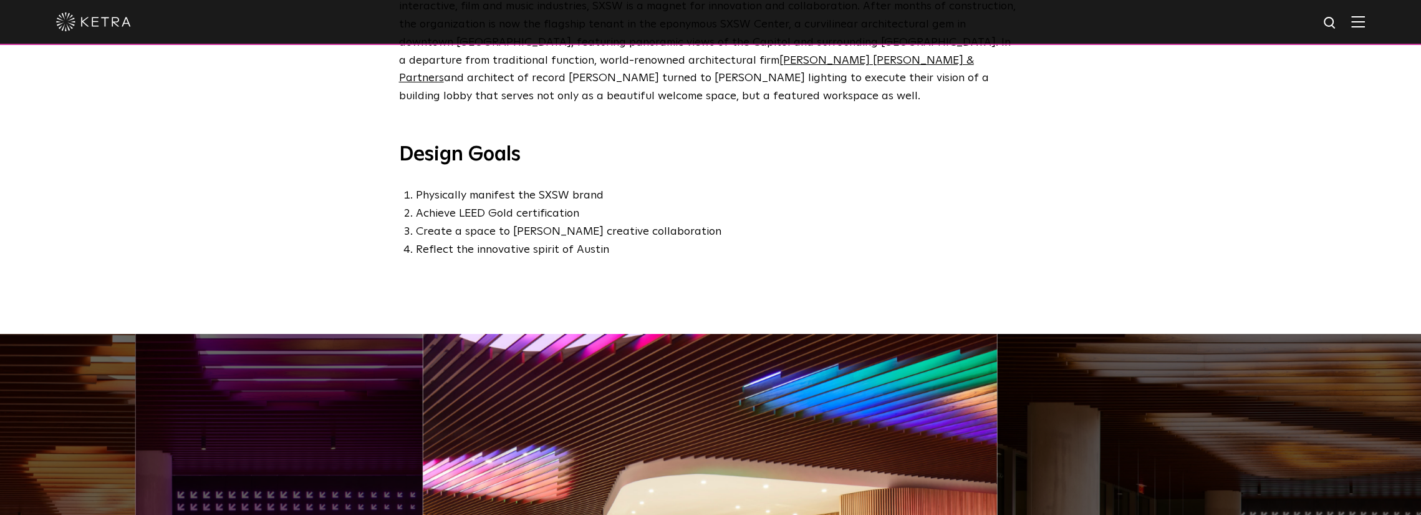
scroll to position [0, 0]
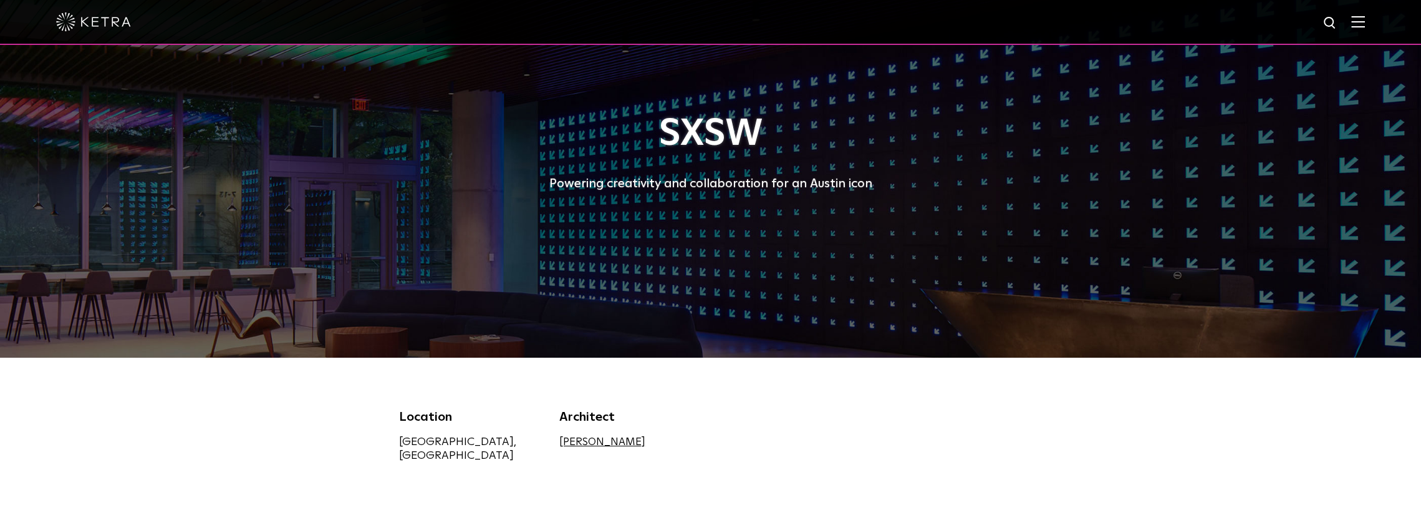
drag, startPoint x: 568, startPoint y: 414, endPoint x: 536, endPoint y: 137, distance: 278.7
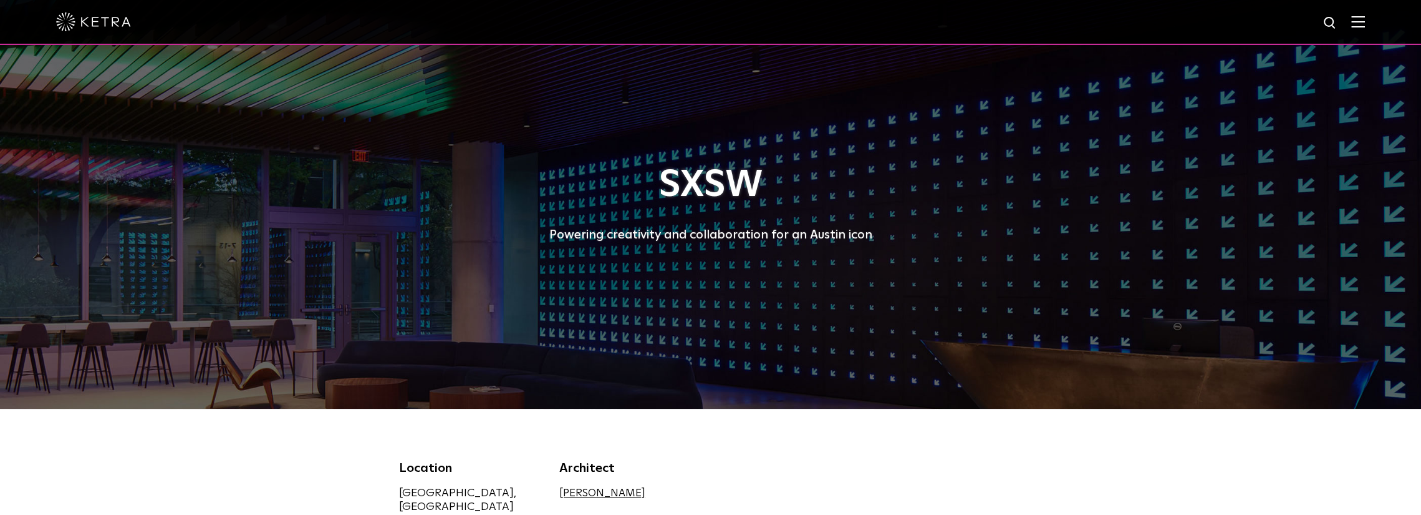
click at [114, 22] on img at bounding box center [93, 21] width 75 height 19
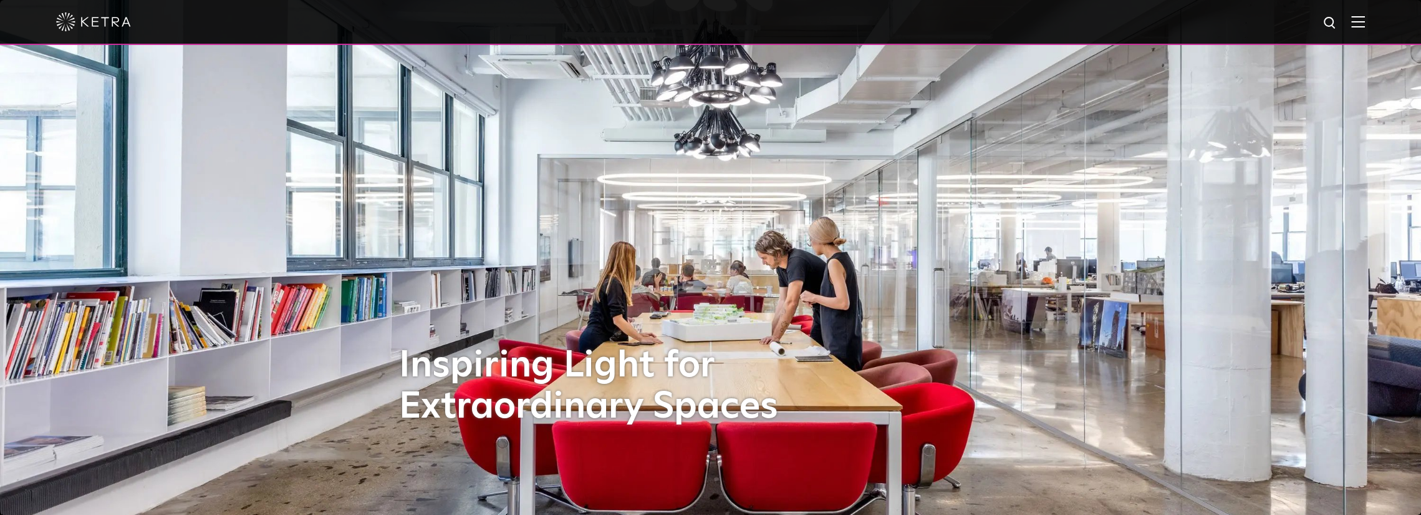
drag, startPoint x: 1158, startPoint y: 347, endPoint x: 1224, endPoint y: 98, distance: 257.9
click at [1365, 19] on img at bounding box center [1359, 22] width 14 height 12
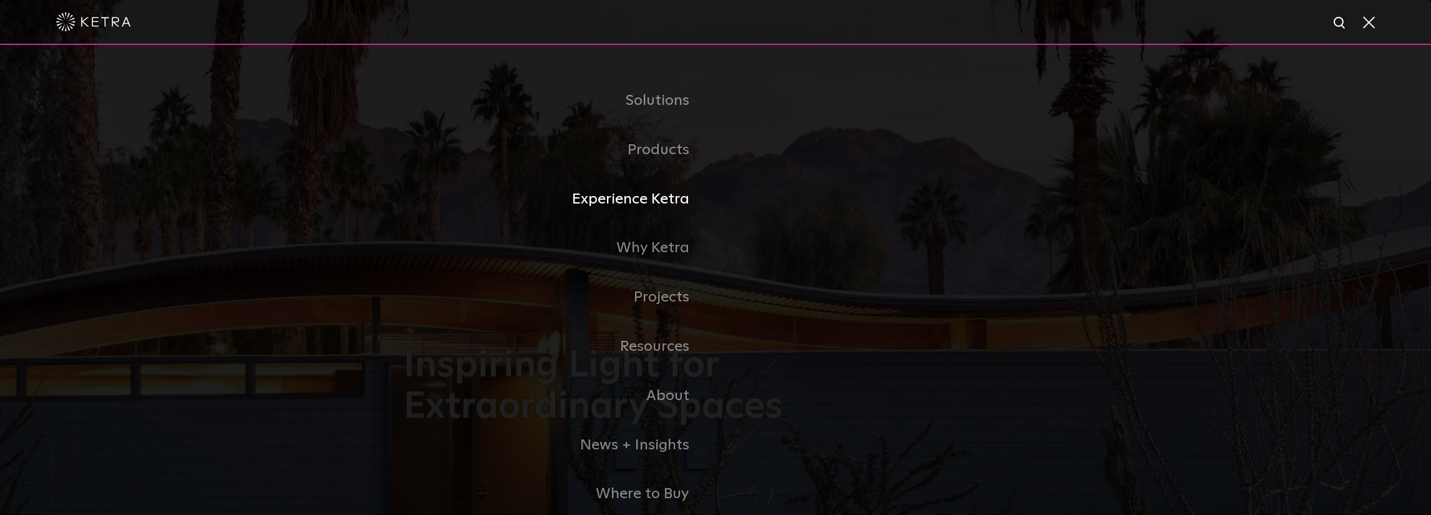
click at [657, 204] on link "Experience Ketra" at bounding box center [560, 199] width 312 height 49
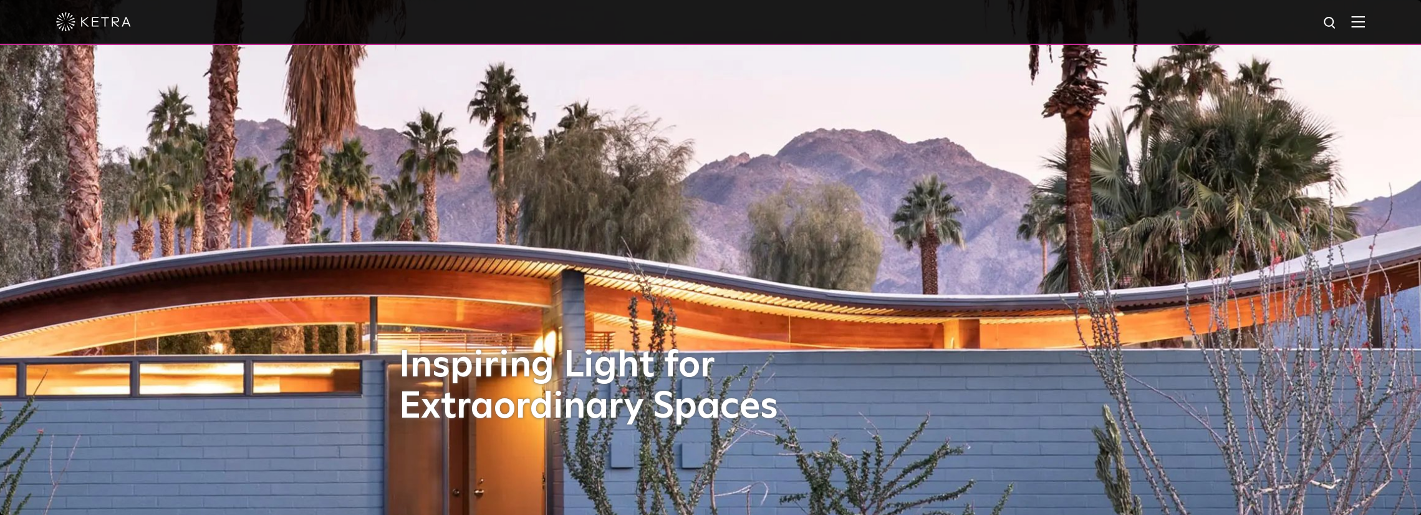
scroll to position [62, 0]
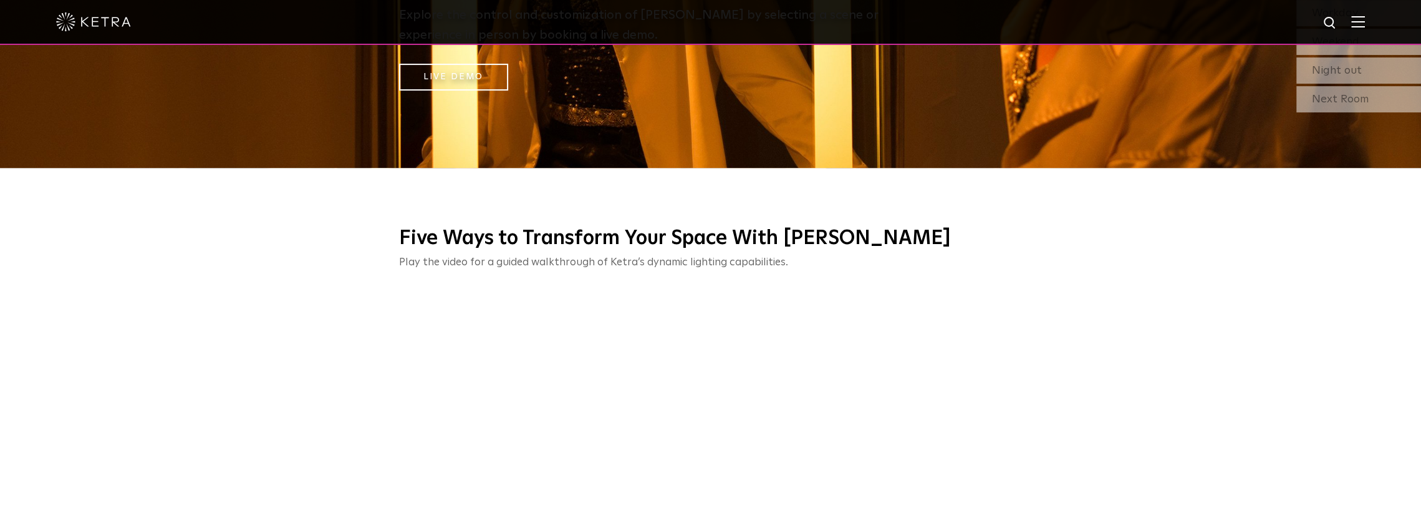
scroll to position [561, 0]
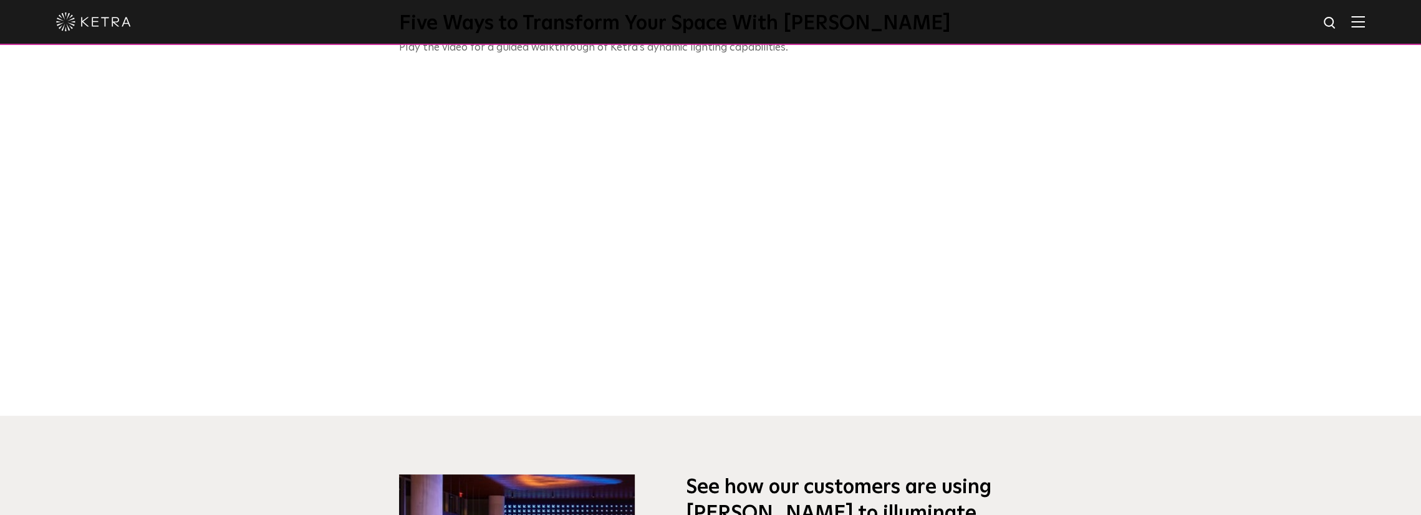
drag, startPoint x: 294, startPoint y: 302, endPoint x: 333, endPoint y: 296, distance: 39.8
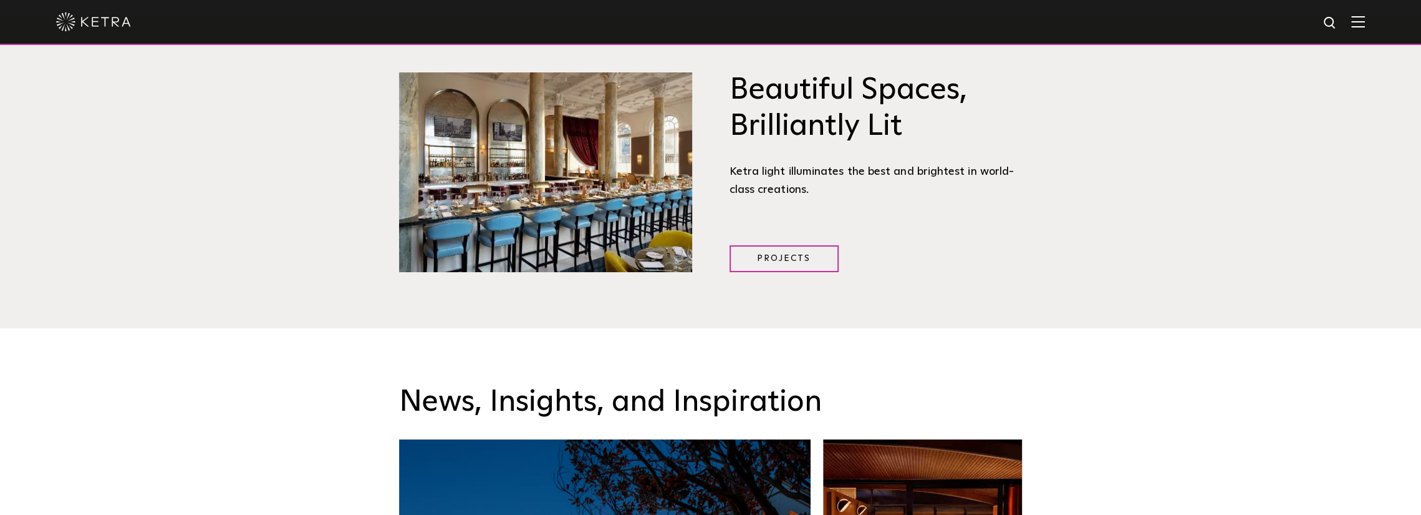
scroll to position [1619, 0]
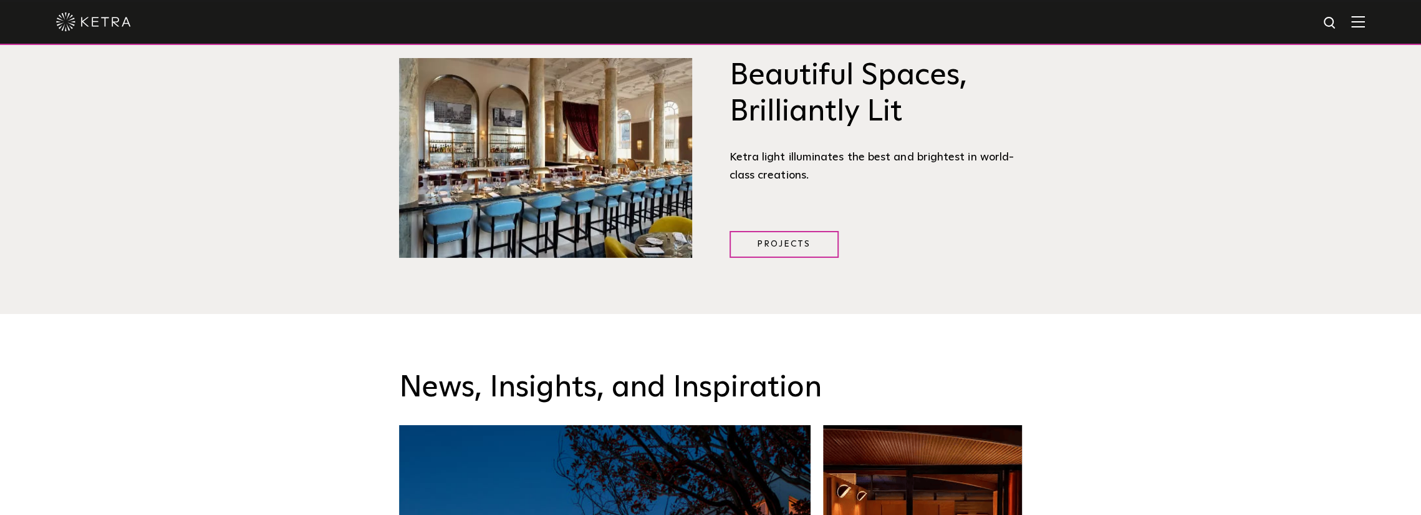
drag, startPoint x: 493, startPoint y: 288, endPoint x: 544, endPoint y: 235, distance: 73.2
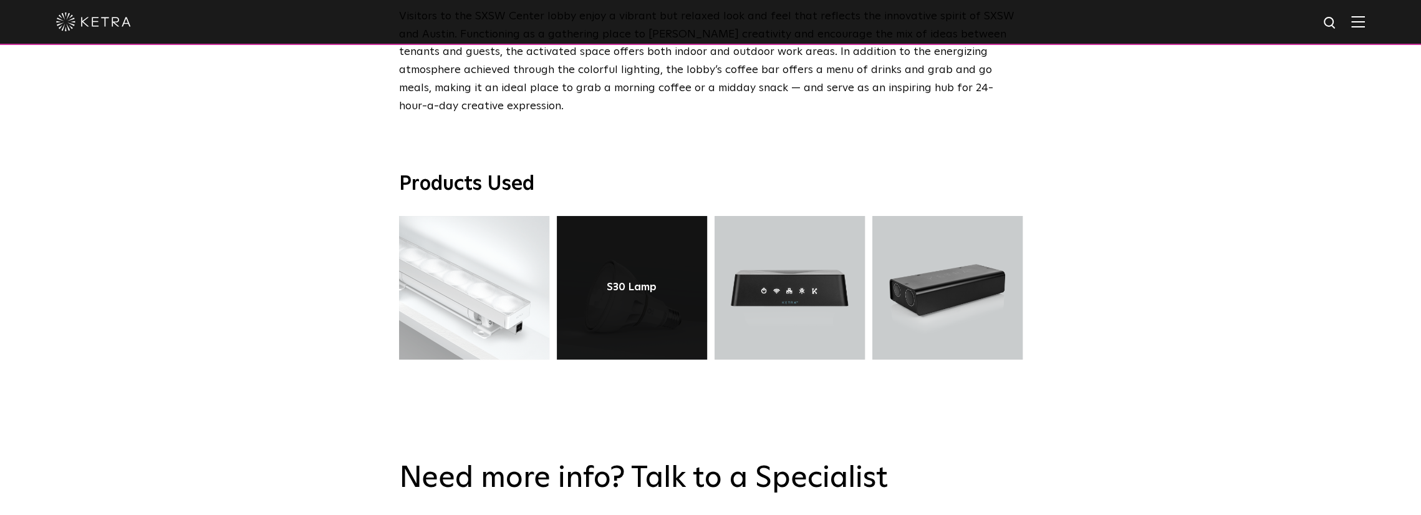
scroll to position [2225, 0]
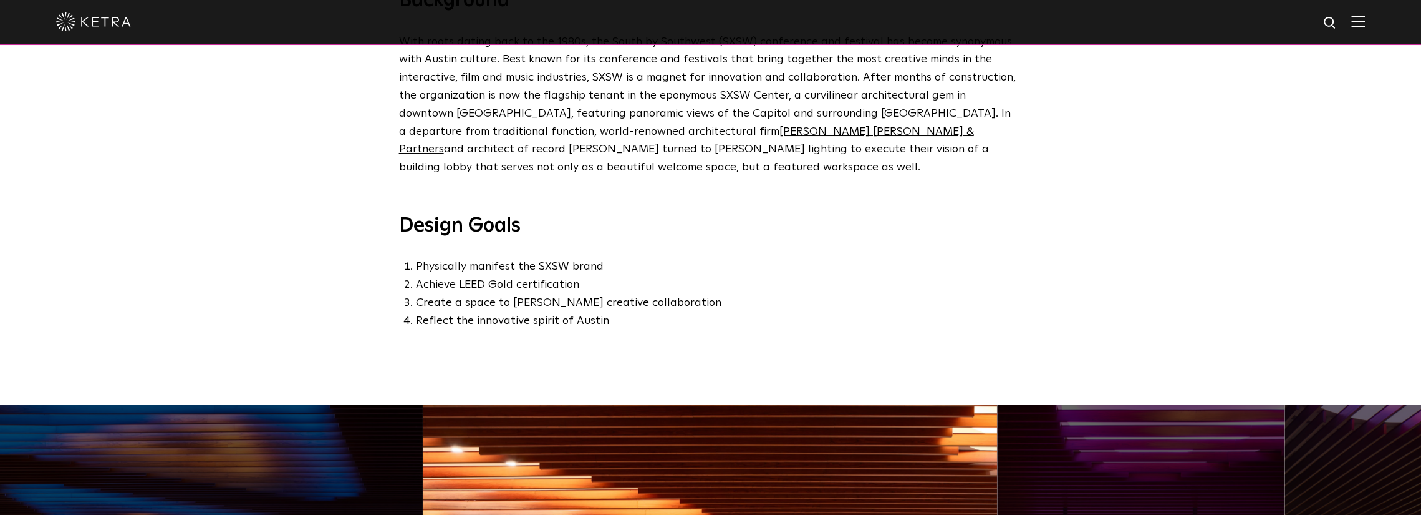
drag, startPoint x: 1091, startPoint y: 392, endPoint x: 1104, endPoint y: 191, distance: 201.2
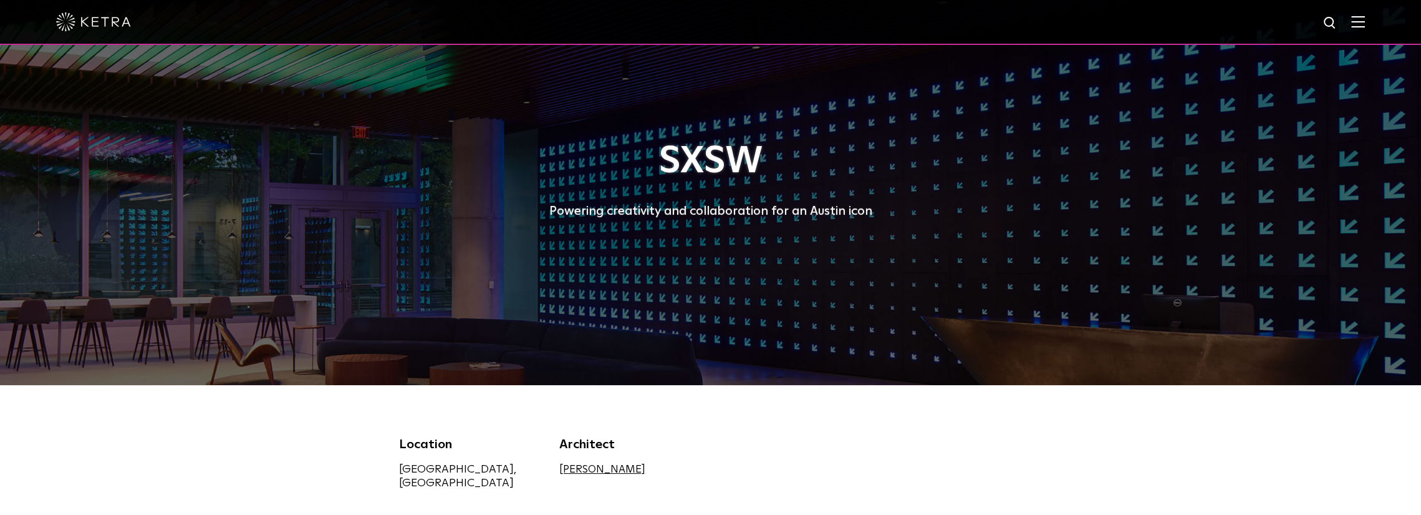
scroll to position [0, 0]
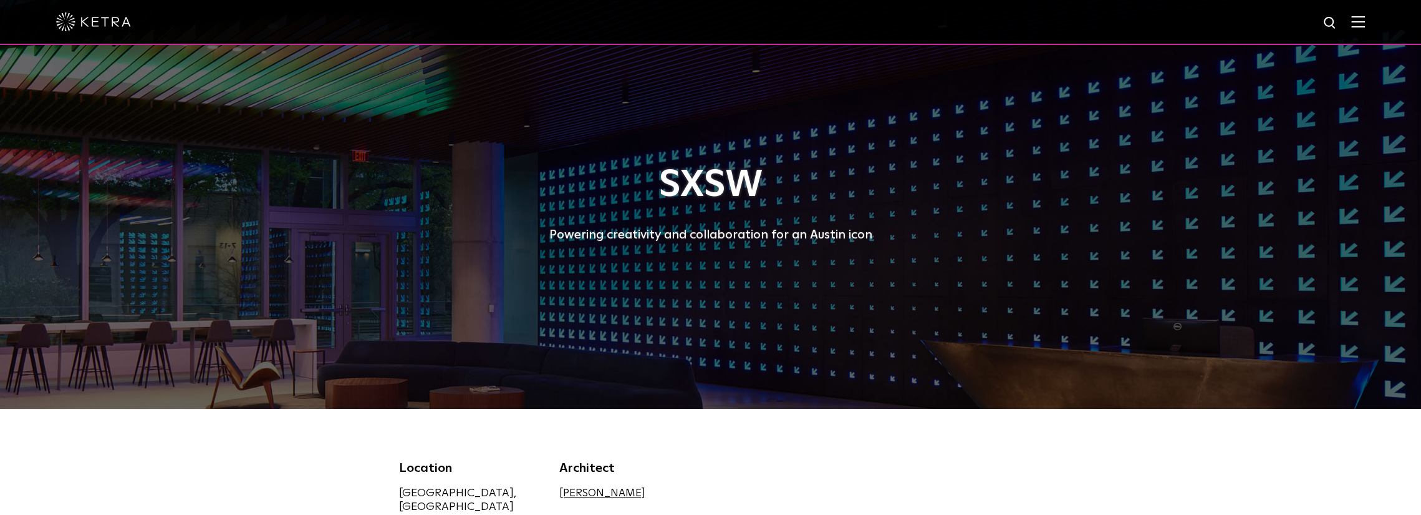
click at [1365, 27] on img at bounding box center [1359, 22] width 14 height 12
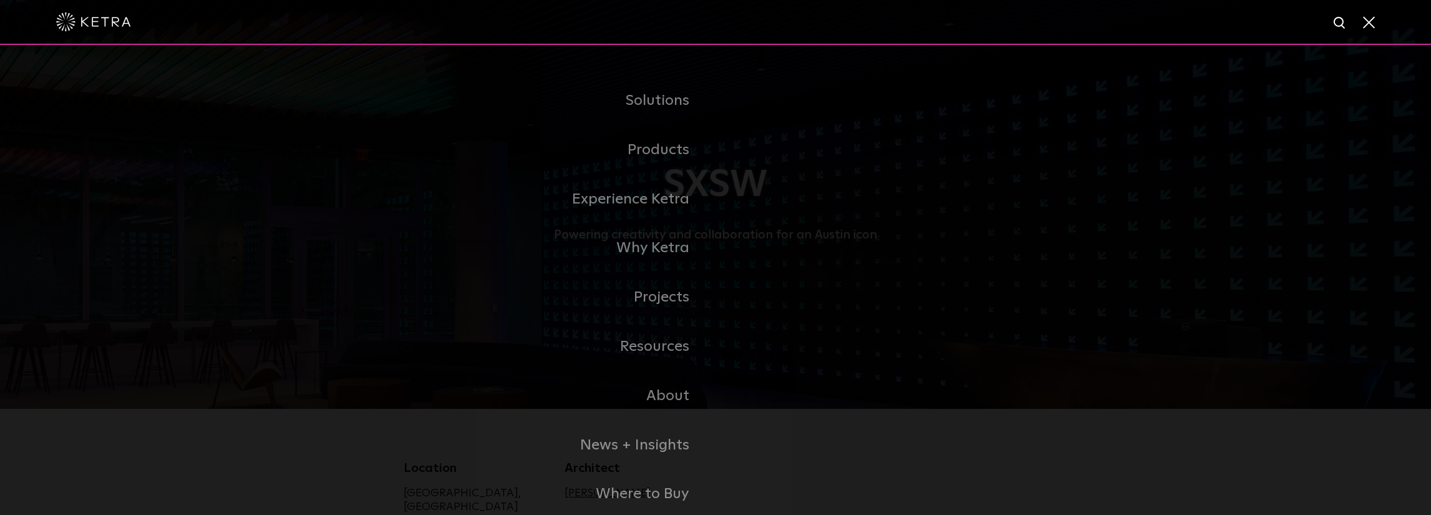
click at [1376, 32] on div at bounding box center [715, 22] width 1431 height 45
click at [1365, 30] on div at bounding box center [715, 22] width 1319 height 44
click at [1373, 16] on span at bounding box center [1368, 22] width 14 height 12
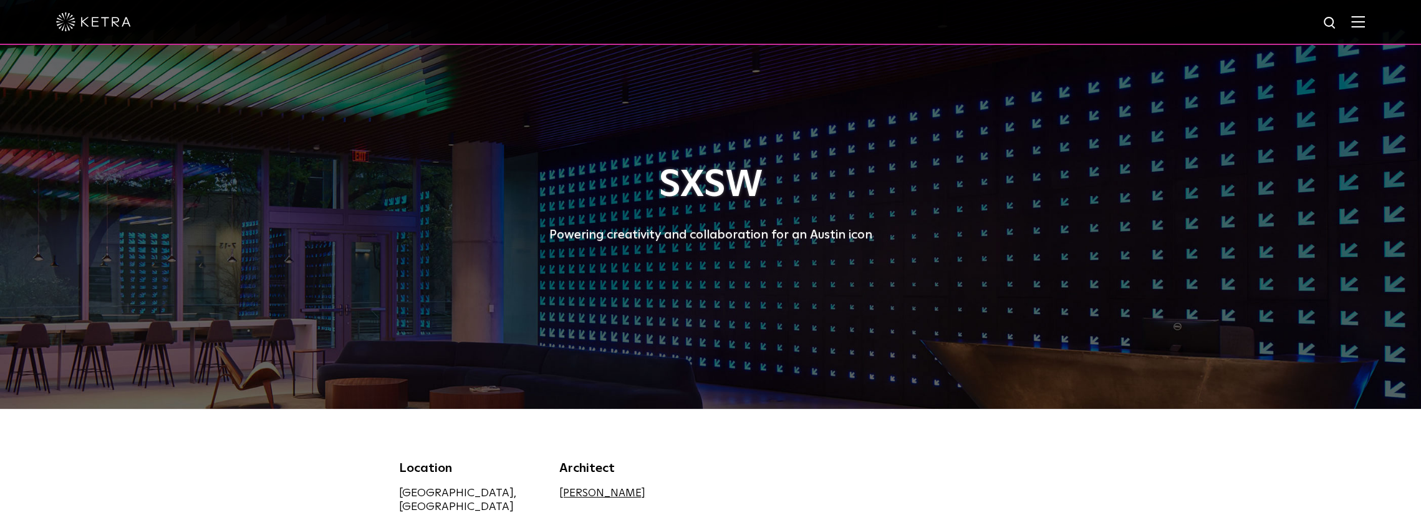
click at [101, 17] on img at bounding box center [93, 21] width 75 height 19
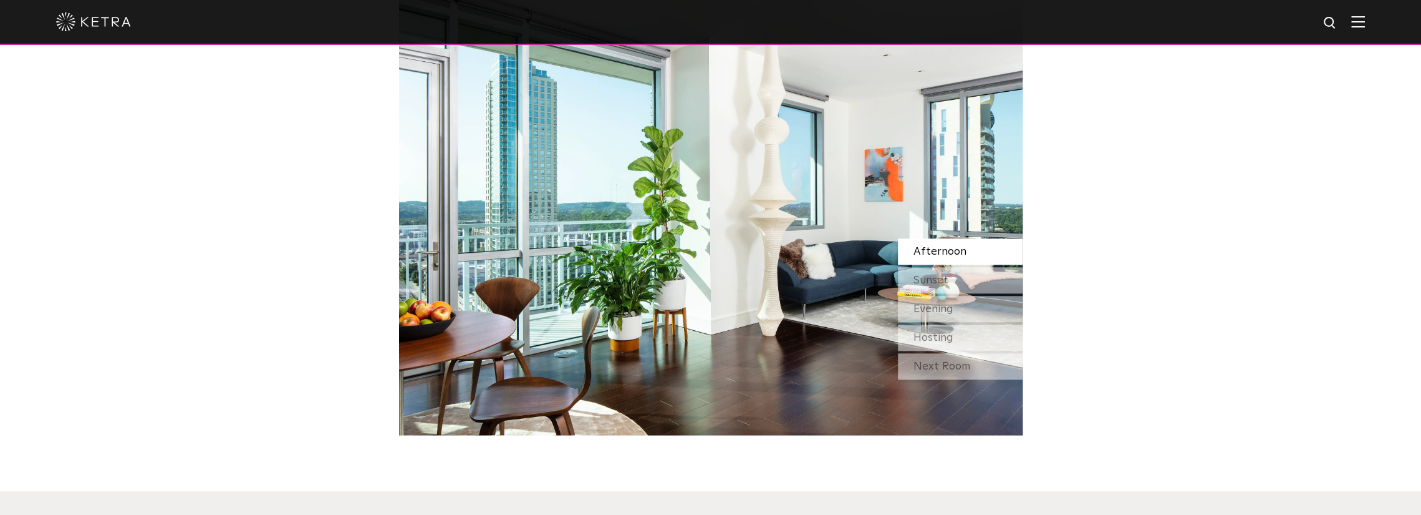
scroll to position [1247, 0]
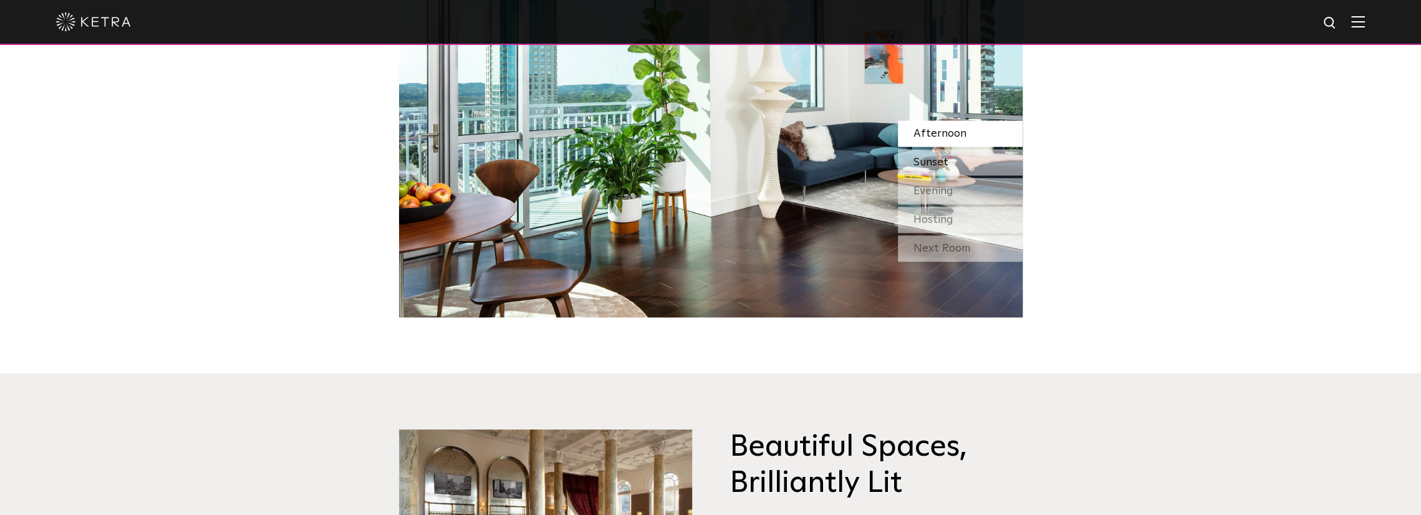
click at [937, 160] on span "Sunset" at bounding box center [931, 162] width 35 height 11
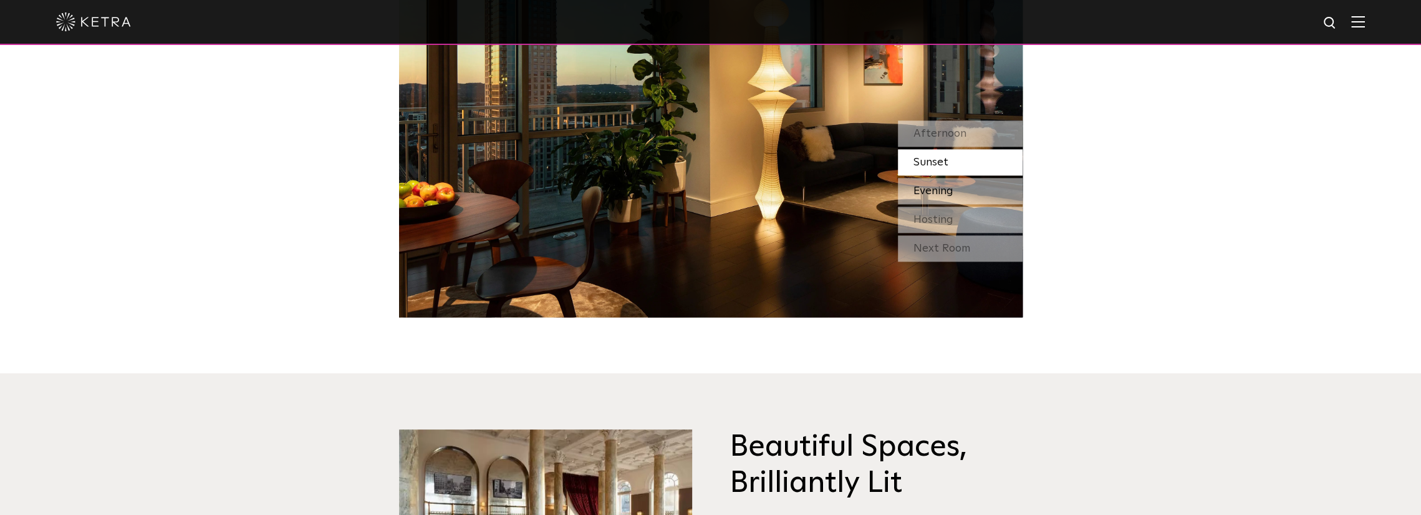
click at [942, 195] on span "Evening" at bounding box center [934, 190] width 40 height 11
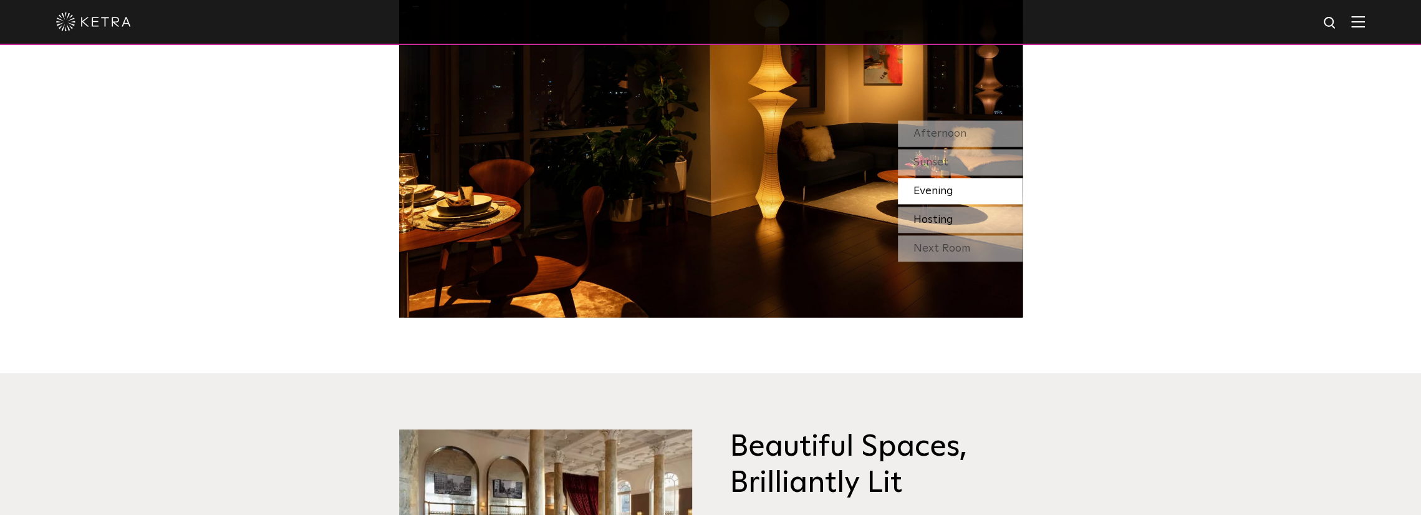
click at [948, 232] on div "Hosting" at bounding box center [960, 219] width 125 height 26
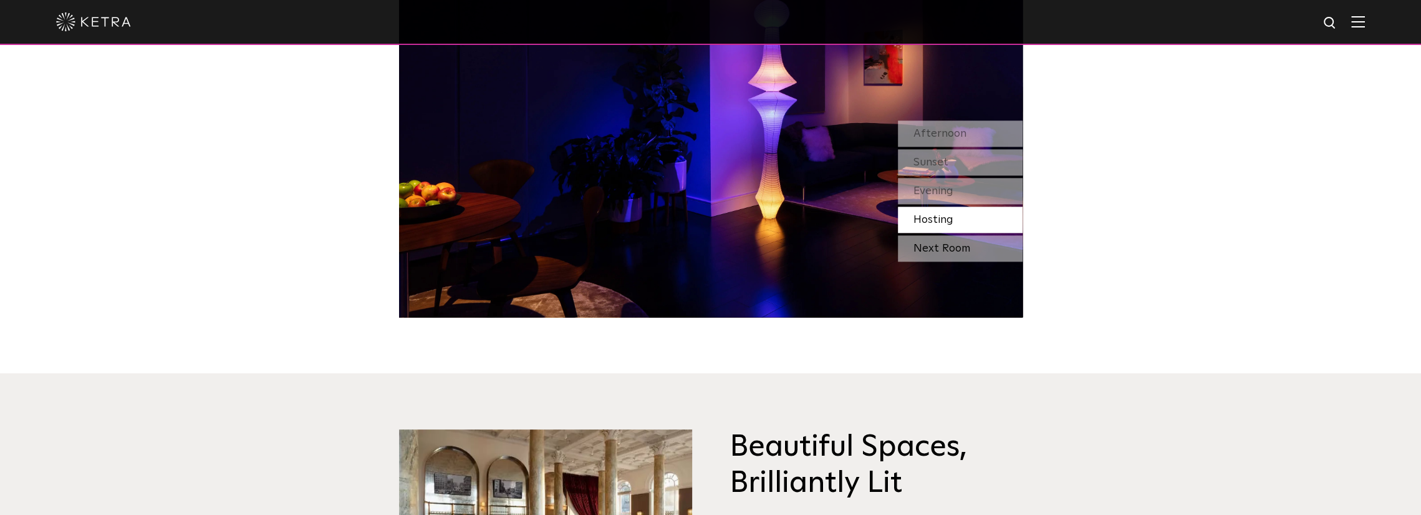
click at [951, 244] on div "Next Room" at bounding box center [960, 248] width 125 height 26
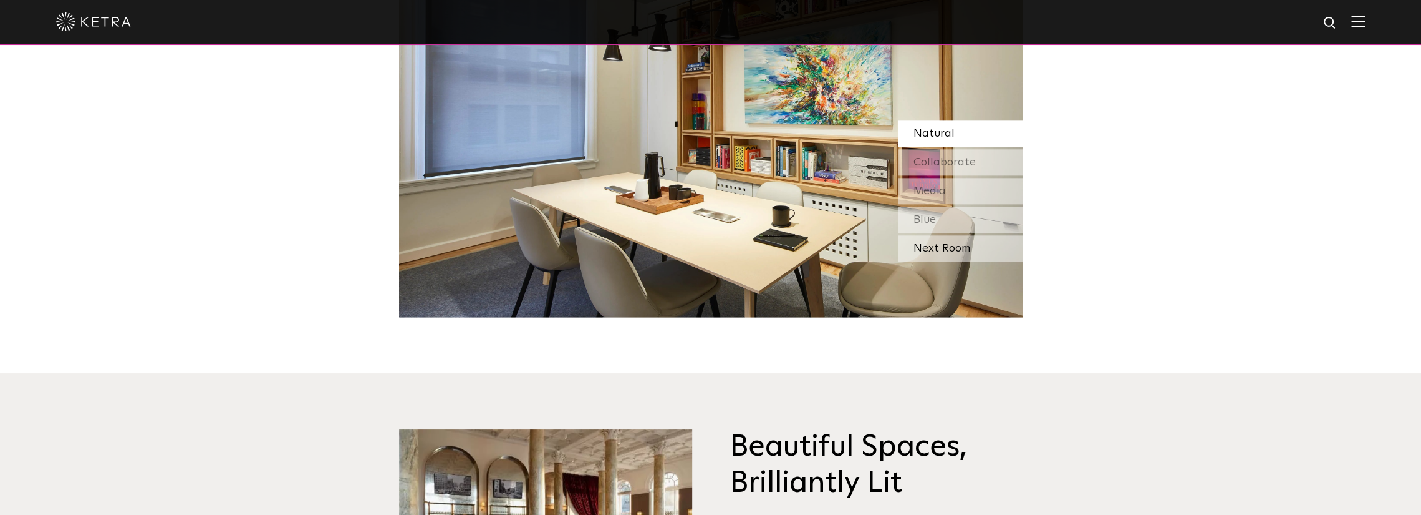
click at [952, 254] on div "Next Room" at bounding box center [960, 248] width 125 height 26
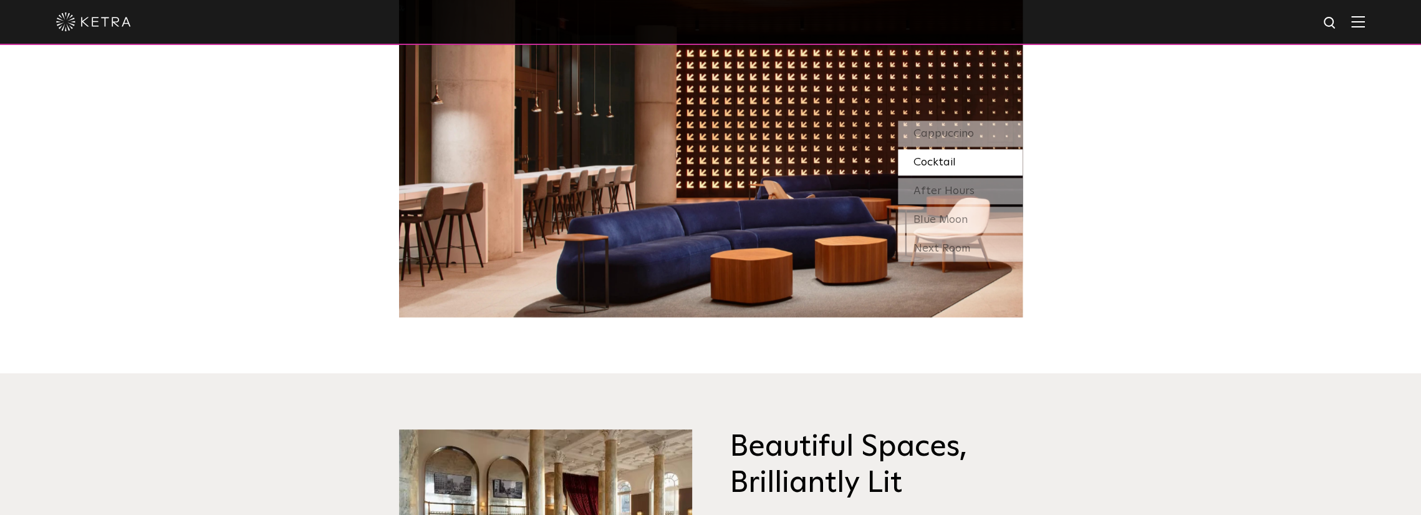
click at [952, 254] on div "Next Room" at bounding box center [960, 248] width 125 height 26
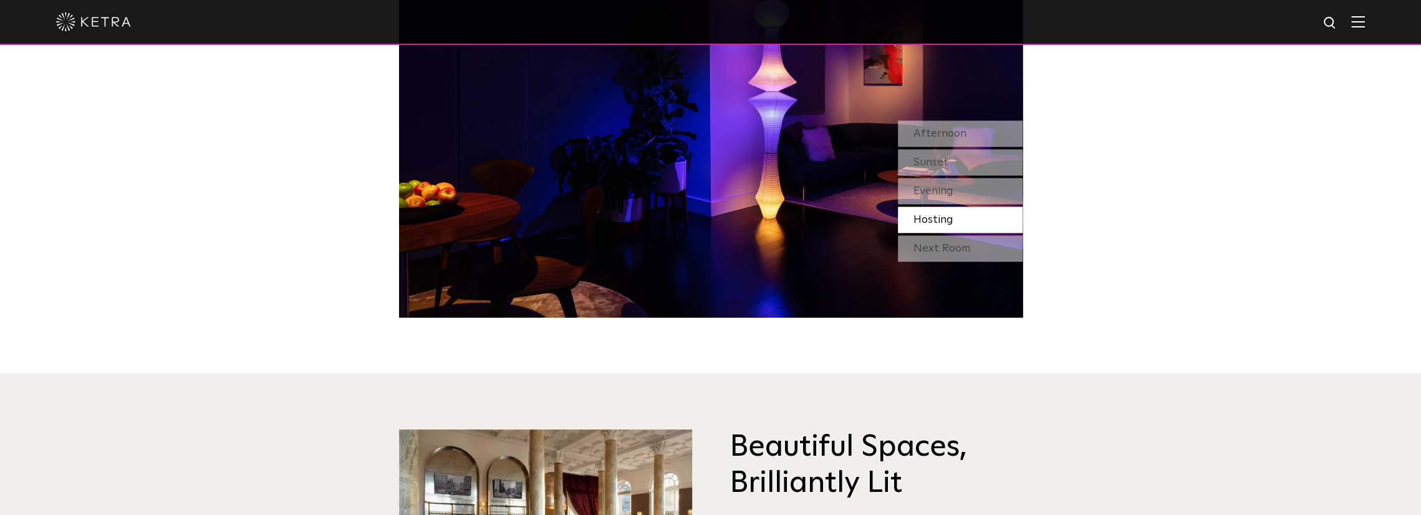
click at [952, 254] on div "Next Room" at bounding box center [960, 248] width 125 height 26
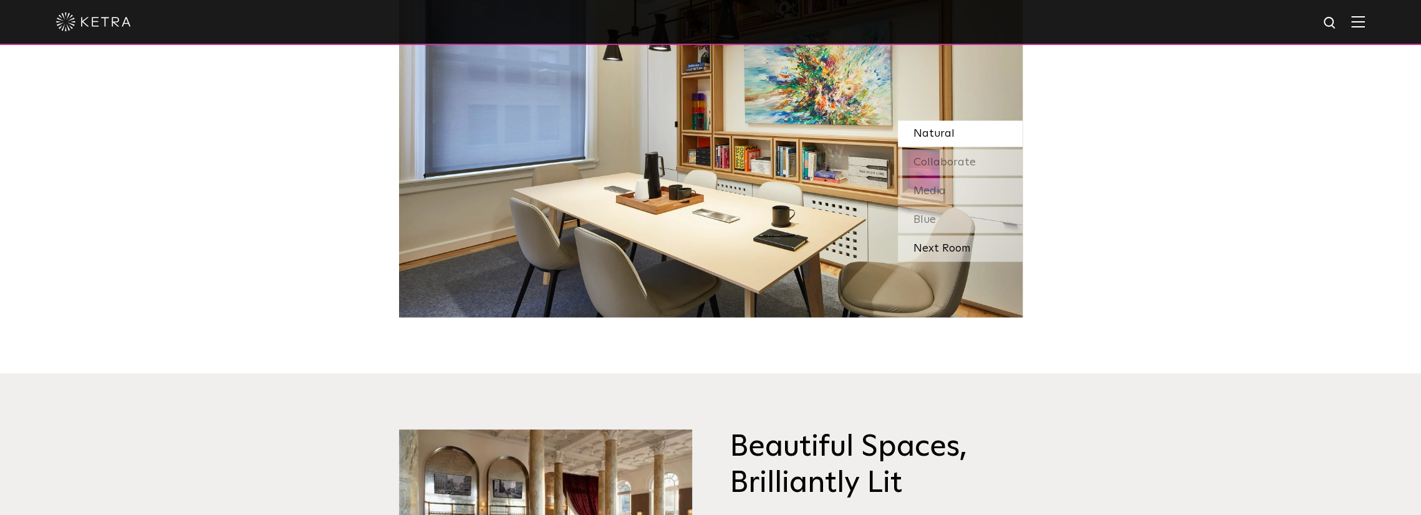
click at [952, 254] on div "Next Room" at bounding box center [960, 248] width 125 height 26
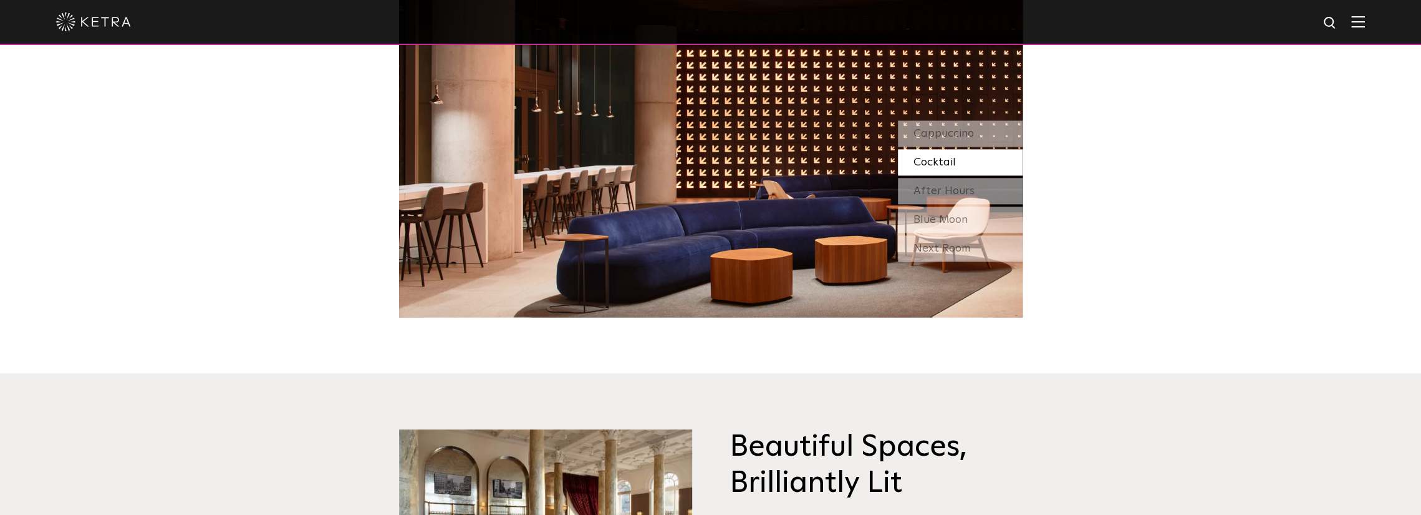
click at [952, 254] on div "Next Room" at bounding box center [960, 248] width 125 height 26
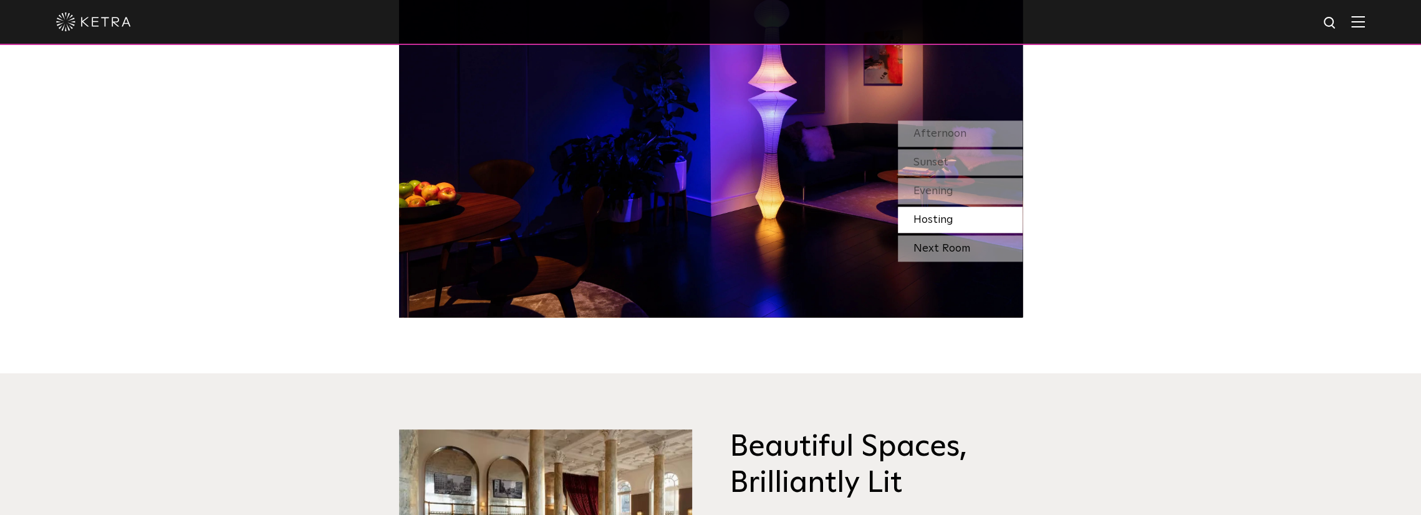
click at [951, 254] on div "Next Room" at bounding box center [960, 248] width 125 height 26
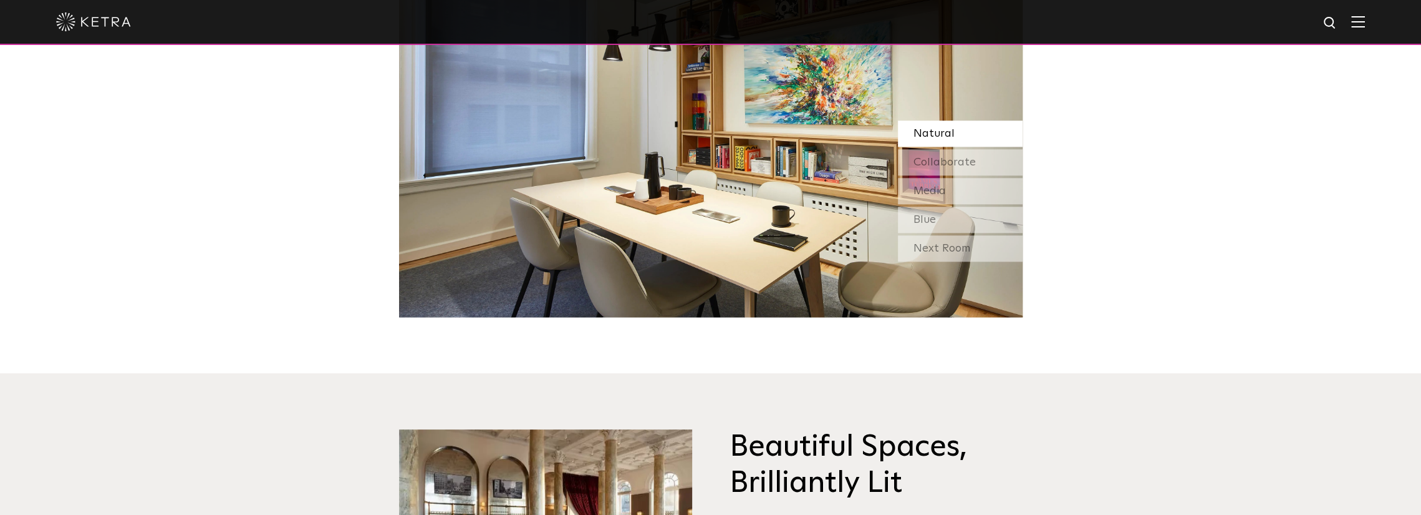
click at [951, 254] on div "Next Room" at bounding box center [960, 248] width 125 height 26
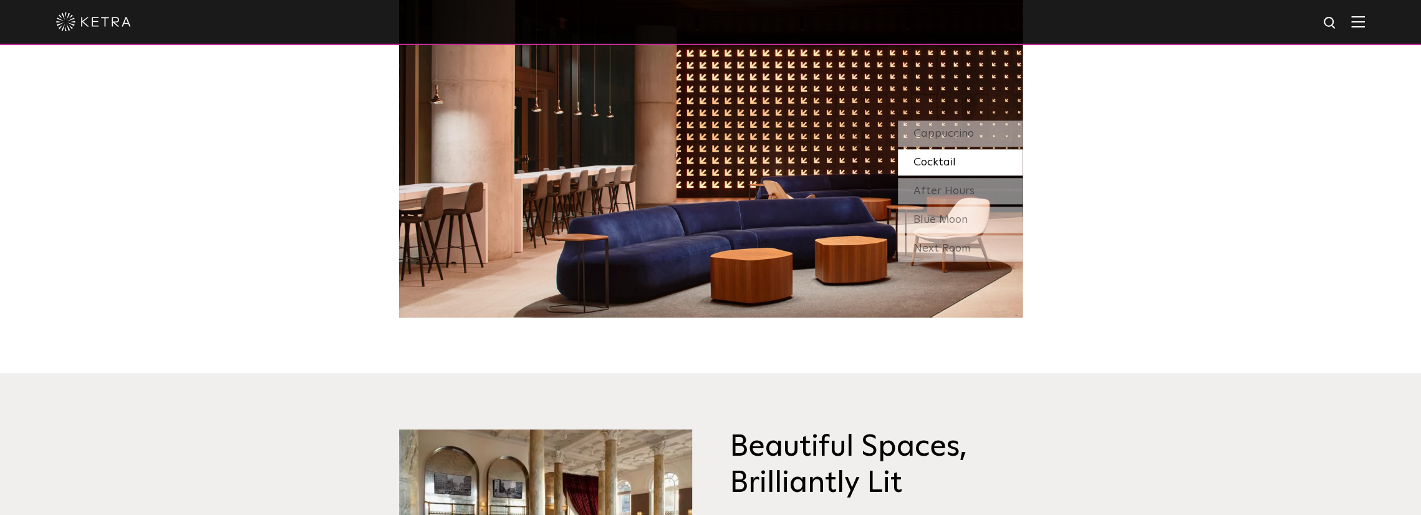
click at [951, 254] on div "Next Room" at bounding box center [960, 248] width 125 height 26
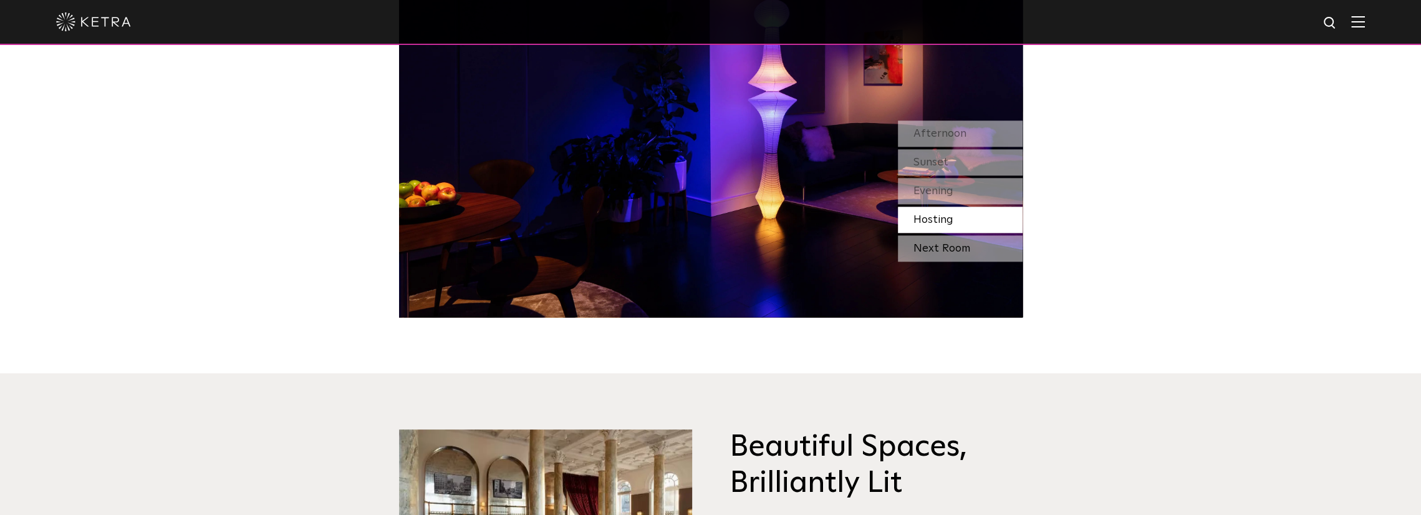
click at [951, 254] on div "Next Room" at bounding box center [960, 248] width 125 height 26
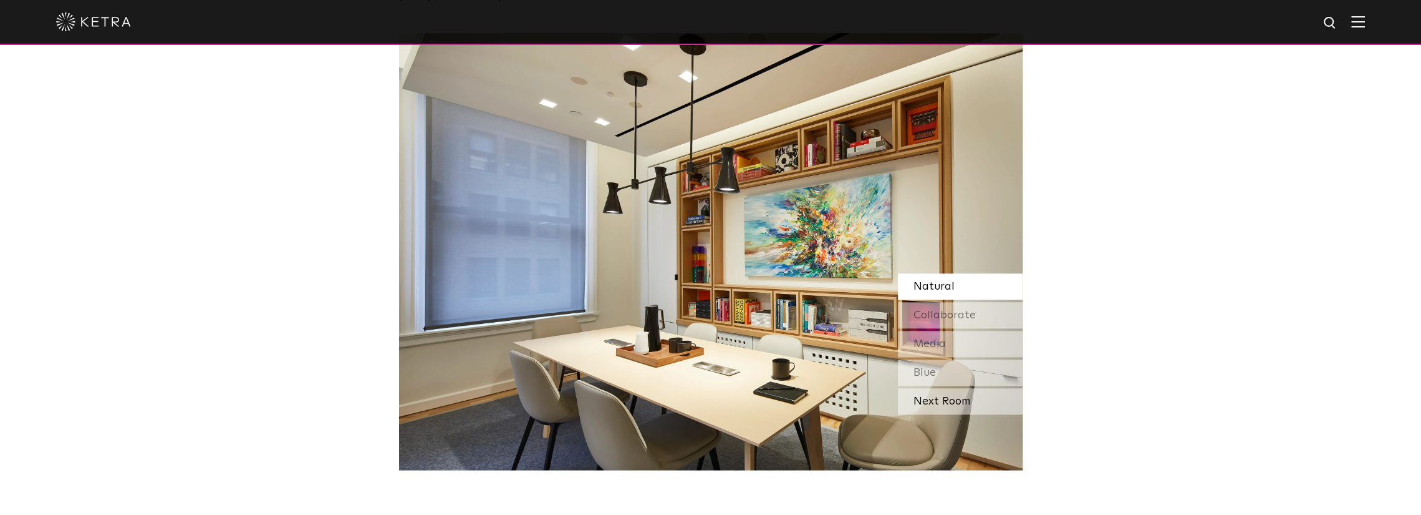
scroll to position [1060, 0]
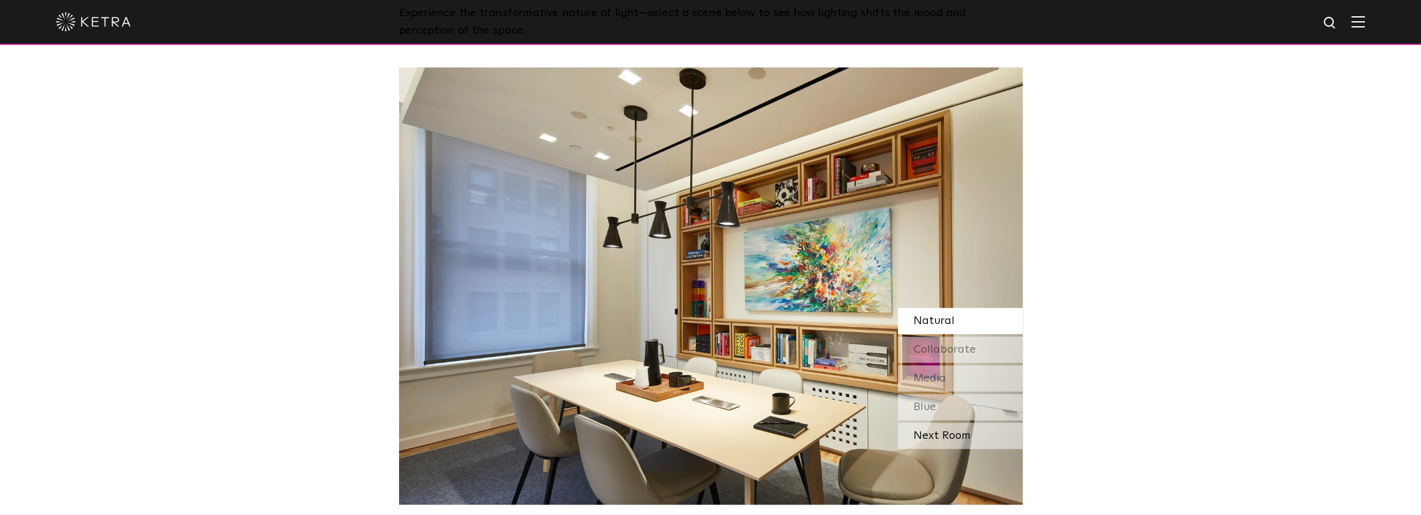
click at [947, 439] on div "Next Room" at bounding box center [960, 435] width 125 height 26
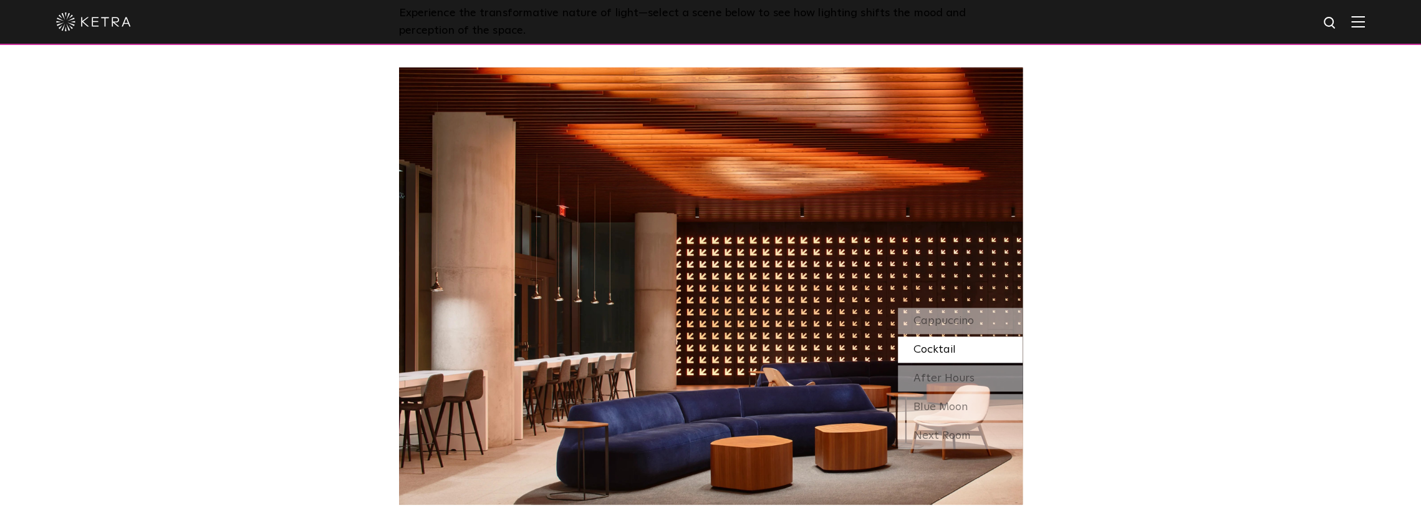
click at [947, 439] on div "Next Room" at bounding box center [960, 435] width 125 height 26
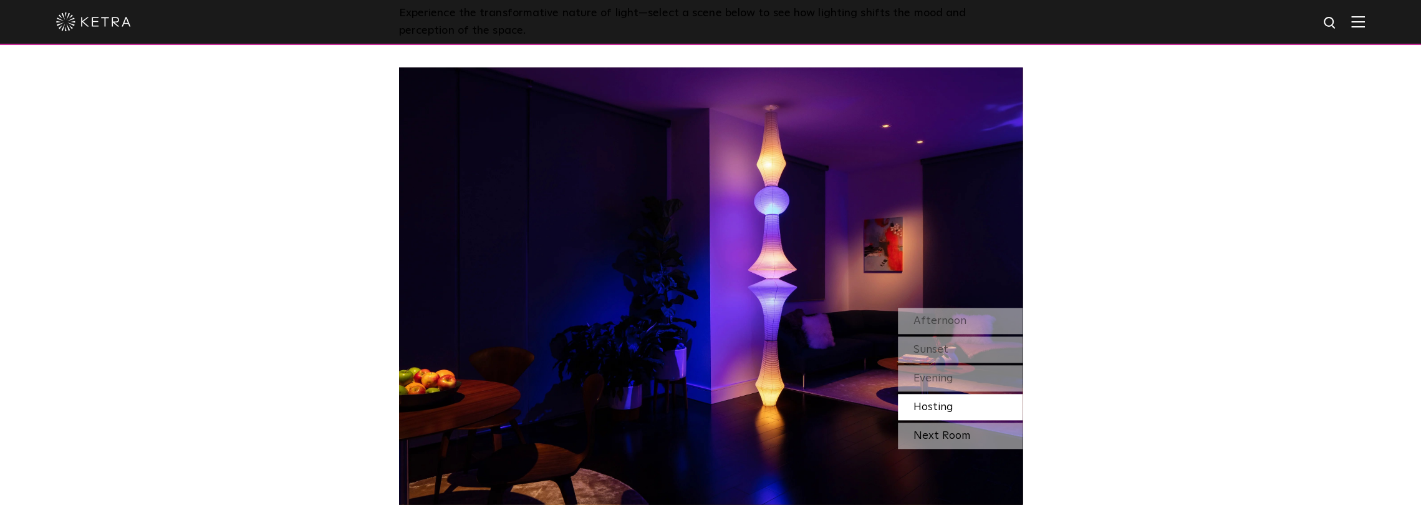
click at [947, 435] on div "Next Room" at bounding box center [960, 435] width 125 height 26
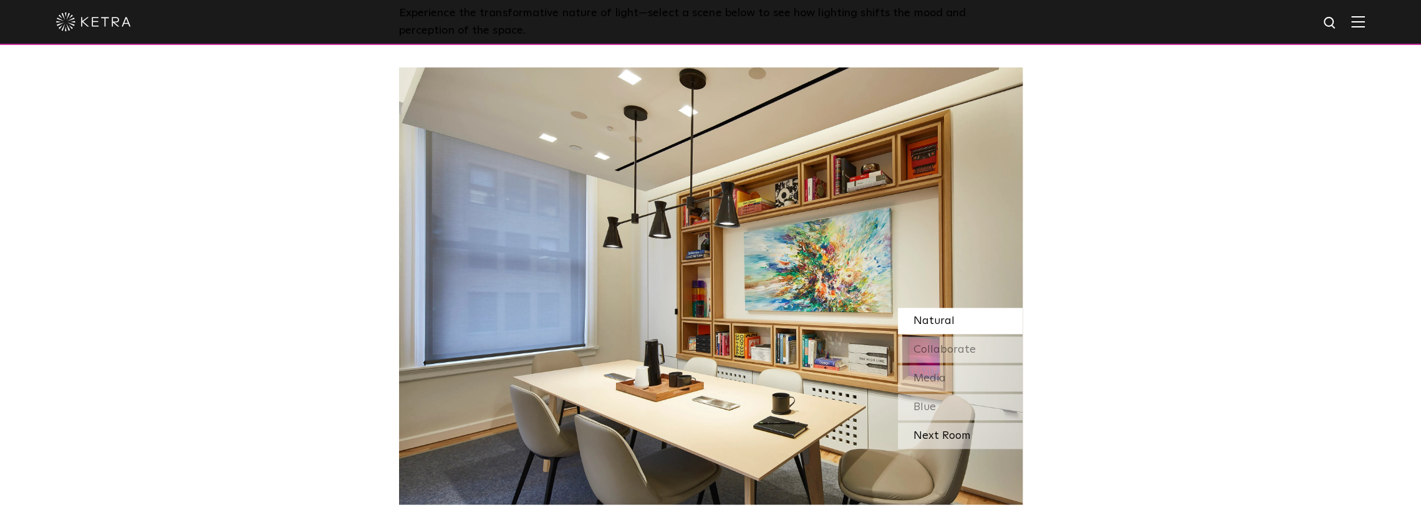
click at [955, 432] on div "Next Room" at bounding box center [960, 435] width 125 height 26
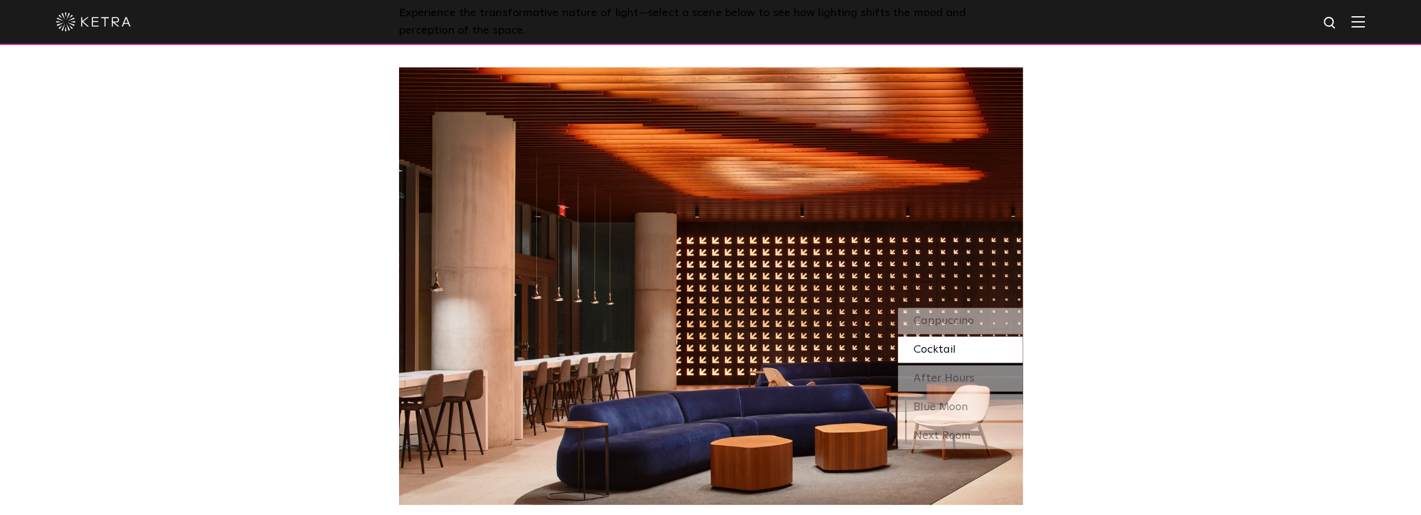
click at [955, 432] on div "Next Room" at bounding box center [960, 435] width 125 height 26
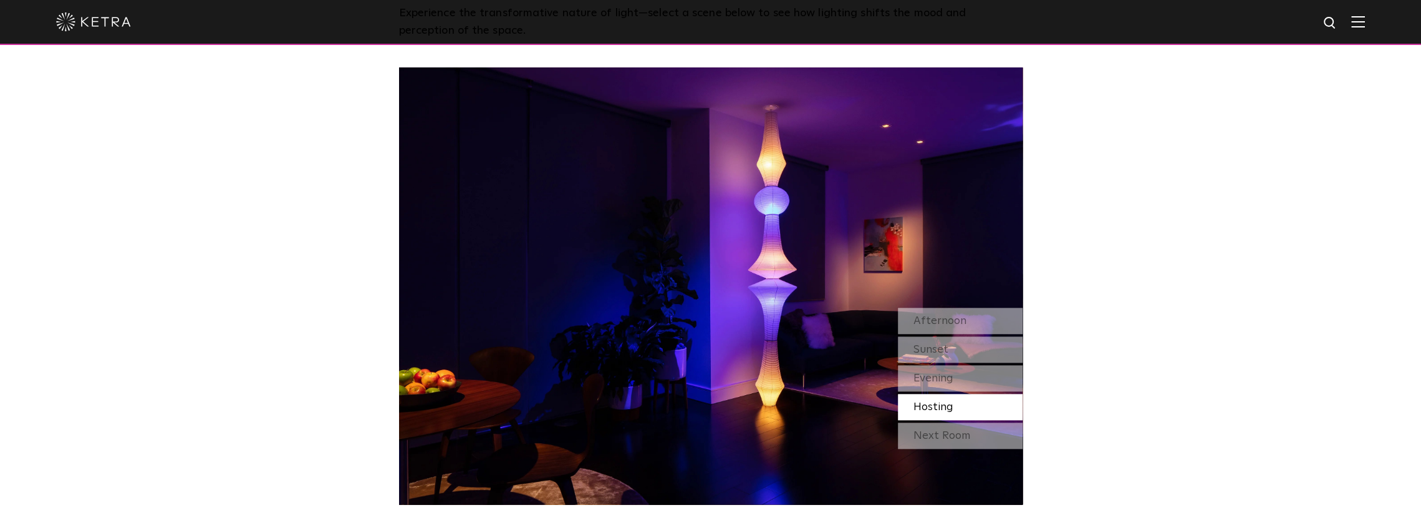
click at [954, 432] on div "Next Room" at bounding box center [960, 435] width 125 height 26
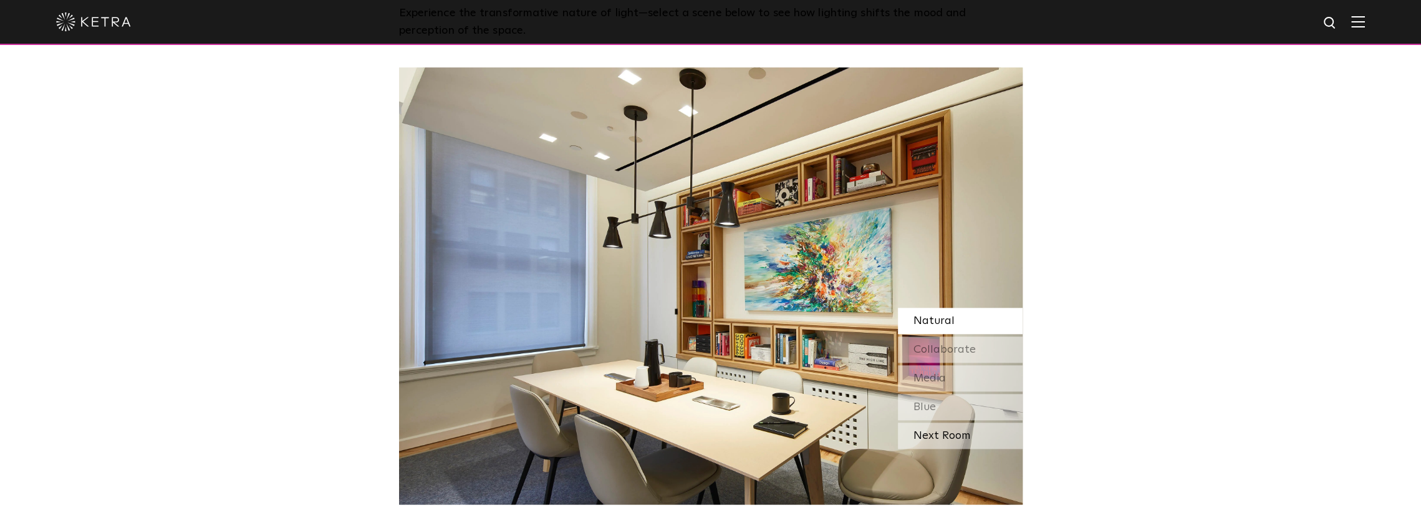
click at [954, 432] on div "Next Room" at bounding box center [960, 435] width 125 height 26
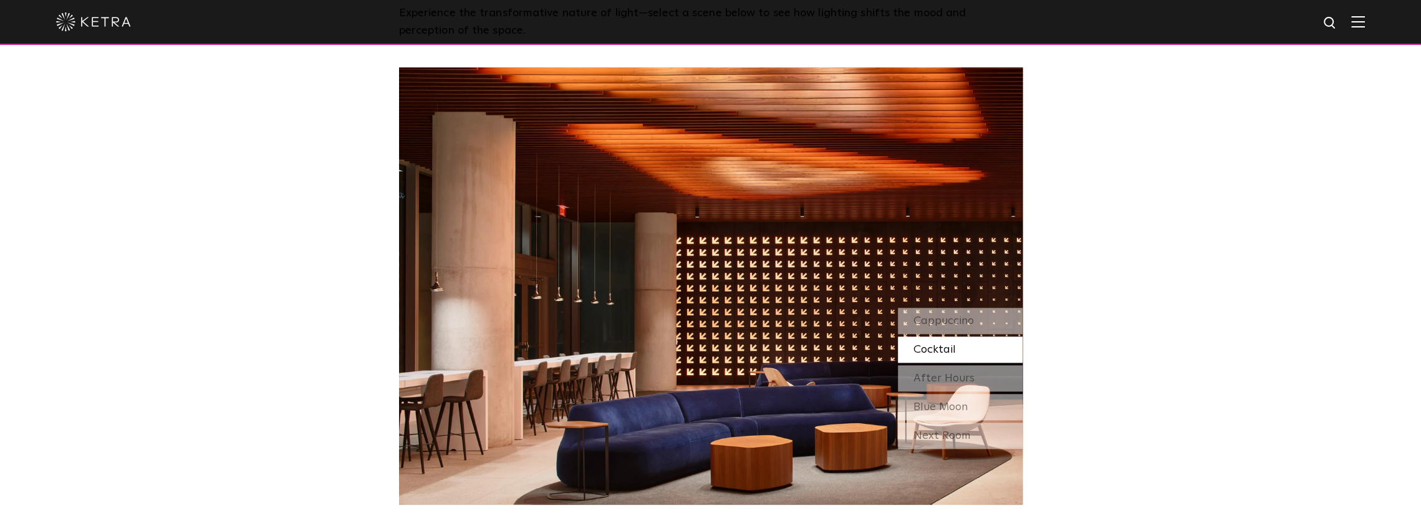
click at [954, 432] on div "Next Room" at bounding box center [960, 435] width 125 height 26
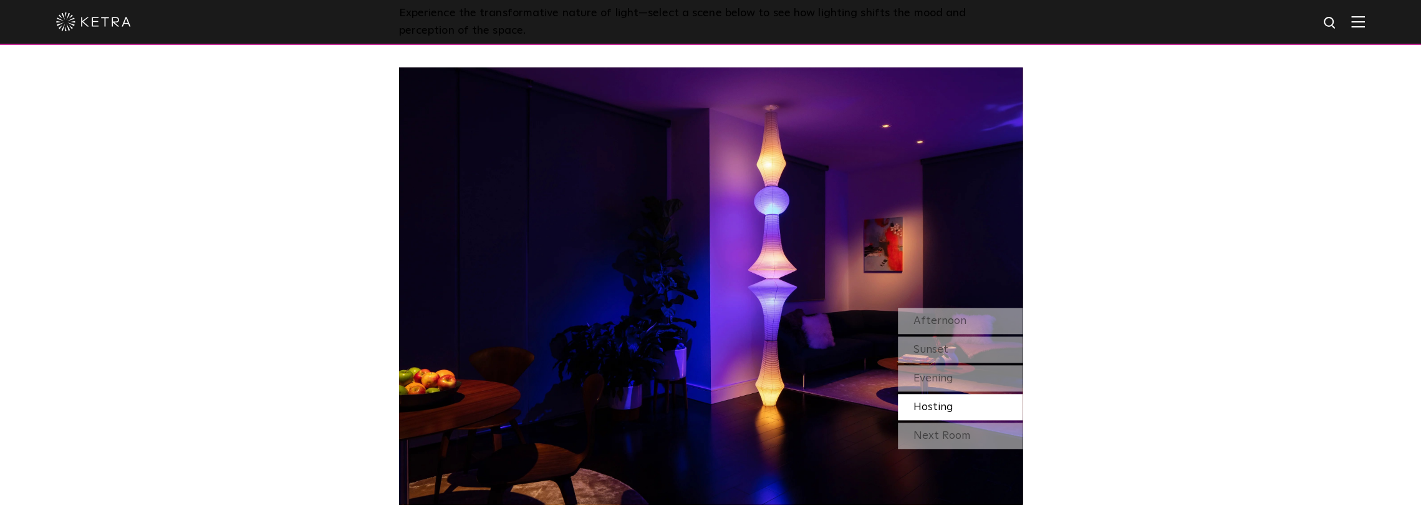
click at [954, 432] on div "Next Room" at bounding box center [960, 435] width 125 height 26
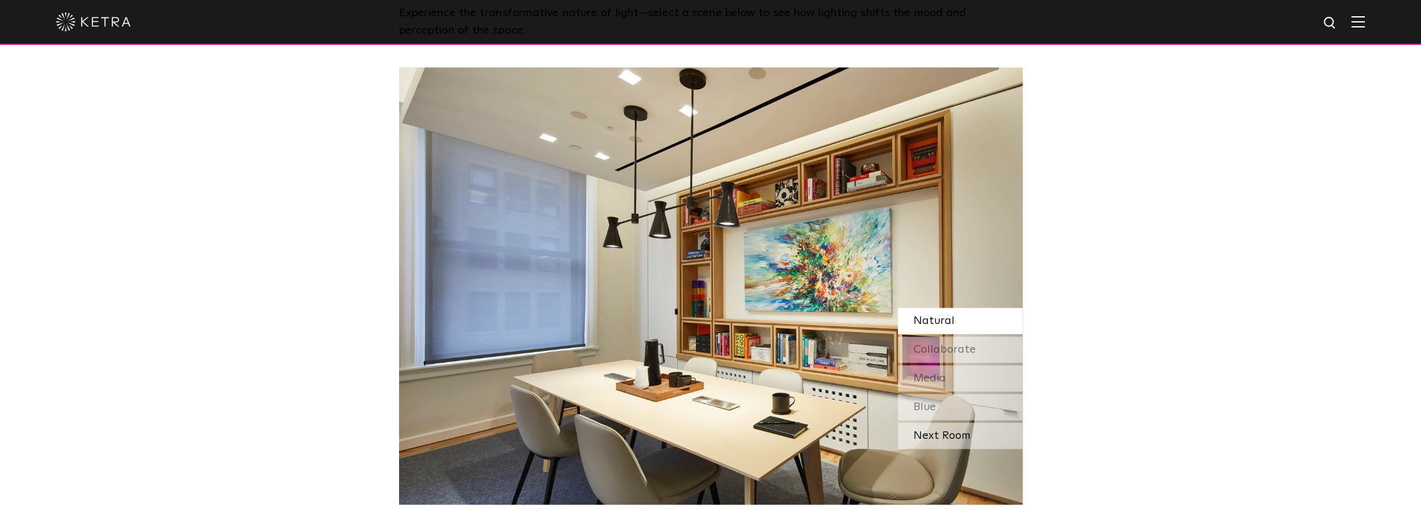
click at [954, 432] on div "Next Room" at bounding box center [960, 435] width 125 height 26
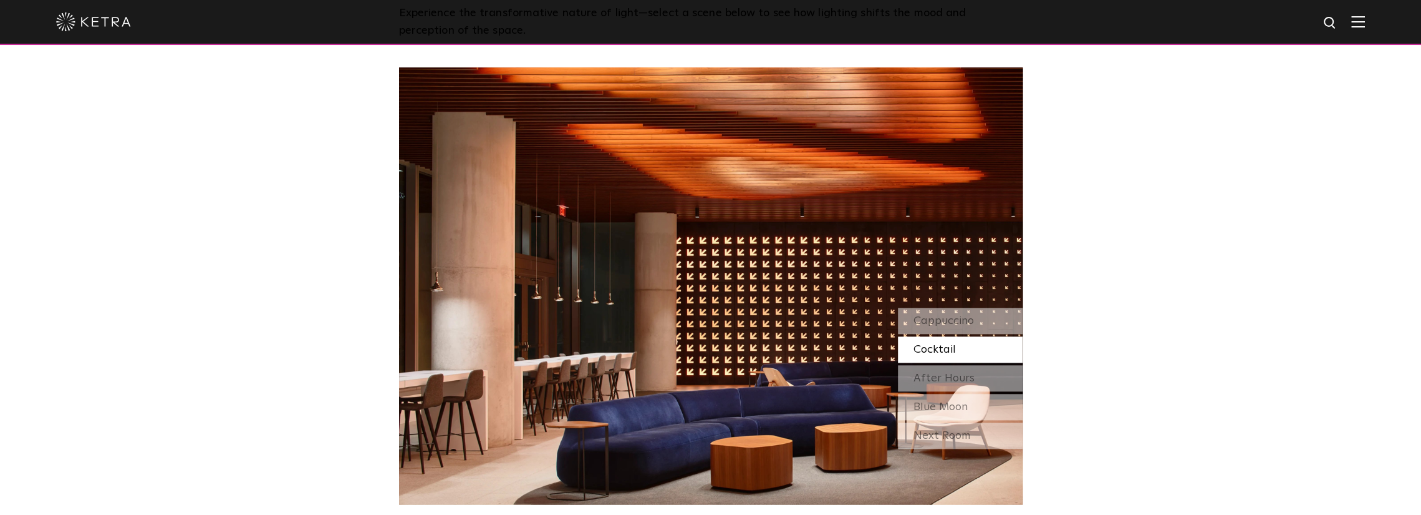
click at [954, 432] on div "Next Room" at bounding box center [960, 435] width 125 height 26
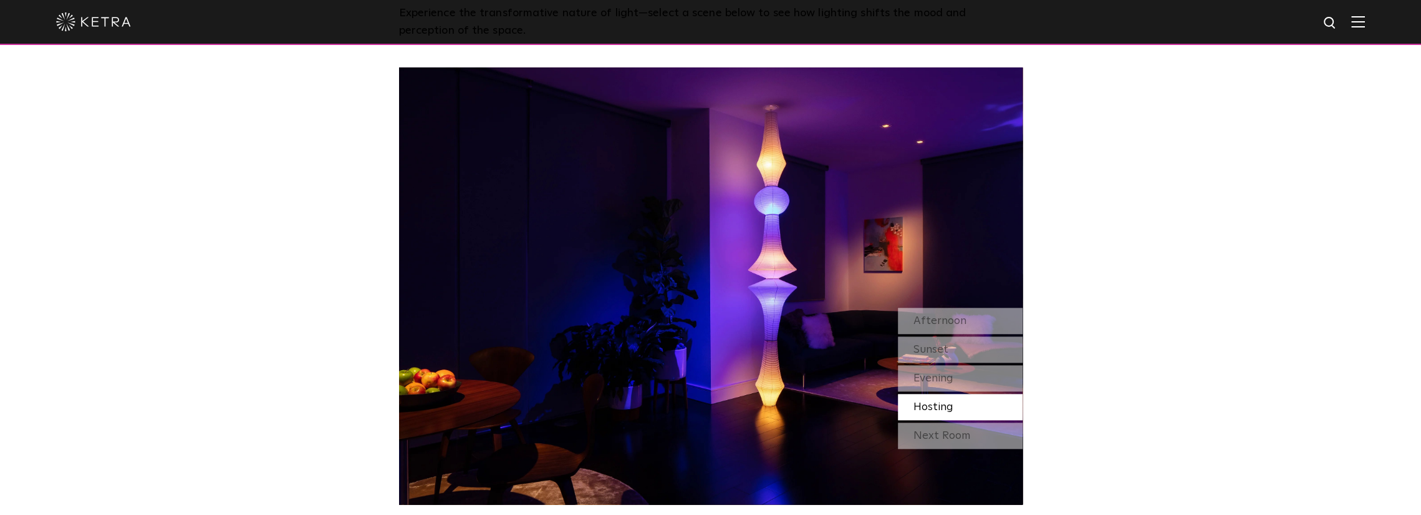
click at [954, 432] on div "Next Room" at bounding box center [960, 435] width 125 height 26
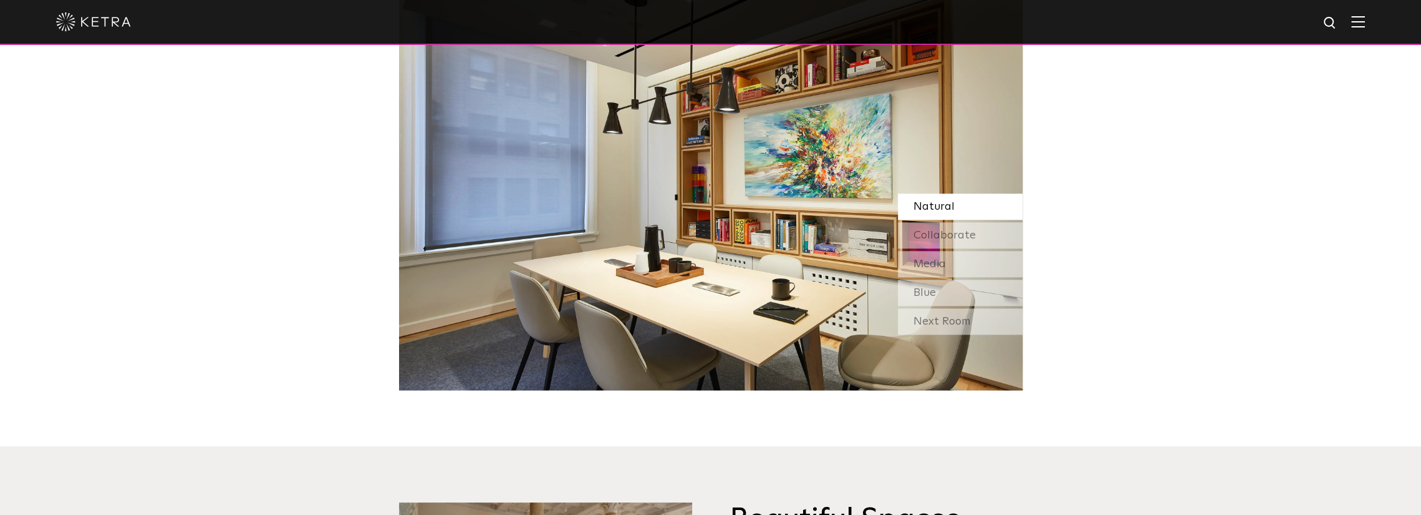
scroll to position [1185, 0]
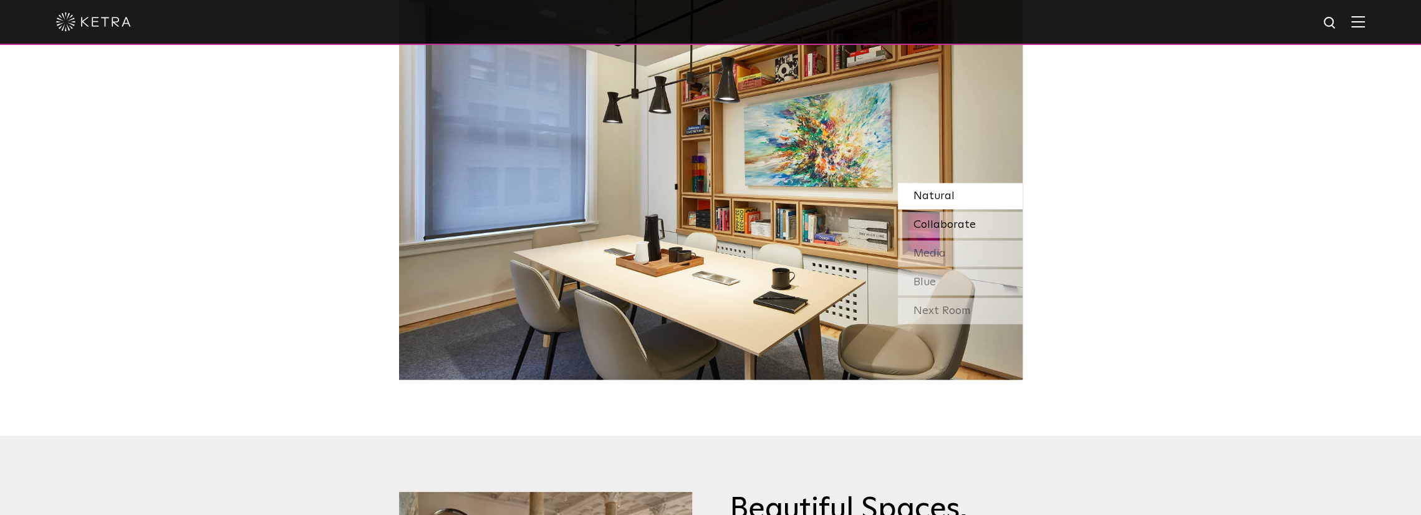
click at [949, 230] on span "Collaborate" at bounding box center [945, 224] width 62 height 11
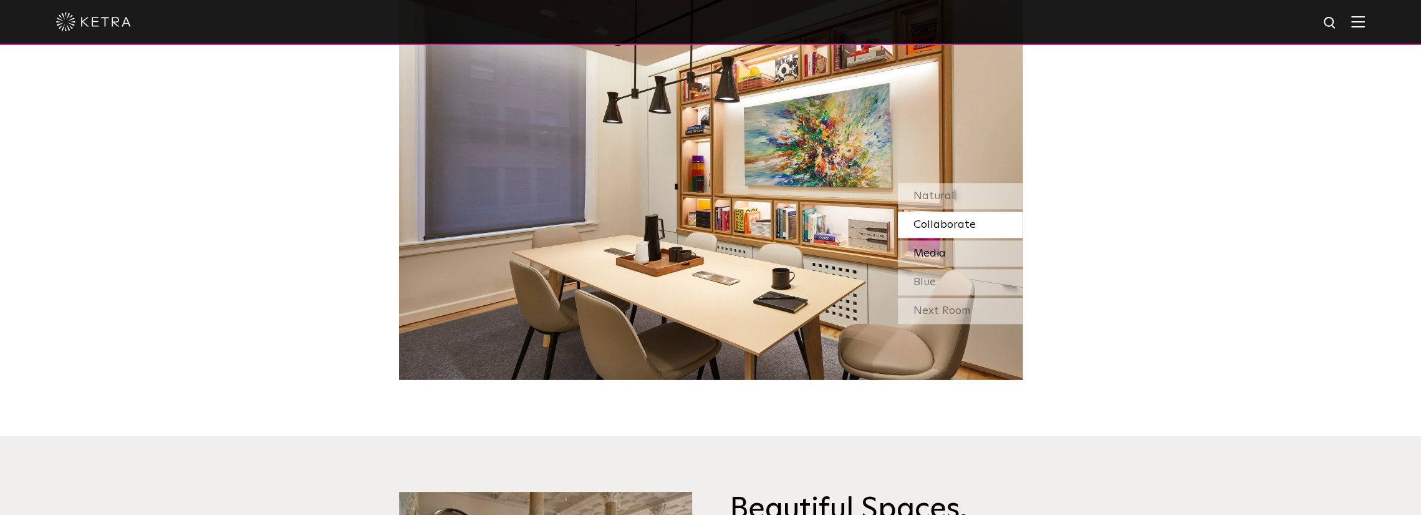
click at [958, 259] on div "Media" at bounding box center [960, 253] width 125 height 26
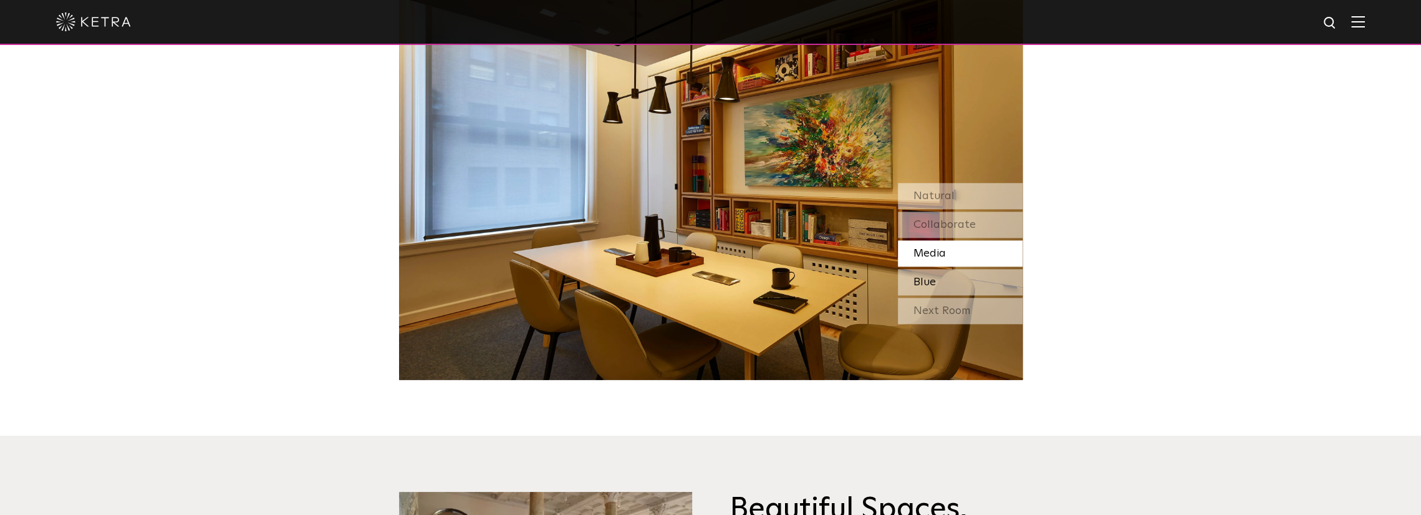
click at [957, 289] on div "Blue" at bounding box center [960, 282] width 125 height 26
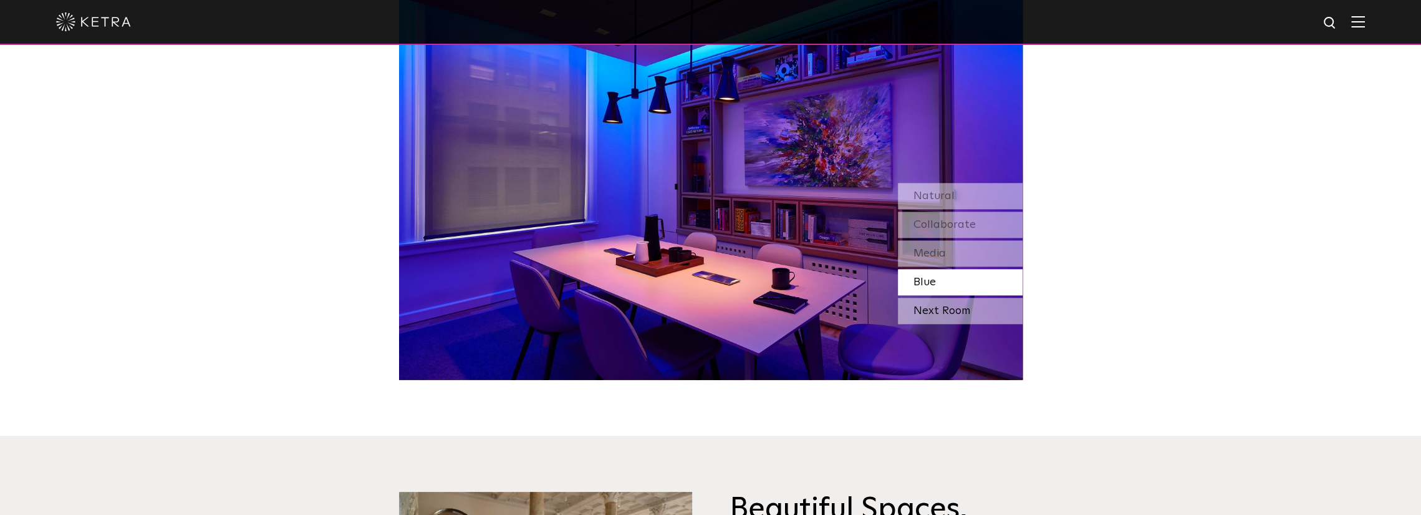
click at [944, 315] on div "Next Room" at bounding box center [960, 311] width 125 height 26
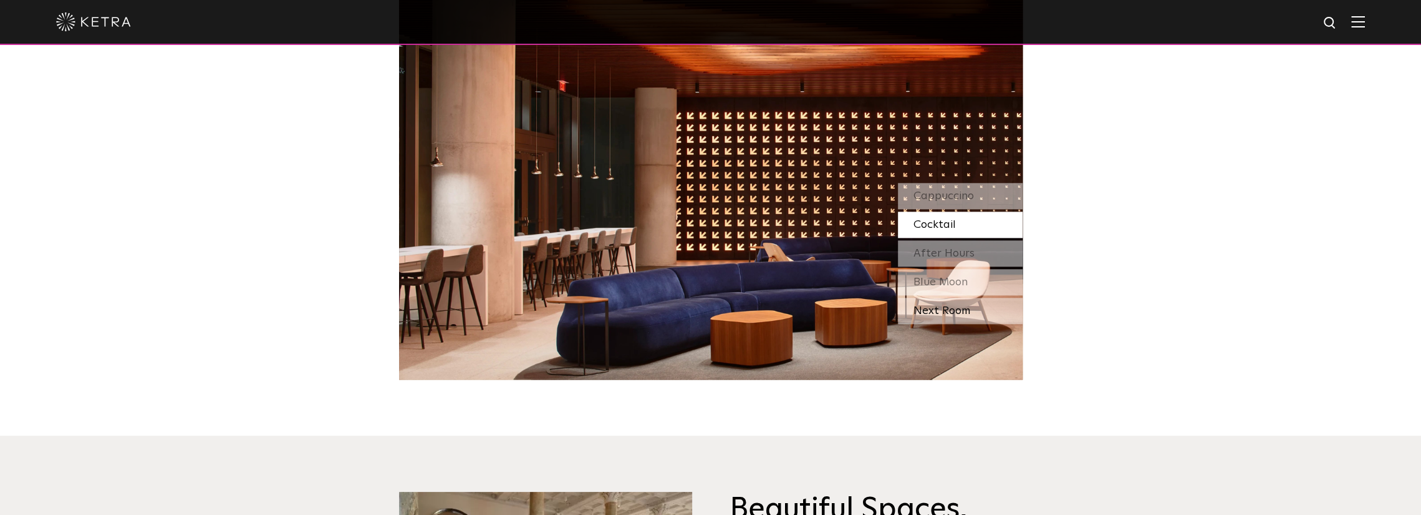
click at [942, 317] on div "Next Room" at bounding box center [960, 311] width 125 height 26
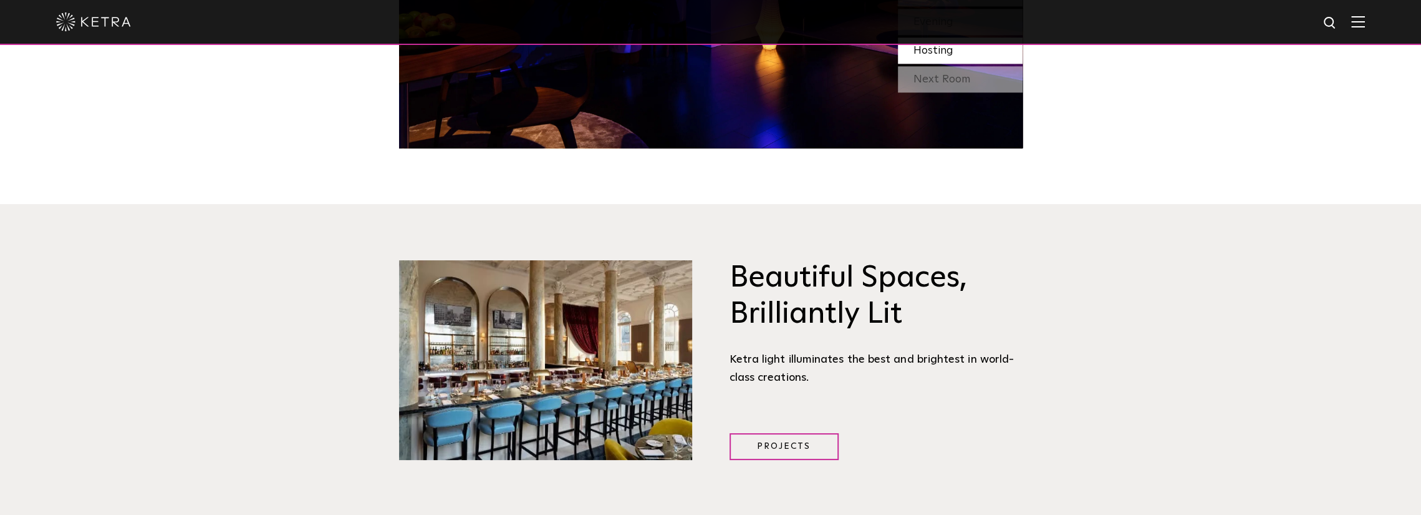
scroll to position [1559, 0]
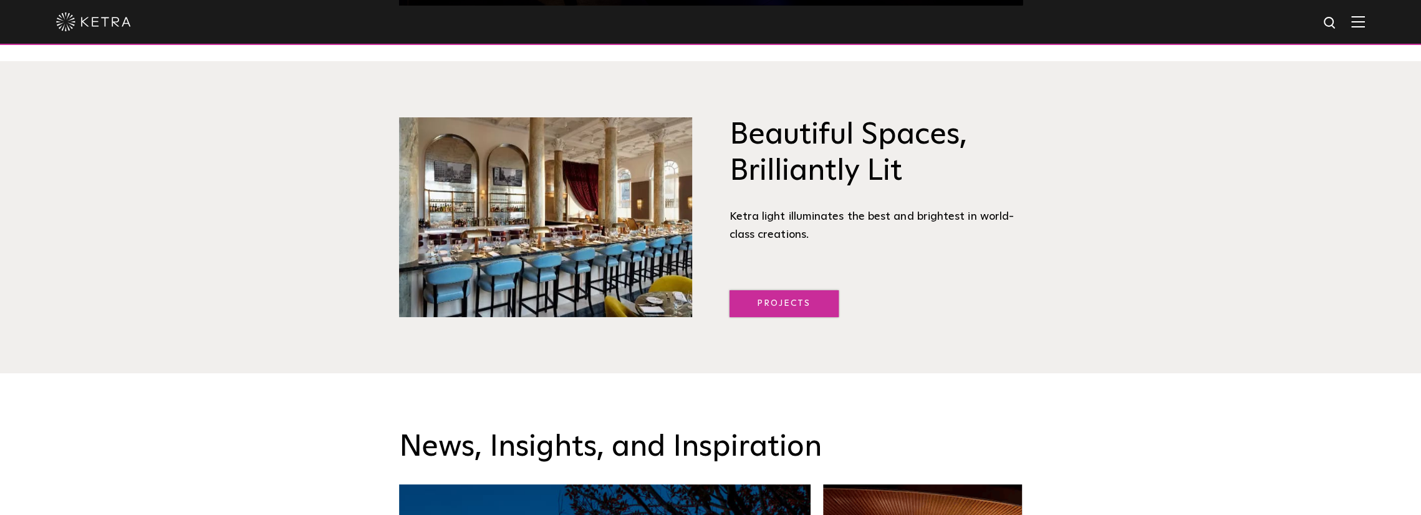
click at [807, 311] on link "Projects" at bounding box center [784, 303] width 109 height 27
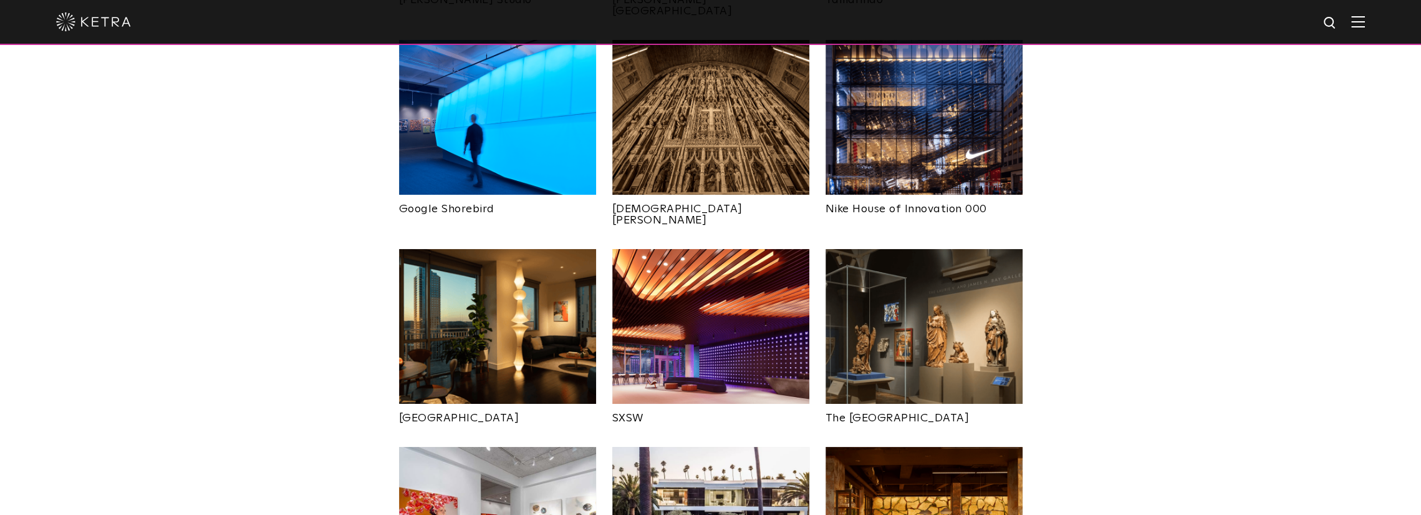
scroll to position [1060, 0]
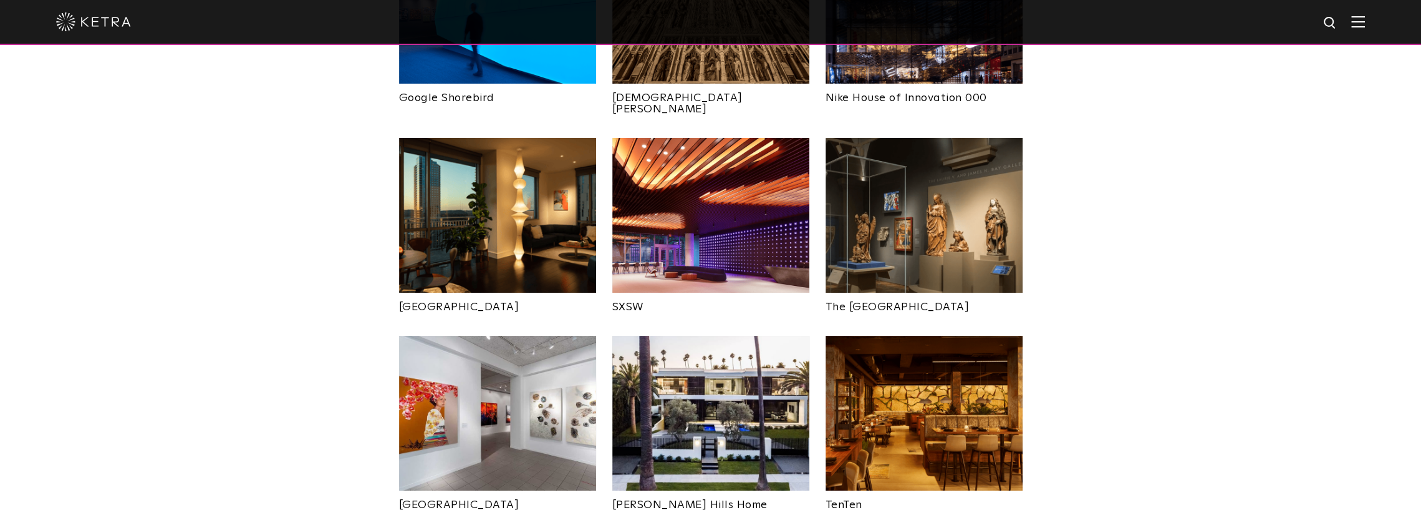
click at [923, 293] on link "The Art Institute of Chicago" at bounding box center [924, 303] width 197 height 20
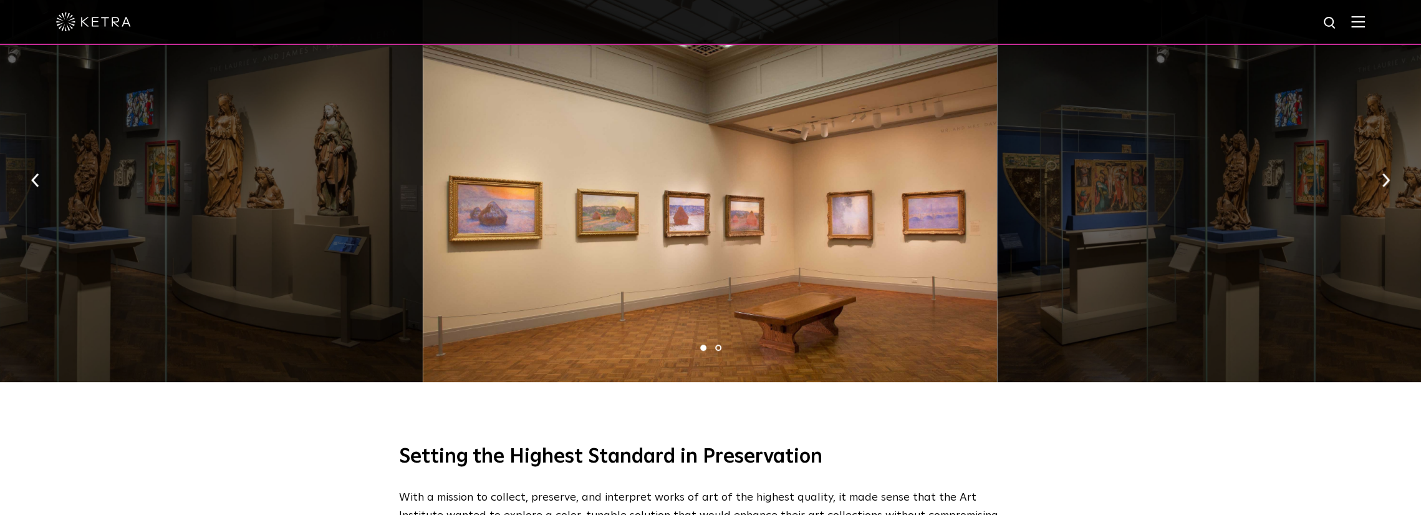
scroll to position [748, 0]
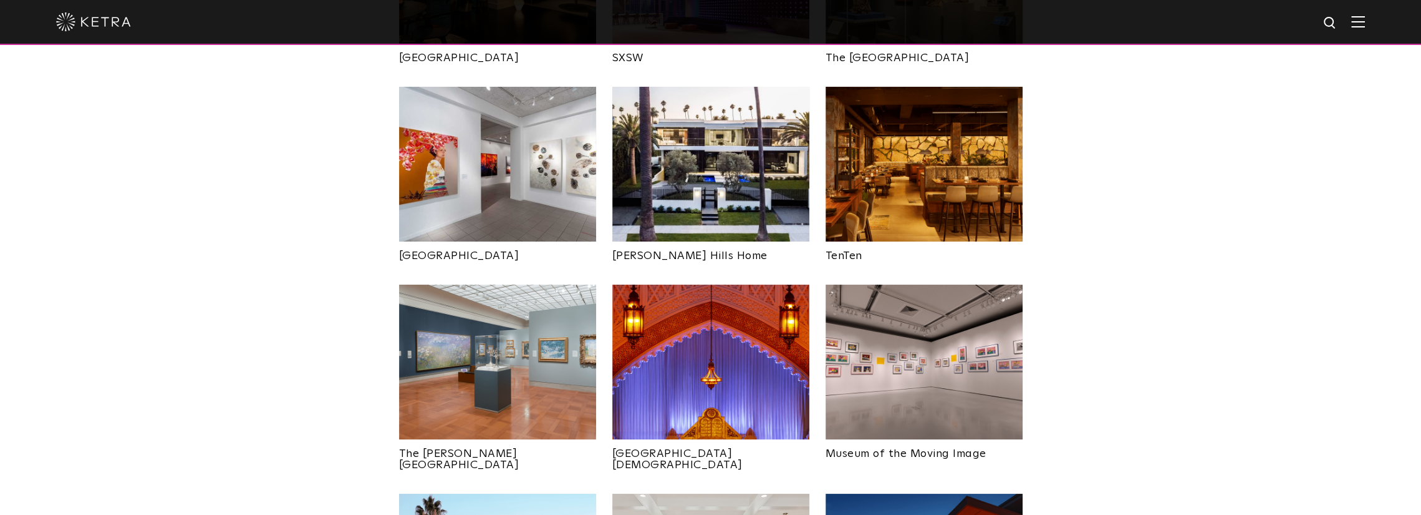
scroll to position [1247, 0]
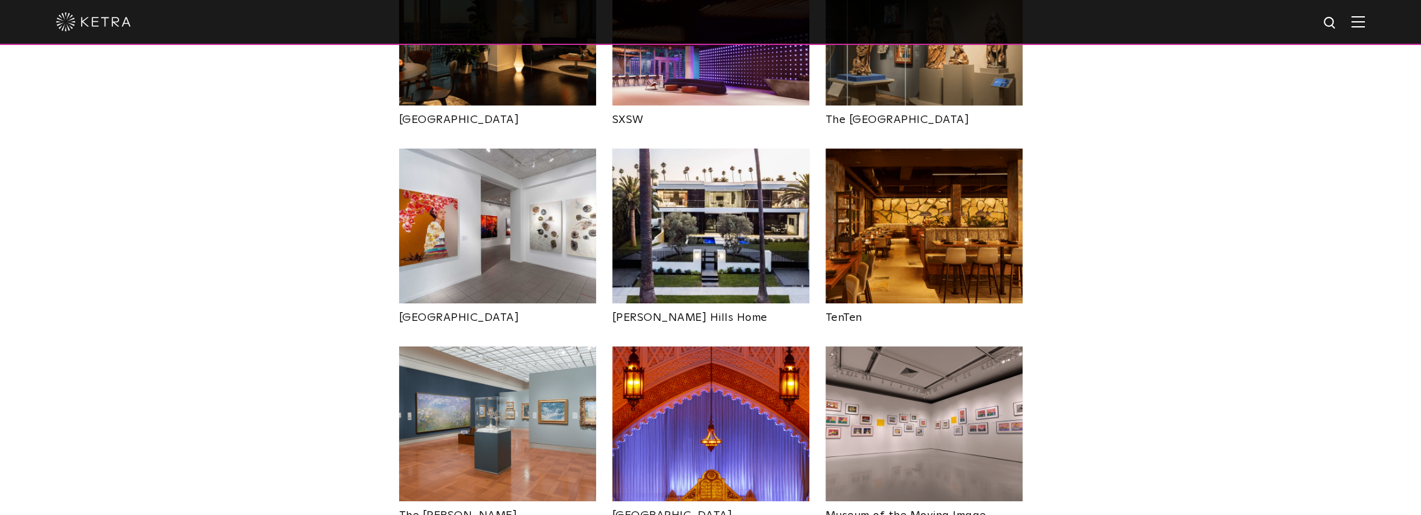
click at [697, 196] on img at bounding box center [710, 225] width 197 height 155
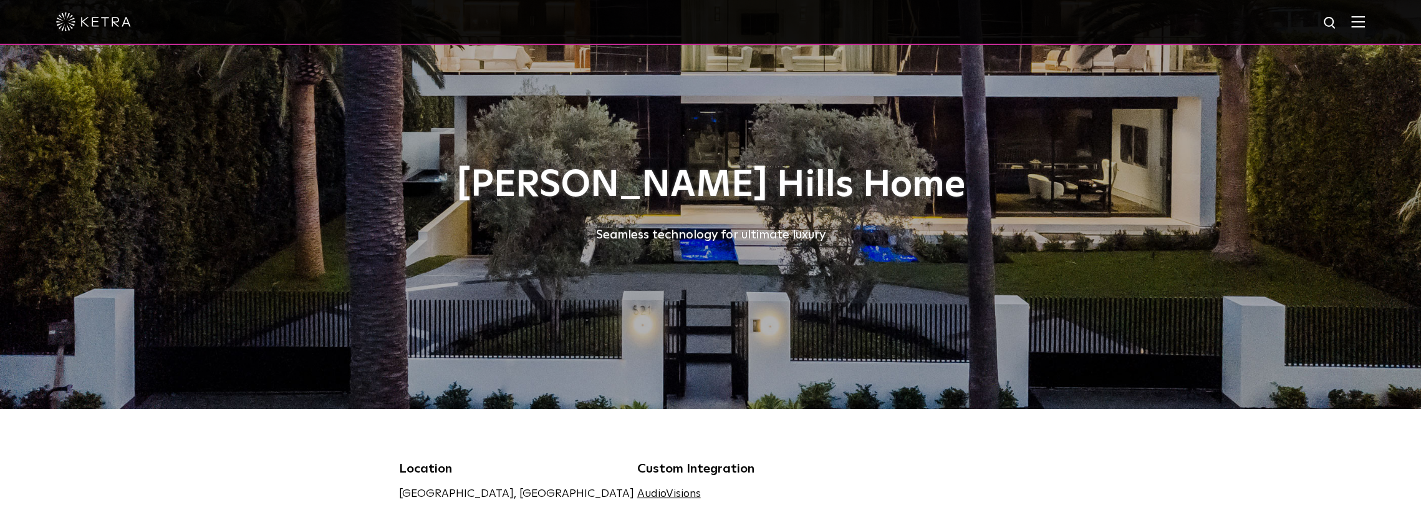
drag, startPoint x: 721, startPoint y: 300, endPoint x: 730, endPoint y: 306, distance: 10.7
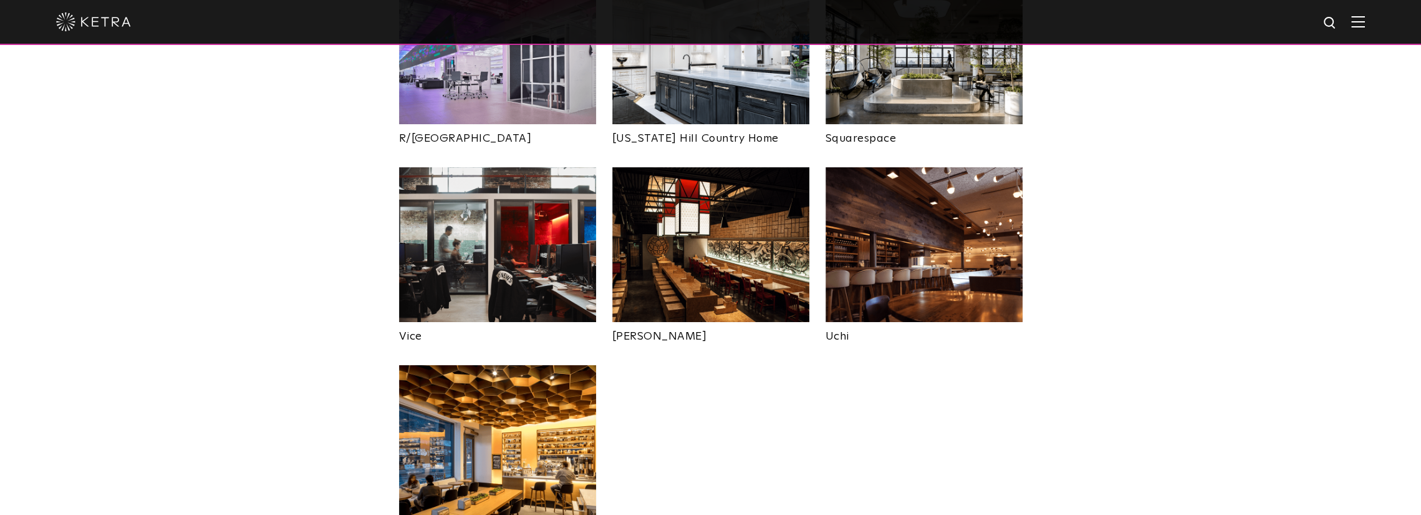
drag, startPoint x: 808, startPoint y: 340, endPoint x: 793, endPoint y: 253, distance: 88.6
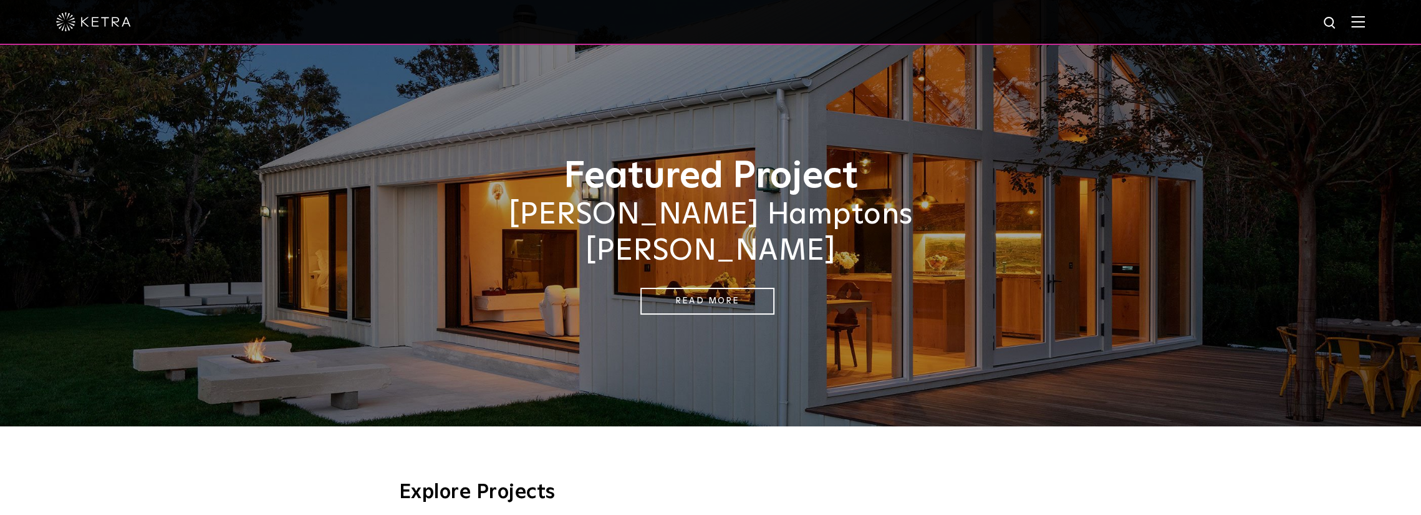
drag, startPoint x: 742, startPoint y: 410, endPoint x: 714, endPoint y: 129, distance: 282.1
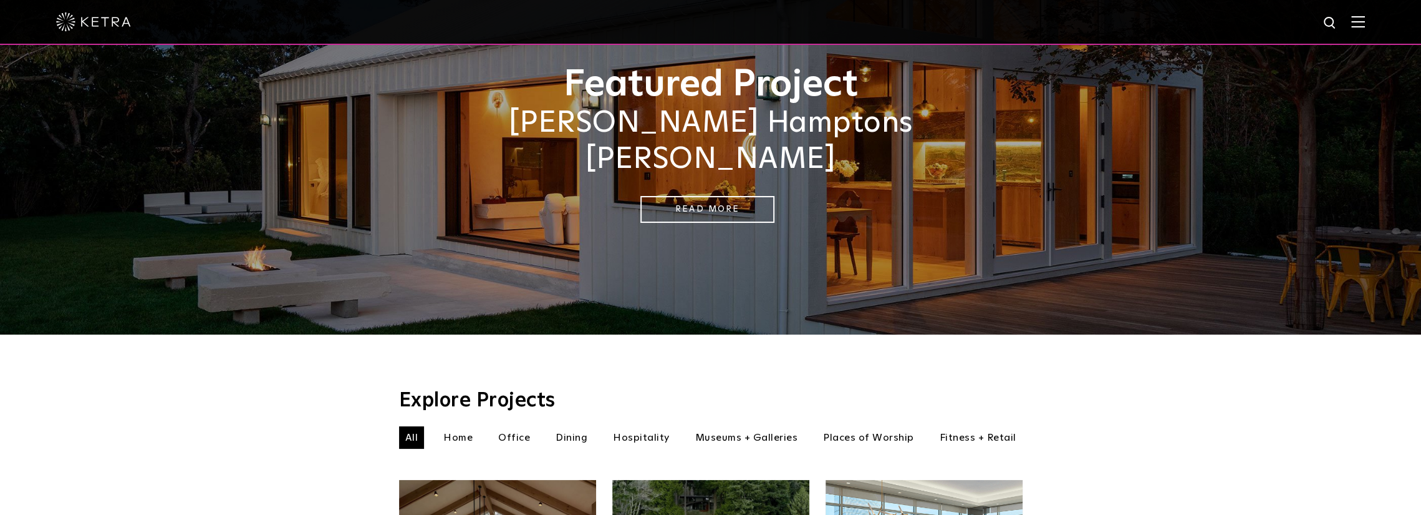
scroll to position [249, 0]
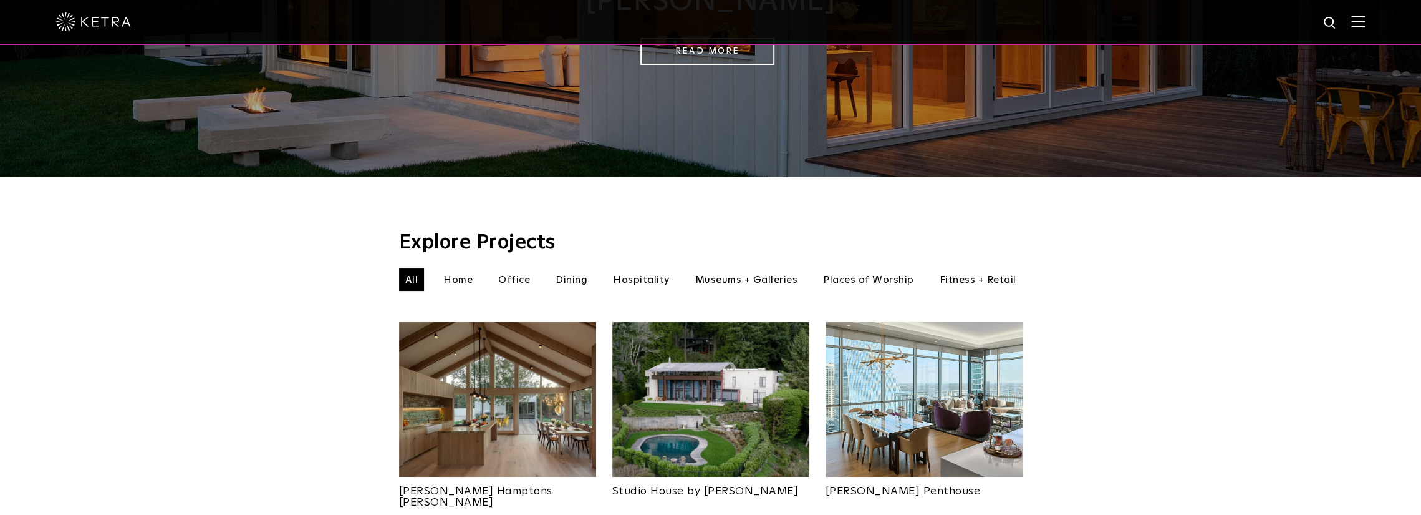
click at [468, 268] on li "Home" at bounding box center [458, 279] width 42 height 22
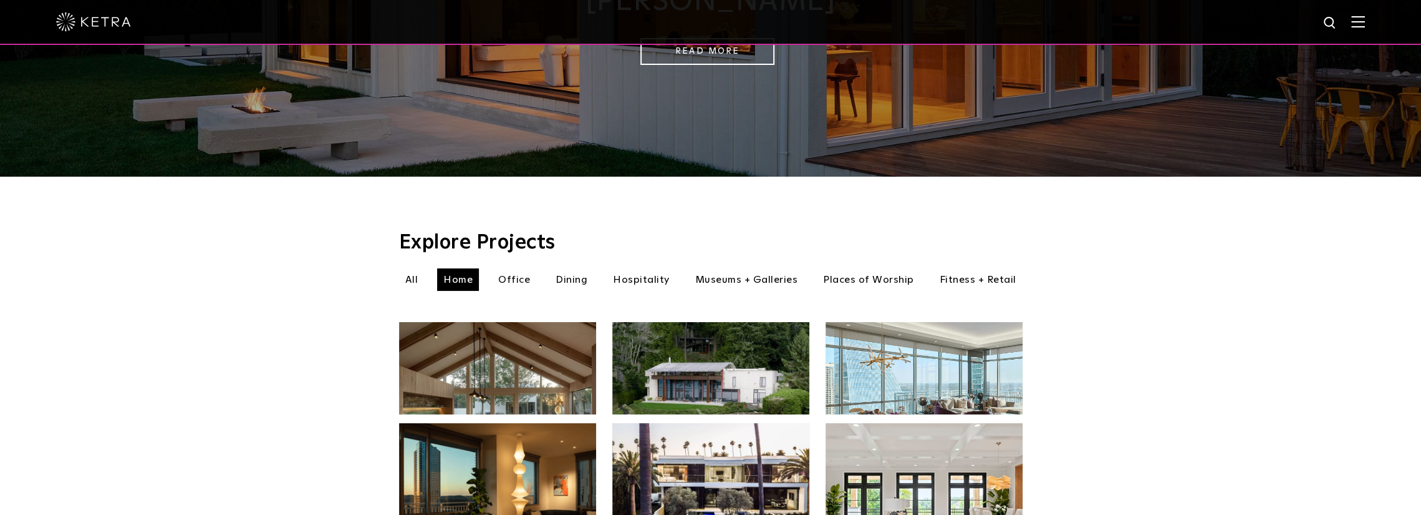
click at [517, 268] on li "Office" at bounding box center [514, 279] width 44 height 22
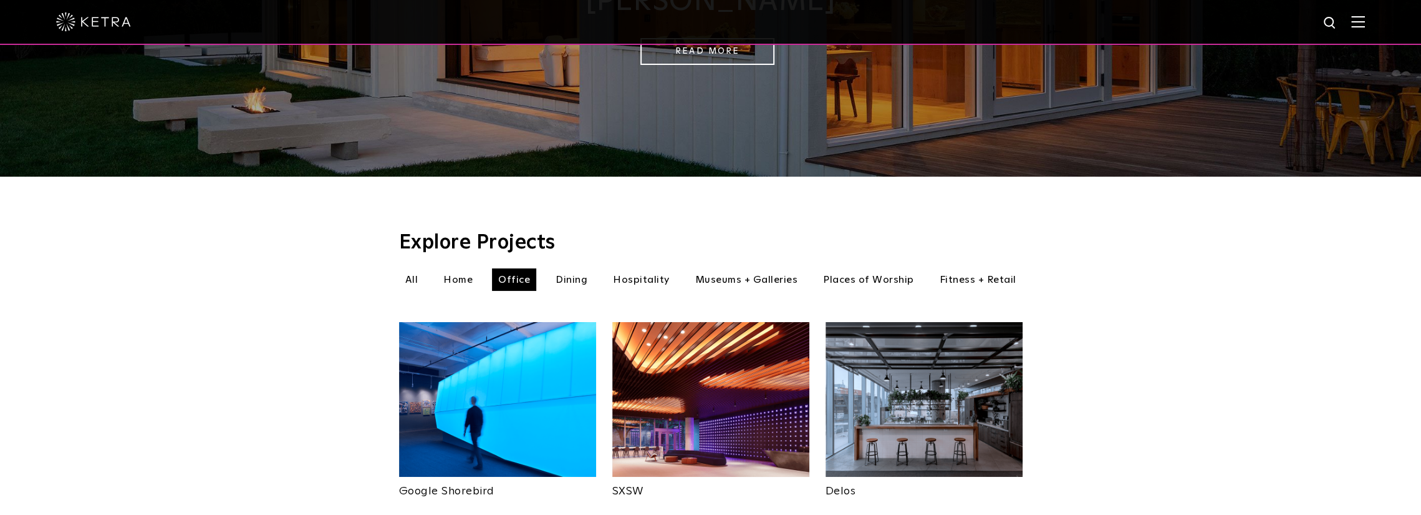
click at [583, 268] on li "Dining" at bounding box center [571, 279] width 44 height 22
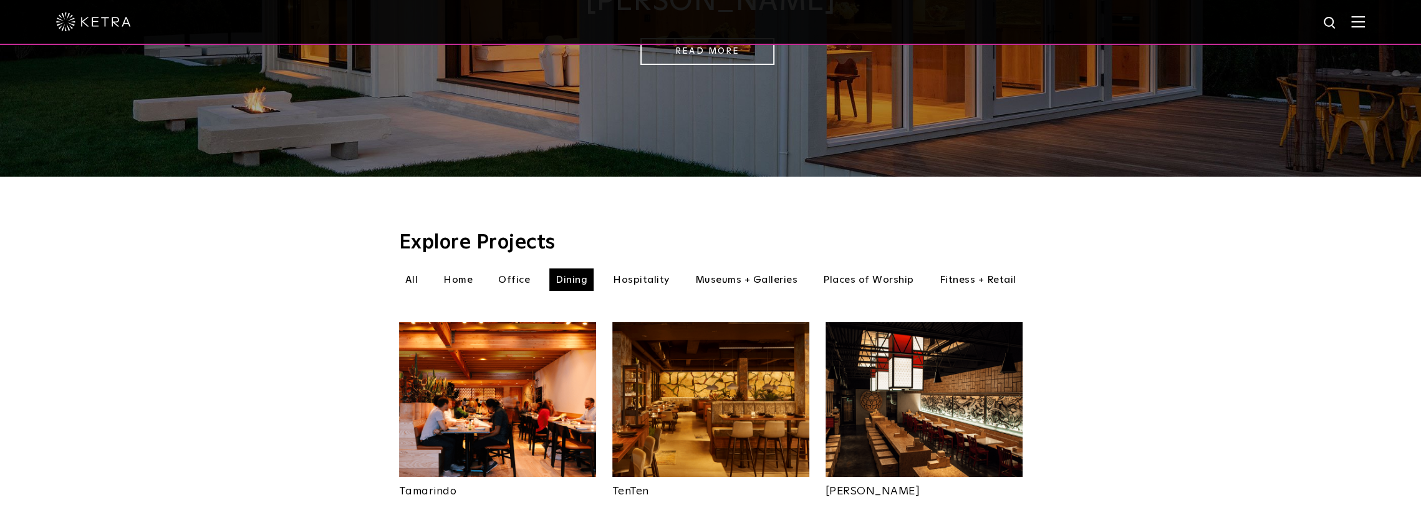
click at [643, 268] on li "Hospitality" at bounding box center [641, 279] width 69 height 22
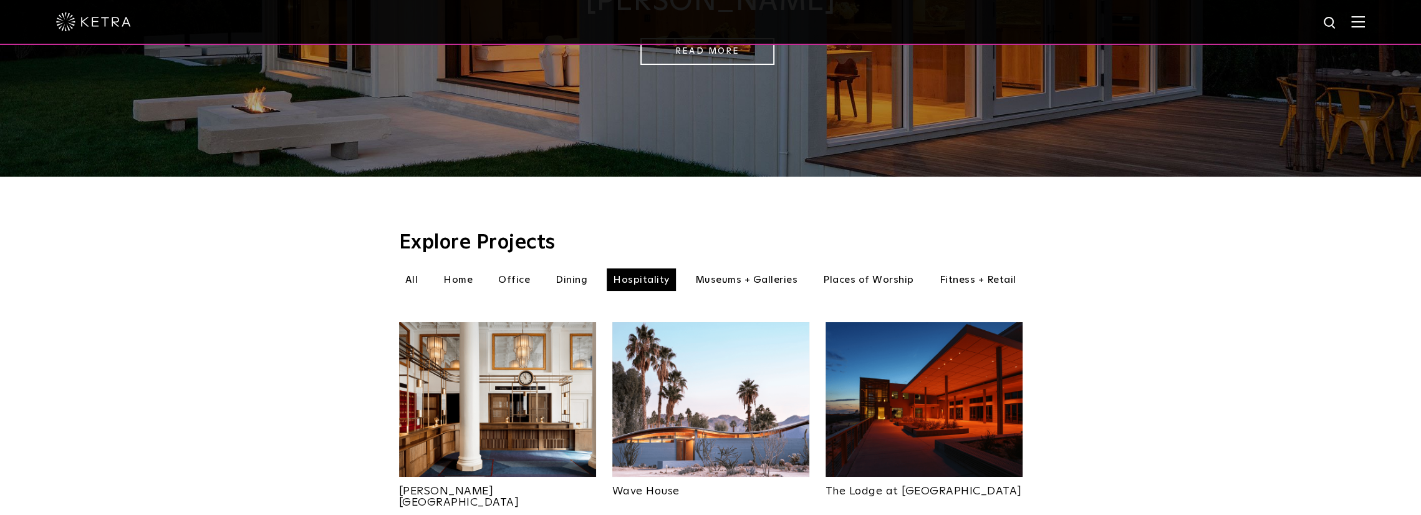
click at [735, 268] on li "Museums + Galleries" at bounding box center [746, 279] width 115 height 22
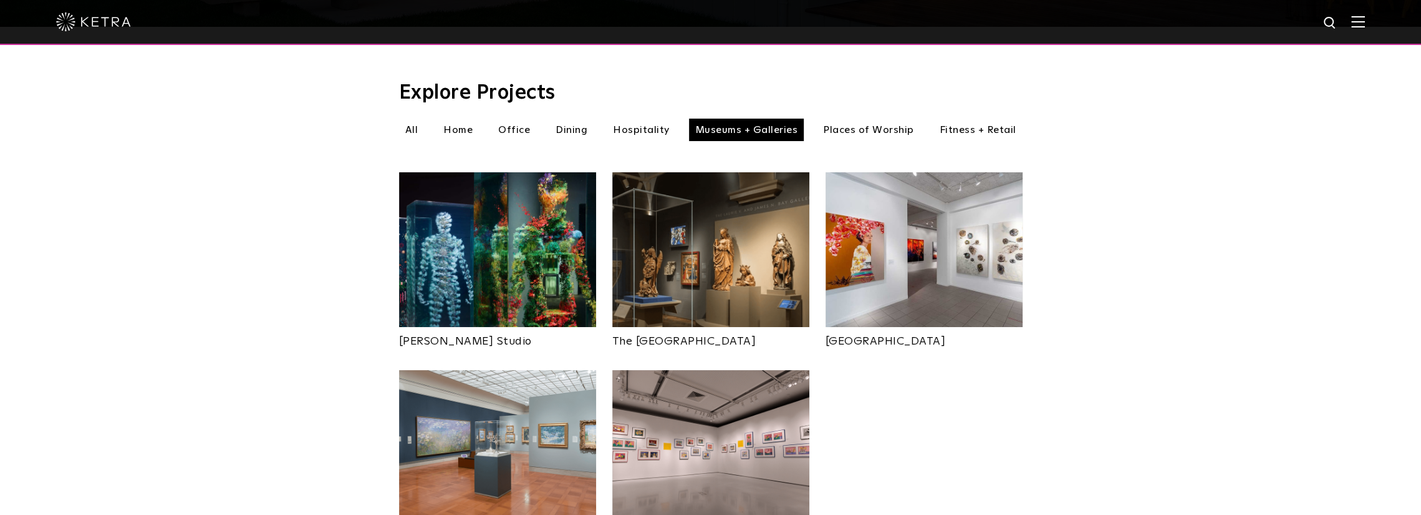
scroll to position [437, 0]
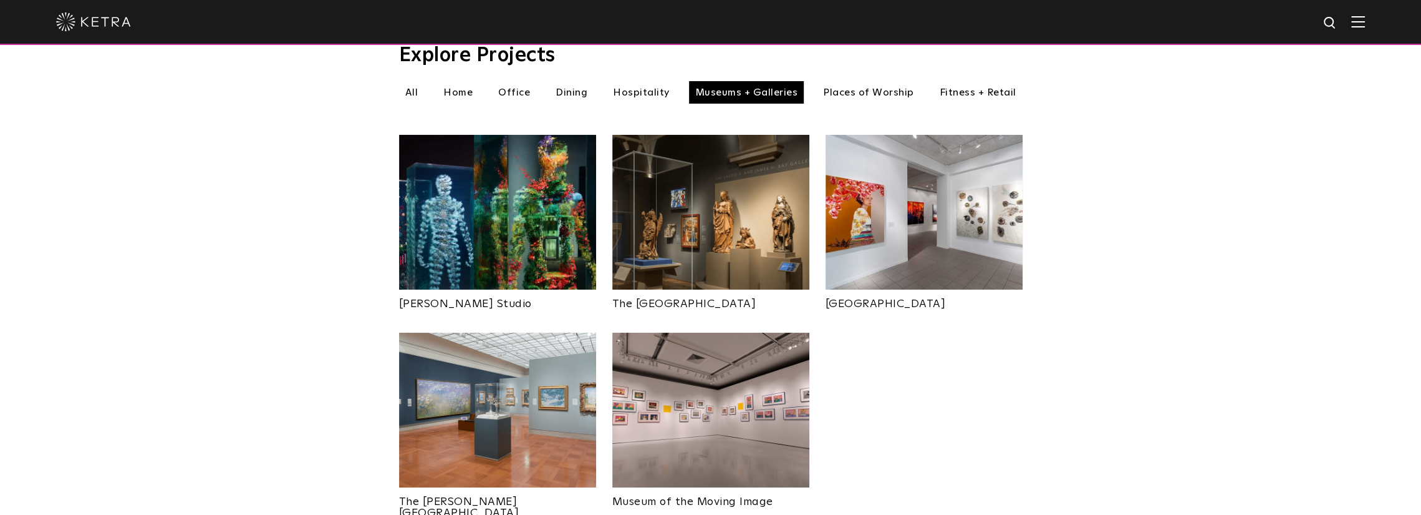
click at [893, 84] on li "Places of Worship" at bounding box center [869, 92] width 104 height 22
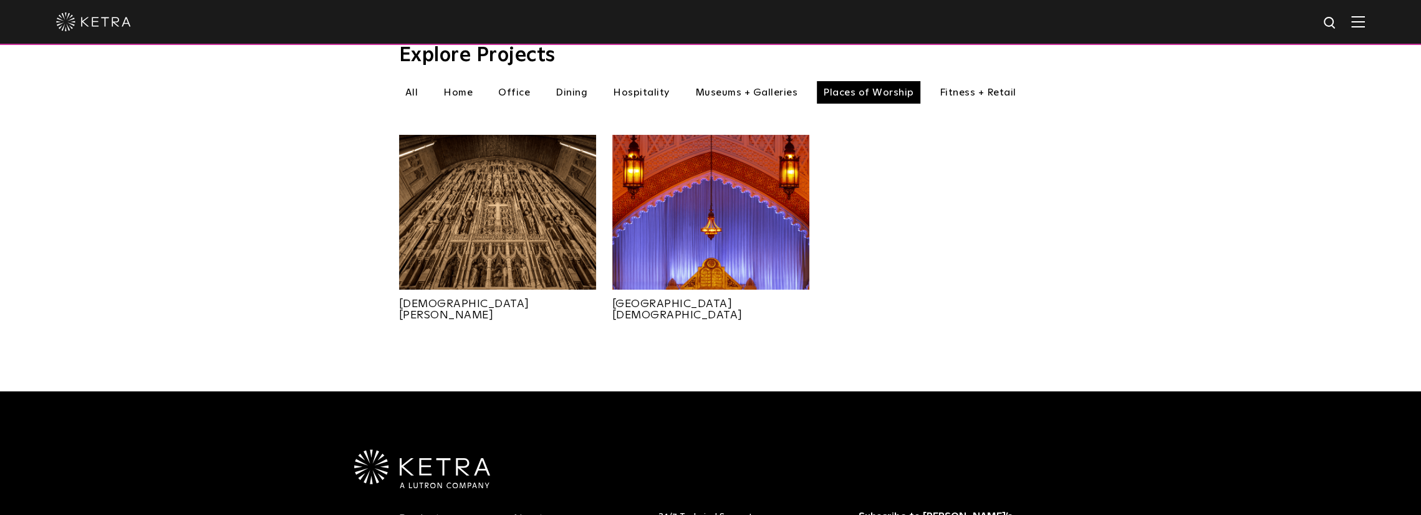
click at [984, 81] on li "Fitness + Retail" at bounding box center [978, 92] width 89 height 22
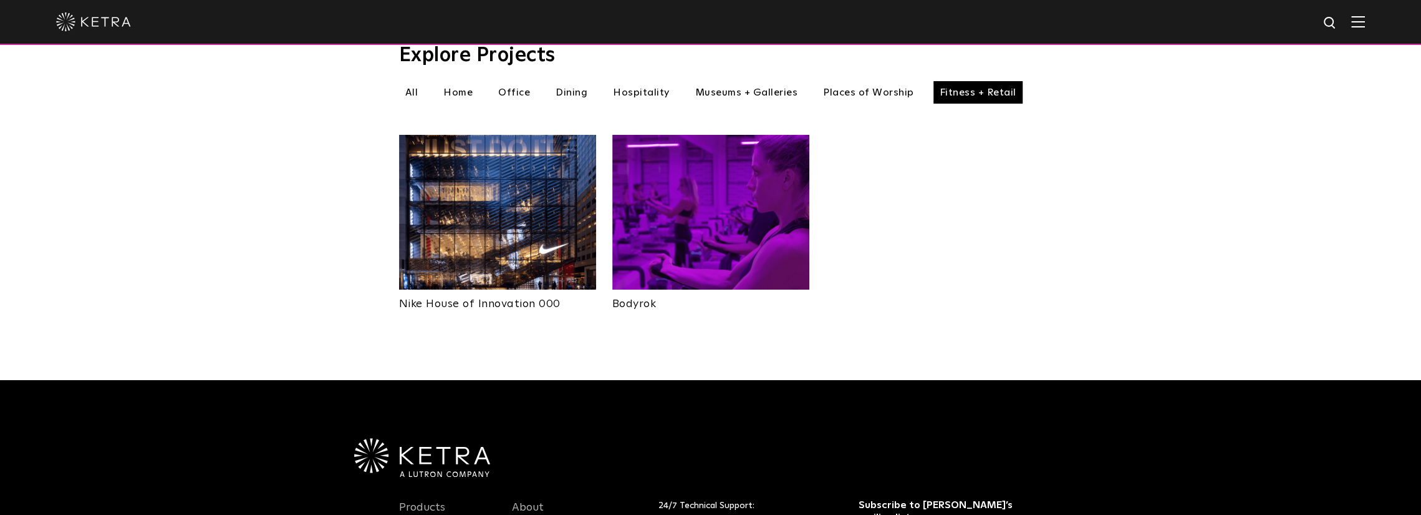
click at [423, 81] on li "All" at bounding box center [412, 92] width 26 height 22
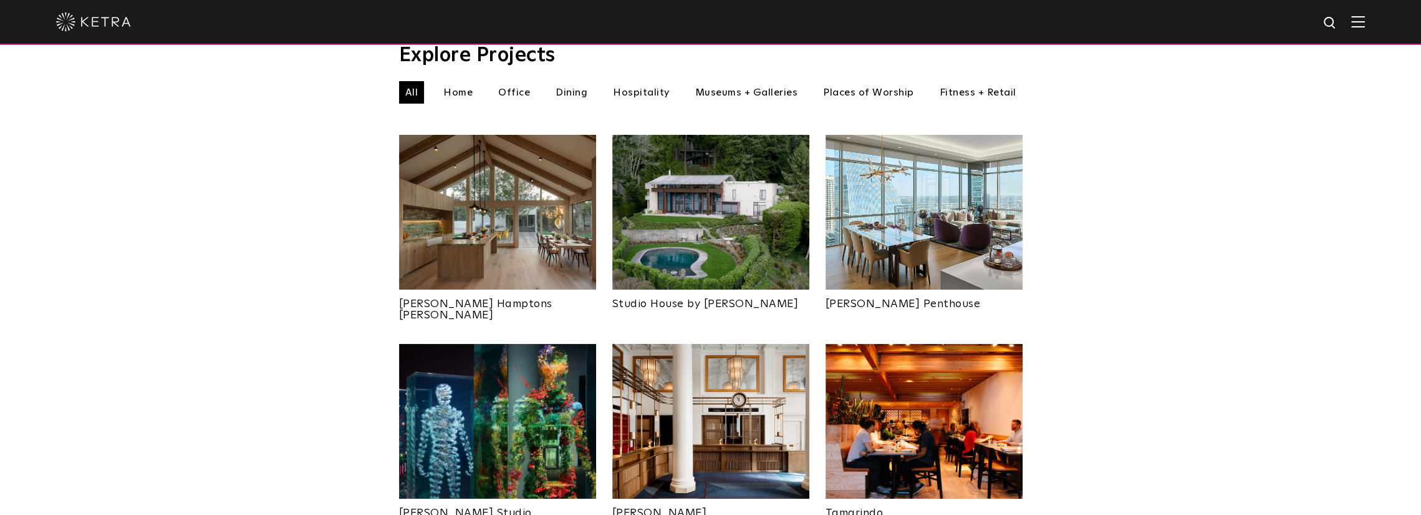
scroll to position [499, 0]
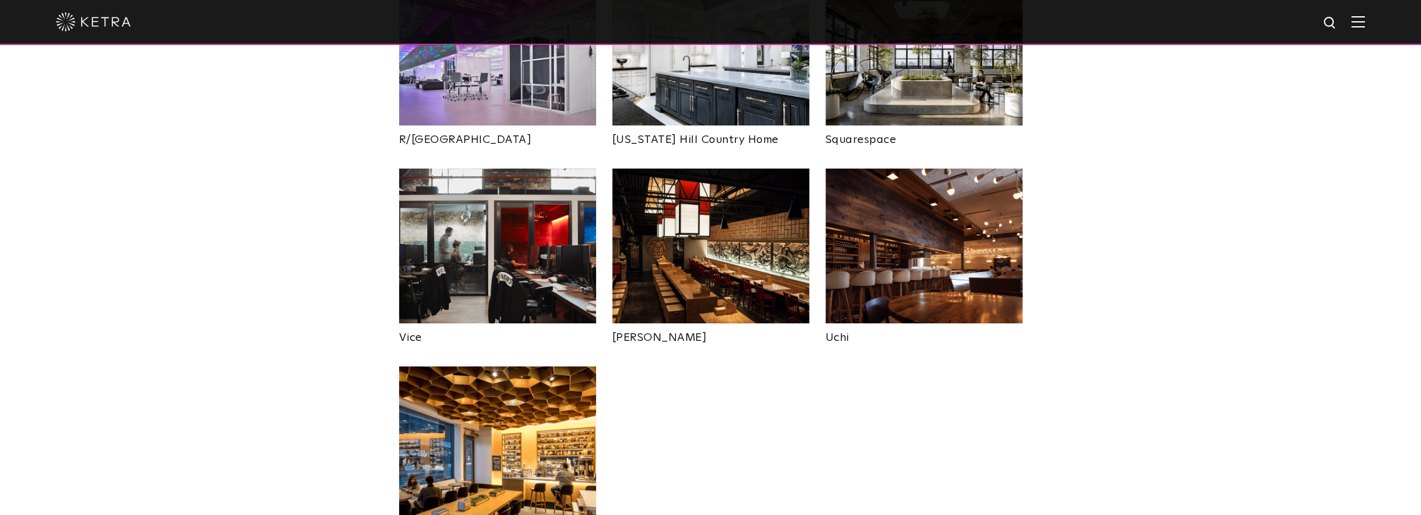
drag, startPoint x: 722, startPoint y: 420, endPoint x: 727, endPoint y: 391, distance: 29.1
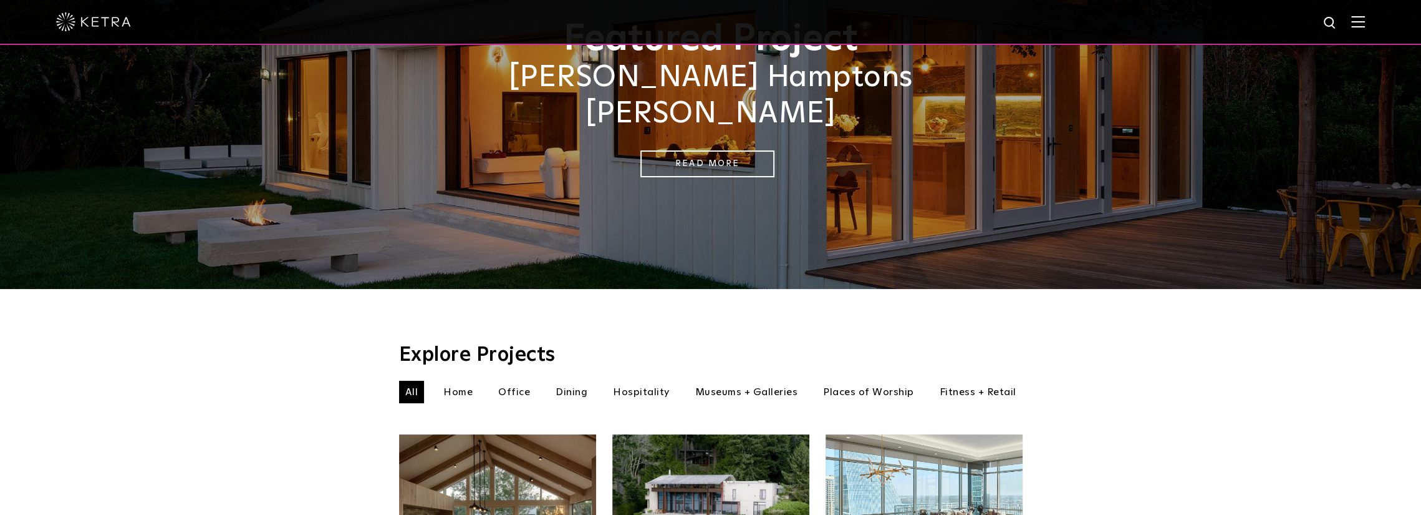
scroll to position [115, 0]
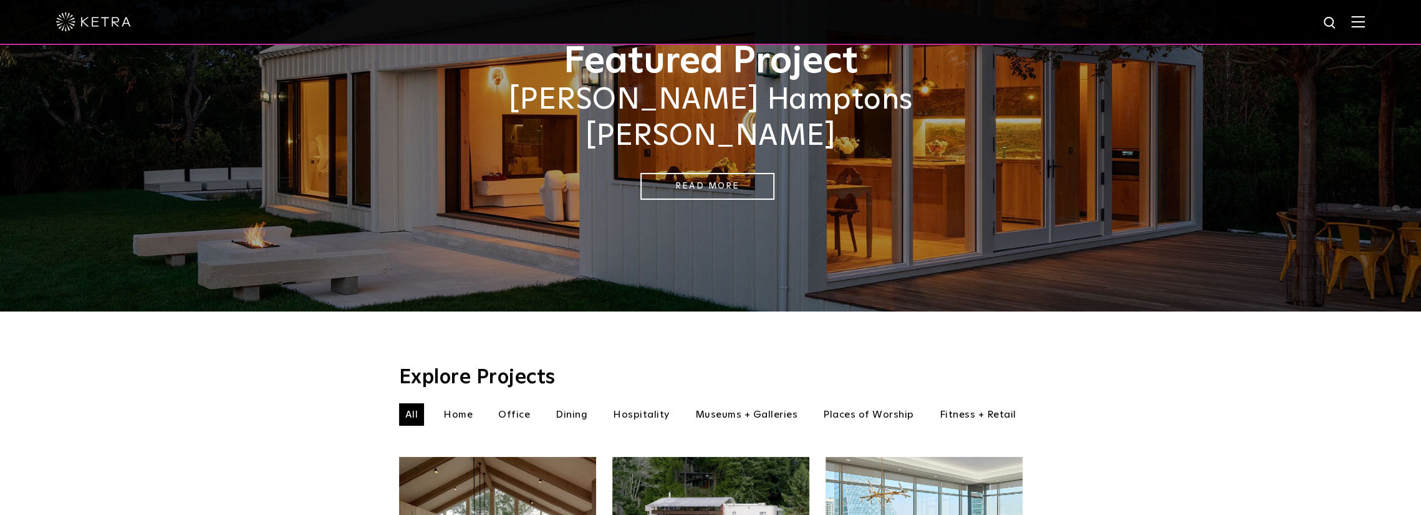
click at [455, 403] on li "Home" at bounding box center [458, 414] width 42 height 22
click at [524, 403] on li "Office" at bounding box center [514, 414] width 44 height 22
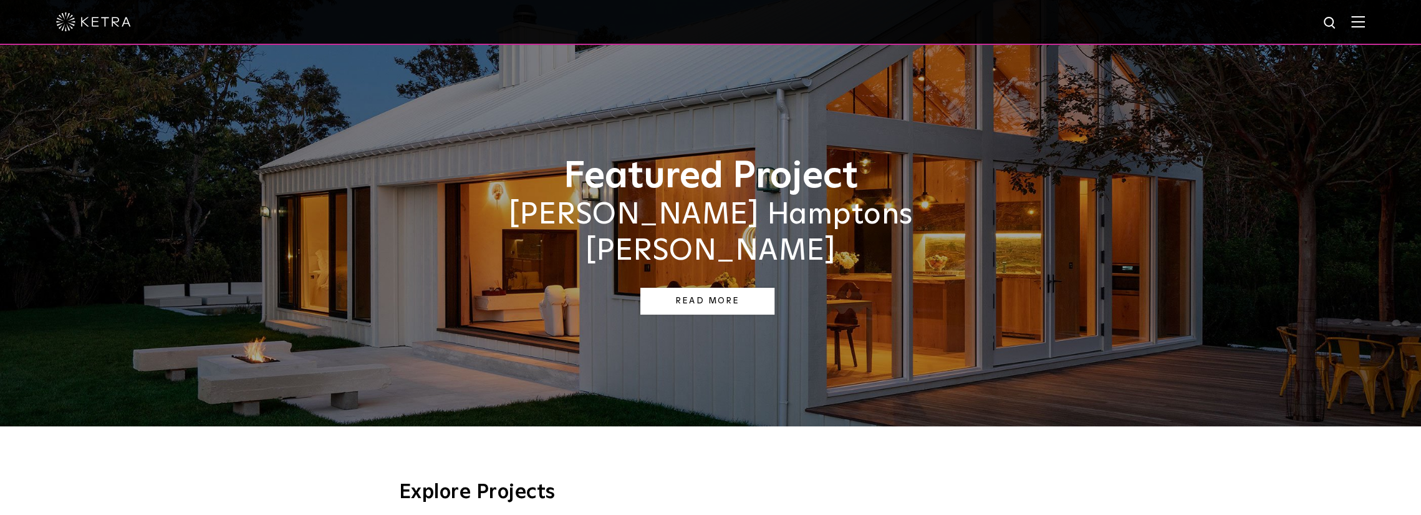
click at [746, 288] on link "Read More" at bounding box center [708, 301] width 134 height 27
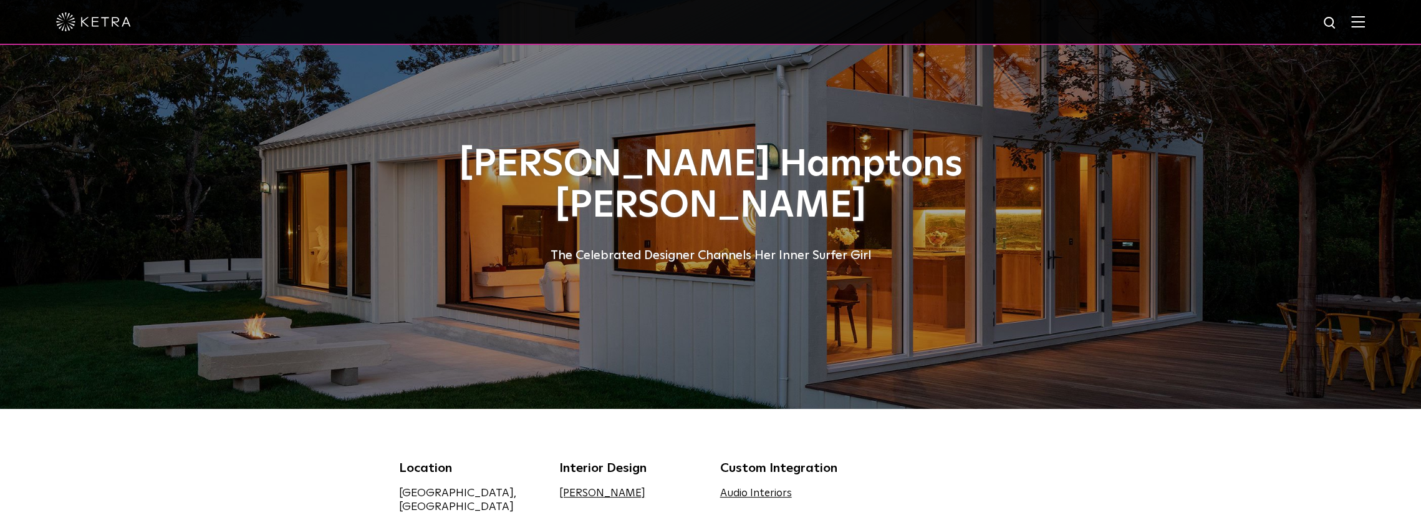
drag, startPoint x: 629, startPoint y: 310, endPoint x: 602, endPoint y: 132, distance: 180.3
click at [80, 27] on img at bounding box center [93, 21] width 75 height 19
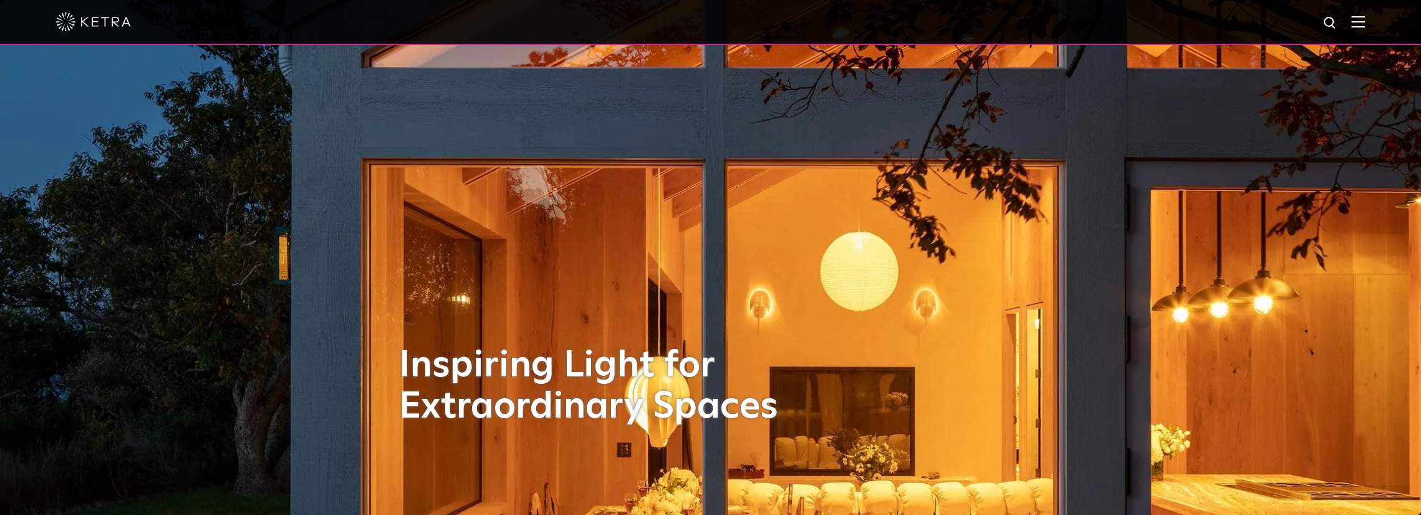
click at [1378, 24] on div at bounding box center [710, 22] width 1421 height 45
click at [1365, 24] on img at bounding box center [1359, 22] width 14 height 12
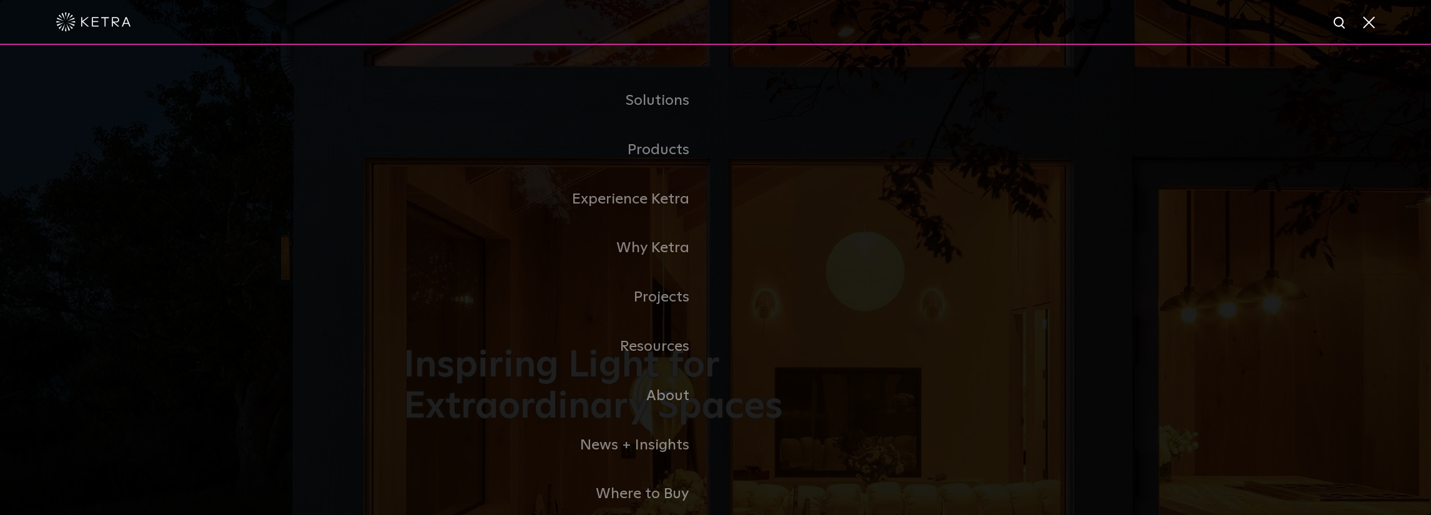
click at [984, 62] on div "Solutions Commercial Residential Products Commercial Products Residential Produ…" at bounding box center [715, 297] width 1431 height 505
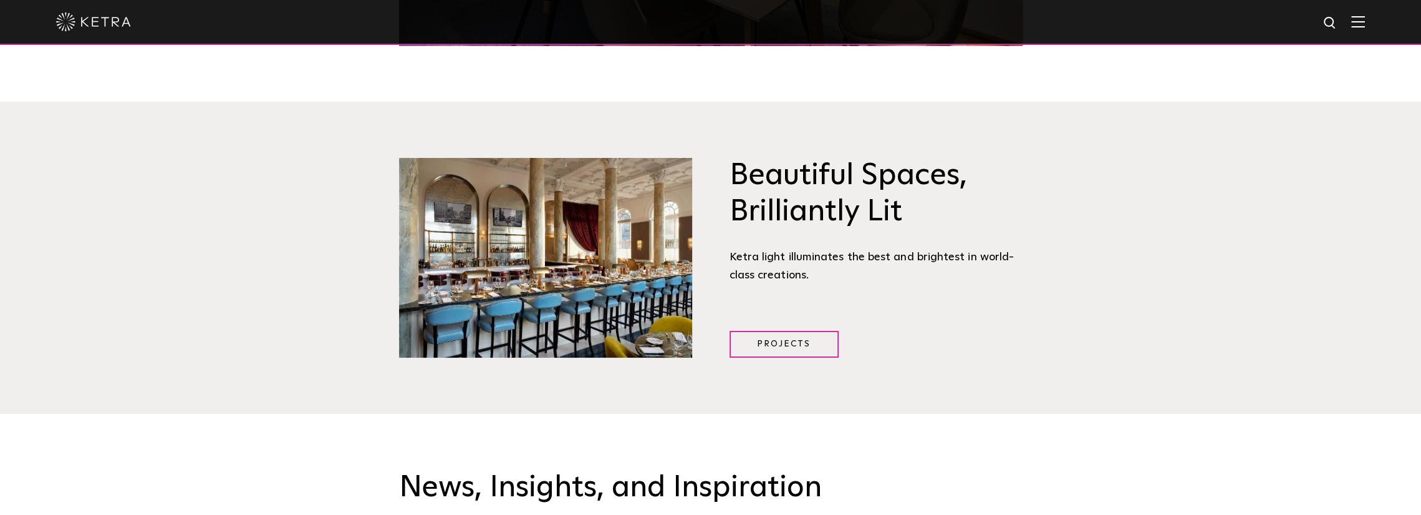
scroll to position [1497, 0]
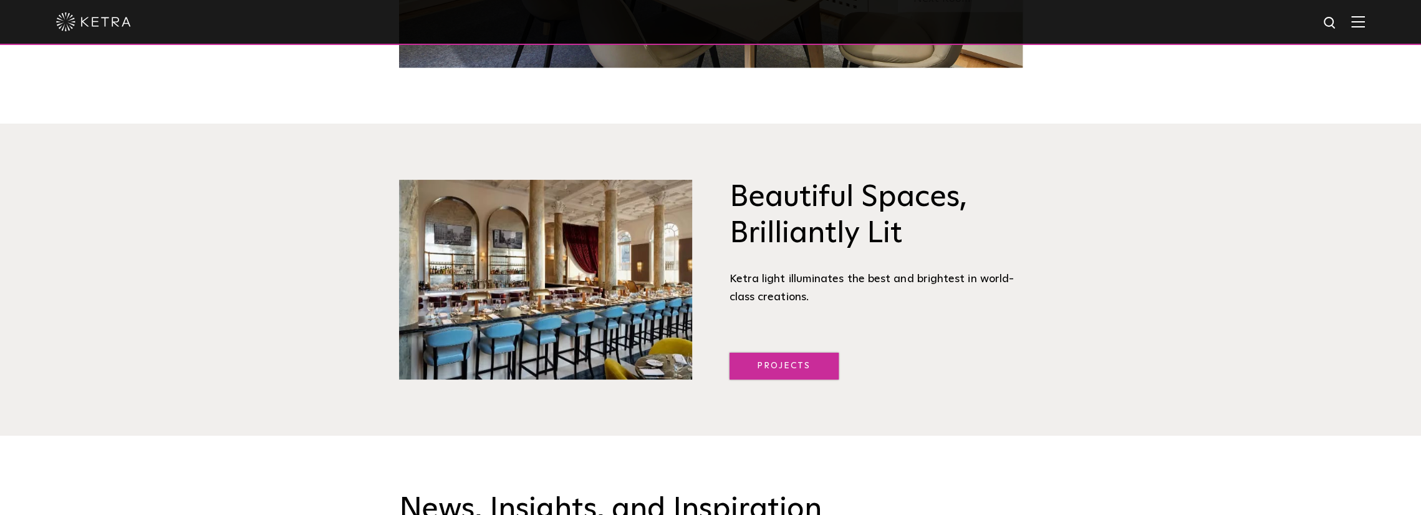
click at [793, 370] on link "Projects" at bounding box center [784, 365] width 109 height 27
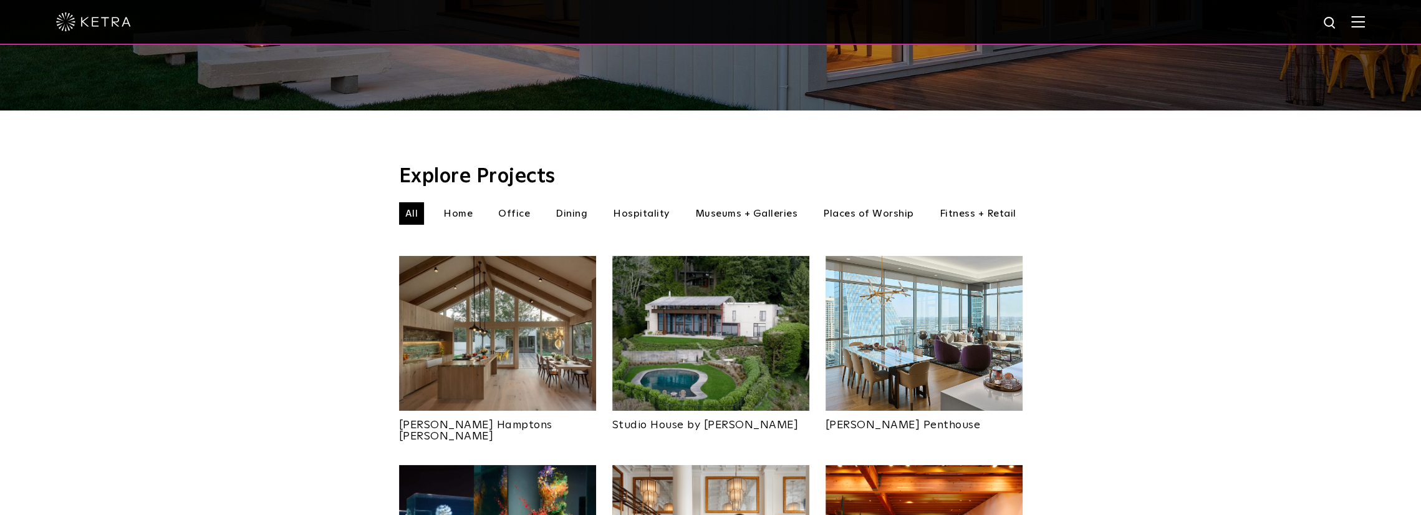
scroll to position [312, 0]
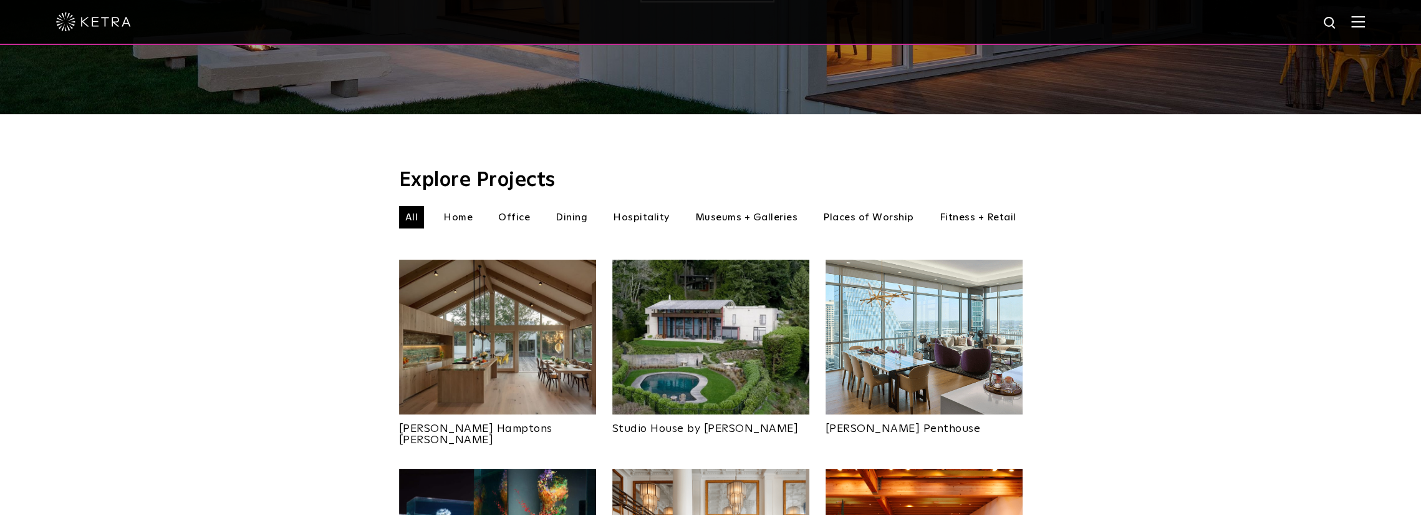
click at [455, 206] on li "Home" at bounding box center [458, 217] width 42 height 22
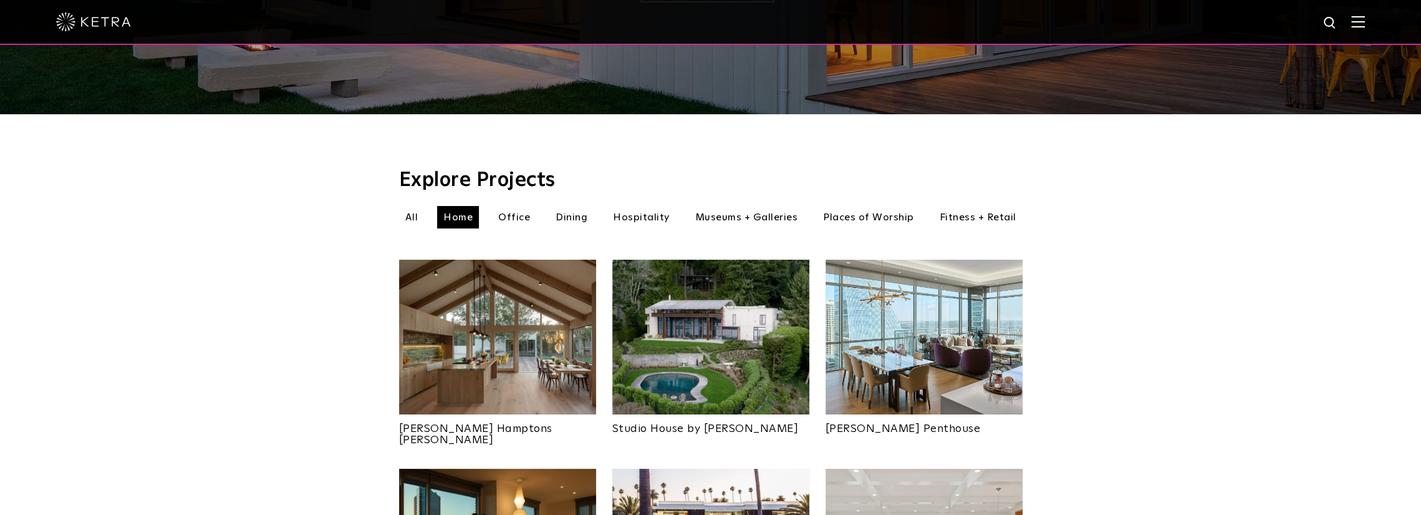
click at [526, 206] on li "Office" at bounding box center [514, 217] width 44 height 22
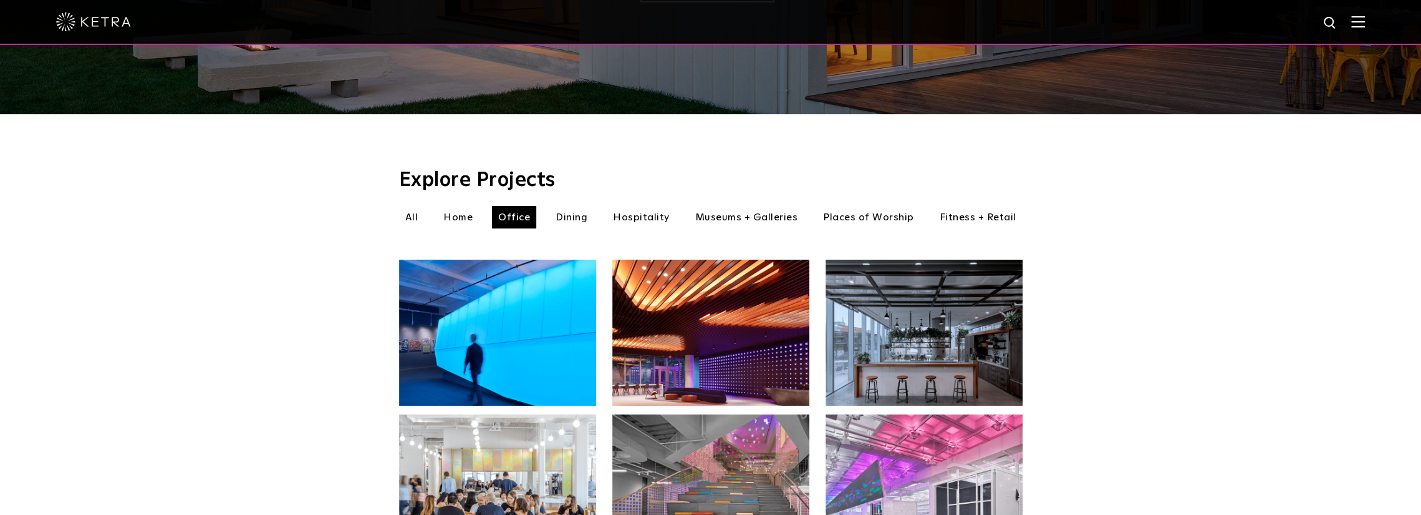
click at [591, 206] on li "Dining" at bounding box center [571, 217] width 44 height 22
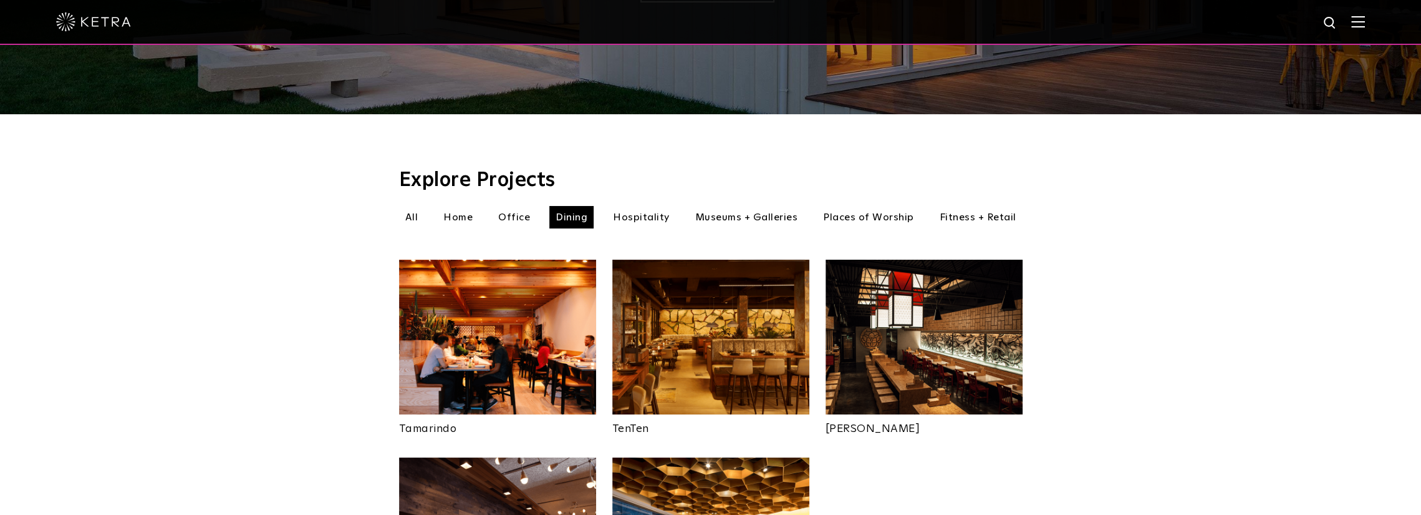
click at [654, 206] on li "Hospitality" at bounding box center [641, 217] width 69 height 22
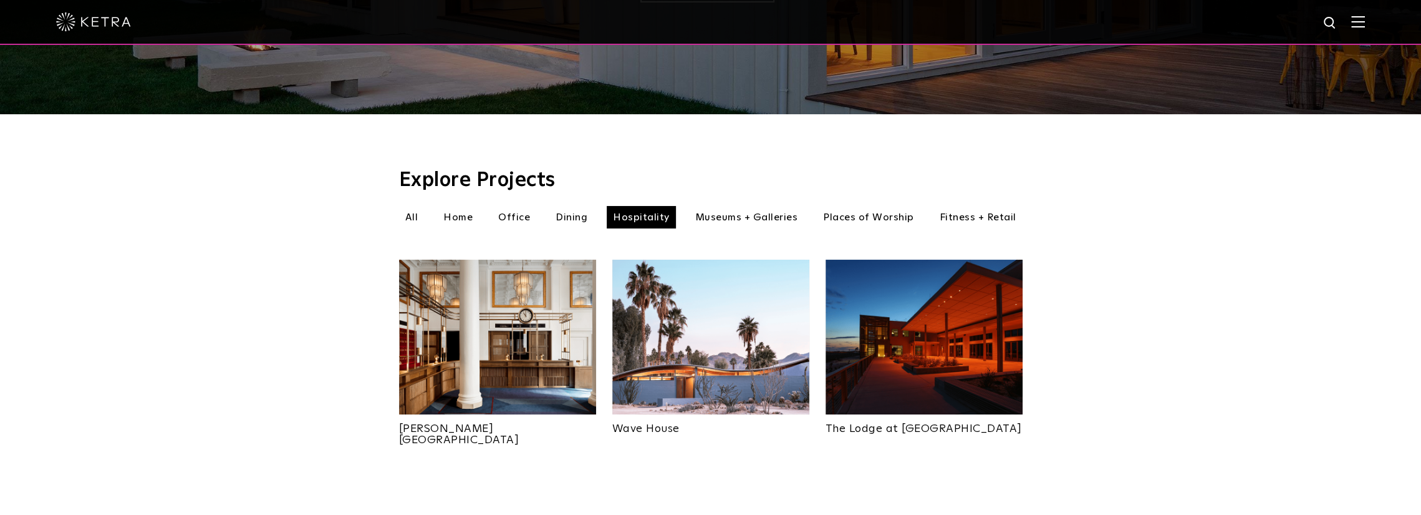
click at [796, 206] on li "Museums + Galleries" at bounding box center [746, 217] width 115 height 22
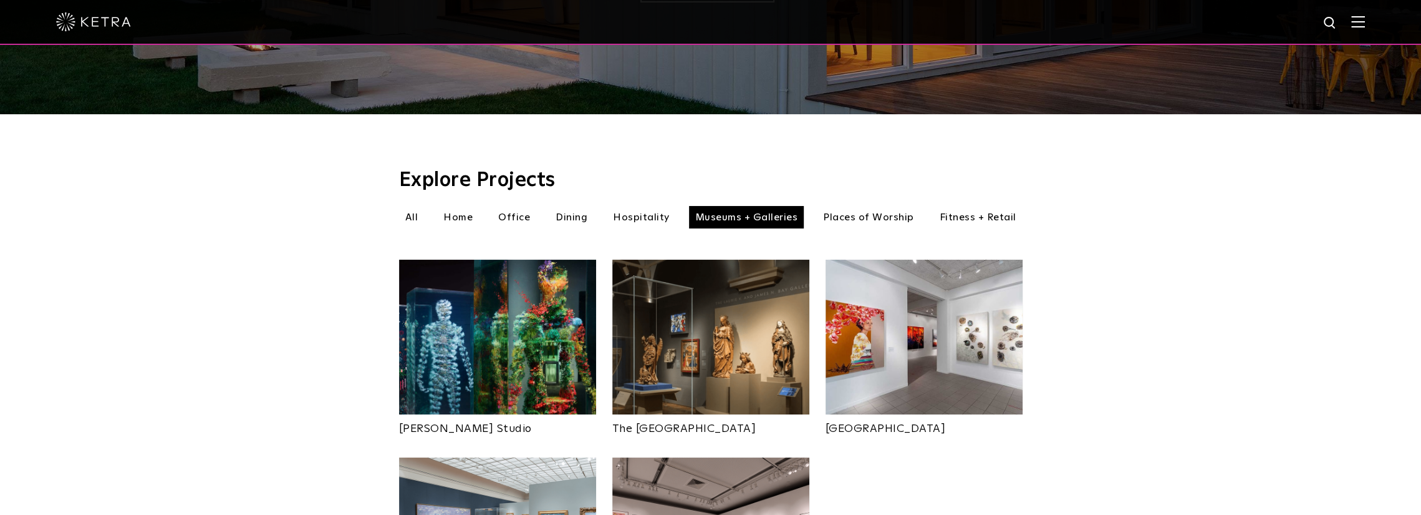
click at [873, 206] on li "Places of Worship" at bounding box center [869, 217] width 104 height 22
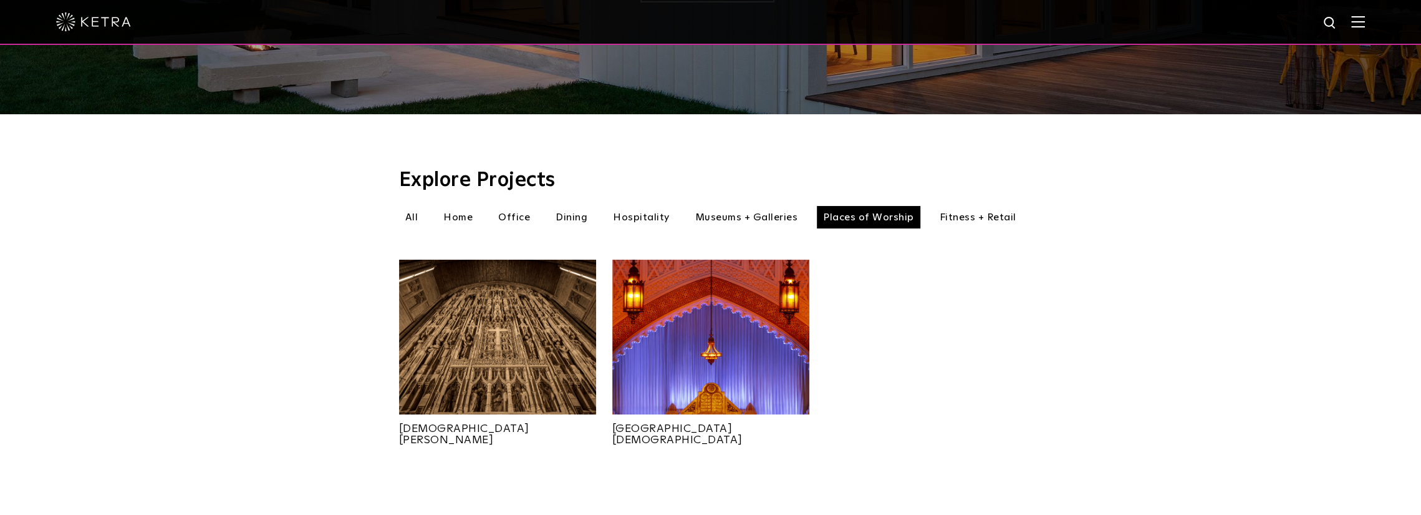
click at [987, 206] on li "Fitness + Retail" at bounding box center [978, 217] width 89 height 22
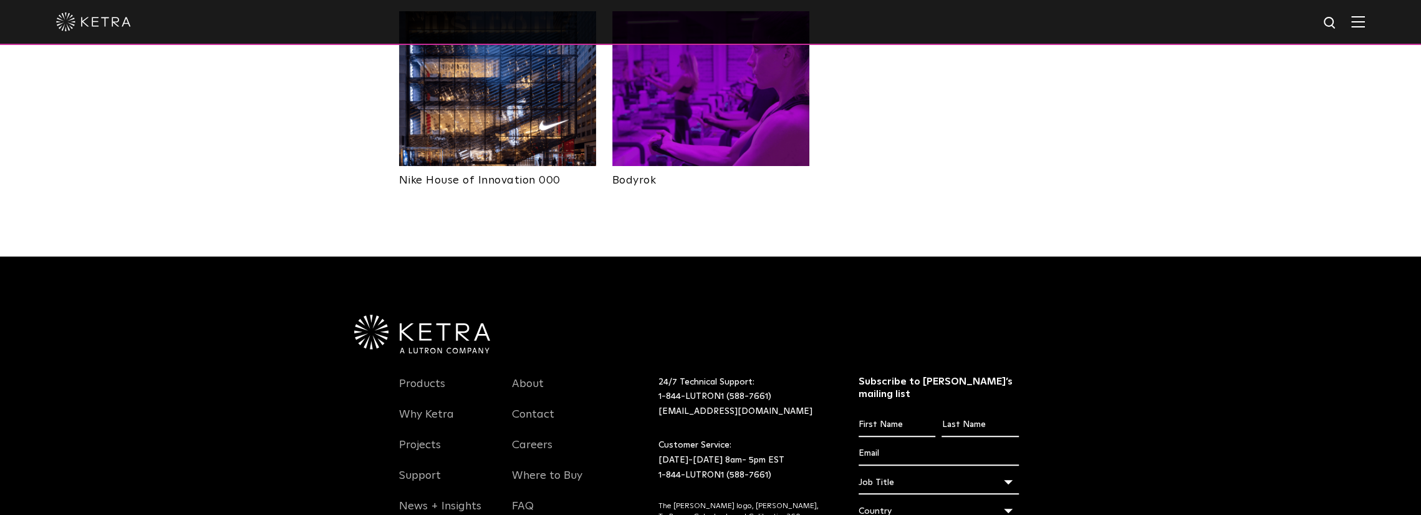
scroll to position [437, 0]
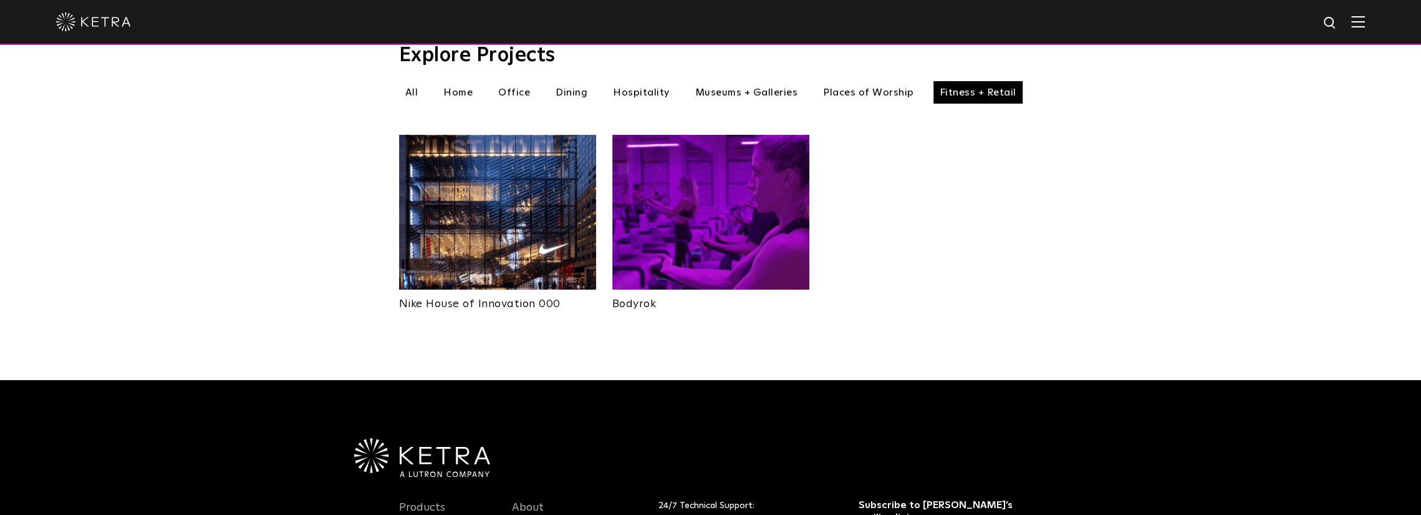
click at [707, 230] on img at bounding box center [710, 212] width 197 height 155
